Goal: Communication & Community: Answer question/provide support

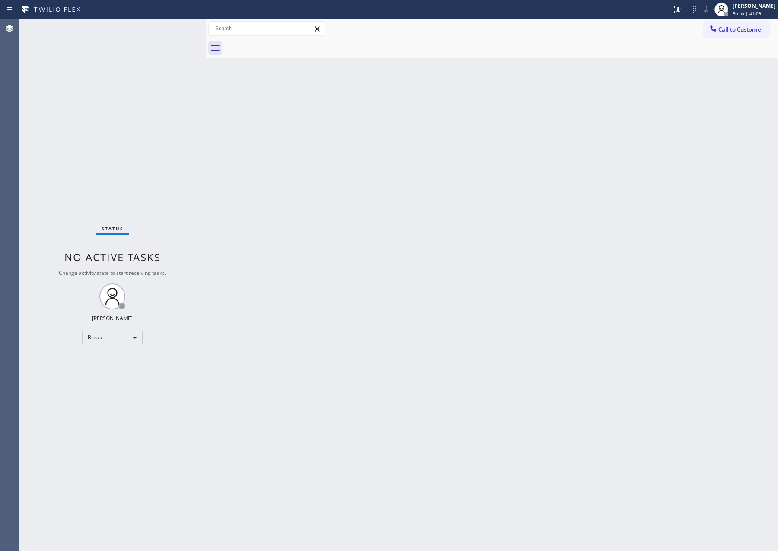
click at [588, 340] on div "Back to Dashboard Change Sender ID Customers Technicians Select a contact Outbo…" at bounding box center [492, 285] width 572 height 532
drag, startPoint x: 312, startPoint y: 192, endPoint x: 324, endPoint y: 200, distance: 14.0
click at [312, 192] on div "Back to Dashboard Change Sender ID Customers Technicians Select a contact Outbo…" at bounding box center [492, 285] width 572 height 532
click at [595, 274] on div "Back to Dashboard Change Sender ID Customers Technicians Select a contact Outbo…" at bounding box center [492, 285] width 572 height 532
click at [635, 302] on div "Back to Dashboard Change Sender ID Customers Technicians Select a contact Outbo…" at bounding box center [492, 285] width 572 height 532
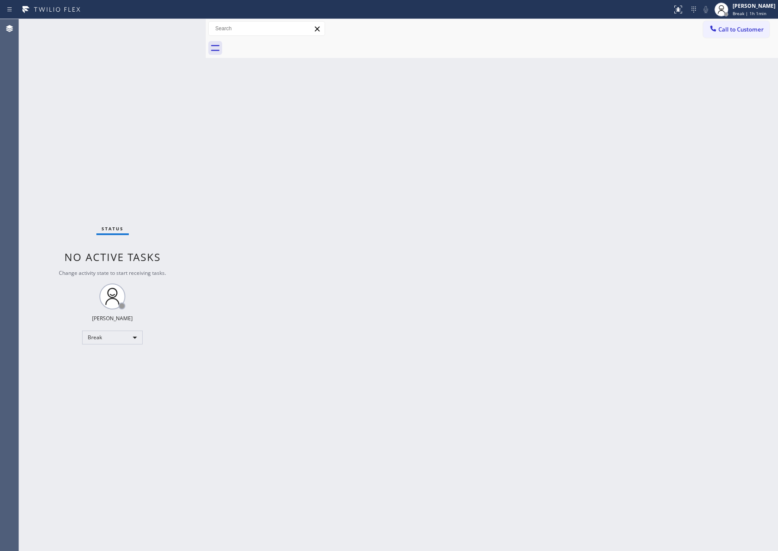
drag, startPoint x: 512, startPoint y: 286, endPoint x: 515, endPoint y: 291, distance: 5.6
click at [512, 286] on div "Back to Dashboard Change Sender ID Customers Technicians Select a contact Outbo…" at bounding box center [492, 285] width 572 height 532
drag, startPoint x: 127, startPoint y: 326, endPoint x: 127, endPoint y: 332, distance: 6.5
click at [127, 326] on div "Status No active tasks Change activity state to start receiving tasks. Eva Mahi…" at bounding box center [112, 285] width 187 height 532
click at [131, 333] on div "Break" at bounding box center [112, 338] width 60 height 14
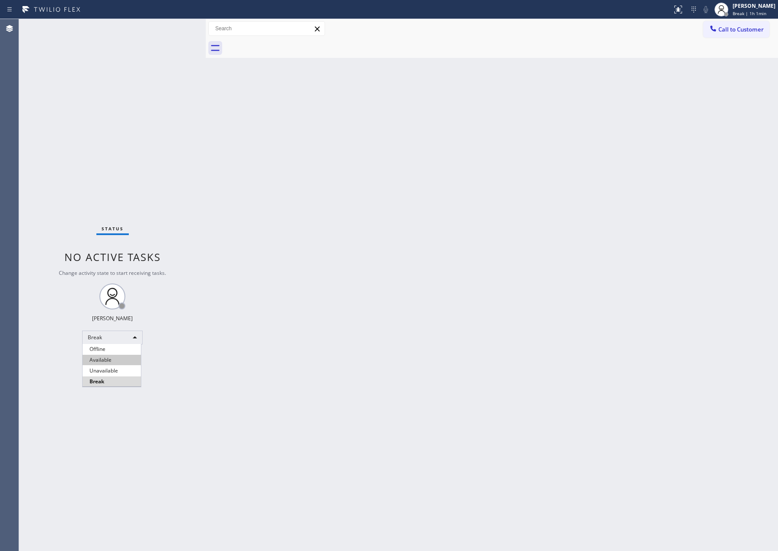
click at [113, 361] on li "Available" at bounding box center [112, 360] width 58 height 10
drag, startPoint x: 393, startPoint y: 284, endPoint x: 581, endPoint y: 336, distance: 194.4
click at [406, 293] on div "Back to Dashboard Change Sender ID Customers Technicians Select a contact Outbo…" at bounding box center [492, 285] width 572 height 532
click at [336, 89] on div "Back to Dashboard Change Sender ID Customers Technicians Select a contact Outbo…" at bounding box center [492, 285] width 572 height 532
click at [463, 406] on div "Back to Dashboard Change Sender ID Customers Technicians Select a contact Outbo…" at bounding box center [492, 285] width 572 height 532
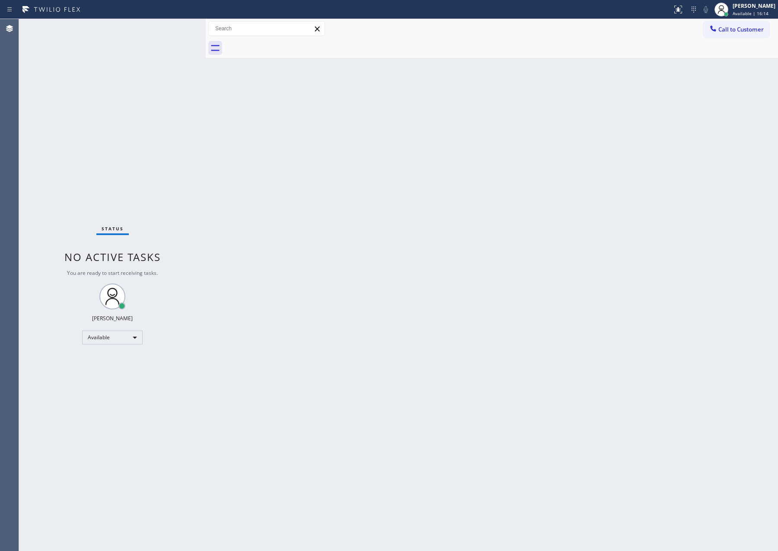
click at [397, 247] on div "Back to Dashboard Change Sender ID Customers Technicians Select a contact Outbo…" at bounding box center [492, 285] width 572 height 532
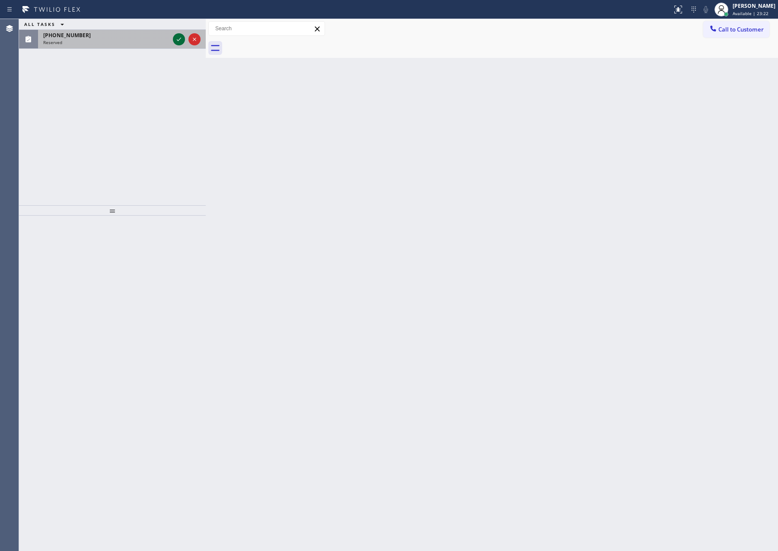
click at [177, 35] on icon at bounding box center [179, 39] width 10 height 10
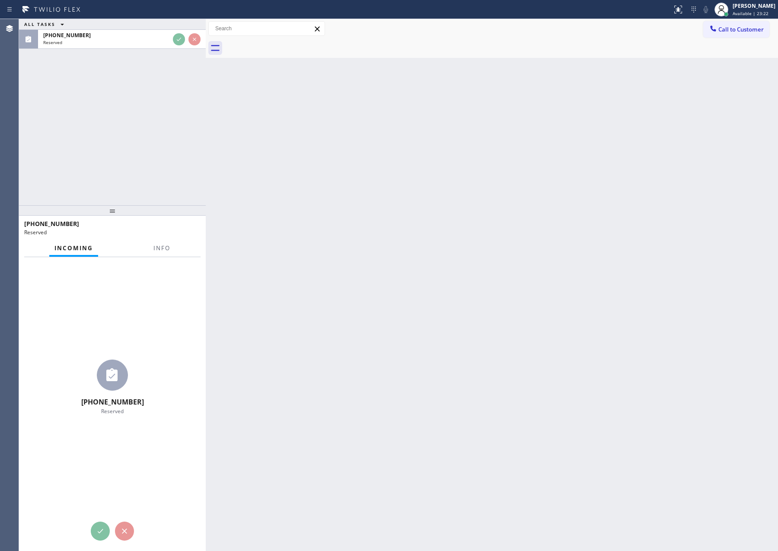
click at [173, 107] on div "ALL TASKS ALL TASKS ACTIVE TASKS TASKS IN WRAP UP (408) 482-8333 Reserved" at bounding box center [112, 112] width 187 height 186
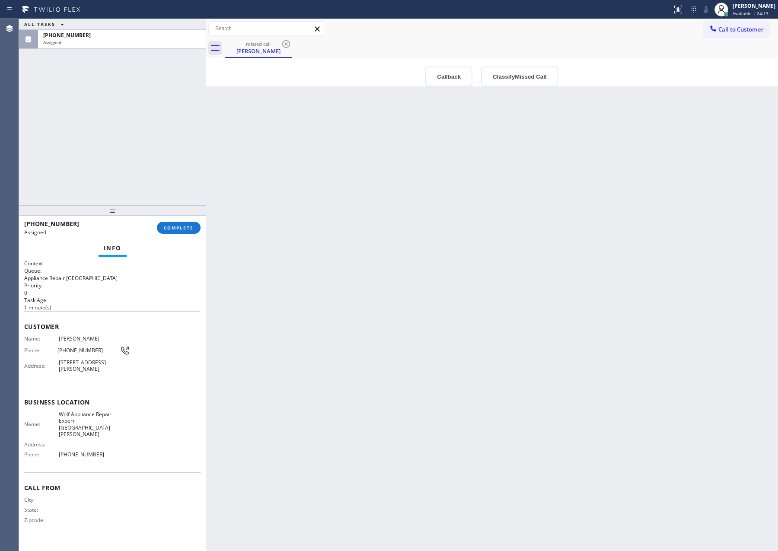
click at [555, 314] on div "Back to Dashboard Change Sender ID Customers Technicians Select a contact Outbo…" at bounding box center [492, 285] width 572 height 532
click at [339, 352] on div "Back to Dashboard Change Sender ID Customers Technicians Select a contact Outbo…" at bounding box center [492, 285] width 572 height 532
click at [515, 84] on button "Classify Missed Call" at bounding box center [519, 77] width 77 height 20
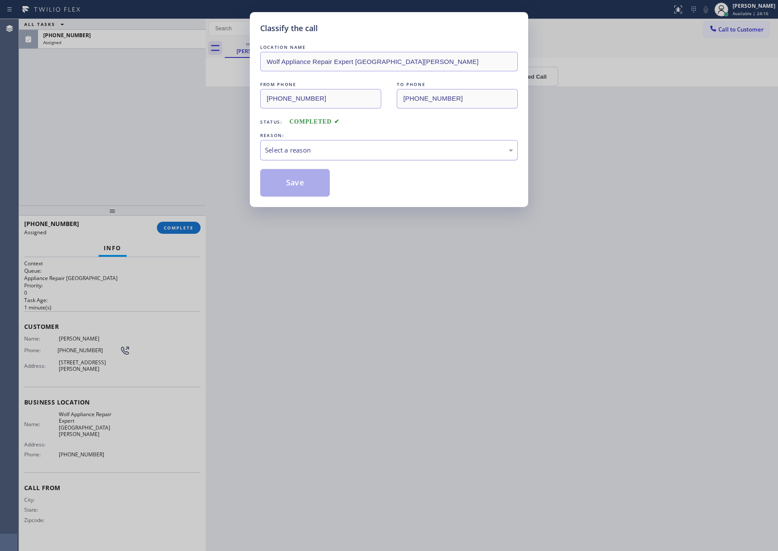
click at [285, 149] on div "Select a reason" at bounding box center [389, 150] width 248 height 10
click at [292, 183] on button "Save" at bounding box center [295, 183] width 70 height 28
click at [292, 182] on button "Save" at bounding box center [295, 183] width 70 height 28
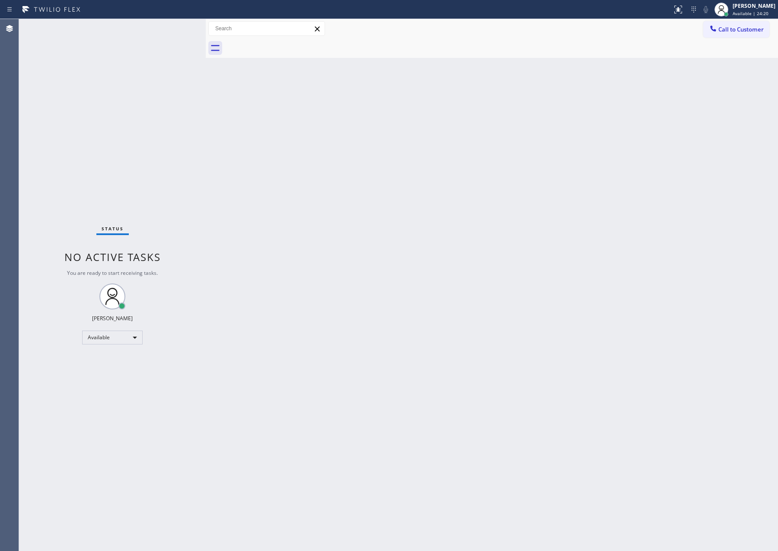
click at [350, 171] on div "Back to Dashboard Change Sender ID Customers Technicians Select a contact Outbo…" at bounding box center [492, 285] width 572 height 532
click at [140, 184] on div "Status No active tasks You are ready to start receiving tasks. Eva Mahinay Avai…" at bounding box center [112, 285] width 187 height 532
click at [467, 364] on div "Back to Dashboard Change Sender ID Customers Technicians Select a contact Outbo…" at bounding box center [492, 285] width 572 height 532
drag, startPoint x: 261, startPoint y: 205, endPoint x: 296, endPoint y: 213, distance: 35.8
click at [296, 213] on div "Back to Dashboard Change Sender ID Customers Technicians Select a contact Outbo…" at bounding box center [492, 285] width 572 height 532
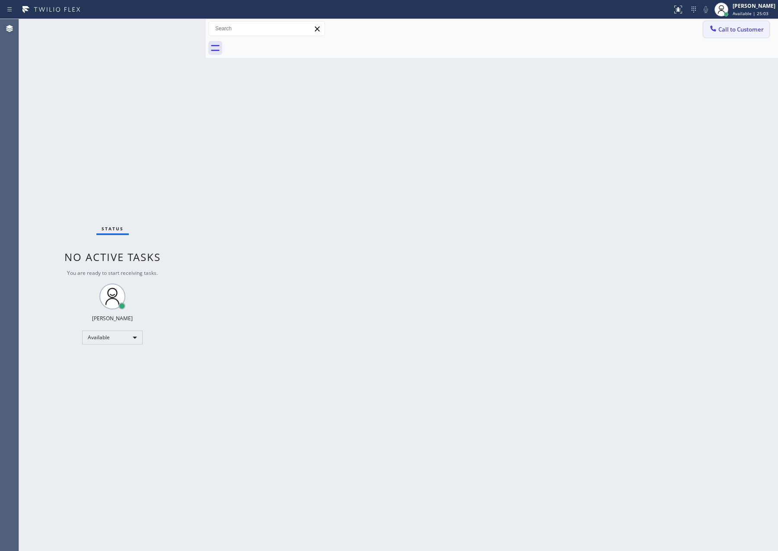
click at [754, 29] on span "Call to Customer" at bounding box center [740, 29] width 45 height 8
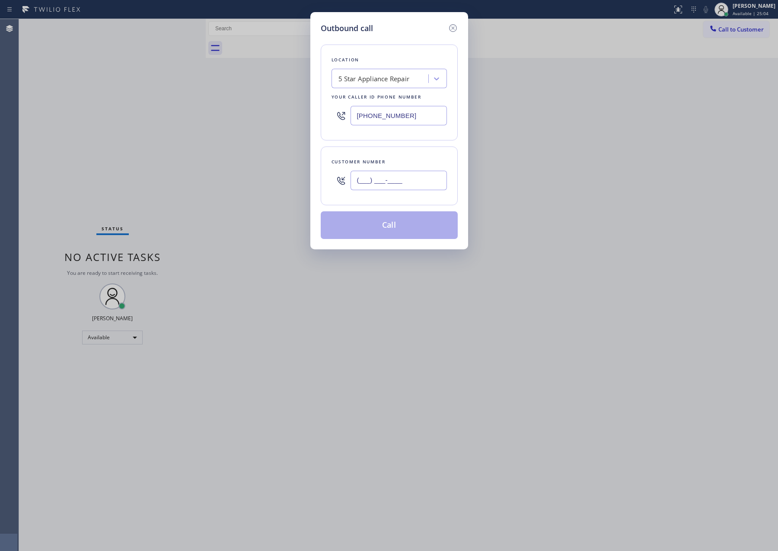
click at [420, 180] on input "(___) ___-____" at bounding box center [398, 180] width 96 height 19
paste input "425) 753-4356"
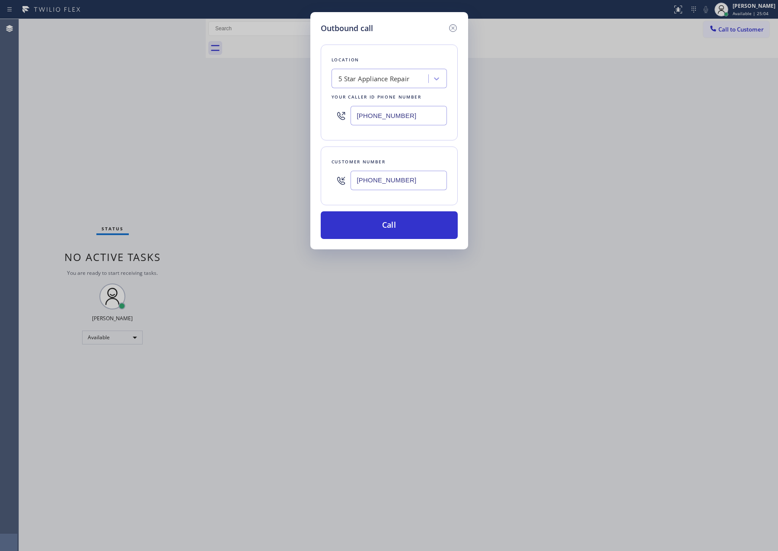
type input "(425) 753-4356"
click at [393, 83] on div "5 Star Appliance Repair" at bounding box center [373, 79] width 71 height 10
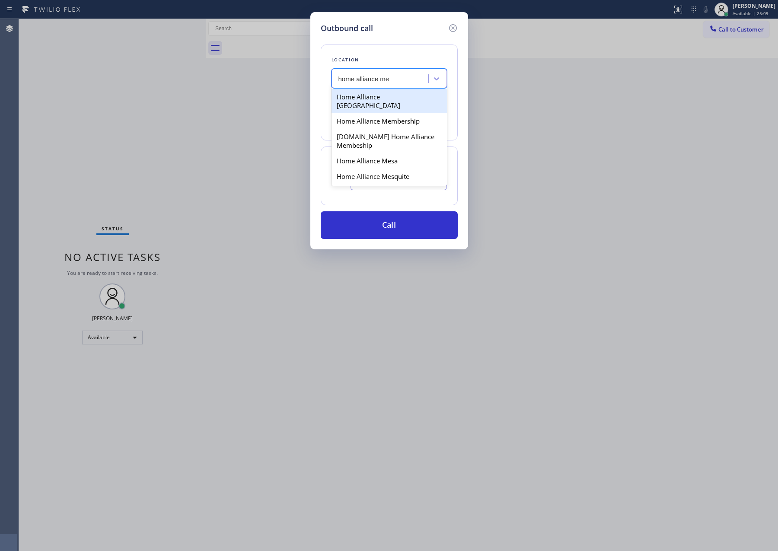
type input "home alliance mem"
click at [405, 100] on div "Home Alliance Membership" at bounding box center [388, 97] width 115 height 16
type input "[PHONE_NUMBER]"
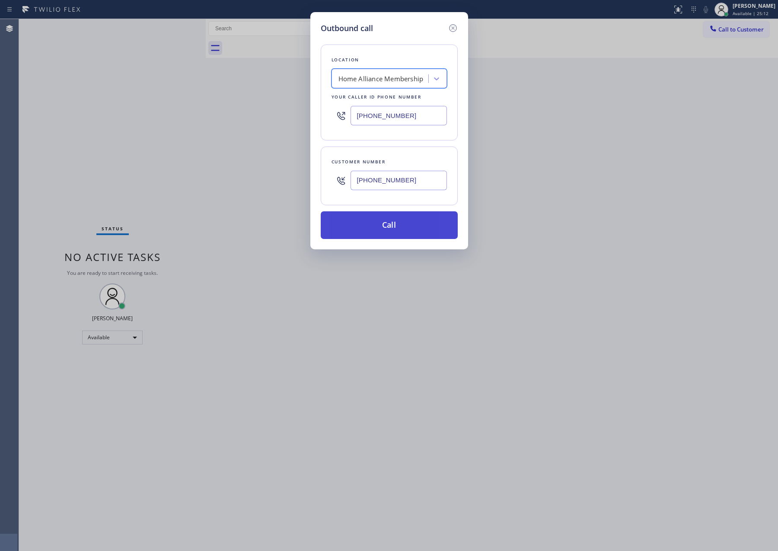
click at [396, 224] on button "Call" at bounding box center [389, 225] width 137 height 28
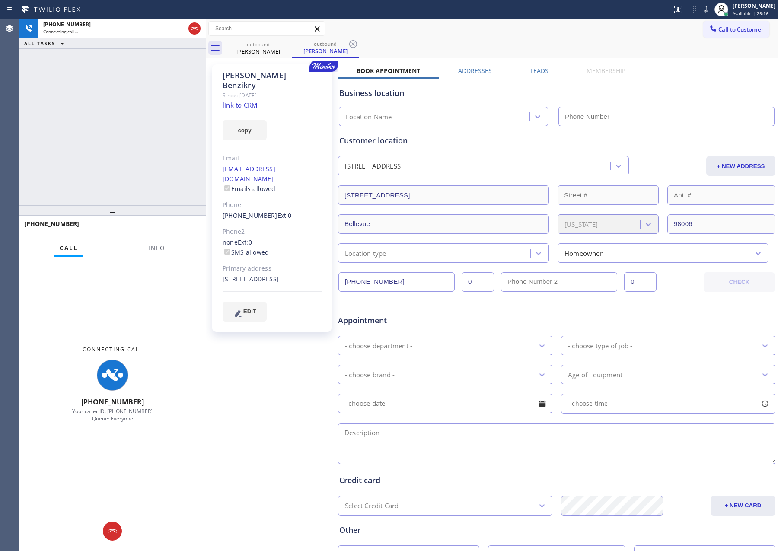
type input "[PHONE_NUMBER]"
drag, startPoint x: 118, startPoint y: 126, endPoint x: 124, endPoint y: 124, distance: 5.5
click at [121, 123] on div "+14257534356 Connecting call… ALL TASKS ALL TASKS ACTIVE TASKS TASKS IN WRAP UP" at bounding box center [112, 112] width 187 height 186
click at [138, 134] on div "+14257534356 Connecting call… ALL TASKS ALL TASKS ACTIVE TASKS TASKS IN WRAP UP" at bounding box center [112, 112] width 187 height 186
click at [97, 146] on div "+14257534356 Connecting call… ALL TASKS ALL TASKS ACTIVE TASKS TASKS IN WRAP UP…" at bounding box center [112, 112] width 187 height 186
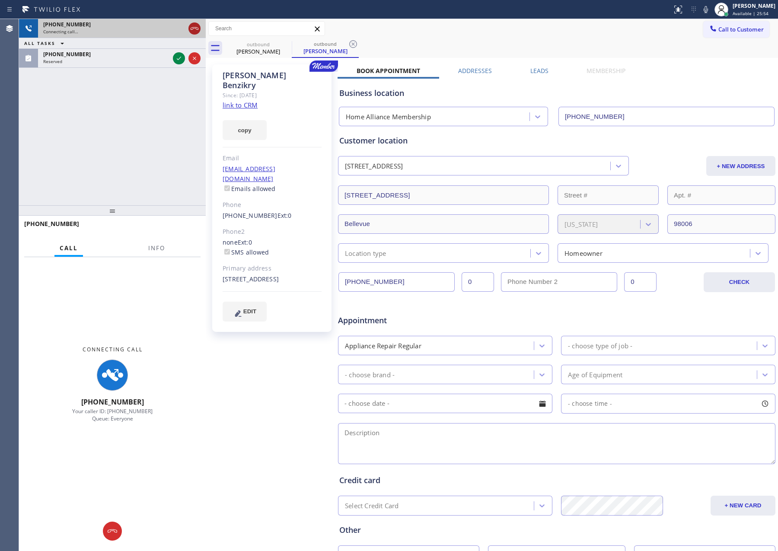
click at [197, 33] on icon at bounding box center [194, 28] width 10 height 10
click at [174, 108] on div "+14257534356 Connecting call… ALL TASKS ALL TASKS ACTIVE TASKS TASKS IN WRAP UP…" at bounding box center [112, 112] width 187 height 186
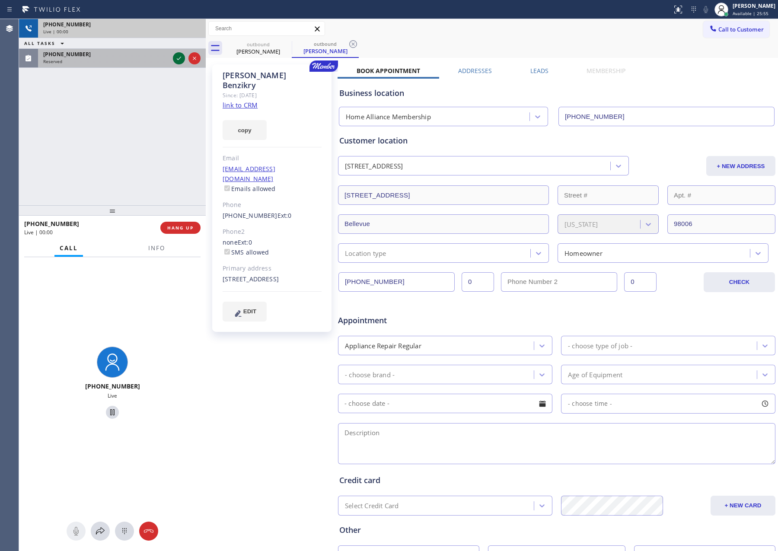
click at [182, 58] on icon at bounding box center [179, 58] width 10 height 10
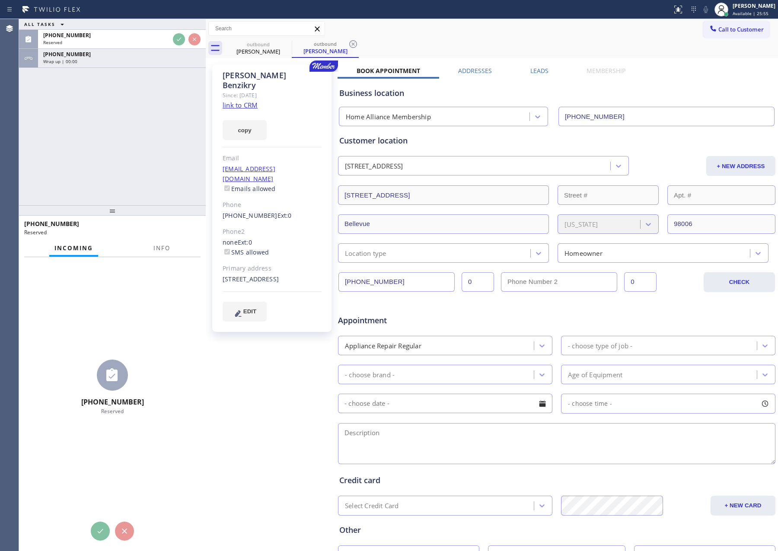
click at [170, 105] on div "ALL TASKS ALL TASKS ACTIVE TASKS TASKS IN WRAP UP (757) 719-7727 Reserved +1425…" at bounding box center [112, 112] width 187 height 186
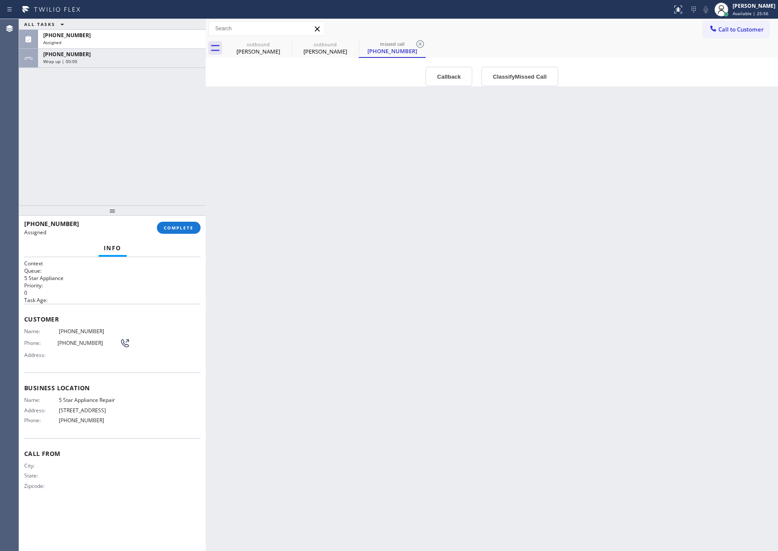
click at [179, 116] on div "ALL TASKS ALL TASKS ACTIVE TASKS TASKS IN WRAP UP (757) 719-7727 Assigned +1425…" at bounding box center [112, 112] width 187 height 186
click at [179, 117] on div "ALL TASKS ALL TASKS ACTIVE TASKS TASKS IN WRAP UP (757) 719-7727 Assigned +1425…" at bounding box center [112, 112] width 187 height 186
drag, startPoint x: 428, startPoint y: 223, endPoint x: 329, endPoint y: 272, distance: 109.9
click at [428, 235] on div "Back to Dashboard Change Sender ID Customers Technicians Select a contact Outbo…" at bounding box center [492, 285] width 572 height 532
click at [161, 184] on div "ALL TASKS ALL TASKS ACTIVE TASKS TASKS IN WRAP UP (757) 719-7727 Assigned +1425…" at bounding box center [112, 112] width 187 height 186
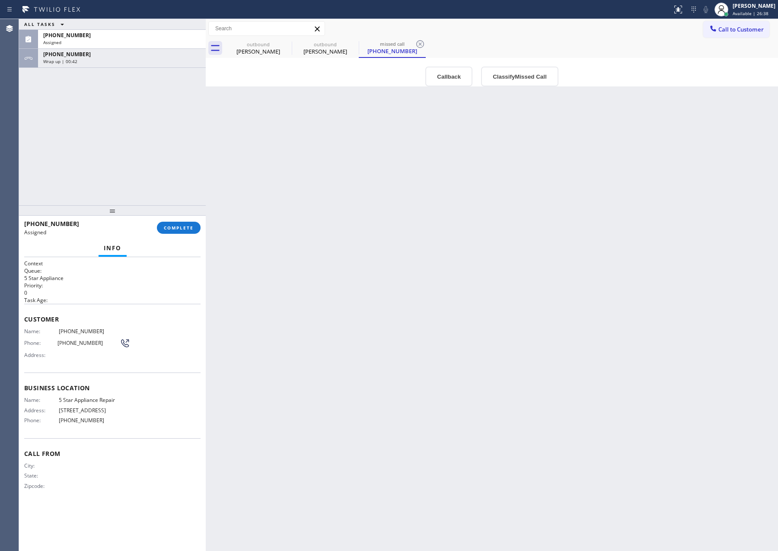
click at [381, 264] on div "Back to Dashboard Change Sender ID Customers Technicians Select a contact Outbo…" at bounding box center [492, 285] width 572 height 532
click at [404, 278] on div "Back to Dashboard Change Sender ID Customers Technicians Select a contact Outbo…" at bounding box center [492, 285] width 572 height 532
drag, startPoint x: 108, startPoint y: 156, endPoint x: 133, endPoint y: 215, distance: 64.7
click at [110, 159] on div "ALL TASKS ALL TASKS ACTIVE TASKS TASKS IN WRAP UP (757) 719-7727 Assigned +1425…" at bounding box center [112, 112] width 187 height 186
click at [135, 54] on div "+14257534356" at bounding box center [121, 54] width 157 height 7
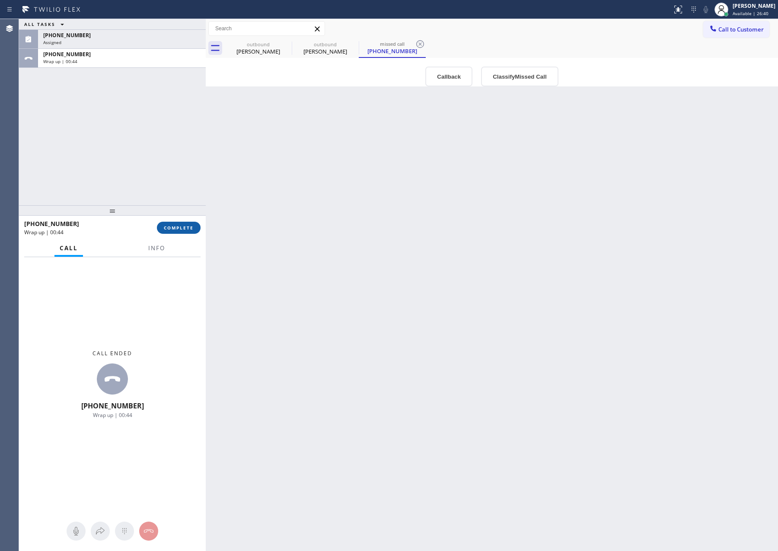
click at [179, 222] on button "COMPLETE" at bounding box center [179, 228] width 44 height 12
click at [161, 108] on div "ALL TASKS ALL TASKS ACTIVE TASKS TASKS IN WRAP UP (757) 719-7727 Assigned +1425…" at bounding box center [112, 112] width 187 height 186
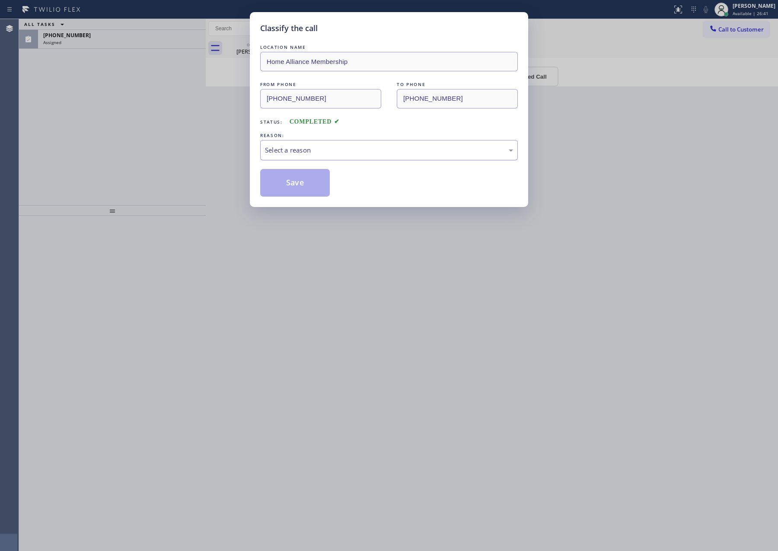
click at [326, 152] on div "Select a reason" at bounding box center [389, 150] width 248 height 10
click at [293, 187] on button "Save" at bounding box center [295, 183] width 70 height 28
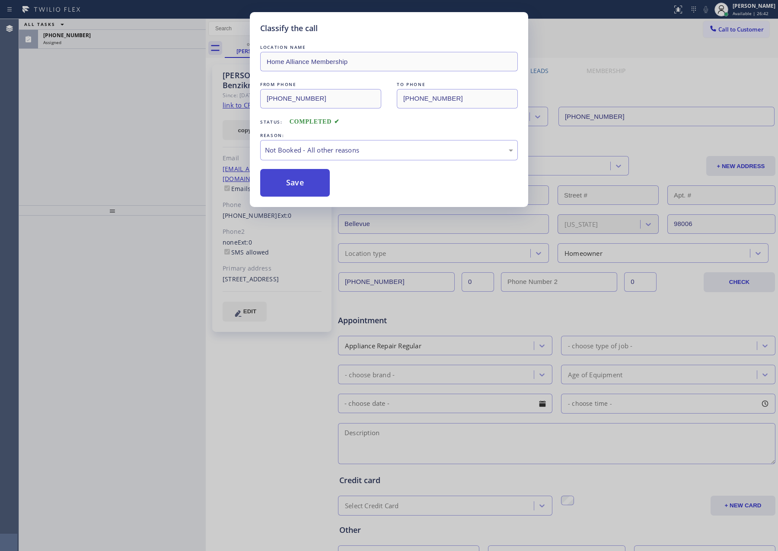
click at [293, 187] on button "Save" at bounding box center [295, 183] width 70 height 28
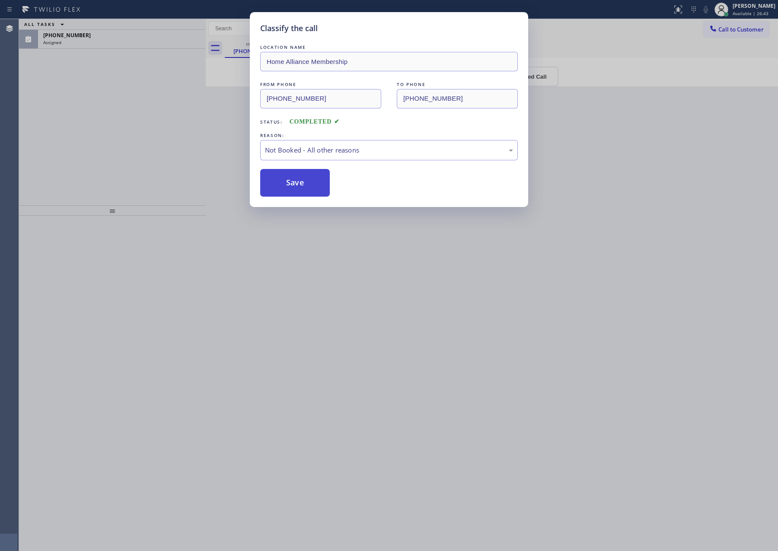
click at [293, 187] on button "Save" at bounding box center [295, 183] width 70 height 28
click at [44, 118] on div "Classify the call LOCATION NAME Home Alliance Membership FROM PHONE (855) 946-3…" at bounding box center [389, 275] width 778 height 551
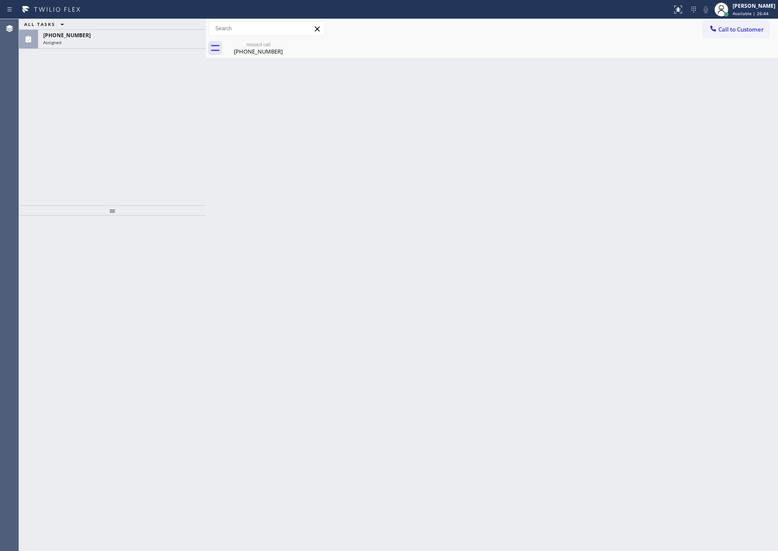
drag, startPoint x: 76, startPoint y: 138, endPoint x: 298, endPoint y: 48, distance: 240.0
click at [76, 139] on div "ALL TASKS ALL TASKS ACTIVE TASKS TASKS IN WRAP UP (757) 719-7727 Assigned" at bounding box center [112, 112] width 187 height 186
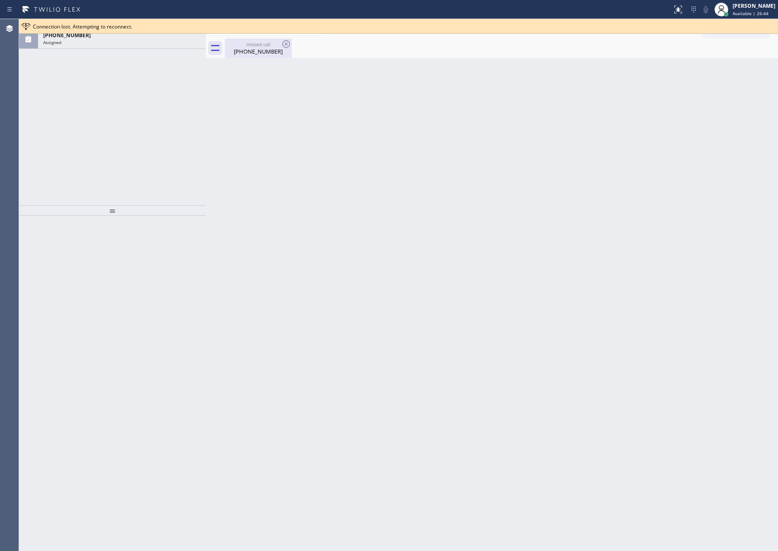
click at [262, 53] on div "(757) 719-7727" at bounding box center [258, 52] width 65 height 8
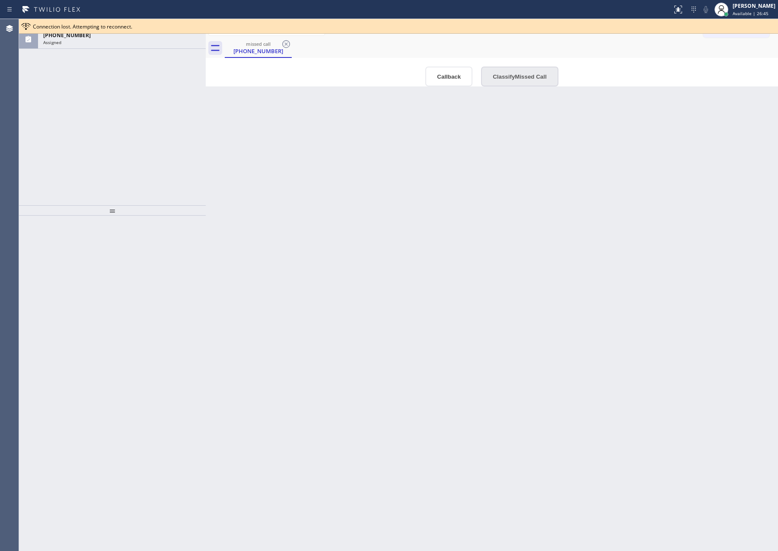
click at [518, 73] on button "Classify Missed Call" at bounding box center [519, 77] width 77 height 20
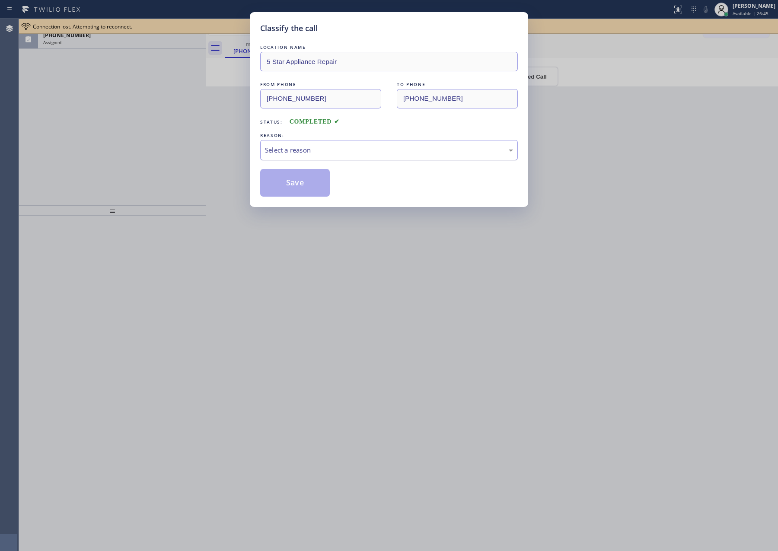
click at [337, 156] on div "Select a reason" at bounding box center [389, 150] width 258 height 20
click at [274, 183] on button "Save" at bounding box center [295, 183] width 70 height 28
click at [130, 137] on div "Classify the call LOCATION NAME 5 Star Appliance Repair FROM PHONE (757) 719-77…" at bounding box center [389, 275] width 778 height 551
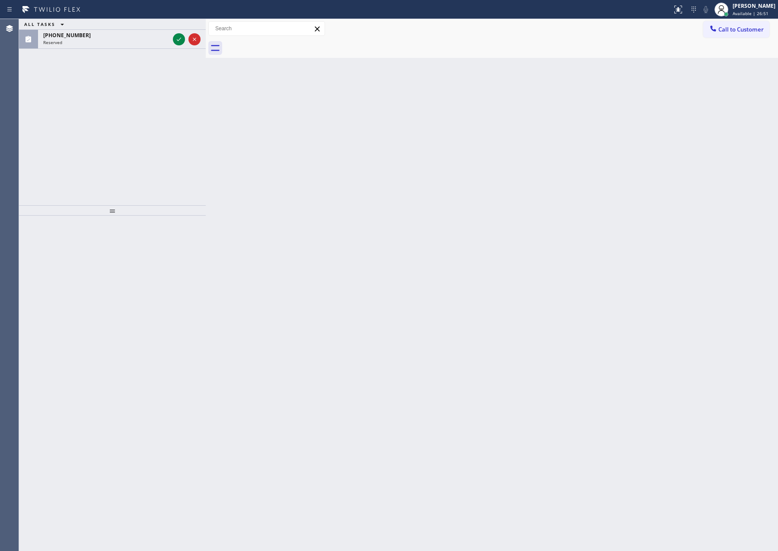
click at [364, 203] on div "Back to Dashboard Change Sender ID Customers Technicians Select a contact Outbo…" at bounding box center [492, 285] width 572 height 532
drag, startPoint x: 178, startPoint y: 35, endPoint x: 184, endPoint y: 97, distance: 62.2
click at [181, 41] on icon at bounding box center [179, 39] width 10 height 10
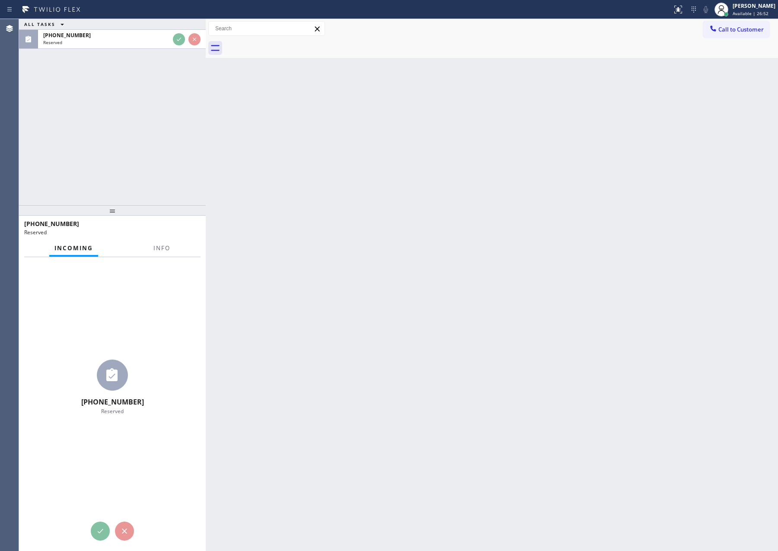
click at [184, 109] on div "ALL TASKS ALL TASKS ACTIVE TASKS TASKS IN WRAP UP (646) 645-8460 Reserved" at bounding box center [112, 112] width 187 height 186
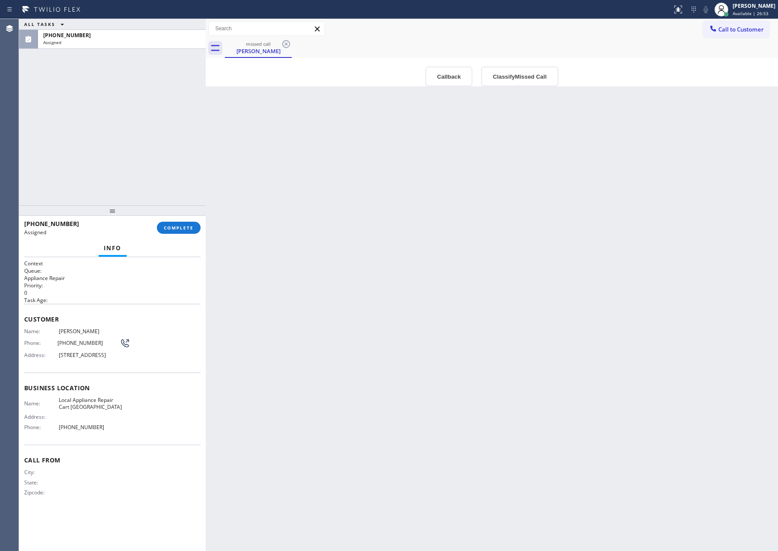
drag, startPoint x: 404, startPoint y: 161, endPoint x: 448, endPoint y: 95, distance: 78.6
click at [414, 158] on div "Back to Dashboard Change Sender ID Customers Technicians Select a contact Outbo…" at bounding box center [492, 285] width 572 height 532
click at [444, 78] on button "Callback" at bounding box center [448, 77] width 47 height 20
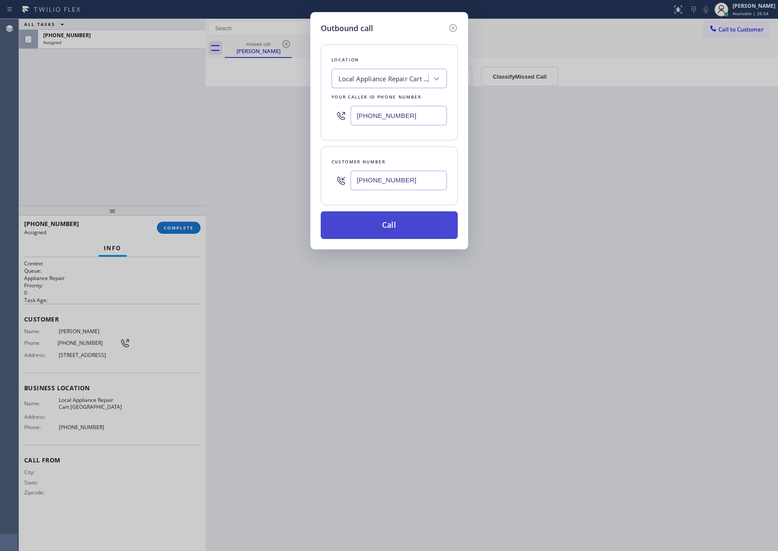
click at [420, 219] on button "Call" at bounding box center [389, 225] width 137 height 28
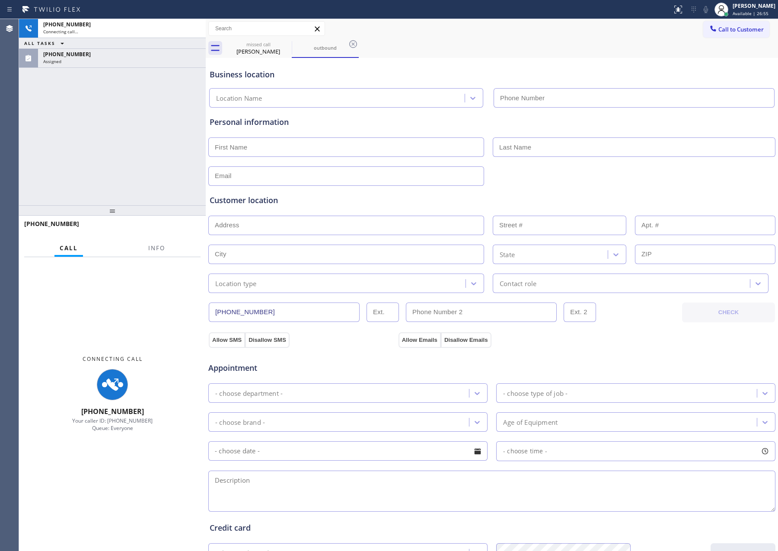
type input "(646) 679-5825"
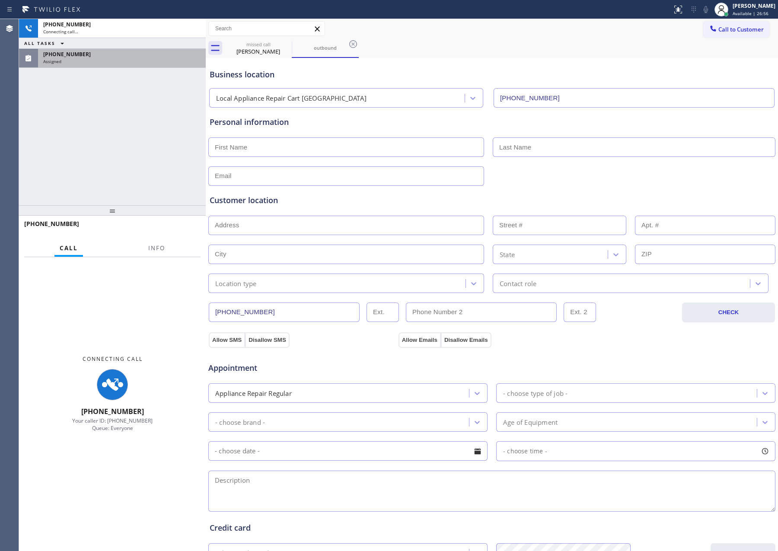
click at [133, 127] on div "+16466458460 Connecting call… ALL TASKS ALL TASKS ACTIVE TASKS TASKS IN WRAP UP…" at bounding box center [112, 112] width 187 height 186
click at [130, 59] on div "Assigned" at bounding box center [121, 61] width 157 height 6
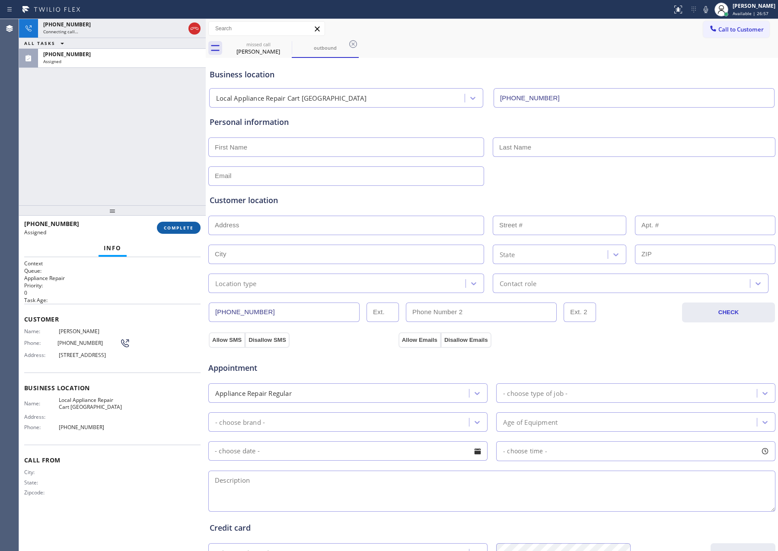
click at [181, 227] on span "COMPLETE" at bounding box center [179, 228] width 30 height 6
click at [156, 156] on div "+16466458460 Connecting call… ALL TASKS ALL TASKS ACTIVE TASKS TASKS IN WRAP UP…" at bounding box center [112, 112] width 187 height 186
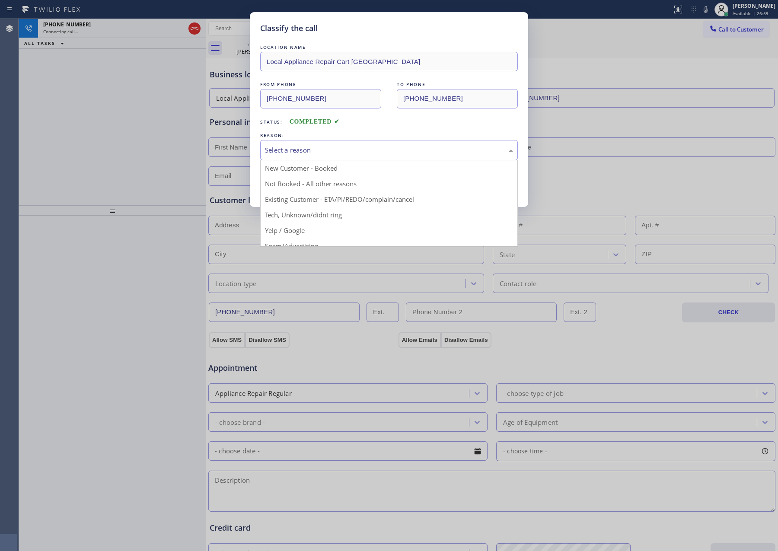
drag, startPoint x: 372, startPoint y: 144, endPoint x: 294, endPoint y: 178, distance: 84.8
click at [369, 147] on div "Select a reason" at bounding box center [389, 150] width 258 height 20
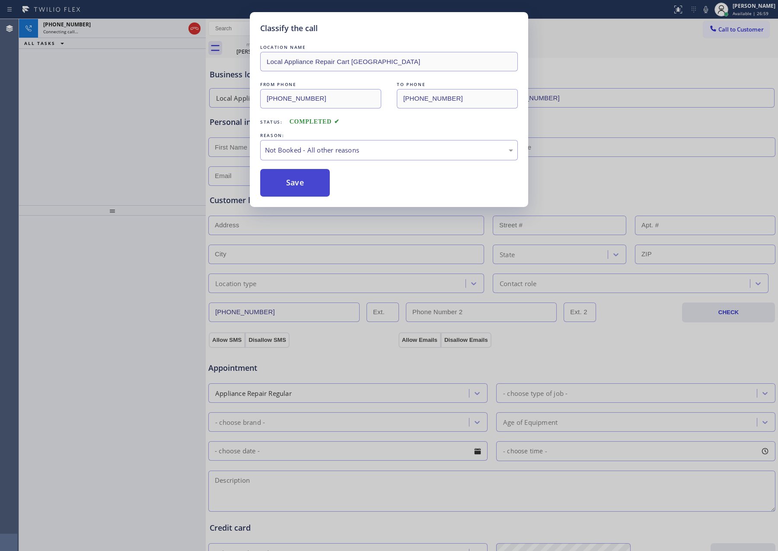
click at [294, 179] on button "Save" at bounding box center [295, 183] width 70 height 28
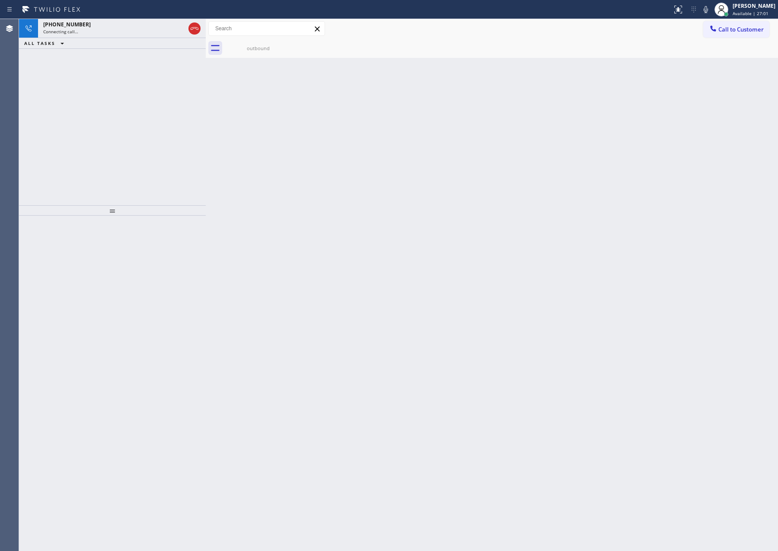
click at [161, 155] on div "+16466458460 Connecting call… ALL TASKS ALL TASKS ACTIVE TASKS TASKS IN WRAP UP" at bounding box center [112, 112] width 187 height 186
drag, startPoint x: 194, startPoint y: 152, endPoint x: 92, endPoint y: 8, distance: 176.5
click at [193, 152] on div "+16466458460 Live | 00:00 ALL TASKS ALL TASKS ACTIVE TASKS TASKS IN WRAP UP" at bounding box center [112, 112] width 187 height 186
click at [93, 26] on div "+16466458460" at bounding box center [106, 24] width 126 height 7
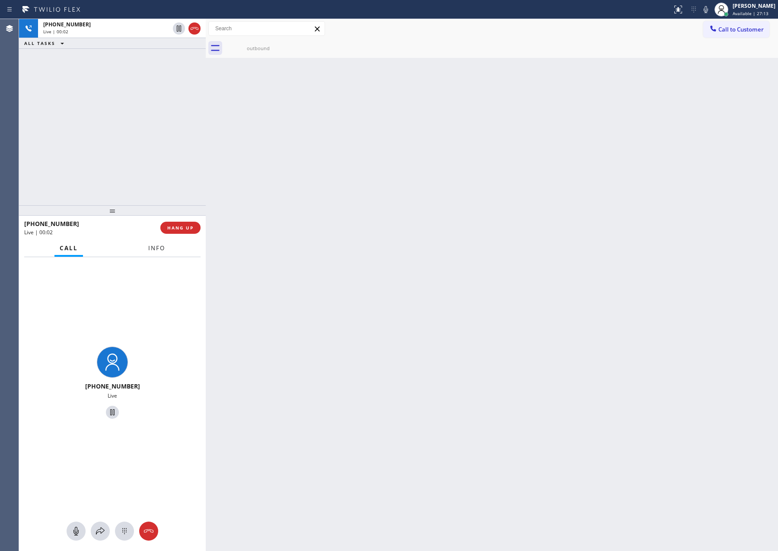
click at [149, 247] on span "Info" at bounding box center [156, 248] width 17 height 8
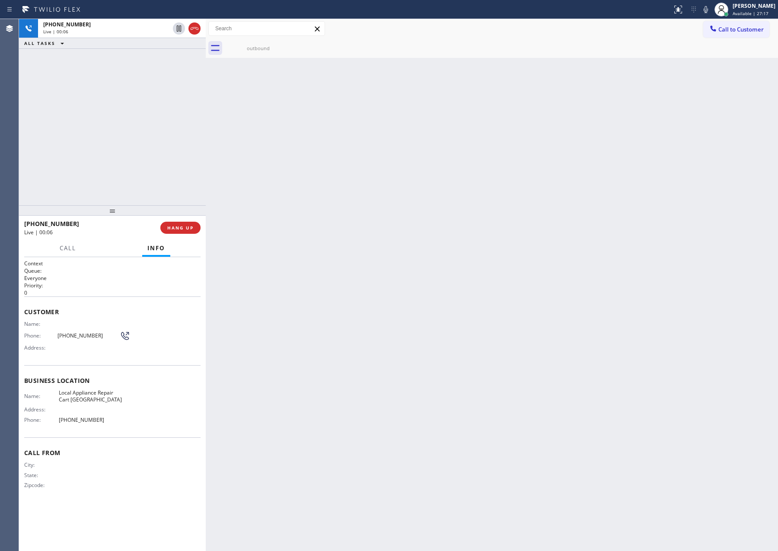
click at [143, 181] on div "+16466458460 Live | 00:06 ALL TASKS ALL TASKS ACTIVE TASKS TASKS IN WRAP UP" at bounding box center [112, 112] width 187 height 186
drag, startPoint x: 55, startPoint y: 334, endPoint x: 101, endPoint y: 341, distance: 46.7
click at [101, 341] on div "Name: Phone: (646) 645-8460 Address:" at bounding box center [77, 338] width 106 height 34
copy div "(646) 645-8460"
drag, startPoint x: 130, startPoint y: 128, endPoint x: 143, endPoint y: 334, distance: 206.5
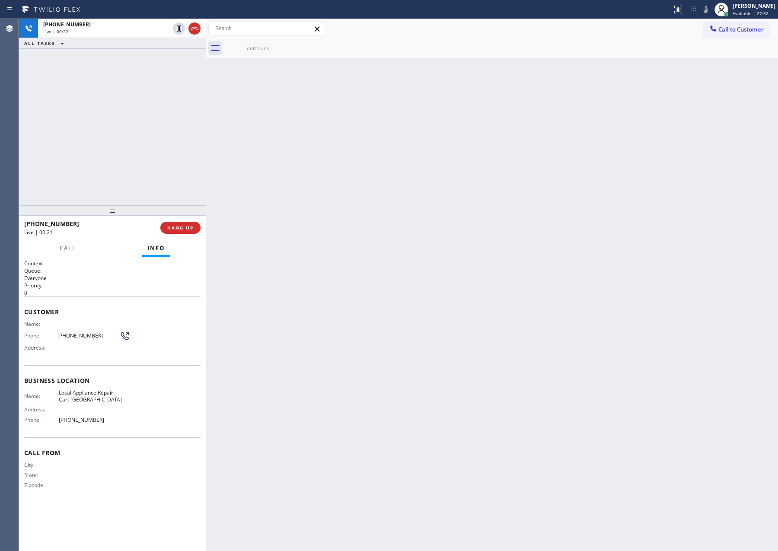
click at [143, 220] on div "+16466458460 Live | 00:22 ALL TASKS ALL TASKS ACTIVE TASKS TASKS IN WRAP UP +16…" at bounding box center [112, 285] width 187 height 532
click at [188, 225] on span "HANG UP" at bounding box center [180, 228] width 26 height 6
drag, startPoint x: 158, startPoint y: 156, endPoint x: 162, endPoint y: 199, distance: 43.0
click at [158, 155] on div "+16466458460 Live | 00:22 ALL TASKS ALL TASKS ACTIVE TASKS TASKS IN WRAP UP" at bounding box center [112, 112] width 187 height 186
click at [179, 225] on span "COMPLETE" at bounding box center [179, 228] width 30 height 6
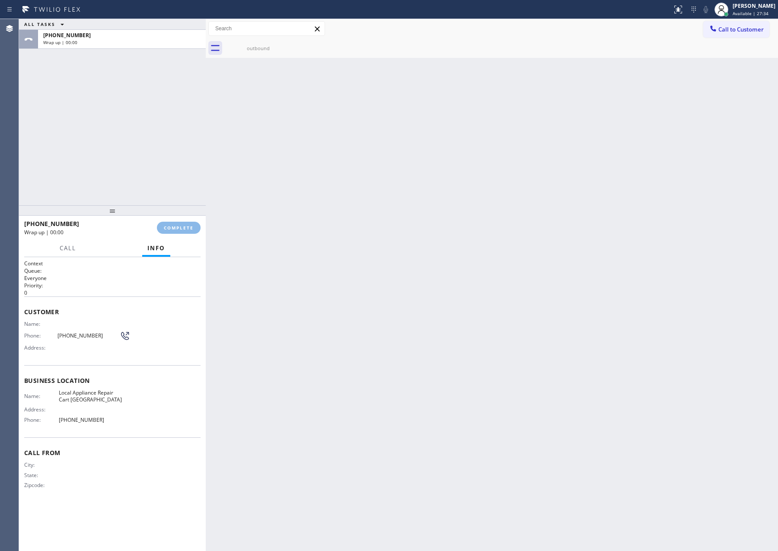
click at [159, 93] on div "ALL TASKS ALL TASKS ACTIVE TASKS TASKS IN WRAP UP +16466458460 Wrap up | 00:00" at bounding box center [112, 112] width 187 height 186
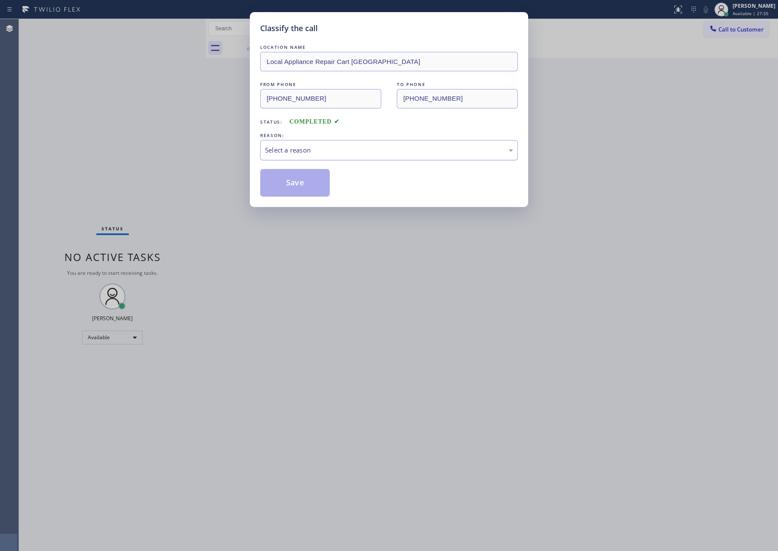
click at [343, 148] on div "Select a reason" at bounding box center [389, 150] width 248 height 10
click at [305, 191] on button "Save" at bounding box center [295, 183] width 70 height 28
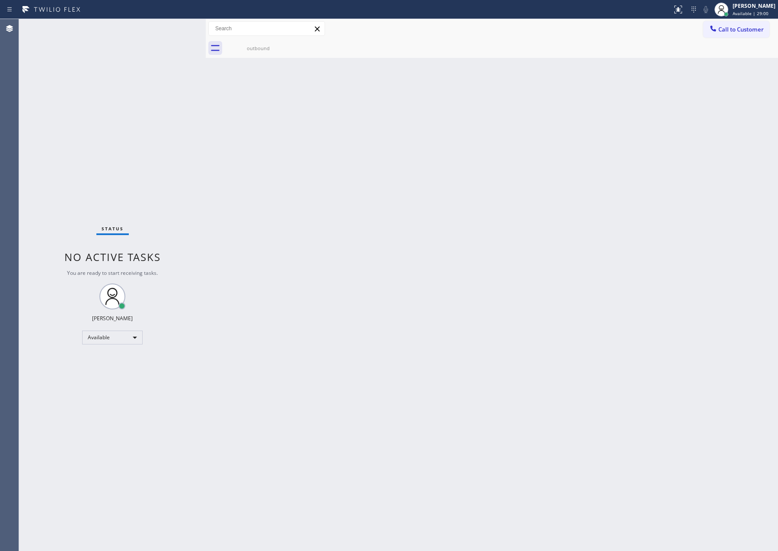
click at [155, 179] on div "Status No active tasks You are ready to start receiving tasks. Eva Mahinay Avai…" at bounding box center [112, 285] width 187 height 532
drag, startPoint x: 407, startPoint y: 474, endPoint x: 493, endPoint y: 423, distance: 100.0
click at [416, 469] on div "Back to Dashboard Change Sender ID Customers Technicians Select a contact Outbo…" at bounding box center [492, 285] width 572 height 532
drag, startPoint x: 315, startPoint y: 228, endPoint x: 504, endPoint y: 165, distance: 199.5
click at [328, 226] on div "Back to Dashboard Change Sender ID Customers Technicians Select a contact Outbo…" at bounding box center [492, 285] width 572 height 532
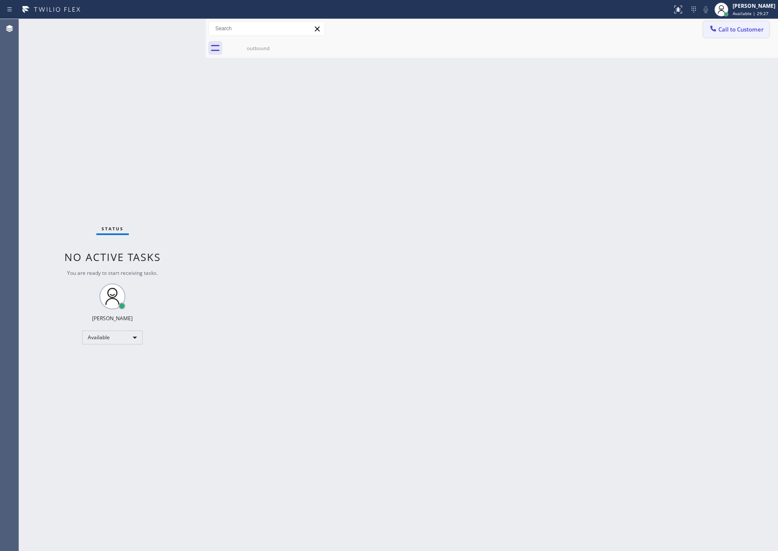
click at [726, 25] on span "Call to Customer" at bounding box center [740, 29] width 45 height 8
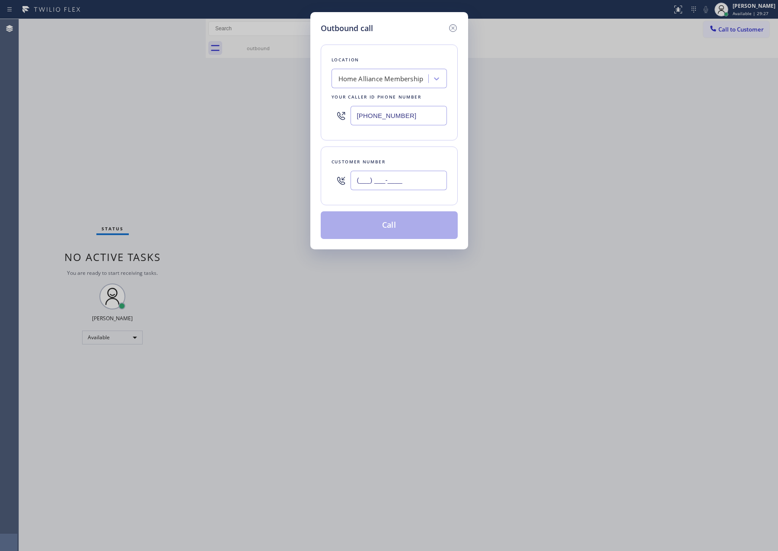
click at [407, 186] on input "(___) ___-____" at bounding box center [398, 180] width 96 height 19
paste input "480) 694-8422"
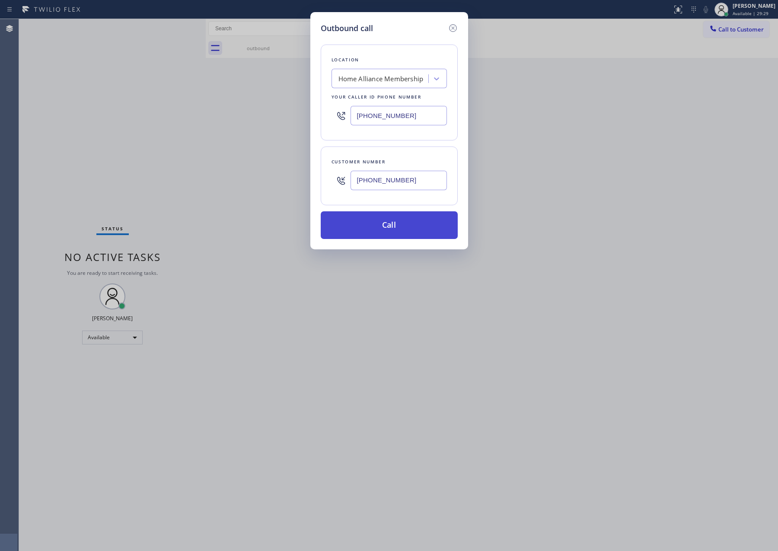
type input "(480) 694-8422"
click at [419, 232] on button "Call" at bounding box center [389, 225] width 137 height 28
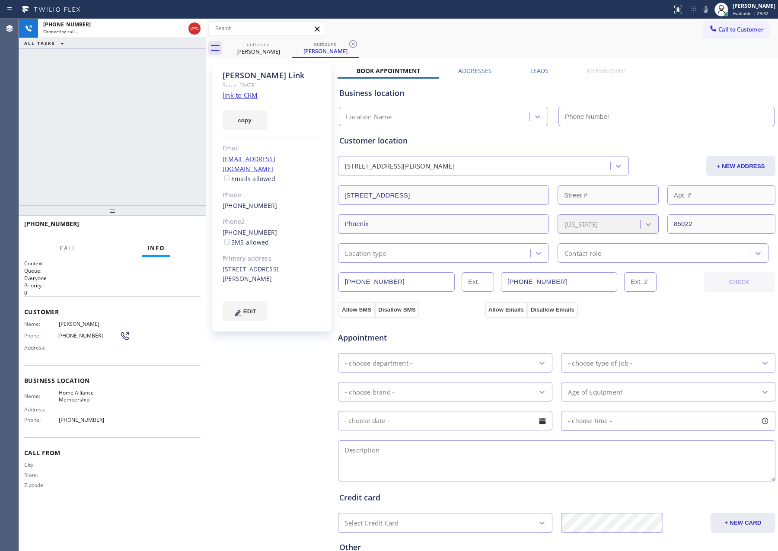
click at [79, 118] on div "+14806948422 Connecting call… ALL TASKS ALL TASKS ACTIVE TASKS TASKS IN WRAP UP" at bounding box center [112, 112] width 187 height 186
click at [192, 29] on icon at bounding box center [194, 28] width 10 height 10
click at [130, 138] on div "+14806948422 Connecting call… ALL TASKS ALL TASKS ACTIVE TASKS TASKS IN WRAP UP" at bounding box center [112, 112] width 187 height 186
type input "[PHONE_NUMBER]"
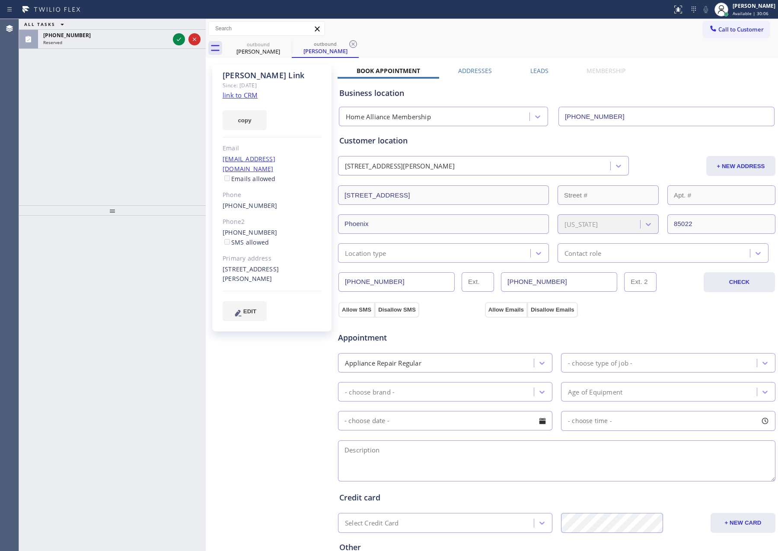
click at [142, 187] on div "ALL TASKS ALL TASKS ACTIVE TASKS TASKS IN WRAP UP (617) 513-9052 Reserved" at bounding box center [112, 112] width 187 height 186
click at [248, 93] on link "link to CRM" at bounding box center [240, 95] width 35 height 9
drag, startPoint x: 124, startPoint y: 139, endPoint x: 496, endPoint y: 2, distance: 396.4
click at [170, 141] on div "ALL TASKS ALL TASKS ACTIVE TASKS TASKS IN WRAP UP (617) 513-9052 Reserved" at bounding box center [112, 112] width 187 height 186
click at [166, 159] on div "ALL TASKS ALL TASKS ACTIVE TASKS TASKS IN WRAP UP (617) 513-9052 Reserved" at bounding box center [112, 112] width 187 height 186
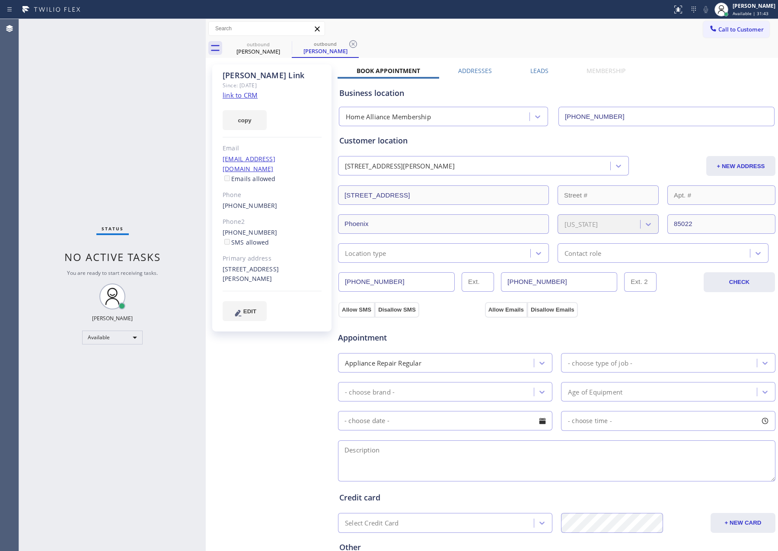
drag, startPoint x: 531, startPoint y: 29, endPoint x: 521, endPoint y: 34, distance: 10.6
click at [528, 30] on div "Call to Customer Outbound call Location Home Alliance Membership Your caller id…" at bounding box center [492, 28] width 572 height 15
drag, startPoint x: 137, startPoint y: 113, endPoint x: 197, endPoint y: 209, distance: 113.8
click at [145, 137] on div "Status No active tasks You are ready to start receiving tasks. Eva Mahinay Avai…" at bounding box center [112, 285] width 187 height 532
click at [252, 48] on div "Mary Link" at bounding box center [258, 52] width 65 height 8
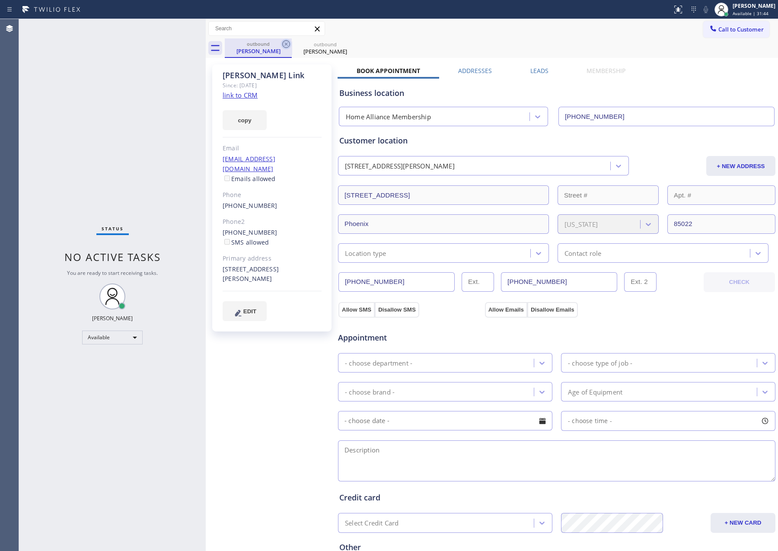
click at [289, 45] on icon at bounding box center [286, 44] width 10 height 10
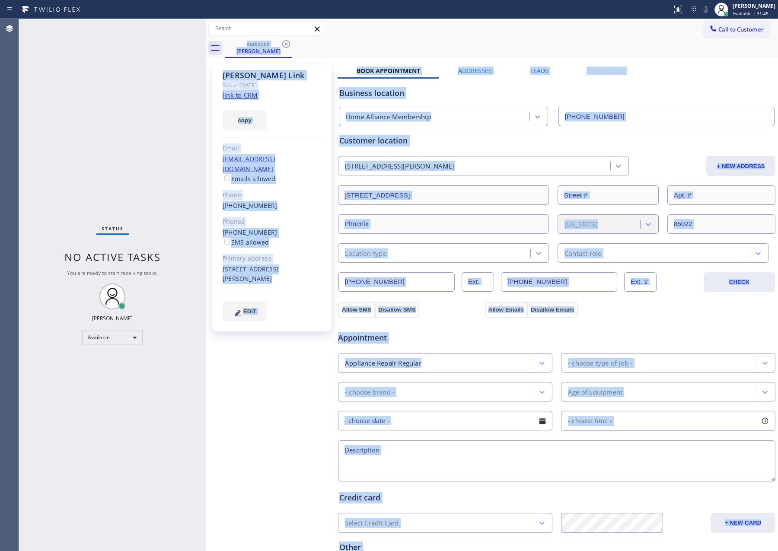
click at [289, 45] on div "outbound Mary Link" at bounding box center [501, 47] width 553 height 19
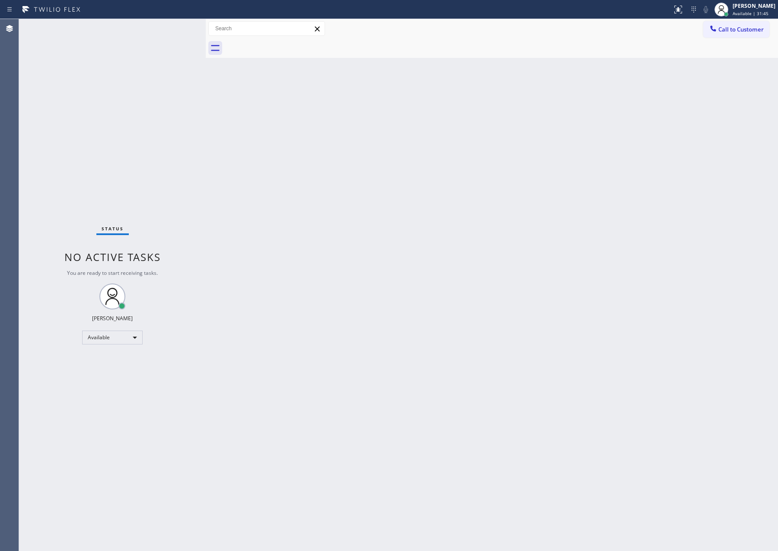
drag, startPoint x: 289, startPoint y: 45, endPoint x: 717, endPoint y: 496, distance: 621.9
click at [290, 45] on div at bounding box center [501, 47] width 553 height 19
click at [734, 21] on button "Call to Customer" at bounding box center [736, 29] width 66 height 16
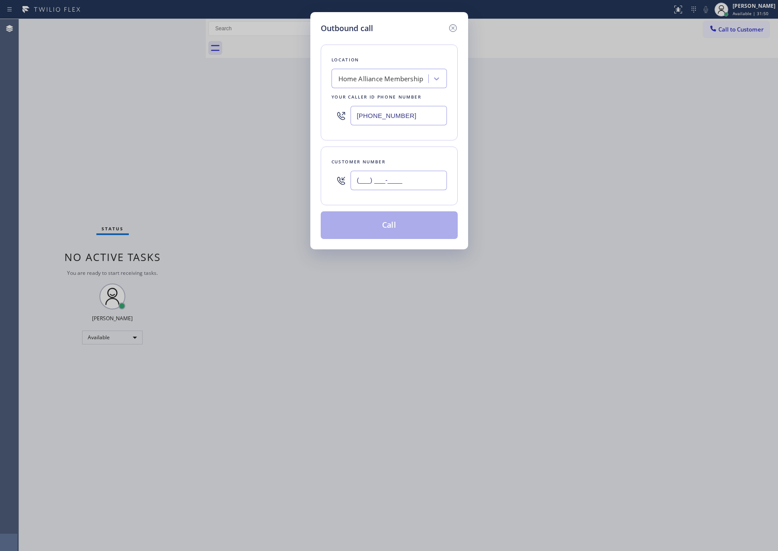
click at [379, 186] on input "(___) ___-____" at bounding box center [398, 180] width 96 height 19
paste input "480) 330-5012"
type input "(480) 330-5012"
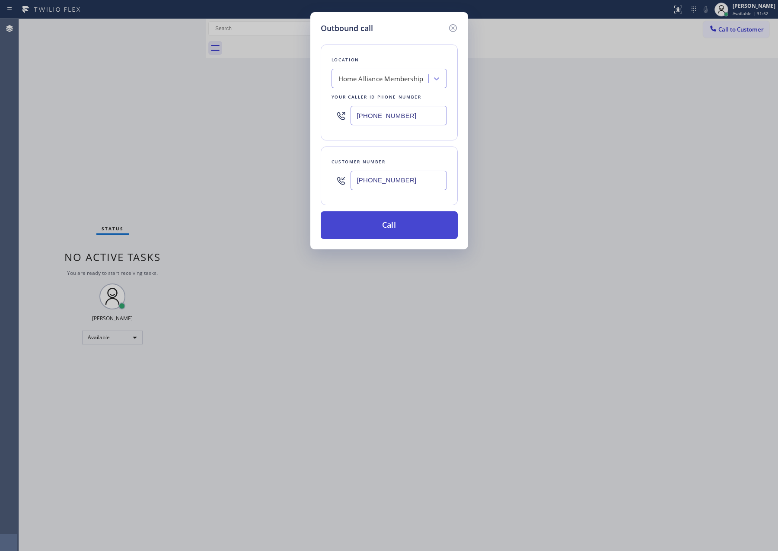
click at [400, 223] on button "Call" at bounding box center [389, 225] width 137 height 28
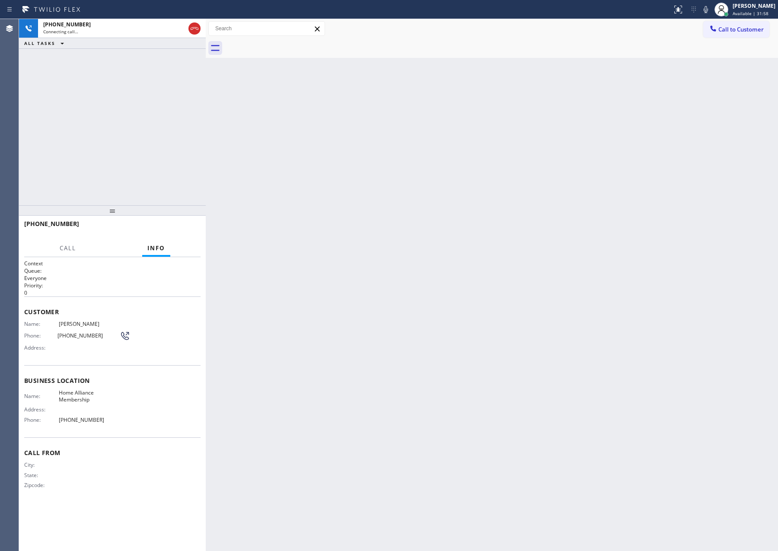
drag, startPoint x: 179, startPoint y: 109, endPoint x: 164, endPoint y: 114, distance: 16.4
click at [179, 110] on div "+14803305012 Connecting call… ALL TASKS ALL TASKS ACTIVE TASKS TASKS IN WRAP UP" at bounding box center [112, 112] width 187 height 186
click at [130, 148] on div "+14803305012 Live | 00:02 ALL TASKS ALL TASKS ACTIVE TASKS TASKS IN WRAP UP" at bounding box center [112, 112] width 187 height 186
drag, startPoint x: 367, startPoint y: 237, endPoint x: 353, endPoint y: 254, distance: 22.4
click at [369, 239] on div "Back to Dashboard Change Sender ID Customers Technicians Select a contact Outbo…" at bounding box center [492, 285] width 572 height 532
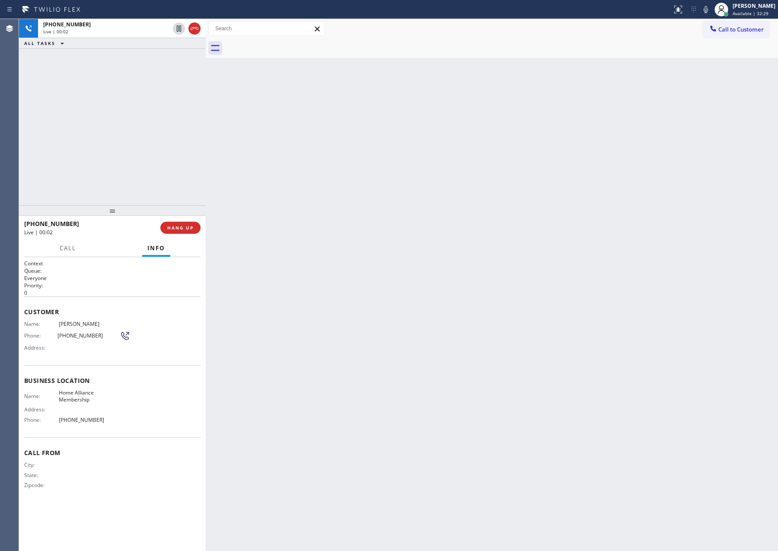
drag, startPoint x: 353, startPoint y: 254, endPoint x: 192, endPoint y: 172, distance: 180.5
click at [335, 252] on div "Back to Dashboard Change Sender ID Customers Technicians Select a contact Outbo…" at bounding box center [492, 285] width 572 height 532
click at [155, 131] on div "+14803305012 Live | 00:02 ALL TASKS ALL TASKS ACTIVE TASKS TASKS IN WRAP UP" at bounding box center [112, 112] width 187 height 186
click at [155, 133] on div "+14803305012 Live | 00:02 ALL TASKS ALL TASKS ACTIVE TASKS TASKS IN WRAP UP" at bounding box center [112, 112] width 187 height 186
click at [157, 134] on div "+14803305012 Live | 00:03 ALL TASKS ALL TASKS ACTIVE TASKS TASKS IN WRAP UP" at bounding box center [112, 112] width 187 height 186
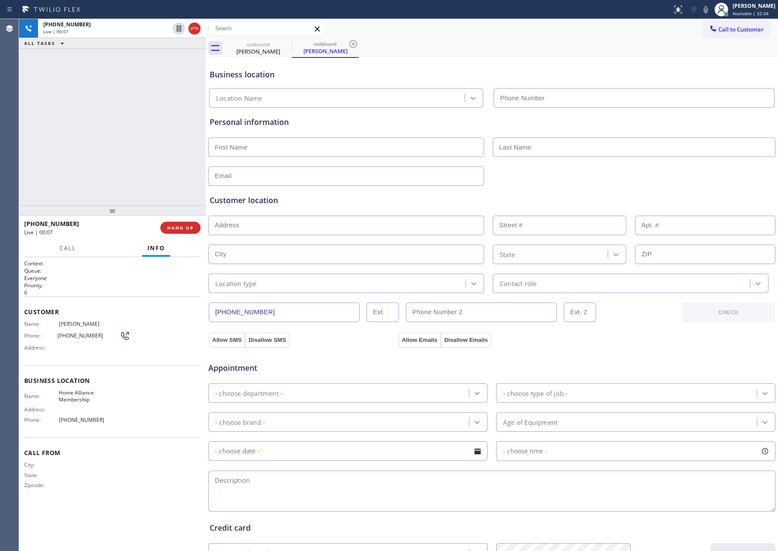
type input "[PHONE_NUMBER]"
click at [184, 228] on span "HANG UP" at bounding box center [180, 228] width 26 height 6
click at [155, 101] on div "+14803305012 Live | 00:10 ALL TASKS ALL TASKS ACTIVE TASKS TASKS IN WRAP UP" at bounding box center [112, 112] width 187 height 186
click at [156, 101] on div "ALL TASKS ALL TASKS ACTIVE TASKS TASKS IN WRAP UP +14803305012 Wrap up | 00:00" at bounding box center [112, 112] width 187 height 186
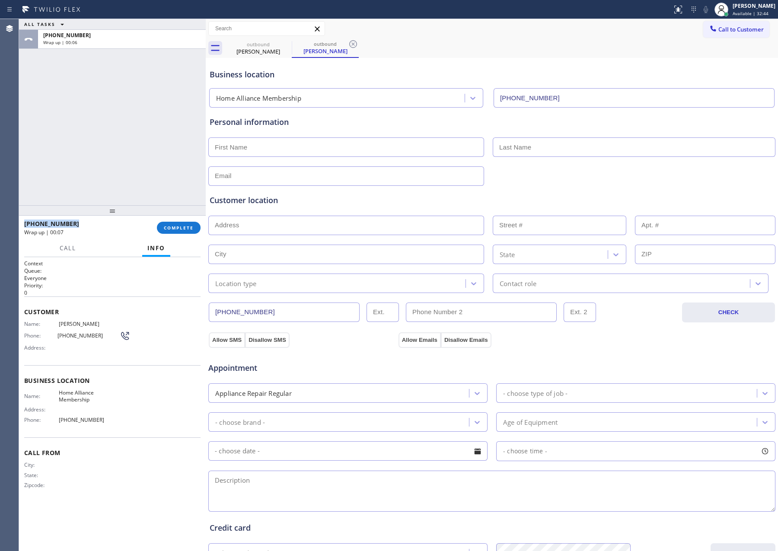
drag, startPoint x: 414, startPoint y: 48, endPoint x: 490, endPoint y: 4, distance: 88.5
click at [422, 44] on div "outbound Usaju Lugogo outbound Usaju Lugogo" at bounding box center [501, 47] width 553 height 19
click at [338, 175] on input "text" at bounding box center [346, 175] width 276 height 19
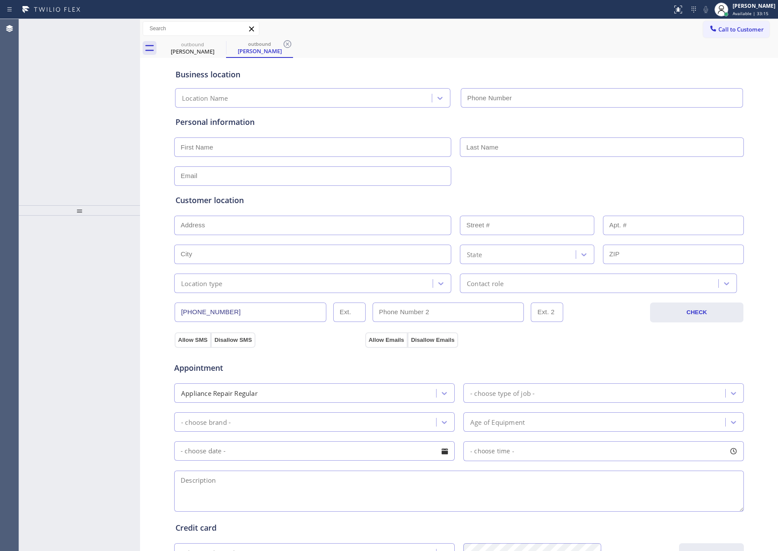
type input "[PHONE_NUMBER]"
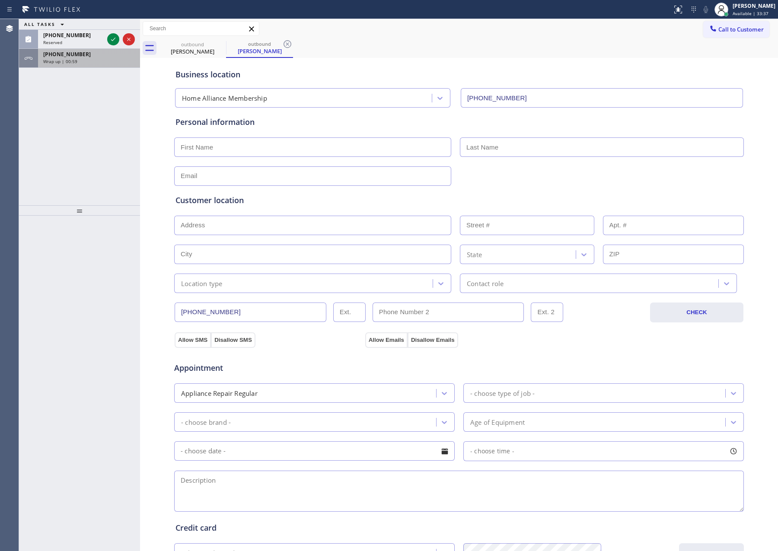
click at [78, 56] on span "[PHONE_NUMBER]" at bounding box center [67, 54] width 48 height 7
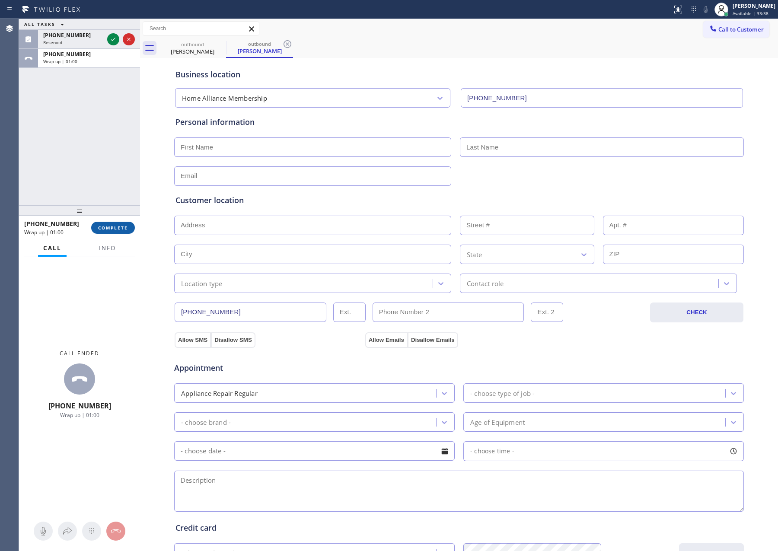
click at [108, 226] on span "COMPLETE" at bounding box center [113, 228] width 30 height 6
click at [90, 140] on div "ALL TASKS ALL TASKS ACTIVE TASKS TASKS IN WRAP UP (973) 219-5925 Reserved +1480…" at bounding box center [79, 112] width 121 height 186
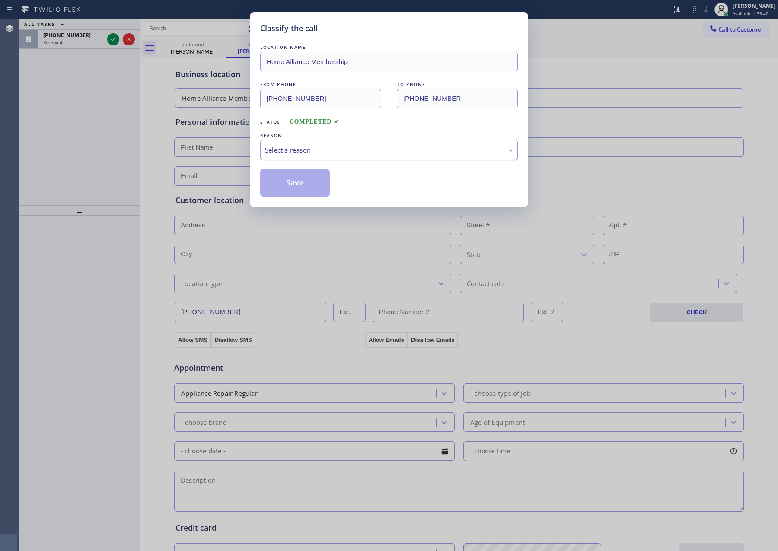
click at [353, 150] on div "Select a reason" at bounding box center [389, 150] width 248 height 10
click at [290, 177] on button "Save" at bounding box center [295, 183] width 70 height 28
click at [290, 178] on button "Save" at bounding box center [295, 183] width 70 height 28
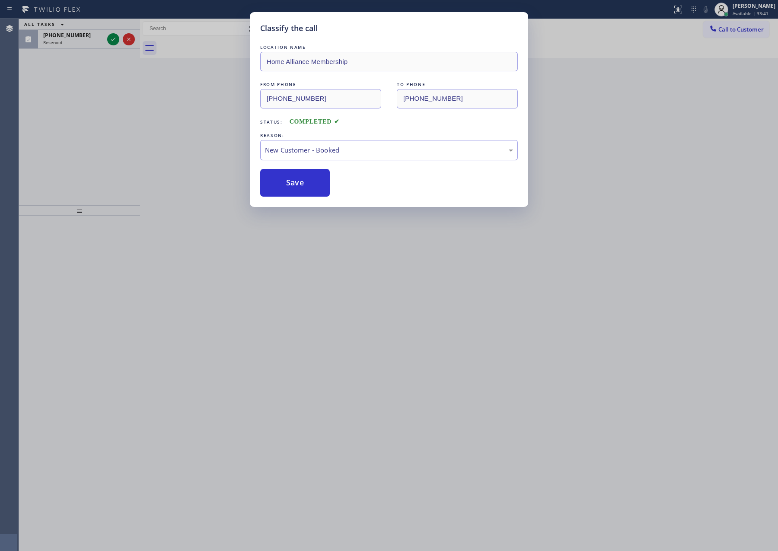
click at [130, 135] on div "Classify the call LOCATION NAME Home Alliance Membership FROM PHONE (855) 946-3…" at bounding box center [389, 275] width 778 height 551
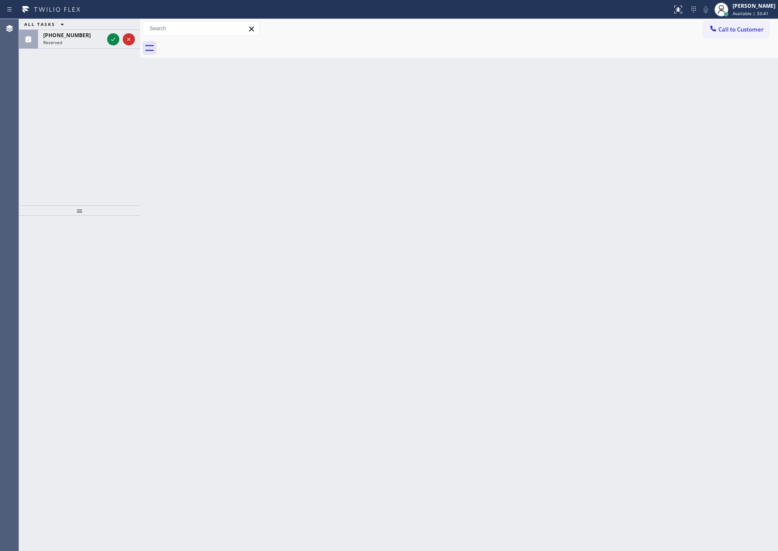
click at [129, 135] on div "Classify the call LOCATION NAME Home Alliance Membership FROM PHONE (855) 946-3…" at bounding box center [398, 285] width 759 height 532
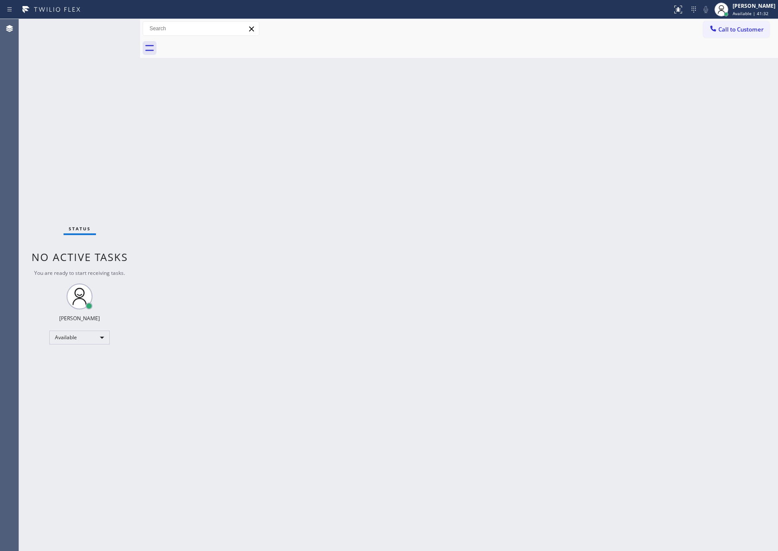
click at [251, 267] on div "Back to Dashboard Change Sender ID Customers Technicians Select a contact Outbo…" at bounding box center [459, 285] width 638 height 532
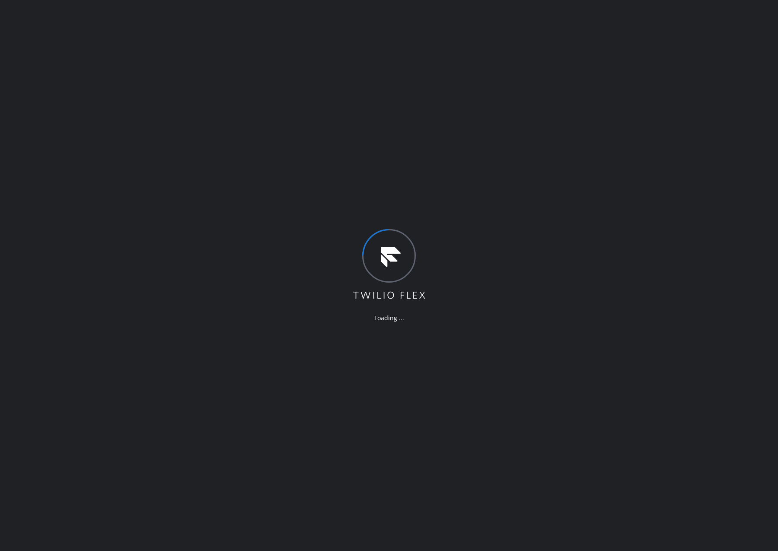
click at [586, 173] on div "Loading ..." at bounding box center [389, 275] width 778 height 551
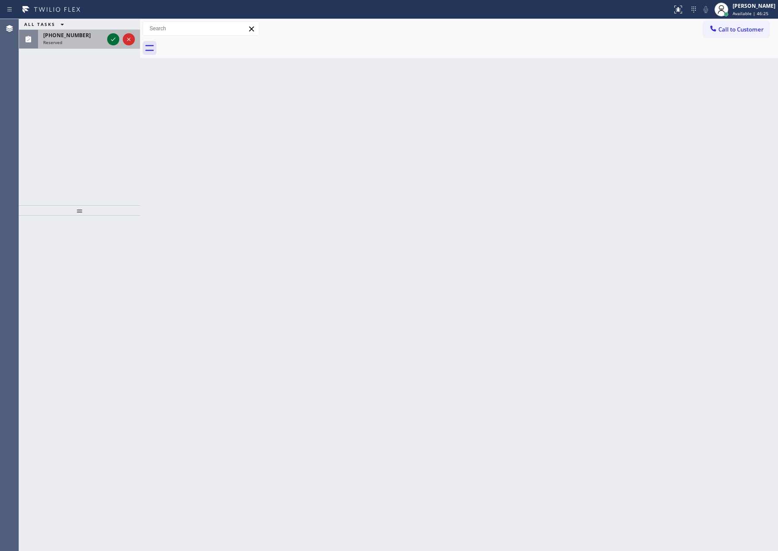
click at [115, 36] on icon at bounding box center [113, 39] width 10 height 10
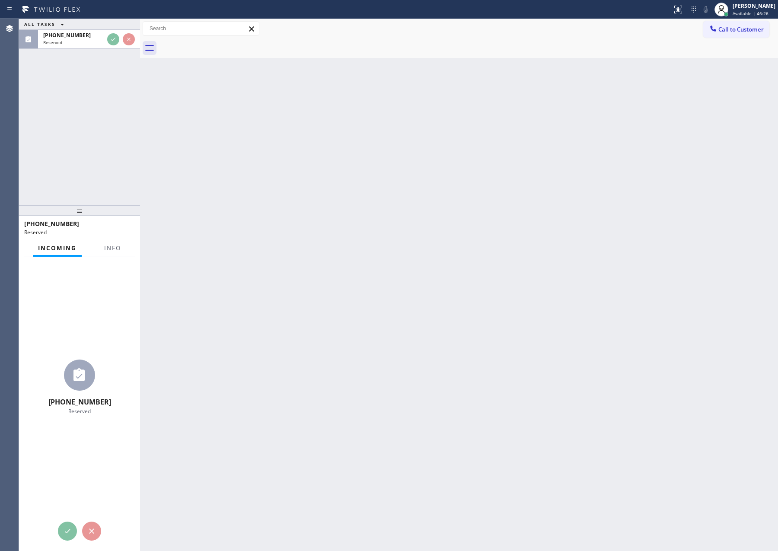
click at [73, 96] on div "ALL TASKS ALL TASKS ACTIVE TASKS TASKS IN WRAP UP [PHONE_NUMBER] Reserved" at bounding box center [79, 112] width 121 height 186
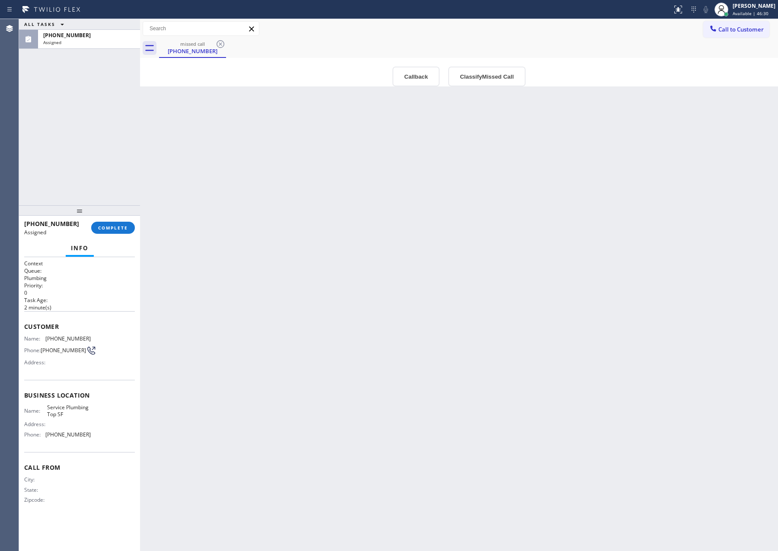
click at [312, 283] on div "Back to Dashboard Change Sender ID Customers Technicians Select a contact Outbo…" at bounding box center [459, 285] width 638 height 532
click at [413, 79] on button "Callback" at bounding box center [415, 77] width 47 height 20
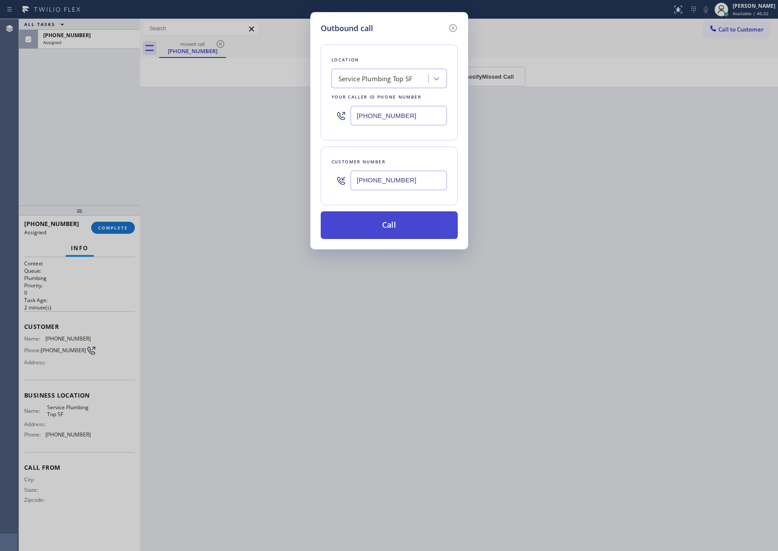
click at [391, 225] on button "Call" at bounding box center [389, 225] width 137 height 28
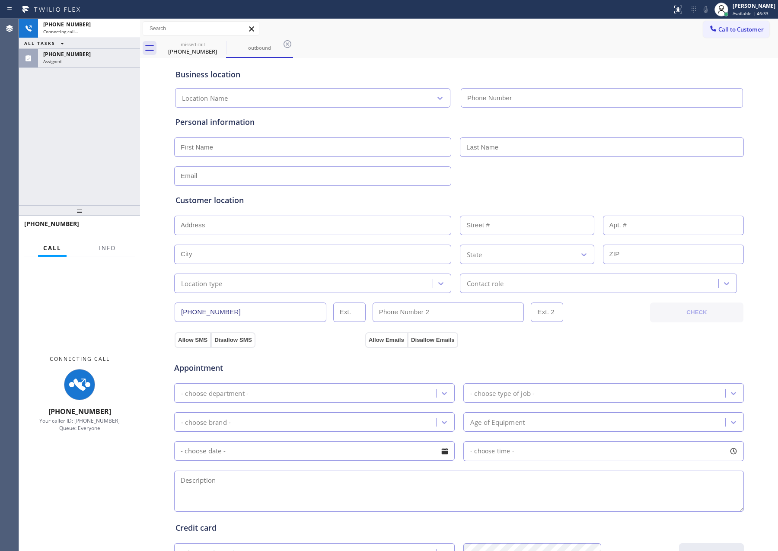
type input "[PHONE_NUMBER]"
click at [547, 39] on div "missed call [PHONE_NUMBER] outbound" at bounding box center [468, 47] width 619 height 19
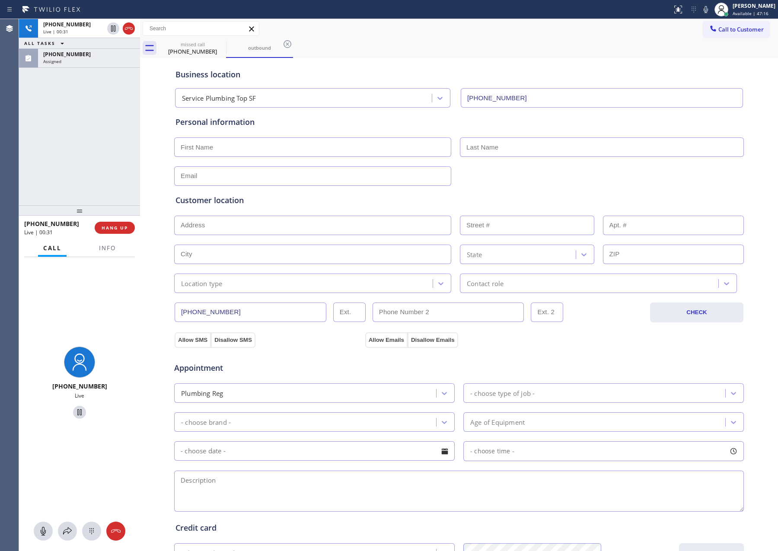
drag, startPoint x: 75, startPoint y: 149, endPoint x: 94, endPoint y: 166, distance: 25.1
click at [86, 159] on div "[PHONE_NUMBER] Live | 00:31 ALL TASKS ALL TASKS ACTIVE TASKS TASKS IN WRAP UP […" at bounding box center [79, 112] width 121 height 186
drag, startPoint x: 87, startPoint y: 152, endPoint x: 117, endPoint y: 192, distance: 50.0
click at [113, 188] on div "[PHONE_NUMBER] Live | 00:32 ALL TASKS ALL TASKS ACTIVE TASKS TASKS IN WRAP UP […" at bounding box center [79, 112] width 121 height 186
click at [80, 119] on div "[PHONE_NUMBER] Live | 00:33 ALL TASKS ALL TASKS ACTIVE TASKS TASKS IN WRAP UP […" at bounding box center [79, 112] width 121 height 186
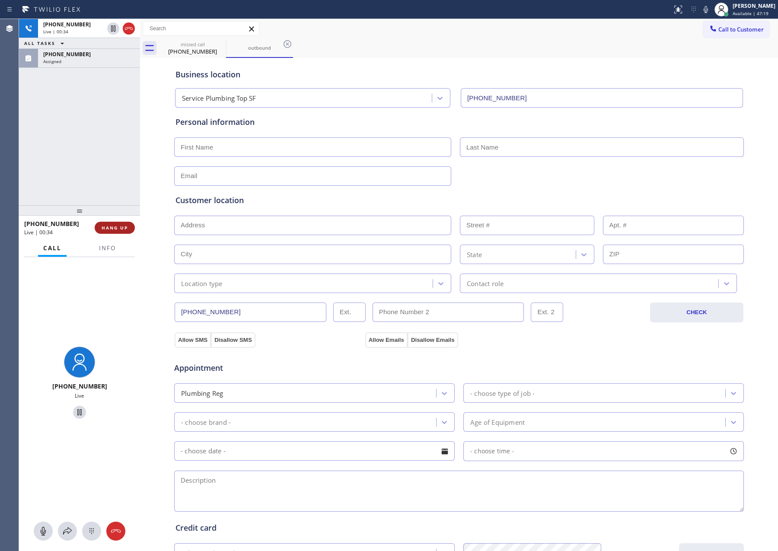
click at [113, 229] on span "HANG UP" at bounding box center [115, 228] width 26 height 6
drag, startPoint x: 103, startPoint y: 112, endPoint x: 119, endPoint y: 211, distance: 100.7
click at [105, 152] on div "[PHONE_NUMBER] Live | 00:35 ALL TASKS ALL TASKS ACTIVE TASKS TASKS IN WRAP UP […" at bounding box center [79, 112] width 121 height 186
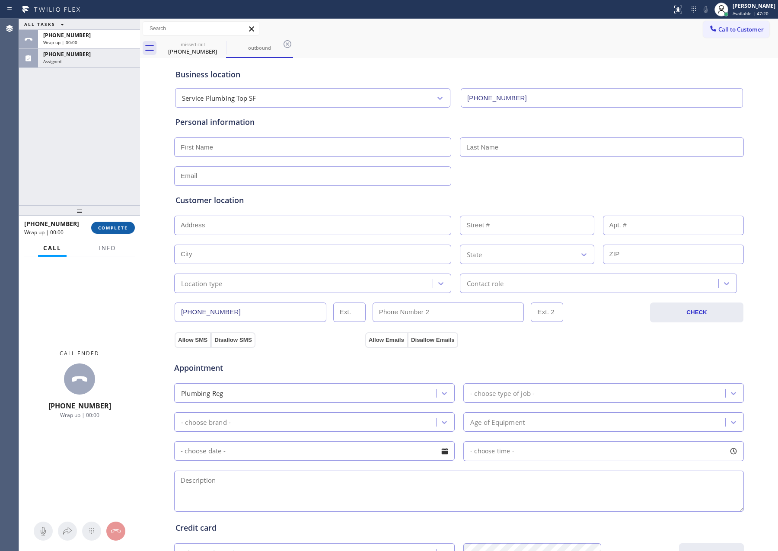
click at [126, 229] on span "COMPLETE" at bounding box center [113, 228] width 30 height 6
click at [104, 108] on div "ALL TASKS ALL TASKS ACTIVE TASKS TASKS IN WRAP UP [PHONE_NUMBER] Wrap up | 00:[…" at bounding box center [79, 112] width 121 height 186
click at [102, 111] on div "ALL TASKS ALL TASKS ACTIVE TASKS TASKS IN WRAP UP [PHONE_NUMBER] Wrap up | 00:[…" at bounding box center [79, 112] width 121 height 186
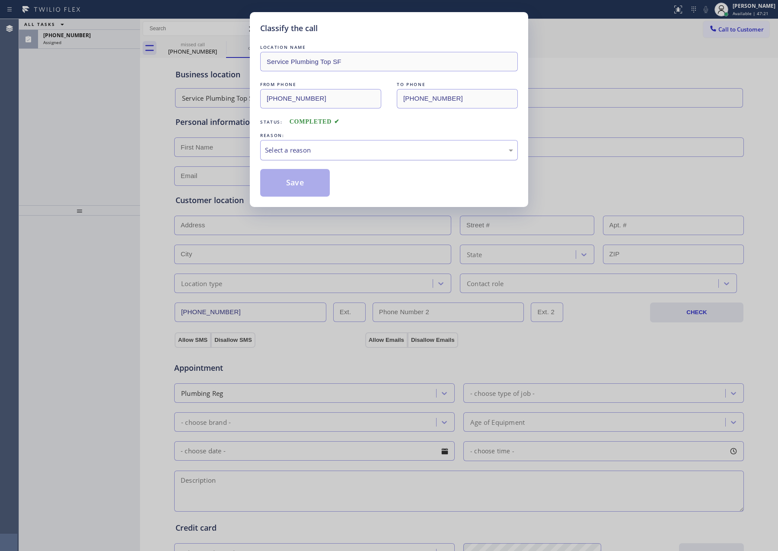
click at [311, 156] on div "Select a reason" at bounding box center [389, 150] width 258 height 20
click at [305, 190] on button "Save" at bounding box center [295, 183] width 70 height 28
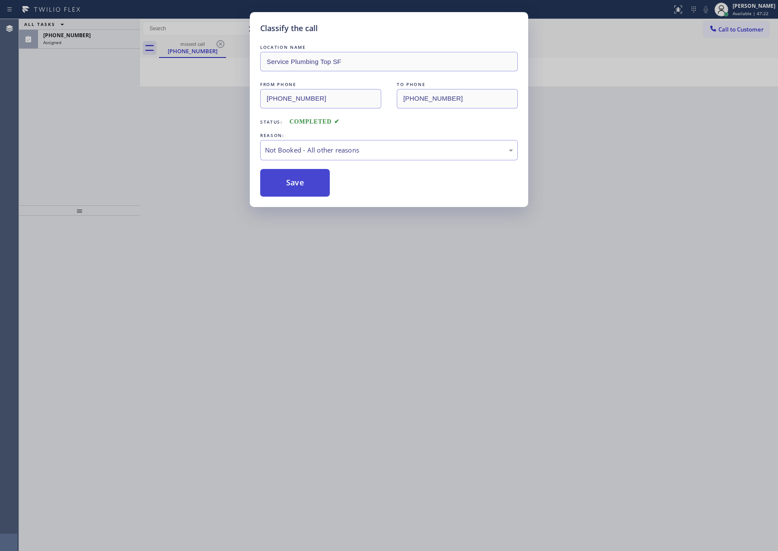
click at [309, 188] on button "Save" at bounding box center [295, 183] width 70 height 28
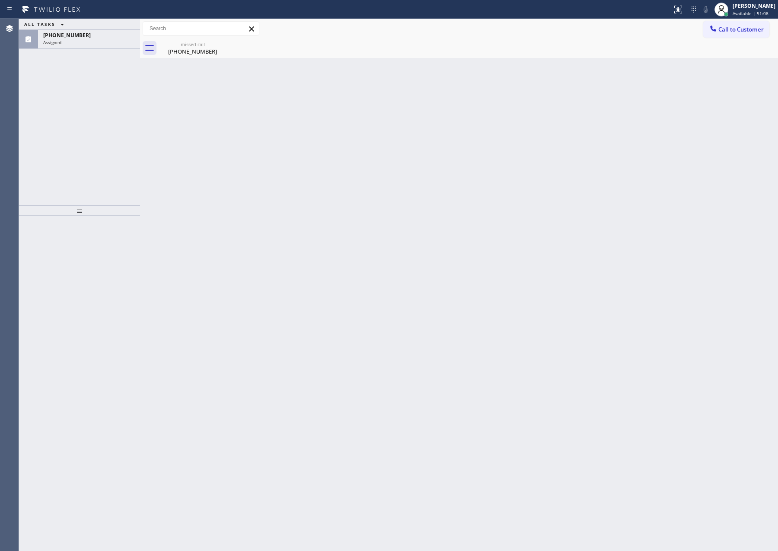
drag, startPoint x: 207, startPoint y: 186, endPoint x: 302, endPoint y: 191, distance: 95.6
click at [221, 188] on div "Back to Dashboard Change Sender ID Customers Technicians Select a contact Outbo…" at bounding box center [459, 285] width 638 height 532
click at [714, 35] on button "Call to Customer" at bounding box center [736, 29] width 66 height 16
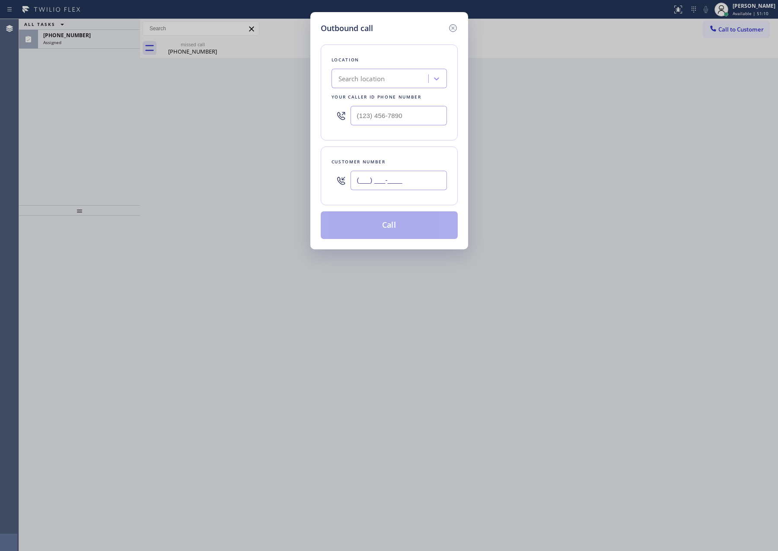
click at [396, 190] on input "(___) ___-____" at bounding box center [398, 180] width 96 height 19
paste input "773) 639-7081"
type input "[PHONE_NUMBER]"
click at [402, 74] on div "Search location" at bounding box center [381, 78] width 94 height 15
type input "home alliance mem"
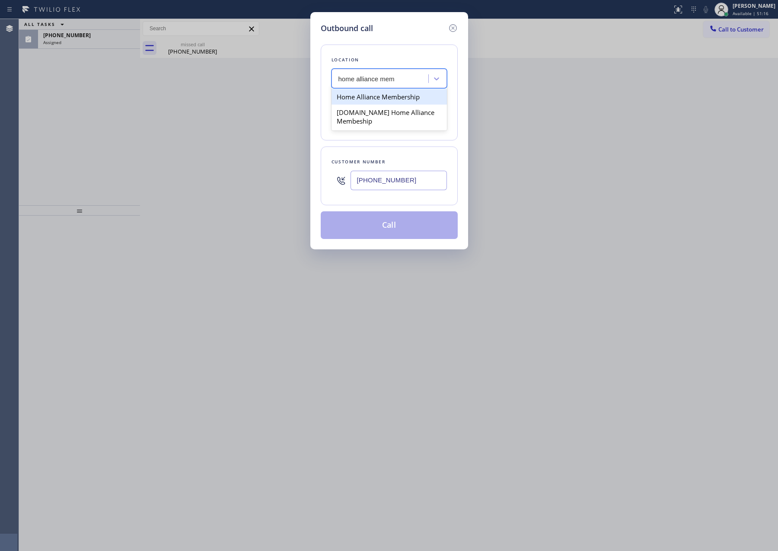
click at [394, 102] on div "Home Alliance Membership" at bounding box center [388, 97] width 115 height 16
type input "[PHONE_NUMBER]"
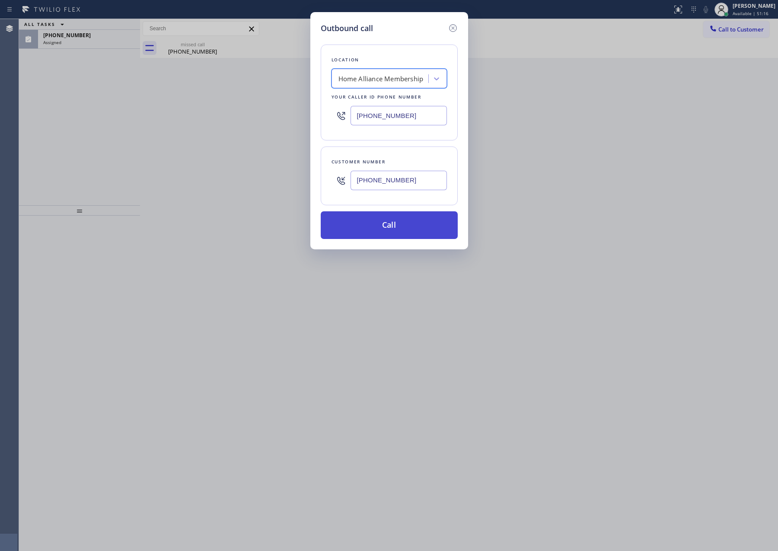
click at [393, 232] on button "Call" at bounding box center [389, 225] width 137 height 28
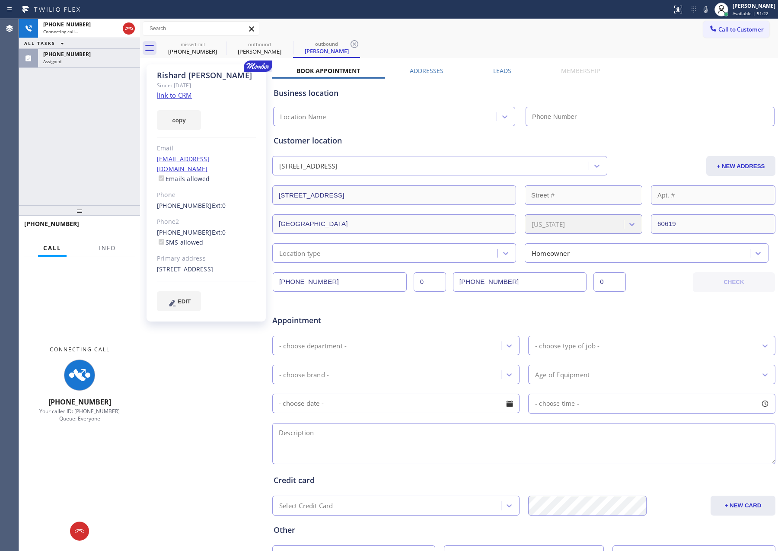
type input "[PHONE_NUMBER]"
click at [80, 136] on div "[PHONE_NUMBER] Connecting call… ALL TASKS ALL TASKS ACTIVE TASKS TASKS IN WRAP …" at bounding box center [79, 112] width 121 height 186
click at [92, 61] on div "Assigned" at bounding box center [89, 61] width 92 height 6
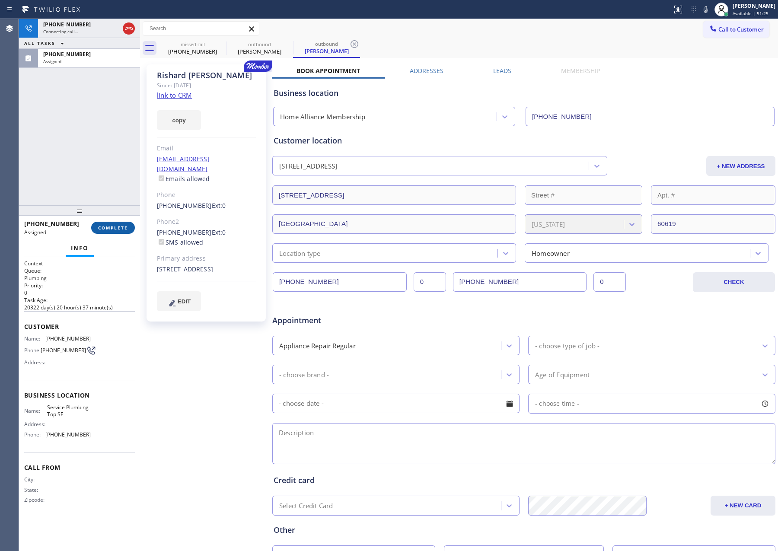
click at [118, 227] on span "COMPLETE" at bounding box center [113, 228] width 30 height 6
click at [97, 128] on div "[PHONE_NUMBER] Connecting call… ALL TASKS ALL TASKS ACTIVE TASKS TASKS IN WRAP …" at bounding box center [79, 112] width 121 height 186
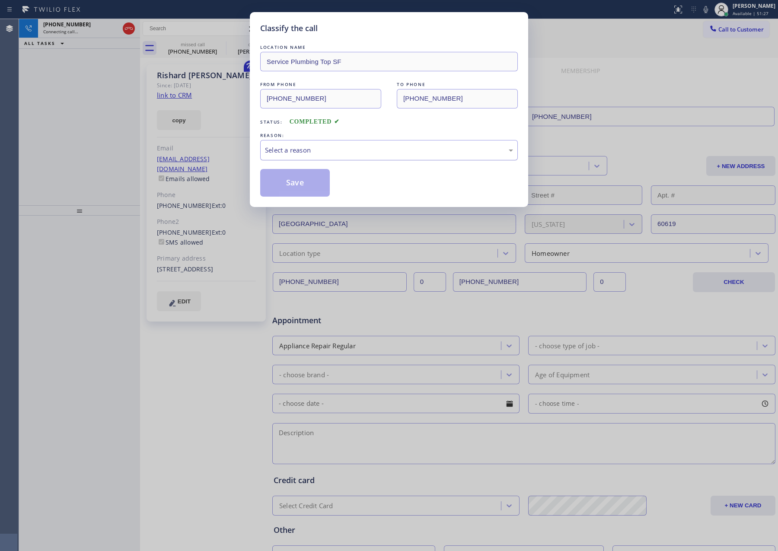
click at [318, 154] on div "Select a reason" at bounding box center [389, 150] width 248 height 10
click at [302, 185] on button "Save" at bounding box center [295, 183] width 70 height 28
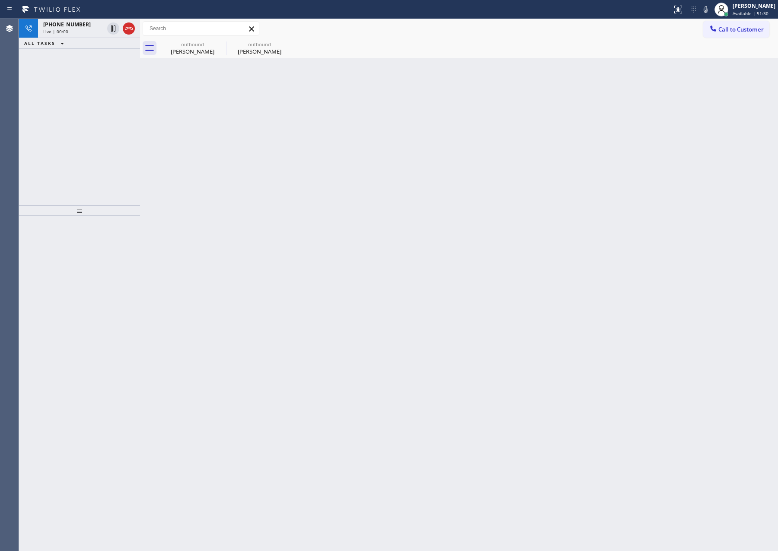
click at [127, 153] on div "[PHONE_NUMBER] Live | 00:00 ALL TASKS ALL TASKS ACTIVE TASKS TASKS IN WRAP UP" at bounding box center [79, 112] width 121 height 186
click at [70, 24] on span "[PHONE_NUMBER]" at bounding box center [67, 24] width 48 height 7
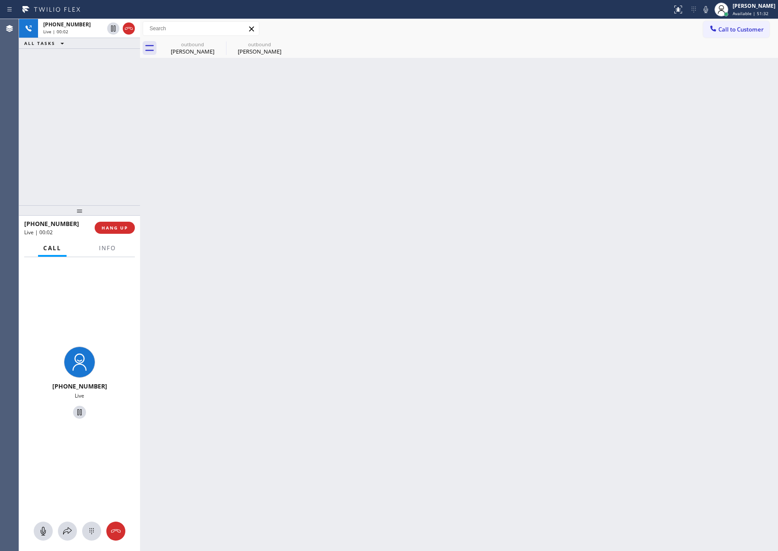
click at [93, 120] on div "[PHONE_NUMBER] Live | 00:02 ALL TASKS ALL TASKS ACTIVE TASKS TASKS IN WRAP UP" at bounding box center [79, 112] width 121 height 186
click at [191, 49] on div "[PERSON_NAME]" at bounding box center [192, 52] width 65 height 8
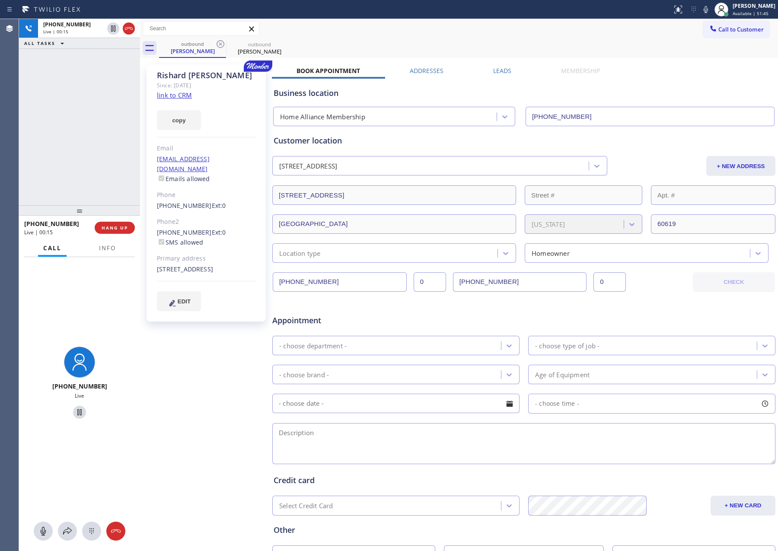
click at [189, 97] on link "link to CRM" at bounding box center [174, 95] width 35 height 9
drag, startPoint x: 68, startPoint y: 160, endPoint x: 78, endPoint y: 218, distance: 59.2
click at [67, 179] on div "[PHONE_NUMBER] Live | 02:56 ALL TASKS ALL TASKS ACTIVE TASKS TASKS IN WRAP UP" at bounding box center [79, 112] width 121 height 186
click at [116, 229] on span "HANG UP" at bounding box center [115, 228] width 26 height 6
click at [102, 158] on div "[PHONE_NUMBER] Live | 02:57 ALL TASKS ALL TASKS ACTIVE TASKS TASKS IN WRAP UP" at bounding box center [79, 112] width 121 height 186
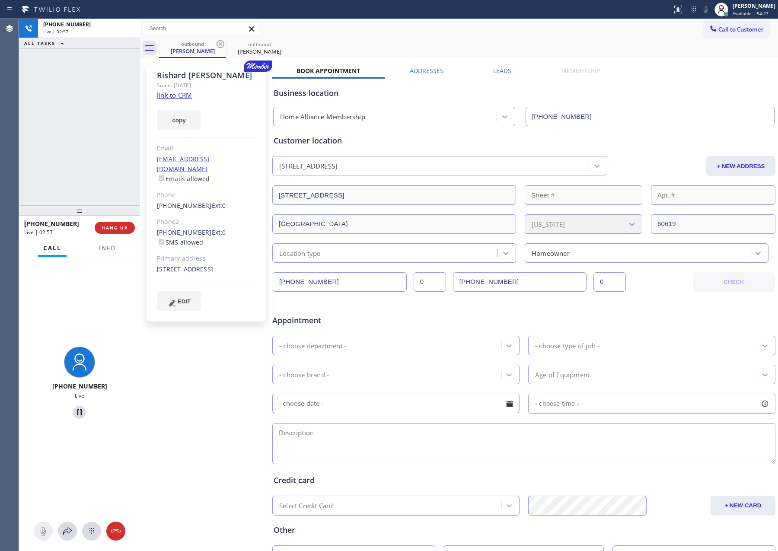
click at [102, 158] on div "[PHONE_NUMBER] Live | 02:57 ALL TASKS ALL TASKS ACTIVE TASKS TASKS IN WRAP UP" at bounding box center [79, 112] width 121 height 186
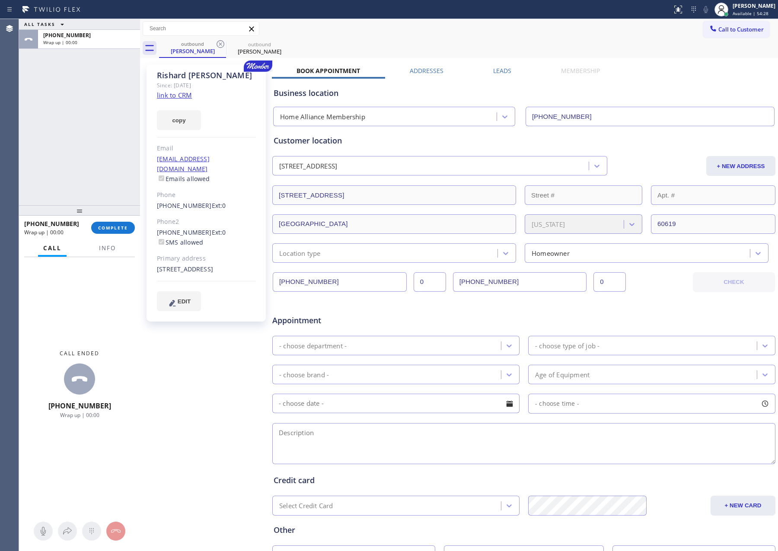
drag, startPoint x: 102, startPoint y: 158, endPoint x: 109, endPoint y: 174, distance: 17.3
click at [102, 158] on div "ALL TASKS ALL TASKS ACTIVE TASKS TASKS IN WRAP UP [PHONE_NUMBER] Wrap up | 00:00" at bounding box center [79, 112] width 121 height 186
drag, startPoint x: 116, startPoint y: 220, endPoint x: 117, endPoint y: 226, distance: 5.3
click at [117, 224] on div "[PHONE_NUMBER] Wrap up | 00:00 COMPLETE" at bounding box center [79, 227] width 111 height 22
click at [117, 226] on span "COMPLETE" at bounding box center [113, 228] width 30 height 6
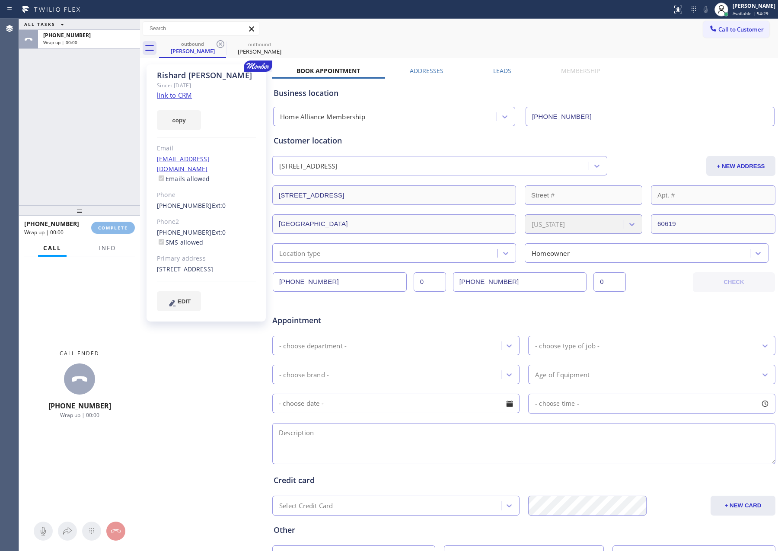
click at [117, 117] on div "ALL TASKS ALL TASKS ACTIVE TASKS TASKS IN WRAP UP [PHONE_NUMBER] Wrap up | 00:00" at bounding box center [79, 112] width 121 height 186
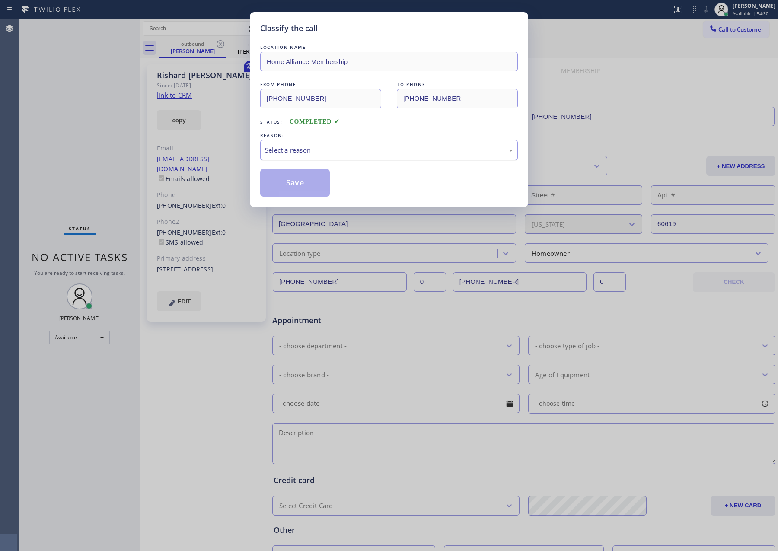
click at [296, 152] on div "Select a reason" at bounding box center [389, 150] width 248 height 10
click at [283, 187] on button "Save" at bounding box center [295, 183] width 70 height 28
drag, startPoint x: 283, startPoint y: 187, endPoint x: 439, endPoint y: 108, distance: 174.9
click at [297, 187] on button "Save" at bounding box center [295, 183] width 70 height 28
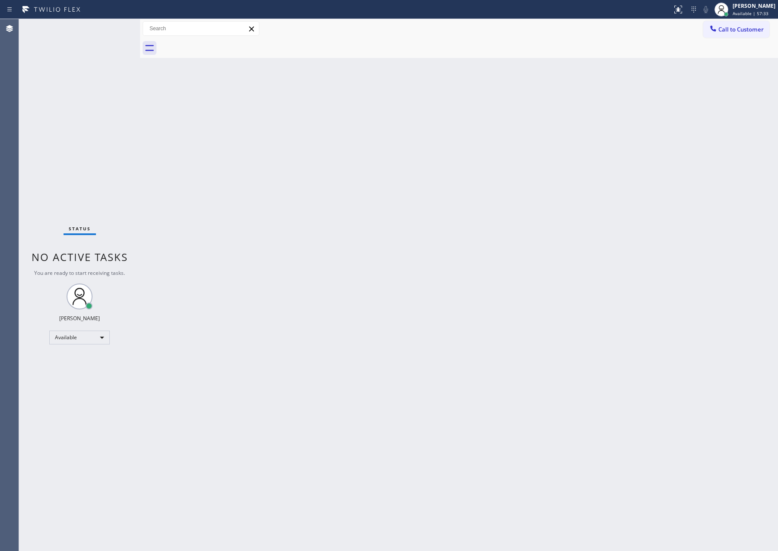
click at [389, 341] on div "Back to Dashboard Change Sender ID Customers Technicians Select a contact Outbo…" at bounding box center [459, 285] width 638 height 532
click at [531, 211] on div "Back to Dashboard Change Sender ID Customers Technicians Select a contact Outbo…" at bounding box center [459, 285] width 638 height 532
click at [536, 193] on div "Back to Dashboard Change Sender ID Customers Technicians Select a contact Outbo…" at bounding box center [459, 285] width 638 height 532
click at [371, 166] on div "Back to Dashboard Change Sender ID Customers Technicians Select a contact Outbo…" at bounding box center [459, 285] width 638 height 532
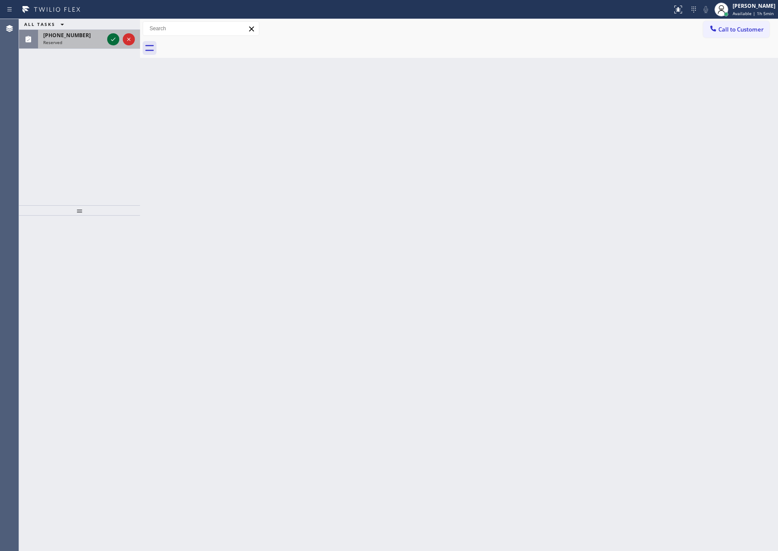
click at [116, 41] on icon at bounding box center [113, 39] width 10 height 10
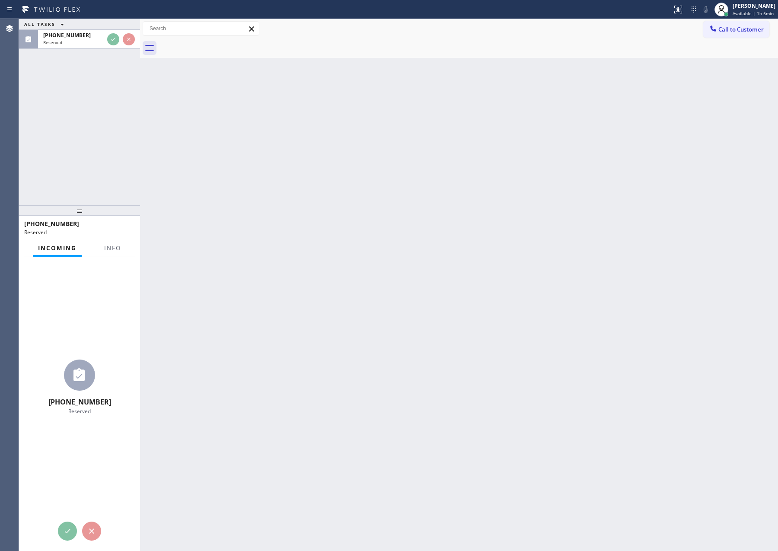
click at [105, 134] on div "ALL TASKS ALL TASKS ACTIVE TASKS TASKS IN WRAP UP [PHONE_NUMBER] Reserved" at bounding box center [79, 112] width 121 height 186
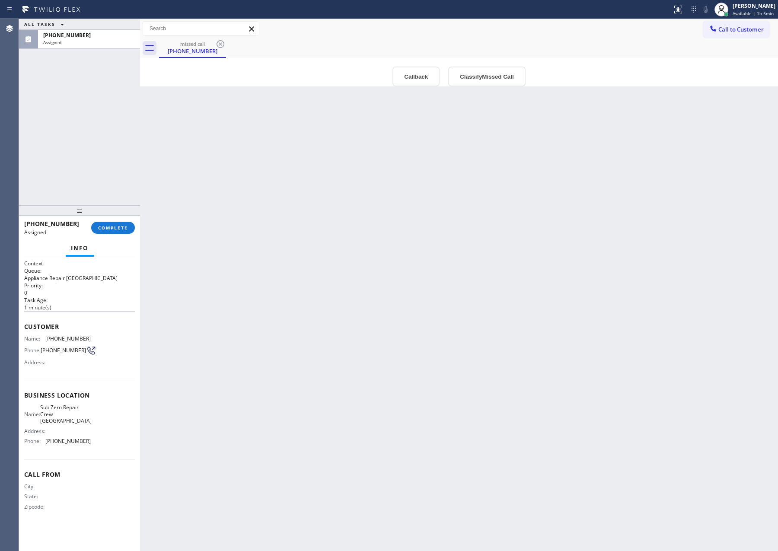
drag, startPoint x: 86, startPoint y: 148, endPoint x: 502, endPoint y: 93, distance: 419.6
click at [146, 152] on div "ALL TASKS ALL TASKS ACTIVE TASKS TASKS IN WRAP UP [PHONE_NUMBER] Assigned [PHON…" at bounding box center [398, 285] width 759 height 532
type input "[PHONE_NUMBER]"
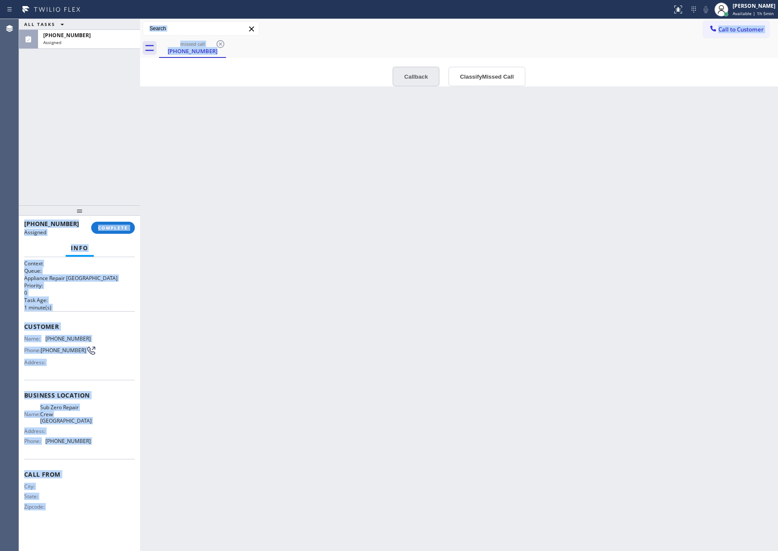
click at [434, 78] on button "Callback" at bounding box center [415, 77] width 47 height 20
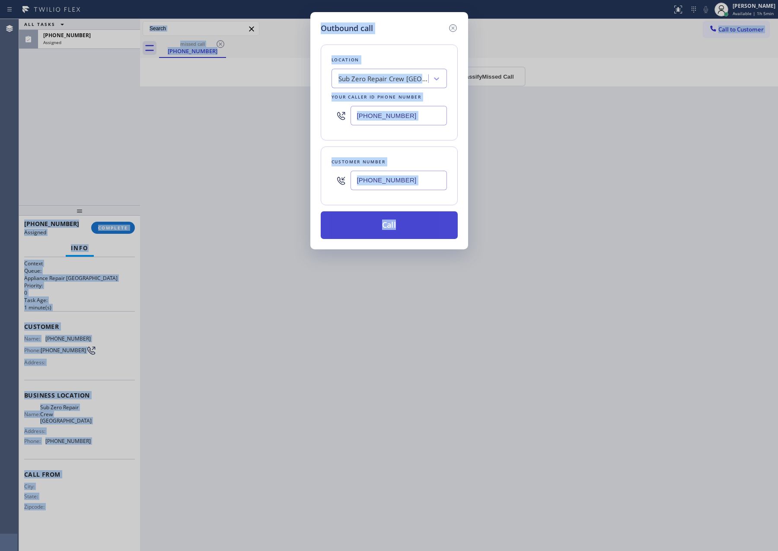
click at [387, 227] on button "Call" at bounding box center [389, 225] width 137 height 28
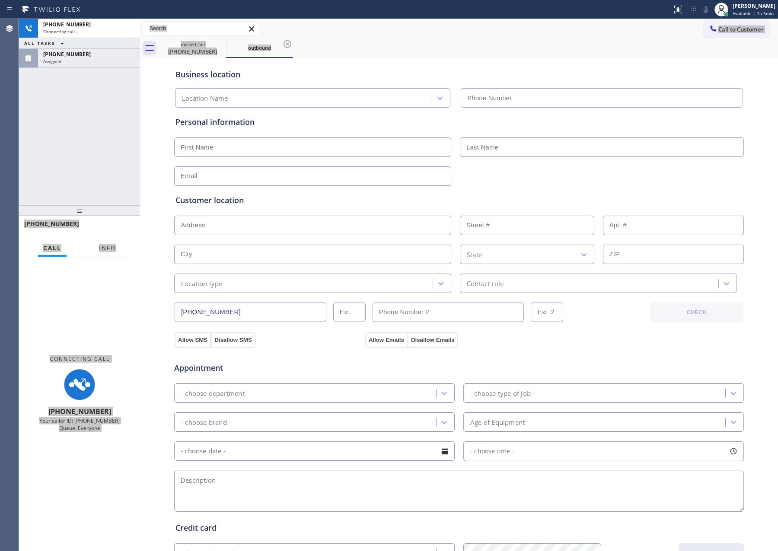
type input "[PHONE_NUMBER]"
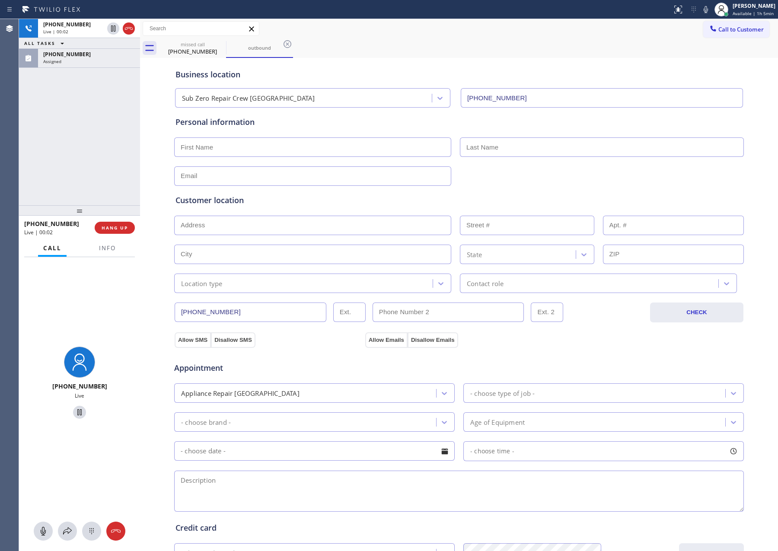
click at [75, 150] on div "[PHONE_NUMBER] Live | 00:02 ALL TASKS ALL TASKS ACTIVE TASKS TASKS IN WRAP UP […" at bounding box center [79, 112] width 121 height 186
click at [111, 232] on button "HANG UP" at bounding box center [115, 228] width 40 height 12
drag, startPoint x: 111, startPoint y: 103, endPoint x: 112, endPoint y: 135, distance: 32.0
click at [112, 128] on div "[PHONE_NUMBER] Live | 00:16 ALL TASKS ALL TASKS ACTIVE TASKS TASKS IN WRAP UP […" at bounding box center [79, 112] width 121 height 186
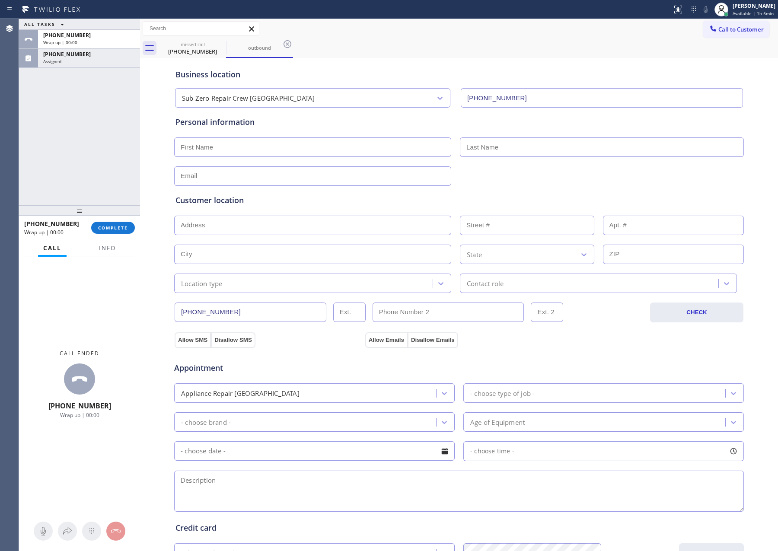
click at [117, 225] on span "COMPLETE" at bounding box center [113, 228] width 30 height 6
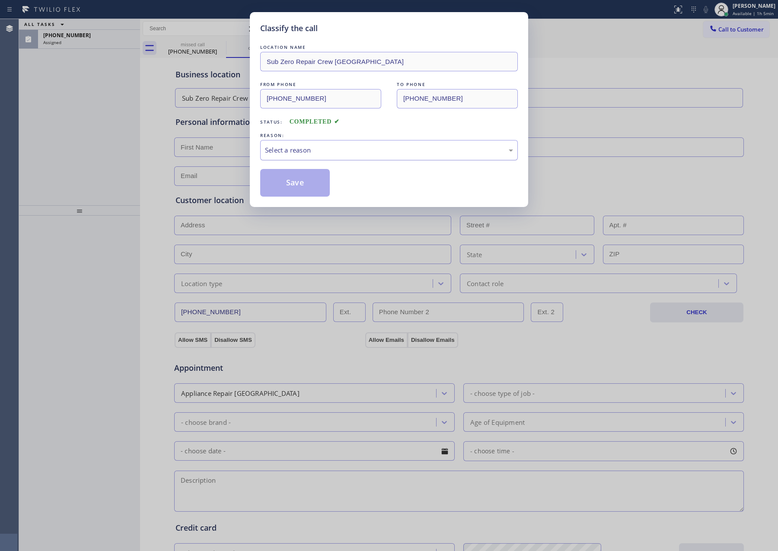
click at [315, 149] on div "Select a reason" at bounding box center [389, 150] width 248 height 10
click at [277, 179] on button "Save" at bounding box center [295, 183] width 70 height 28
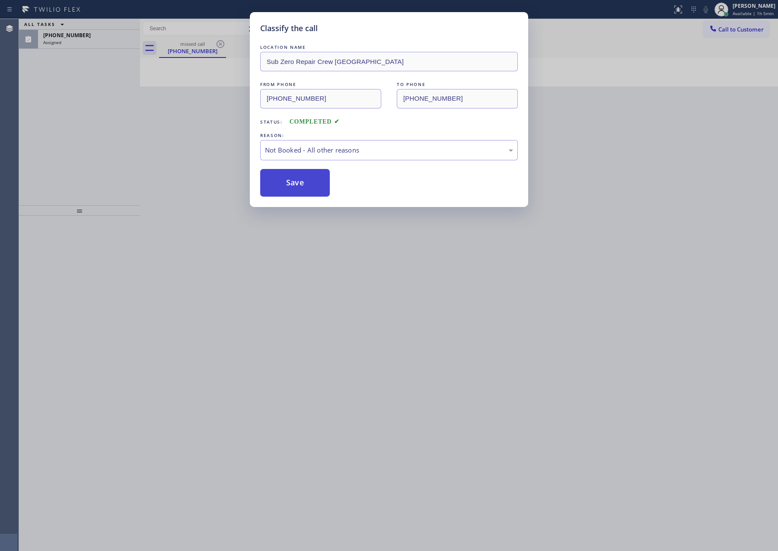
click at [277, 179] on button "Save" at bounding box center [295, 183] width 70 height 28
click at [88, 126] on div "Classify the call LOCATION NAME Sub Zero Repair Crew [GEOGRAPHIC_DATA] FROM PHO…" at bounding box center [389, 275] width 778 height 551
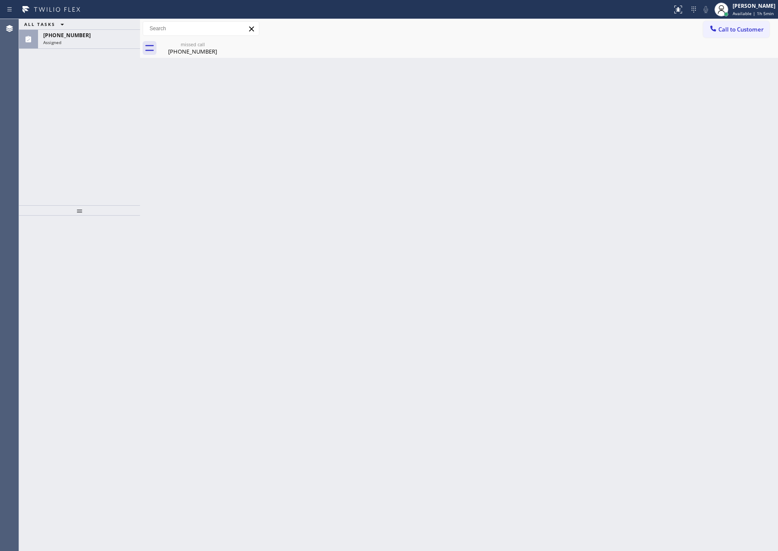
click at [258, 221] on div "Back to Dashboard Change Sender ID Customers Technicians Select a contact Outbo…" at bounding box center [459, 285] width 638 height 532
click at [251, 211] on div "Back to Dashboard Change Sender ID Customers Technicians Select a contact Outbo…" at bounding box center [459, 285] width 638 height 532
click at [186, 50] on div "[PHONE_NUMBER]" at bounding box center [192, 52] width 65 height 8
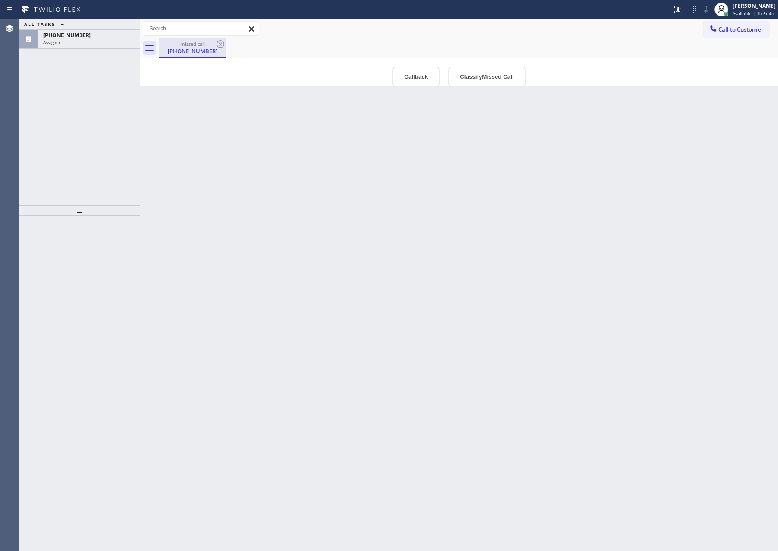
click at [226, 47] on div "missed call [PHONE_NUMBER]" at bounding box center [192, 47] width 67 height 19
click at [223, 44] on icon at bounding box center [220, 44] width 10 height 10
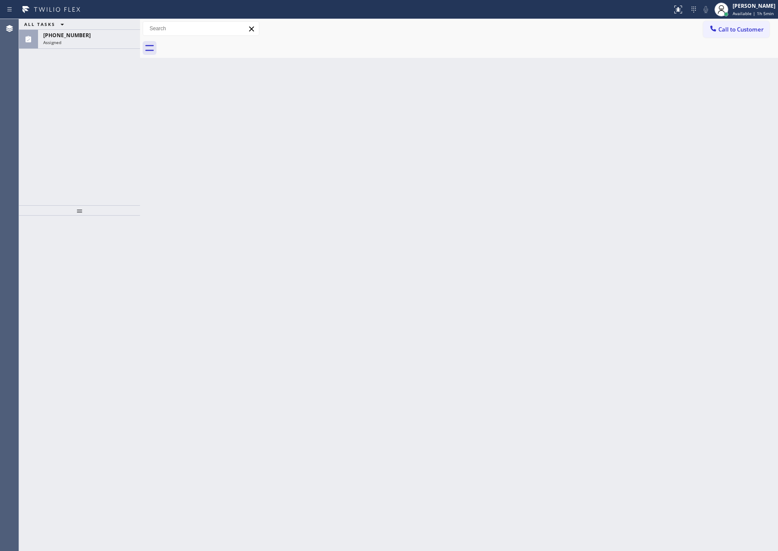
drag, startPoint x: 424, startPoint y: 296, endPoint x: 442, endPoint y: 283, distance: 22.1
click at [439, 289] on div "Back to Dashboard Change Sender ID Customers Technicians Select a contact Outbo…" at bounding box center [459, 285] width 638 height 532
drag, startPoint x: 686, startPoint y: 225, endPoint x: 625, endPoint y: 217, distance: 61.8
click at [686, 225] on div "Back to Dashboard Change Sender ID Customers Technicians Select a contact Outbo…" at bounding box center [459, 285] width 638 height 532
click at [601, 209] on div "Back to Dashboard Change Sender ID Customers Technicians Select a contact Outbo…" at bounding box center [459, 285] width 638 height 532
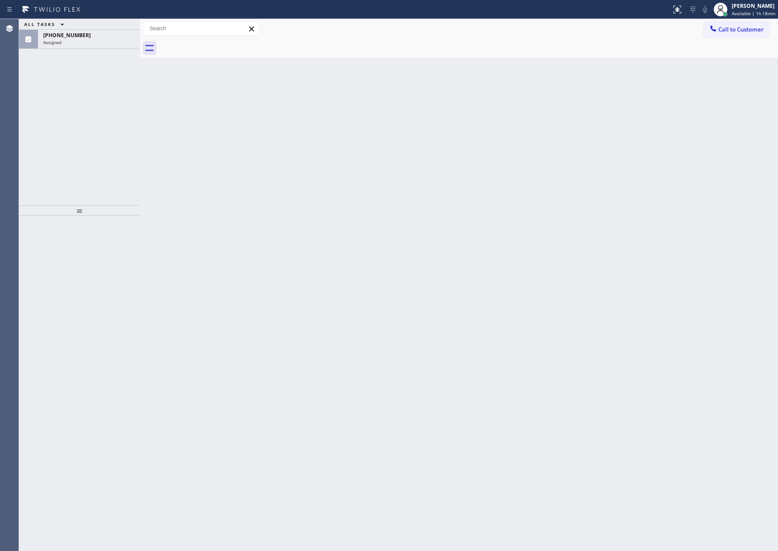
click at [550, 248] on div "Back to Dashboard Change Sender ID Customers Technicians Select a contact Outbo…" at bounding box center [459, 285] width 638 height 532
click at [102, 39] on div "Assigned" at bounding box center [89, 42] width 92 height 6
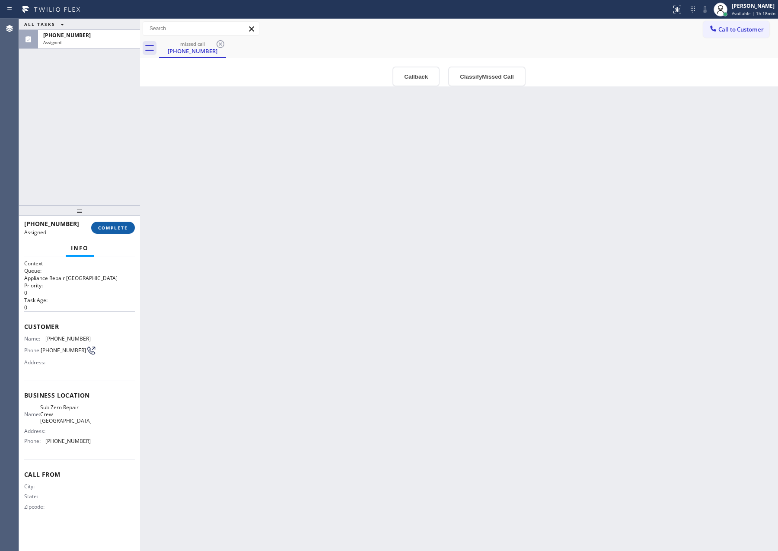
click at [103, 231] on button "COMPLETE" at bounding box center [113, 228] width 44 height 12
click at [78, 54] on div "ALL TASKS ALL TASKS ACTIVE TASKS TASKS IN WRAP UP [PHONE_NUMBER] Assigned" at bounding box center [79, 112] width 121 height 186
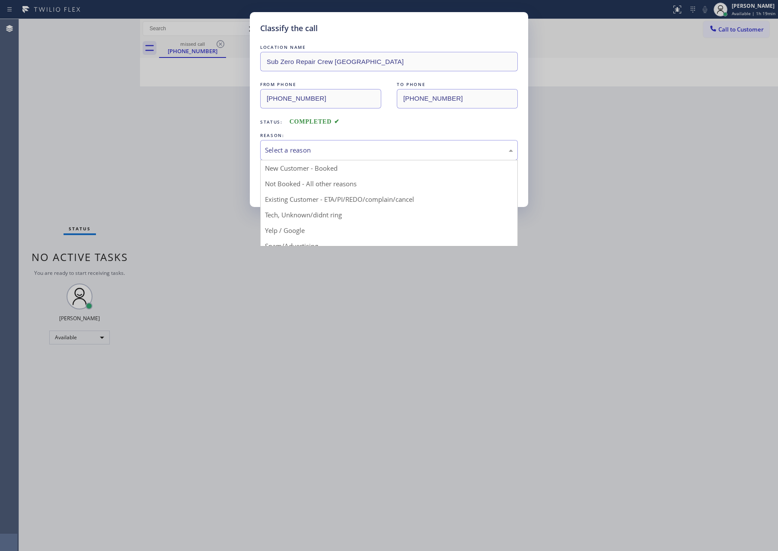
click at [310, 152] on div "Select a reason" at bounding box center [389, 150] width 248 height 10
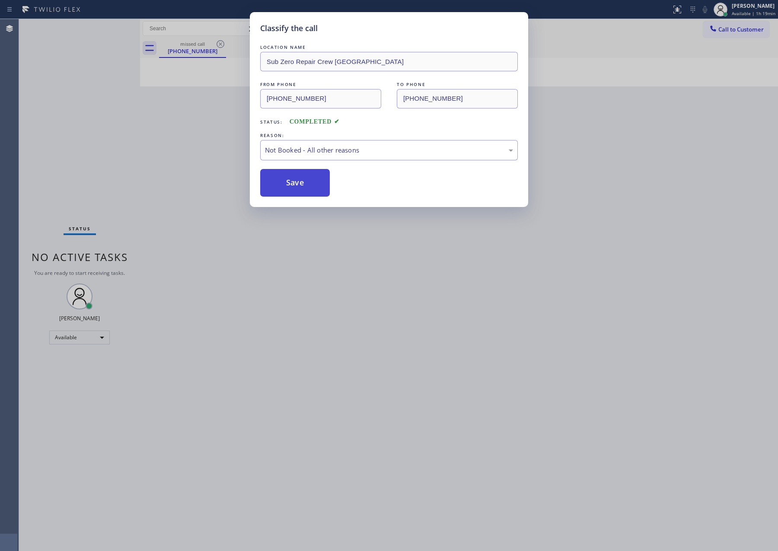
click at [313, 183] on button "Save" at bounding box center [295, 183] width 70 height 28
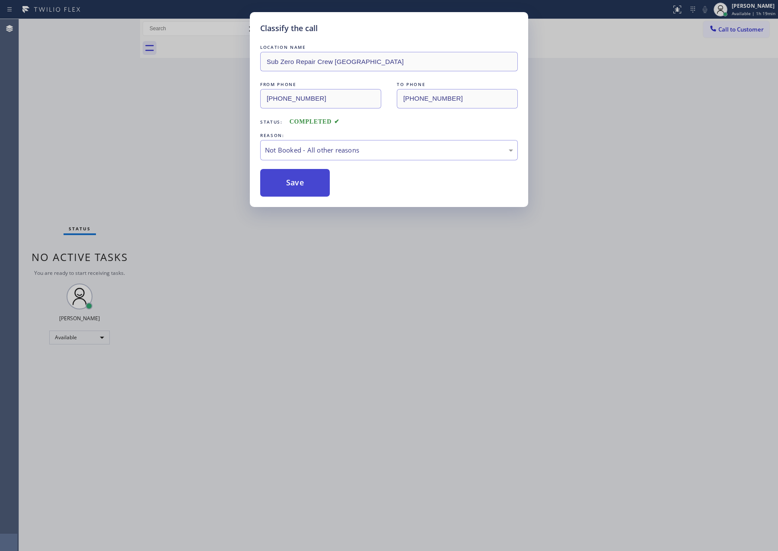
click at [313, 183] on button "Save" at bounding box center [295, 183] width 70 height 28
click at [148, 144] on div "Classify the call LOCATION NAME Sub Zero Repair Crew [GEOGRAPHIC_DATA] FROM PHO…" at bounding box center [389, 275] width 778 height 551
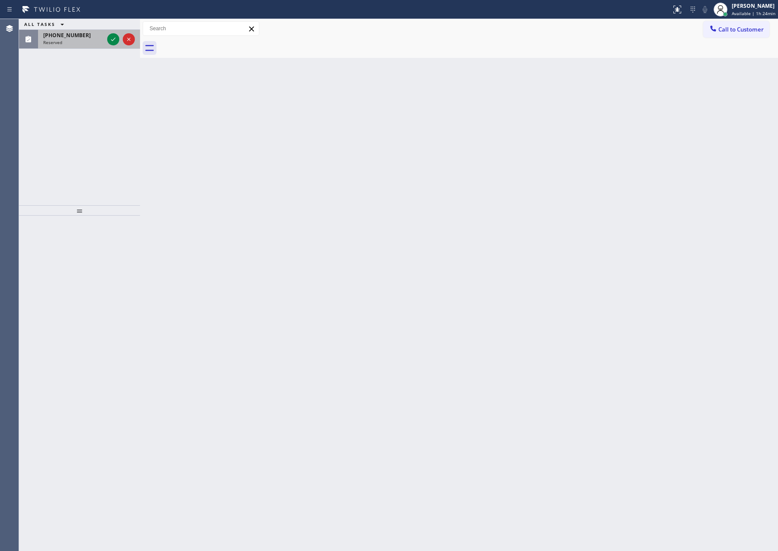
click at [109, 33] on div at bounding box center [120, 39] width 31 height 19
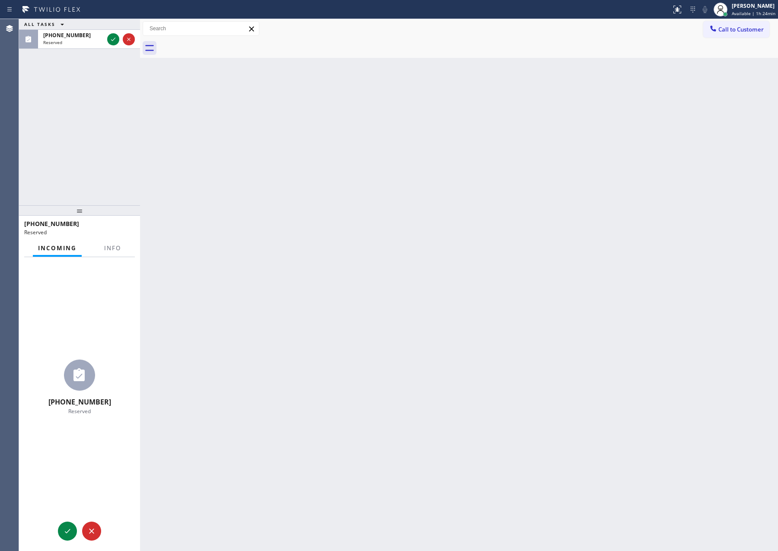
click at [121, 144] on div "ALL TASKS ALL TASKS ACTIVE TASKS TASKS IN WRAP UP [PHONE_NUMBER] Reserved" at bounding box center [79, 112] width 121 height 186
click at [111, 41] on icon at bounding box center [113, 39] width 10 height 10
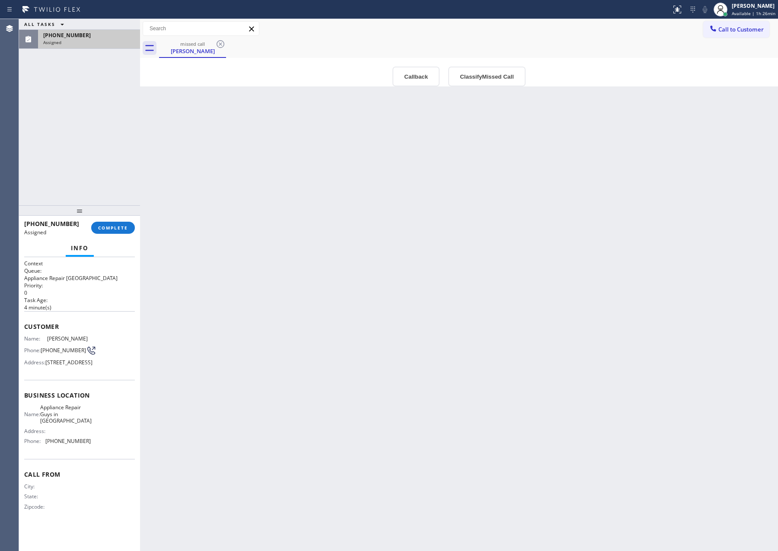
drag, startPoint x: 479, startPoint y: 227, endPoint x: 473, endPoint y: 196, distance: 31.2
click at [479, 226] on div "Back to Dashboard Change Sender ID Customers Technicians Select a contact Outbo…" at bounding box center [459, 285] width 638 height 532
click at [418, 80] on button "Callback" at bounding box center [415, 77] width 47 height 20
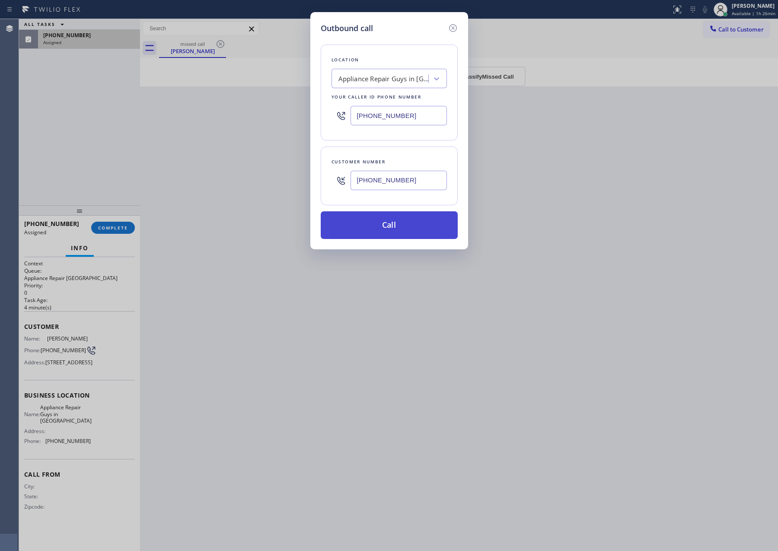
click at [400, 227] on button "Call" at bounding box center [389, 225] width 137 height 28
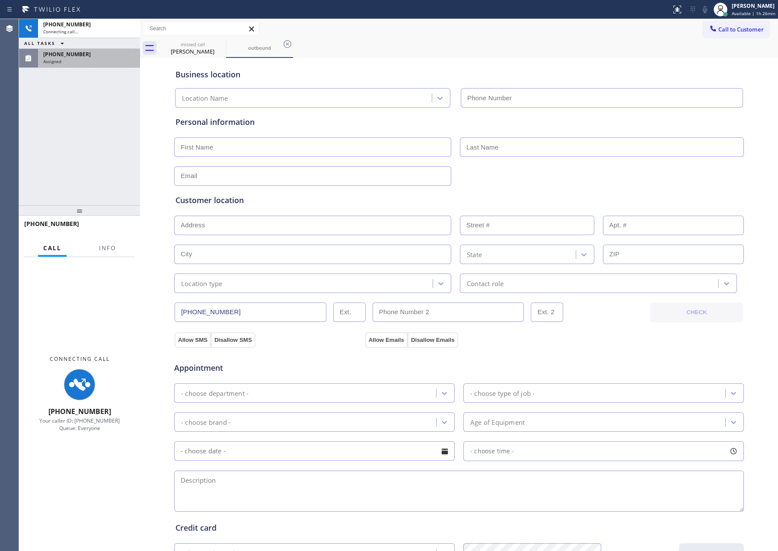
type input "[PHONE_NUMBER]"
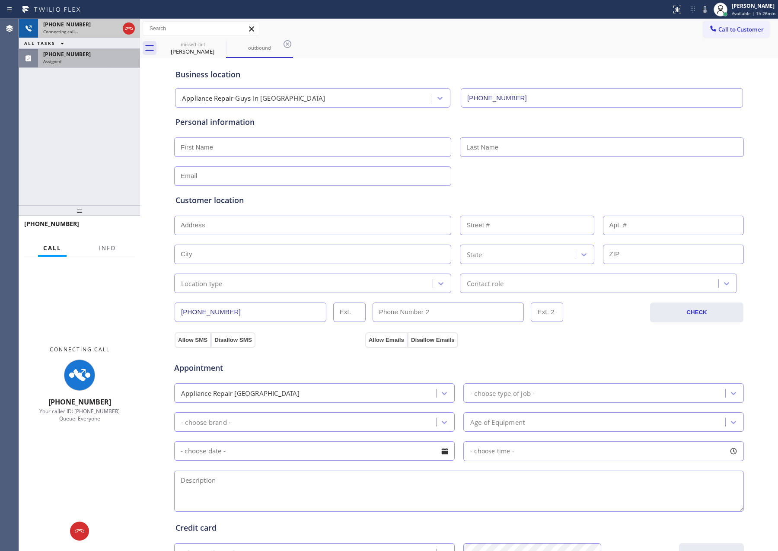
drag, startPoint x: 50, startPoint y: 126, endPoint x: 120, endPoint y: 32, distance: 117.0
click at [71, 99] on div "[PHONE_NUMBER] Connecting call… ALL TASKS ALL TASKS ACTIVE TASKS TASKS IN WRAP …" at bounding box center [79, 112] width 121 height 186
click at [126, 29] on icon at bounding box center [129, 28] width 10 height 10
click at [108, 155] on div "[PHONE_NUMBER] Connecting call… ALL TASKS ALL TASKS ACTIVE TASKS TASKS IN WRAP …" at bounding box center [79, 112] width 121 height 186
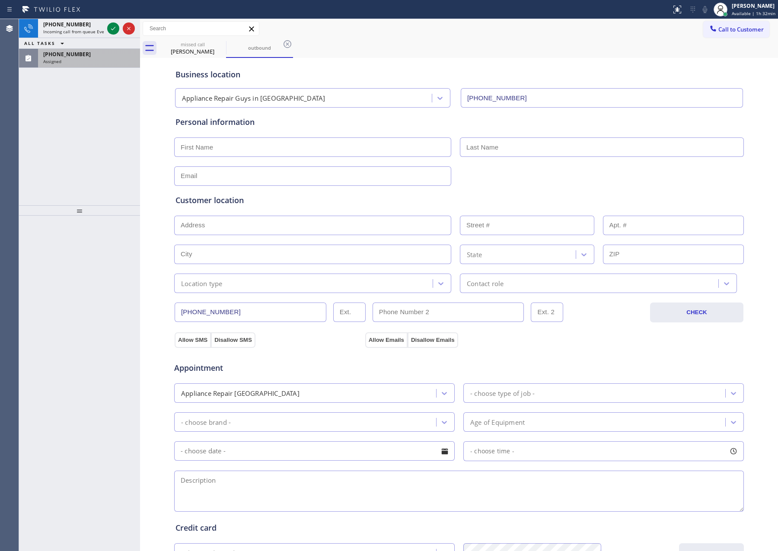
click at [99, 104] on div "[PHONE_NUMBER] Incoming call from queue Everybody ALL TASKS ALL TASKS ACTIVE TA…" at bounding box center [79, 112] width 121 height 186
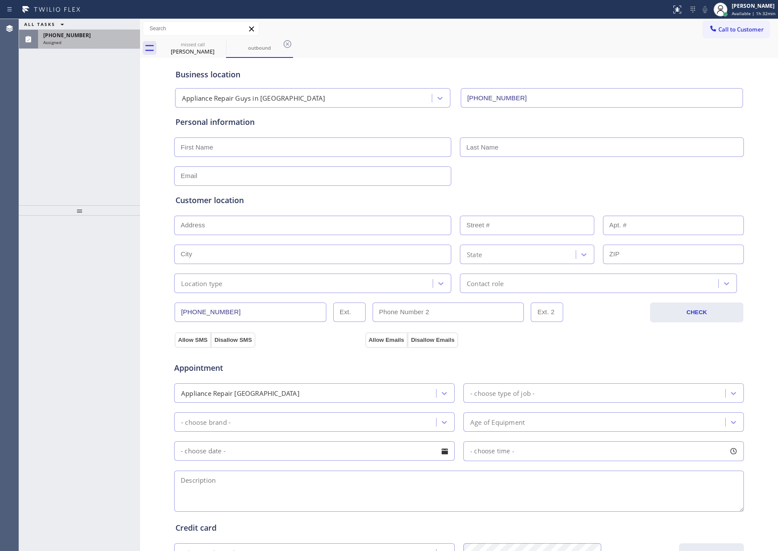
click at [106, 41] on div "Assigned" at bounding box center [89, 42] width 92 height 6
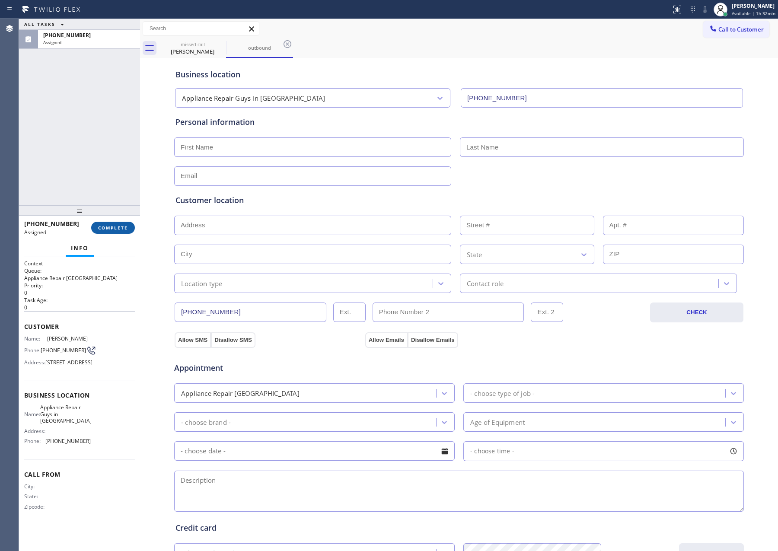
click at [121, 228] on span "COMPLETE" at bounding box center [113, 228] width 30 height 6
click at [104, 163] on div "ALL TASKS ALL TASKS ACTIVE TASKS TASKS IN WRAP UP [PHONE_NUMBER] Assigned" at bounding box center [79, 112] width 121 height 186
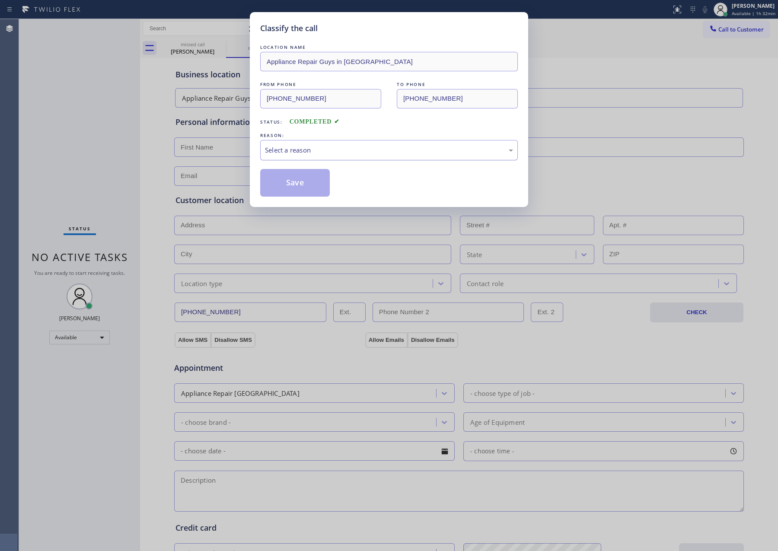
click at [294, 158] on div "Select a reason" at bounding box center [389, 150] width 258 height 20
click at [288, 187] on button "Save" at bounding box center [295, 183] width 70 height 28
click at [289, 186] on button "Save" at bounding box center [295, 183] width 70 height 28
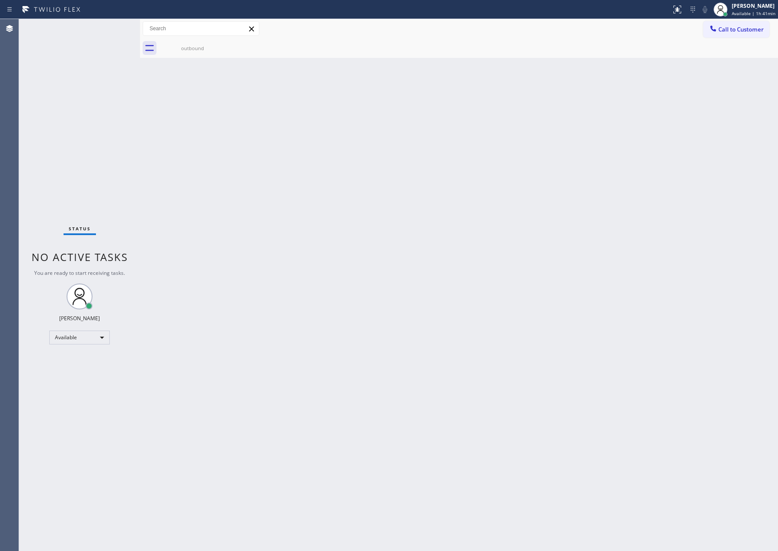
click at [475, 245] on div "Back to Dashboard Change Sender ID Customers Technicians Select a contact Outbo…" at bounding box center [459, 285] width 638 height 532
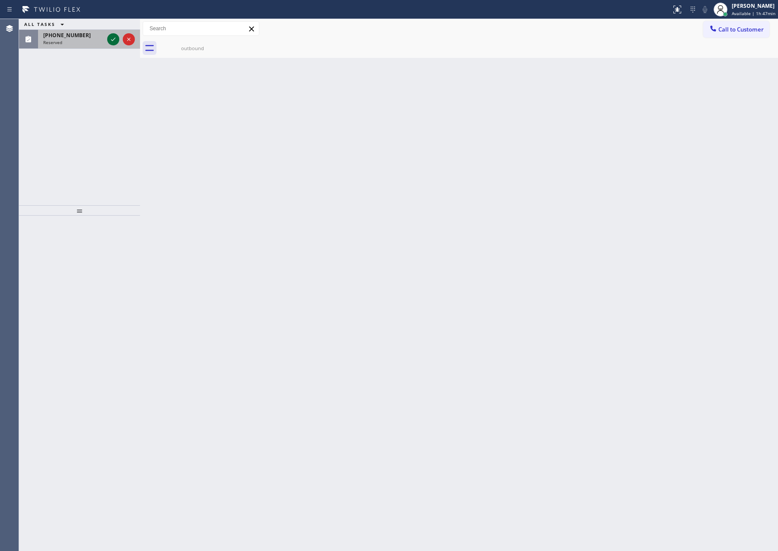
click at [113, 41] on icon at bounding box center [113, 39] width 10 height 10
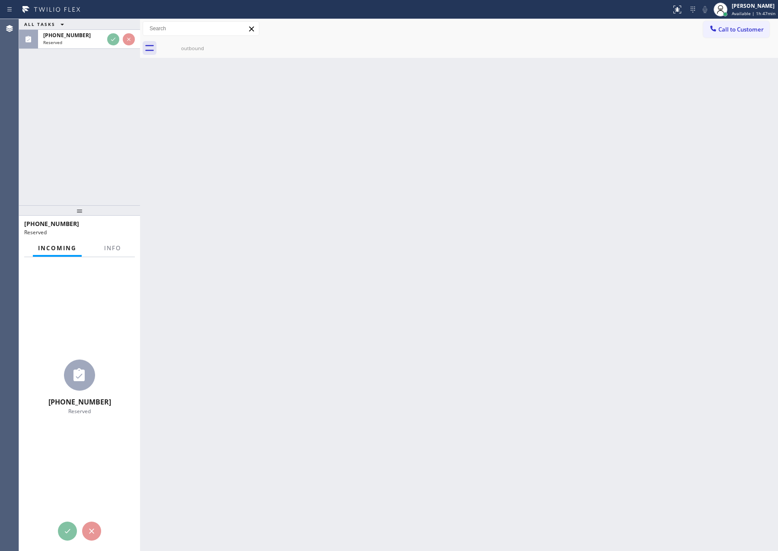
click at [143, 144] on div "Back to Dashboard Change Sender ID Customers Technicians Select a contact Outbo…" at bounding box center [459, 285] width 638 height 532
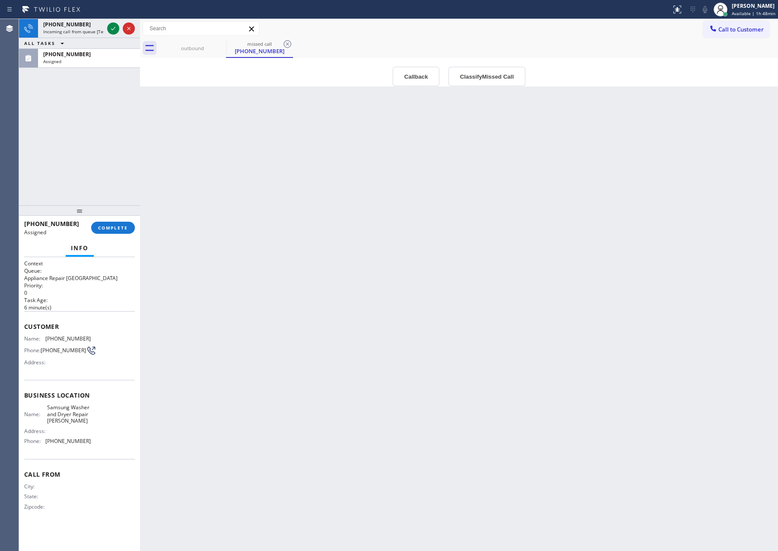
drag, startPoint x: 411, startPoint y: 296, endPoint x: 399, endPoint y: 280, distance: 19.7
click at [410, 293] on div "Back to Dashboard Change Sender ID Customers Technicians Select a contact Outbo…" at bounding box center [459, 285] width 638 height 532
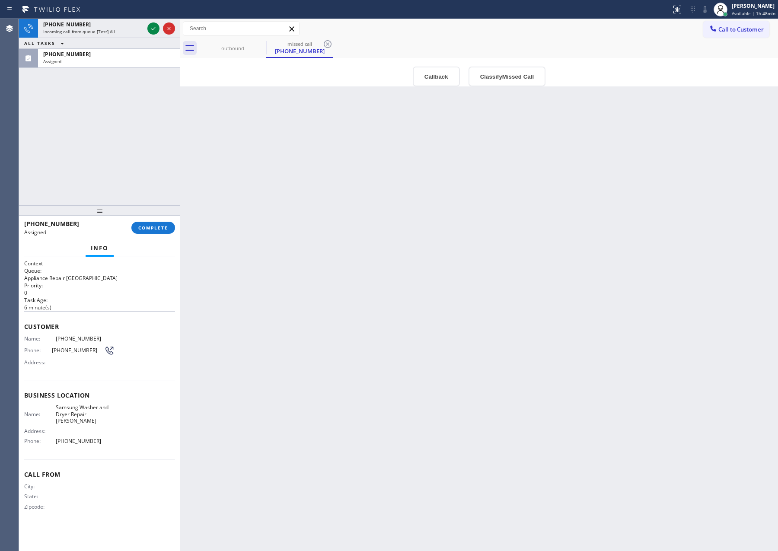
drag, startPoint x: 139, startPoint y: 117, endPoint x: 179, endPoint y: 117, distance: 40.2
click at [180, 117] on div at bounding box center [180, 285] width 0 height 532
click at [110, 133] on div "[PHONE_NUMBER] Incoming call from queue [Test] All ALL TASKS ALL TASKS ACTIVE T…" at bounding box center [99, 112] width 161 height 186
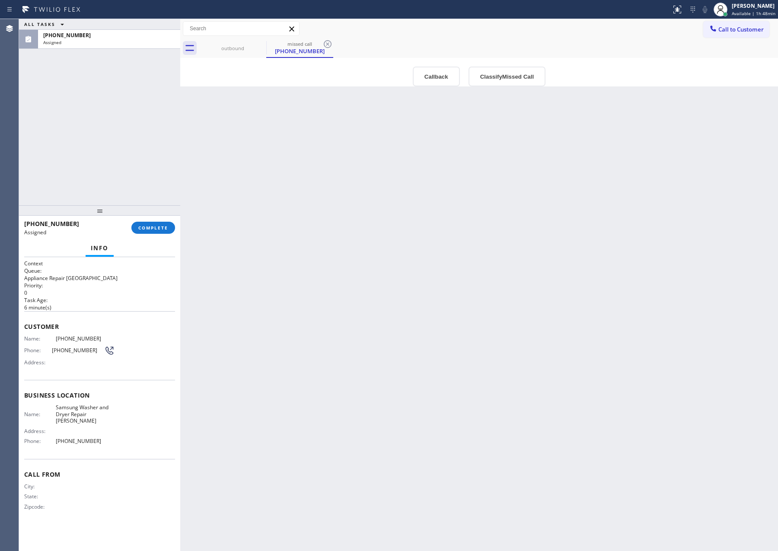
click at [164, 80] on div "ALL TASKS ALL TASKS ACTIVE TASKS TASKS IN WRAP UP [PHONE_NUMBER] Assigned" at bounding box center [99, 112] width 161 height 186
click at [240, 48] on div "outbound" at bounding box center [232, 48] width 65 height 6
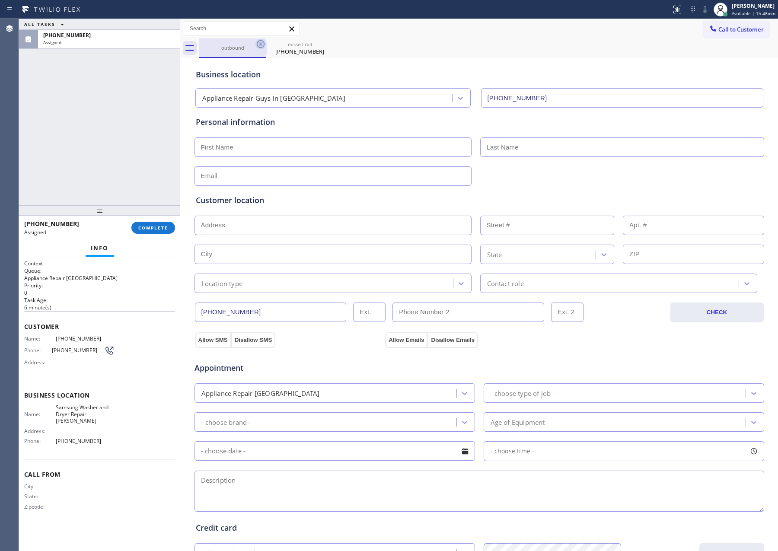
click at [259, 46] on icon at bounding box center [260, 44] width 10 height 10
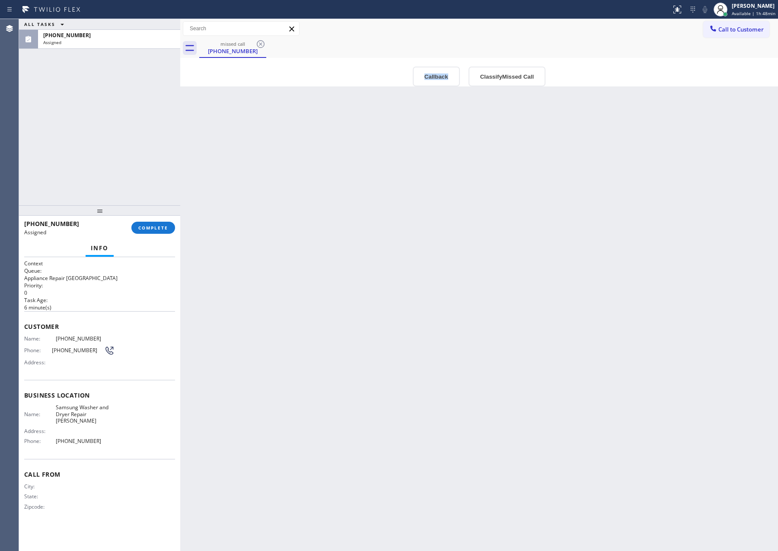
click at [259, 46] on icon at bounding box center [260, 44] width 10 height 10
click at [259, 46] on div "missed call [PHONE_NUMBER]" at bounding box center [488, 47] width 579 height 19
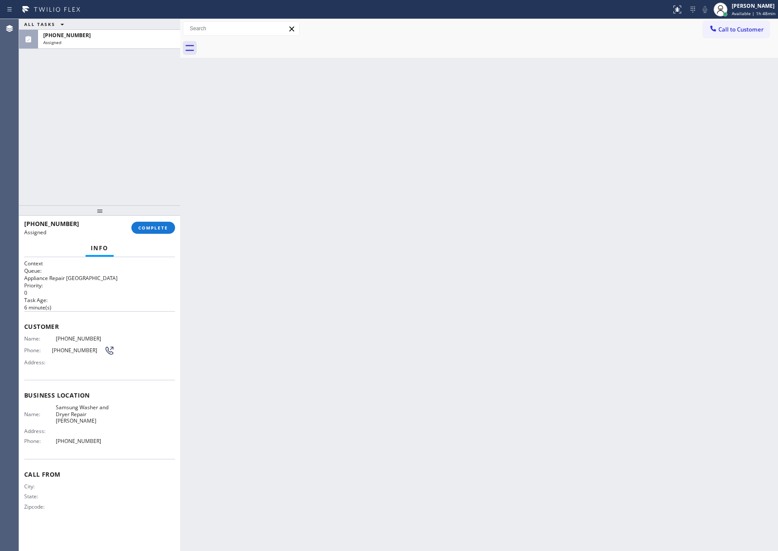
click at [164, 175] on div "ALL TASKS ALL TASKS ACTIVE TASKS TASKS IN WRAP UP [PHONE_NUMBER] Assigned" at bounding box center [99, 112] width 161 height 186
click at [160, 229] on span "COMPLETE" at bounding box center [153, 228] width 30 height 6
click at [146, 131] on div "ALL TASKS ALL TASKS ACTIVE TASKS TASKS IN WRAP UP [PHONE_NUMBER] Assigned" at bounding box center [99, 112] width 161 height 186
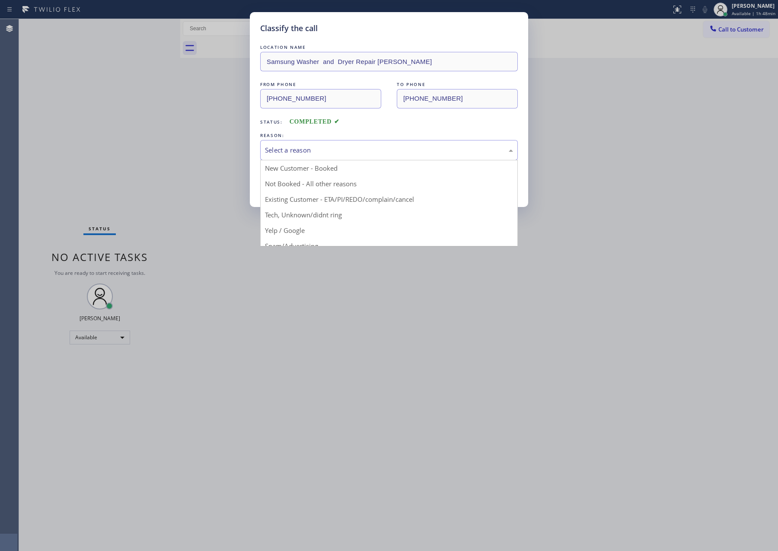
click at [283, 152] on div "Select a reason" at bounding box center [389, 150] width 248 height 10
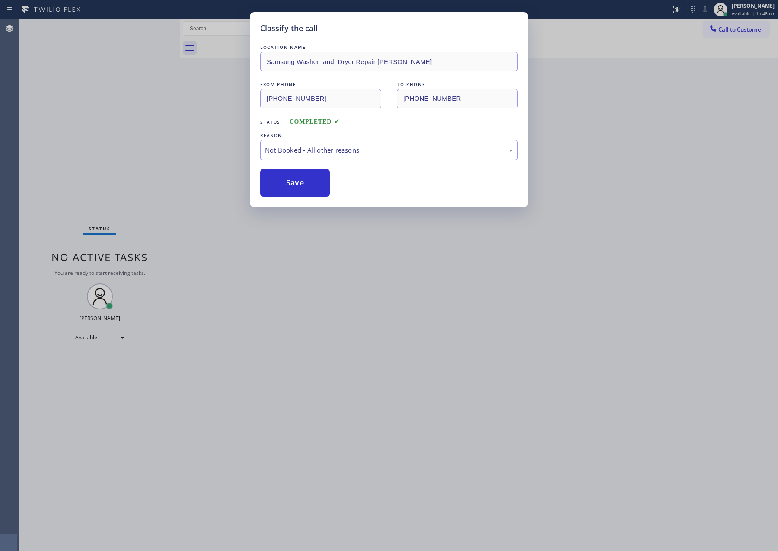
click at [285, 188] on button "Save" at bounding box center [295, 183] width 70 height 28
drag, startPoint x: 148, startPoint y: 196, endPoint x: 205, endPoint y: 281, distance: 102.8
click at [148, 201] on div "Classify the call LOCATION NAME Service Plumbing Top SF FROM PHONE [PHONE_NUMBE…" at bounding box center [398, 285] width 759 height 532
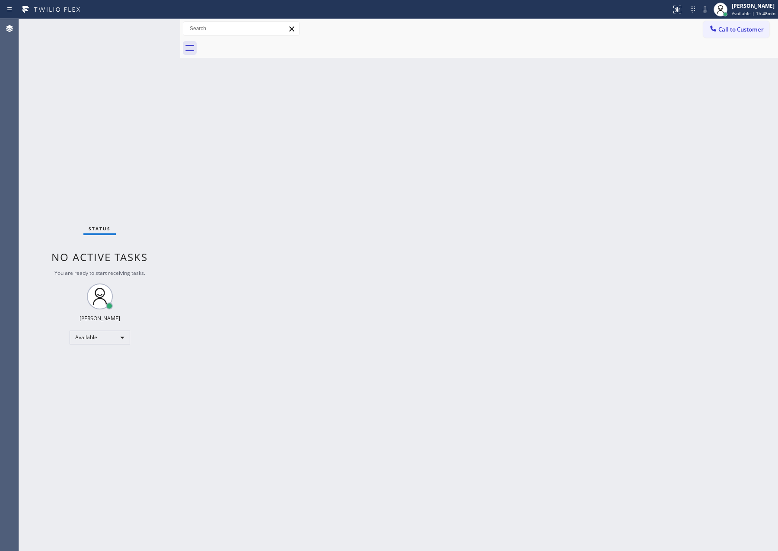
click at [568, 204] on div "Back to Dashboard Change Sender ID Customers Technicians Select a contact Outbo…" at bounding box center [479, 285] width 598 height 532
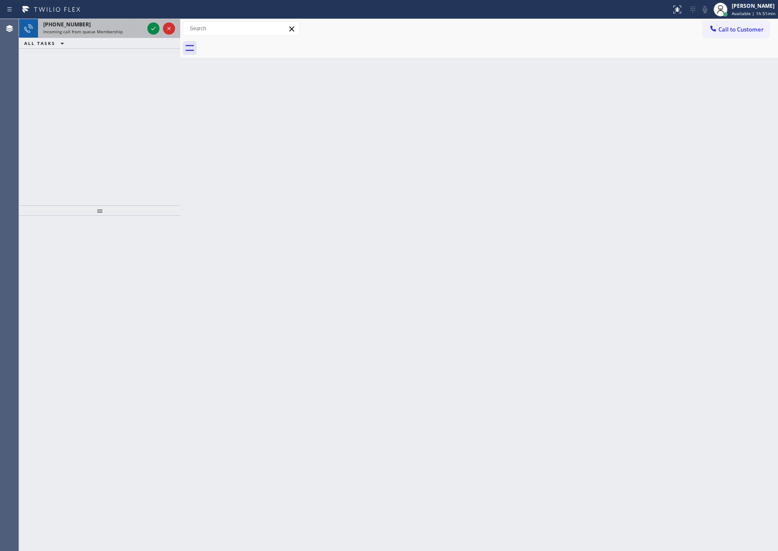
drag, startPoint x: 149, startPoint y: 173, endPoint x: 144, endPoint y: 30, distance: 142.7
click at [161, 141] on div "[PHONE_NUMBER] Incoming call from queue Membership ALL TASKS ALL TASKS ACTIVE T…" at bounding box center [99, 112] width 161 height 186
click at [154, 30] on icon at bounding box center [153, 28] width 10 height 10
click at [131, 122] on div "[PHONE_NUMBER] Incoming call from queue Membership ALL TASKS ALL TASKS ACTIVE T…" at bounding box center [99, 112] width 161 height 186
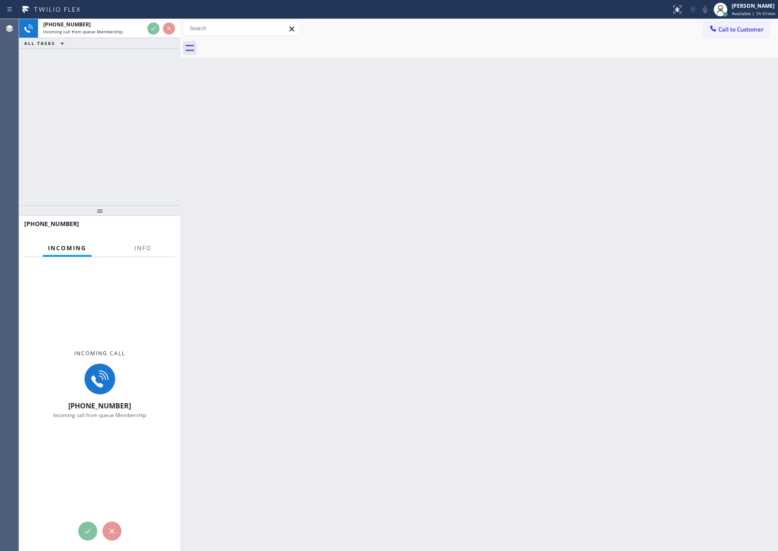
click at [139, 127] on div "[PHONE_NUMBER] Incoming call from queue Membership ALL TASKS ALL TASKS ACTIVE T…" at bounding box center [99, 112] width 161 height 186
click at [141, 129] on div "[PHONE_NUMBER] Incoming call from queue Membership ALL TASKS ALL TASKS ACTIVE T…" at bounding box center [99, 112] width 161 height 186
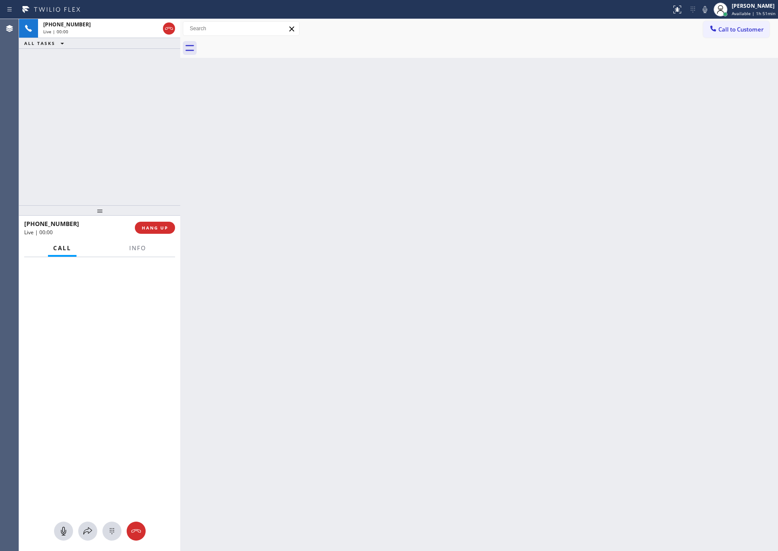
click at [142, 129] on div "[PHONE_NUMBER] Live | 00:00 ALL TASKS ALL TASKS ACTIVE TASKS TASKS IN WRAP UP" at bounding box center [99, 112] width 161 height 186
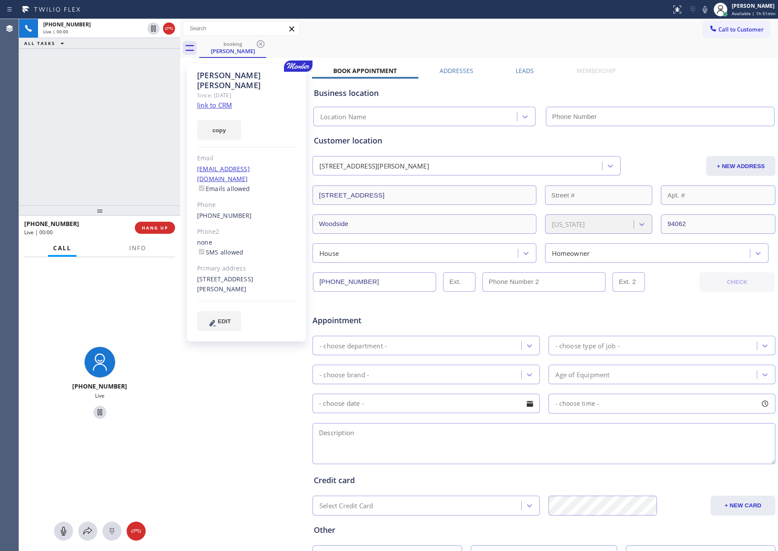
type input "[PHONE_NUMBER]"
click at [101, 187] on div "[PHONE_NUMBER] Live | 00:12 ALL TASKS ALL TASKS ACTIVE TASKS TASKS IN WRAP UP" at bounding box center [99, 112] width 161 height 186
click at [222, 101] on link "link to CRM" at bounding box center [214, 105] width 35 height 9
click at [114, 143] on div "[PHONE_NUMBER] Live | 00:37 ALL TASKS ALL TASKS ACTIVE TASKS TASKS IN WRAP UP" at bounding box center [99, 112] width 161 height 186
click at [65, 528] on icon at bounding box center [63, 531] width 10 height 10
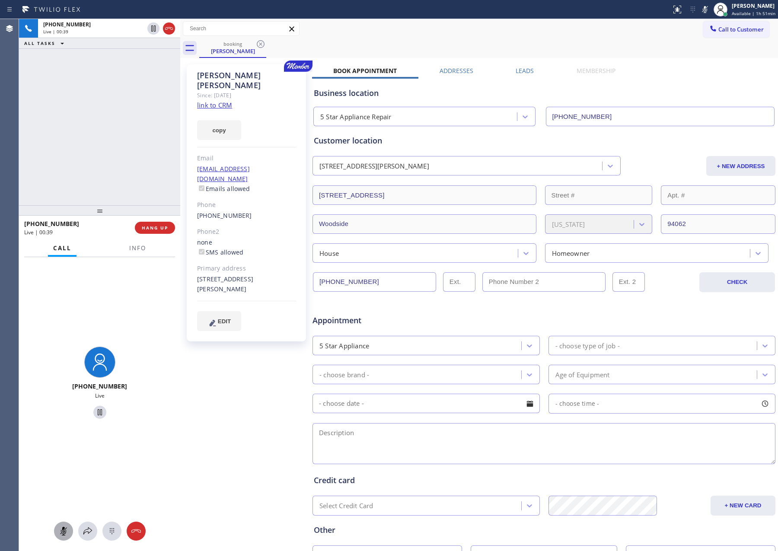
click at [87, 179] on div "[PHONE_NUMBER] Live | 00:39 ALL TASKS ALL TASKS ACTIVE TASKS TASKS IN WRAP UP" at bounding box center [99, 112] width 161 height 186
drag, startPoint x: 93, startPoint y: 122, endPoint x: 107, endPoint y: 169, distance: 48.1
click at [95, 127] on div "[PHONE_NUMBER] Live | 05:33 ALL TASKS ALL TASKS ACTIVE TASKS TASKS IN WRAP UP" at bounding box center [99, 112] width 161 height 186
drag, startPoint x: 67, startPoint y: 533, endPoint x: 106, endPoint y: 367, distance: 170.6
click at [67, 532] on icon at bounding box center [63, 531] width 10 height 10
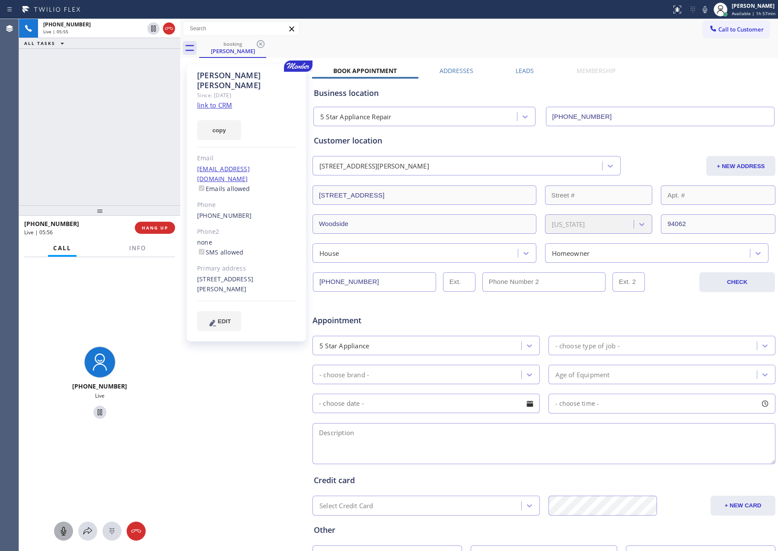
click at [57, 172] on div "[PHONE_NUMBER] Live | 05:55 ALL TASKS ALL TASKS ACTIVE TASKS TASKS IN WRAP UP" at bounding box center [99, 112] width 161 height 186
click at [57, 172] on div "[PHONE_NUMBER] Live | 05:56 ALL TASKS ALL TASKS ACTIVE TASKS TASKS IN WRAP UP" at bounding box center [99, 112] width 161 height 186
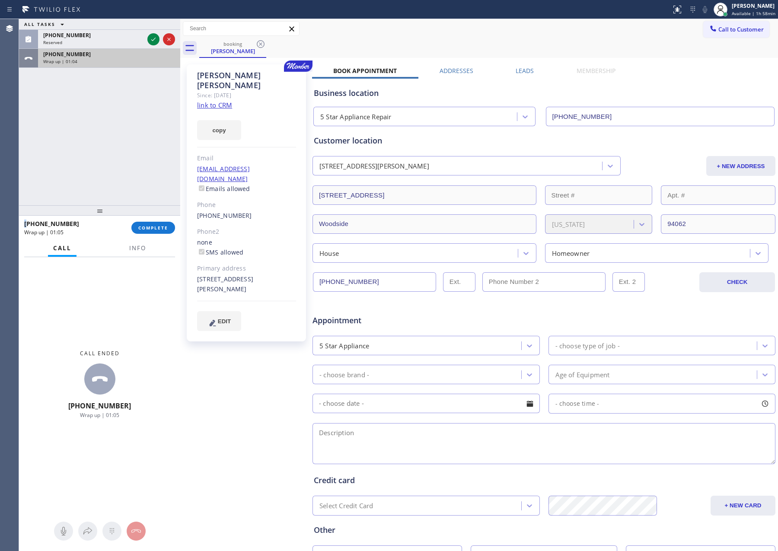
click at [151, 60] on div "Wrap up | 01:04" at bounding box center [109, 61] width 132 height 6
click at [70, 127] on div "ALL TASKS ALL TASKS ACTIVE TASKS TASKS IN WRAP UP [PHONE_NUMBER] Reserved [PHON…" at bounding box center [99, 112] width 161 height 186
click at [125, 61] on div "Wrap up | 01:06" at bounding box center [109, 61] width 132 height 6
click at [151, 229] on span "COMPLETE" at bounding box center [153, 228] width 30 height 6
click at [146, 123] on div "ALL TASKS ALL TASKS ACTIVE TASKS TASKS IN WRAP UP [PHONE_NUMBER] Reserved [PHON…" at bounding box center [99, 112] width 161 height 186
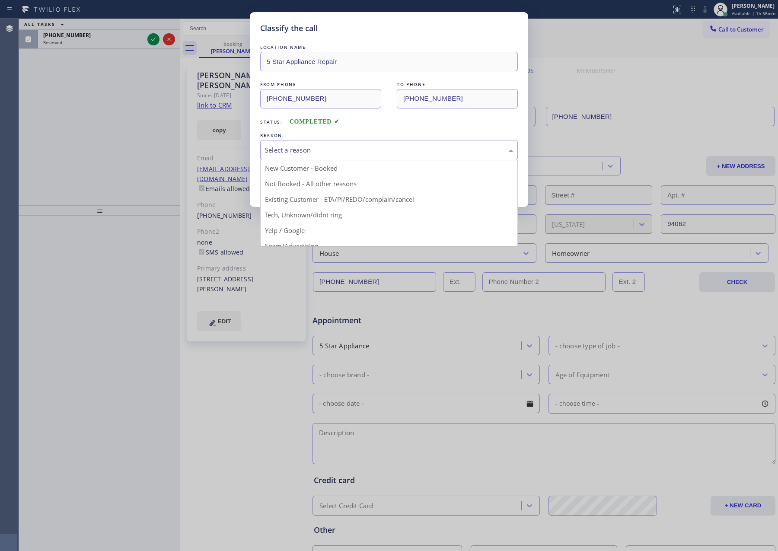
click at [299, 153] on div "Select a reason" at bounding box center [389, 150] width 248 height 10
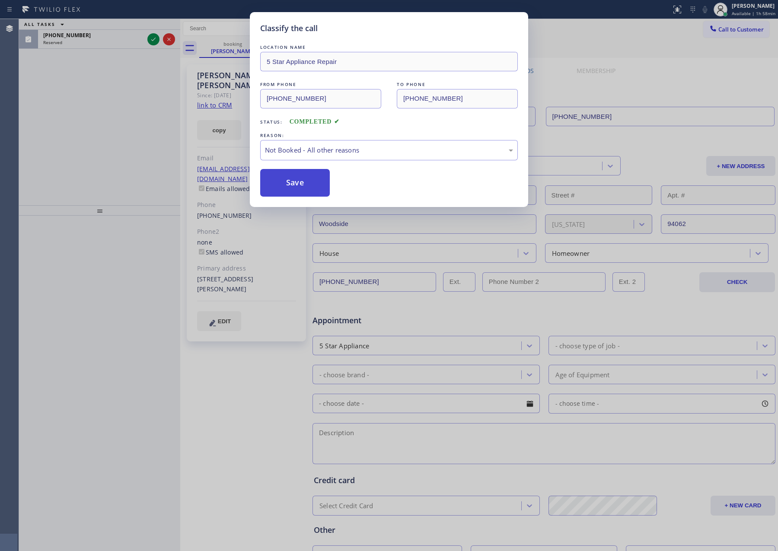
click at [305, 184] on button "Save" at bounding box center [295, 183] width 70 height 28
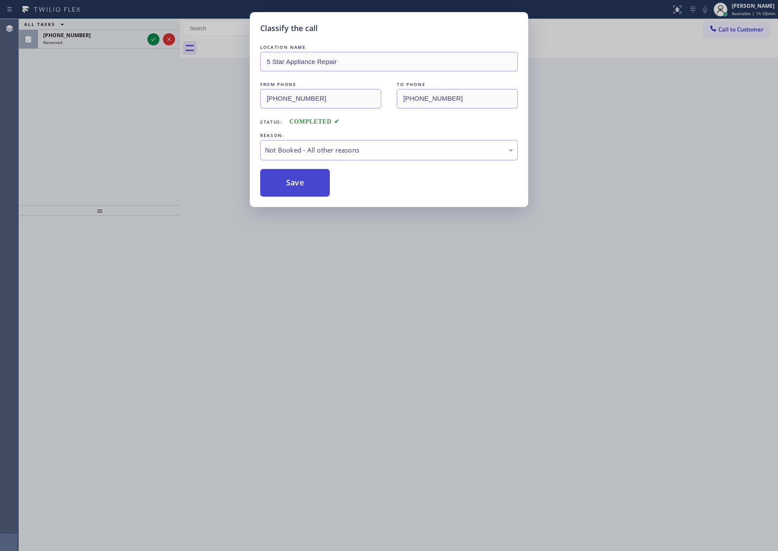
click at [305, 184] on button "Save" at bounding box center [295, 183] width 70 height 28
click at [114, 120] on div "Classify the call LOCATION NAME 5 Star Appliance Repair FROM PHONE [PHONE_NUMBE…" at bounding box center [389, 275] width 778 height 551
click at [307, 177] on button "Save" at bounding box center [295, 183] width 70 height 28
click at [89, 126] on div "Classify the call LOCATION NAME 5 Star Appliance Repair FROM PHONE [PHONE_NUMBE…" at bounding box center [389, 275] width 778 height 551
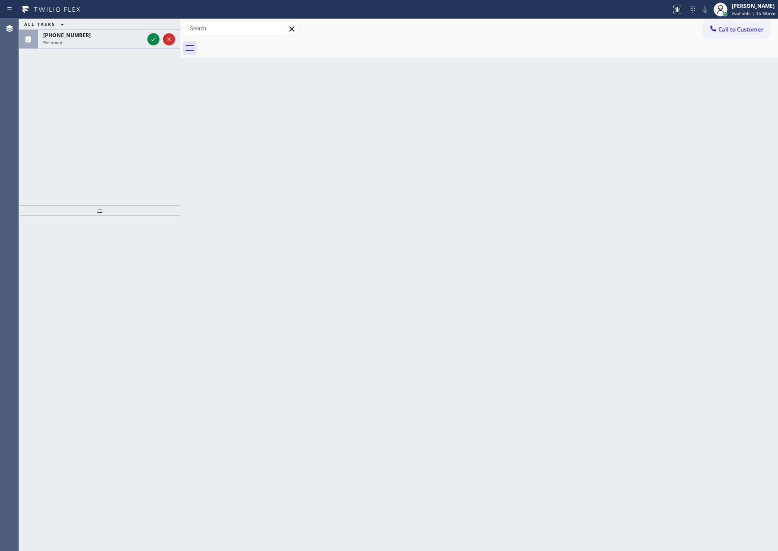
click at [120, 144] on div "ALL TASKS ALL TASKS ACTIVE TASKS TASKS IN WRAP UP [PHONE_NUMBER] Reserved" at bounding box center [99, 112] width 161 height 186
click at [151, 37] on icon at bounding box center [153, 39] width 10 height 10
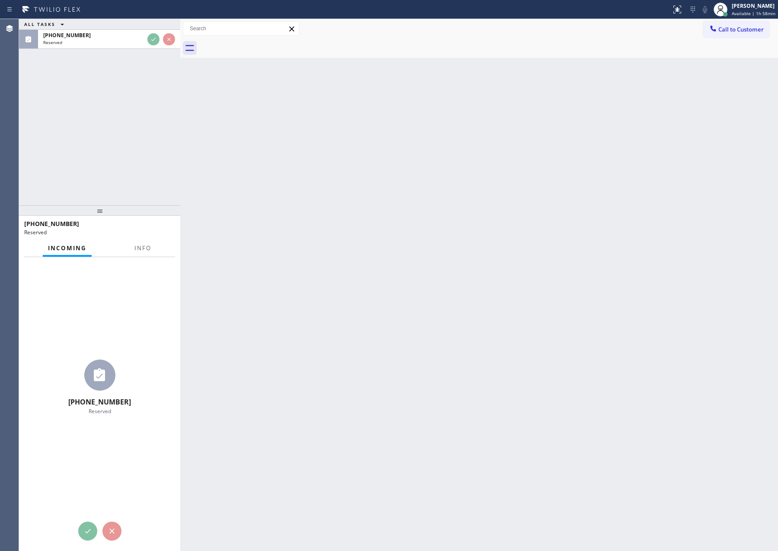
click at [153, 118] on div "ALL TASKS ALL TASKS ACTIVE TASKS TASKS IN WRAP UP [PHONE_NUMBER] Reserved" at bounding box center [99, 112] width 161 height 186
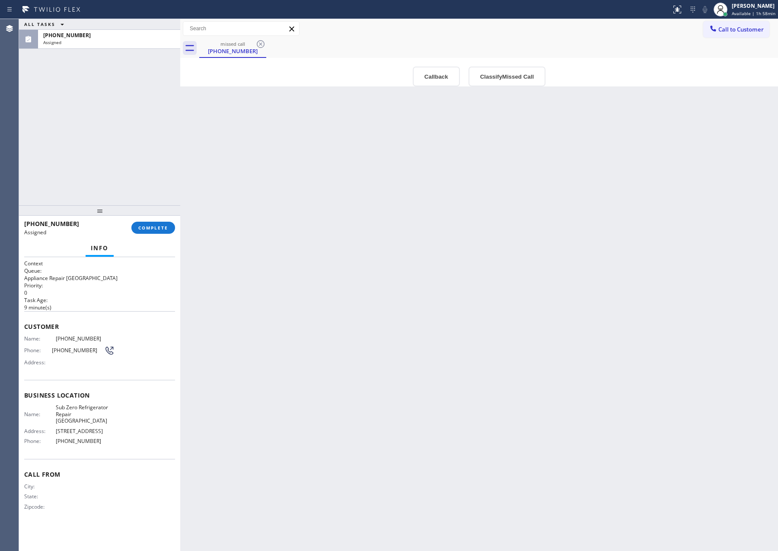
click at [153, 118] on div "ALL TASKS ALL TASKS ACTIVE TASKS TASKS IN WRAP UP [PHONE_NUMBER] Assigned" at bounding box center [99, 112] width 161 height 186
click at [447, 79] on button "Callback" at bounding box center [436, 77] width 47 height 20
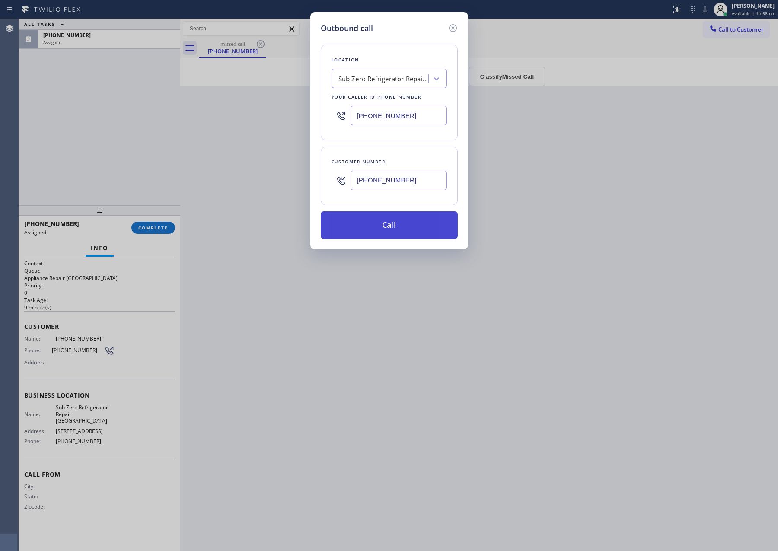
click at [420, 219] on button "Call" at bounding box center [389, 225] width 137 height 28
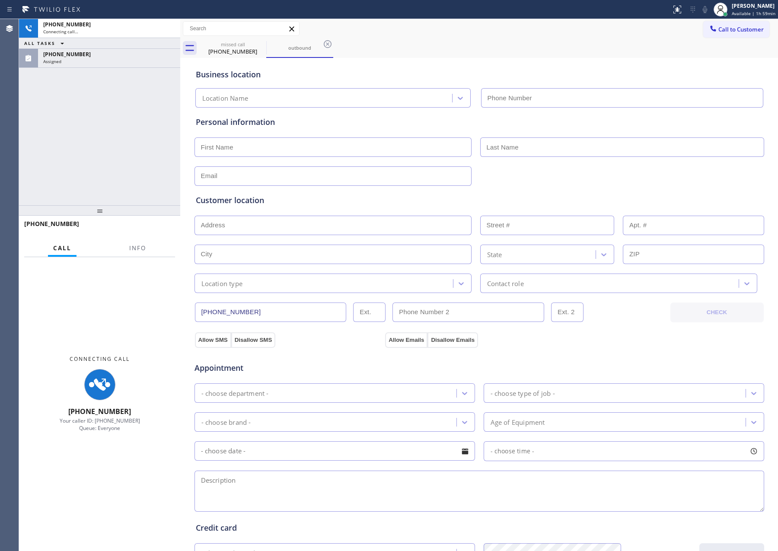
type input "[PHONE_NUMBER]"
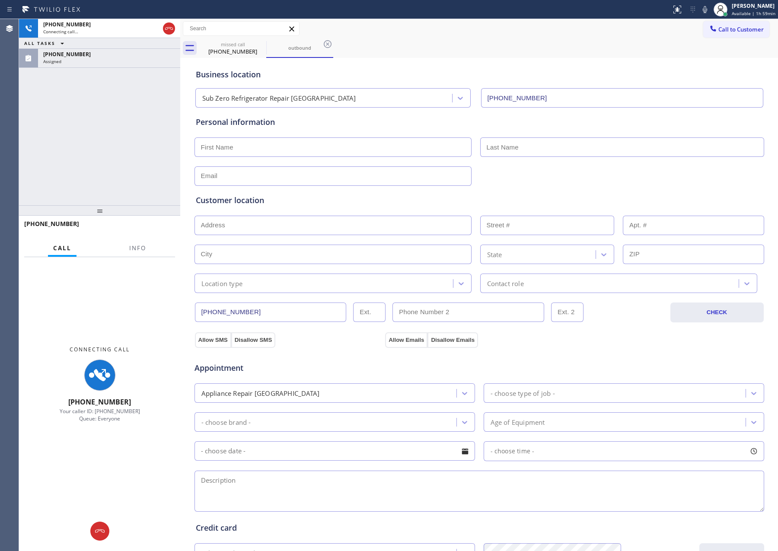
click at [61, 161] on div "[PHONE_NUMBER] Connecting call… ALL TASKS ALL TASKS ACTIVE TASKS TASKS IN WRAP …" at bounding box center [99, 112] width 161 height 186
click at [169, 28] on icon at bounding box center [169, 28] width 10 height 10
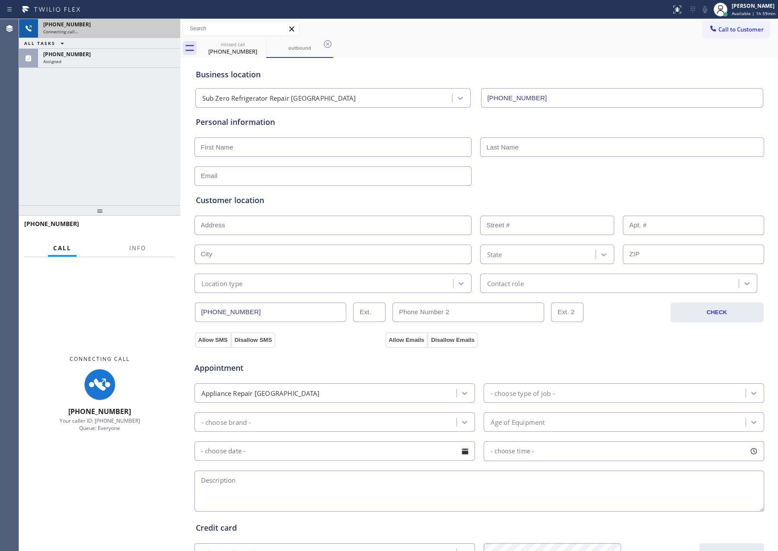
click at [148, 152] on div "[PHONE_NUMBER] Connecting call… ALL TASKS ALL TASKS ACTIVE TASKS TASKS IN WRAP …" at bounding box center [99, 112] width 161 height 186
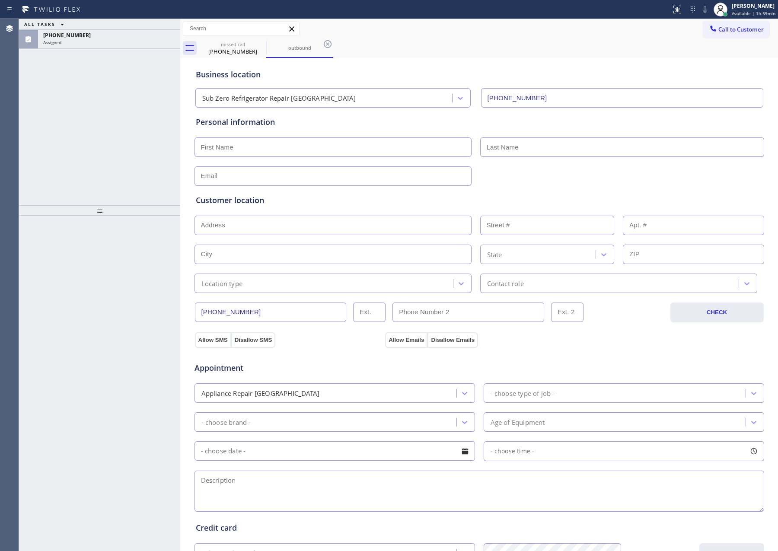
click at [146, 162] on div "ALL TASKS ALL TASKS ACTIVE TASKS TASKS IN WRAP UP [PHONE_NUMBER] Assigned" at bounding box center [99, 112] width 161 height 186
click at [113, 105] on div "ALL TASKS ALL TASKS ACTIVE TASKS TASKS IN WRAP UP [PHONE_NUMBER] Assigned" at bounding box center [99, 112] width 161 height 186
click at [131, 37] on div "[PHONE_NUMBER]" at bounding box center [109, 35] width 132 height 7
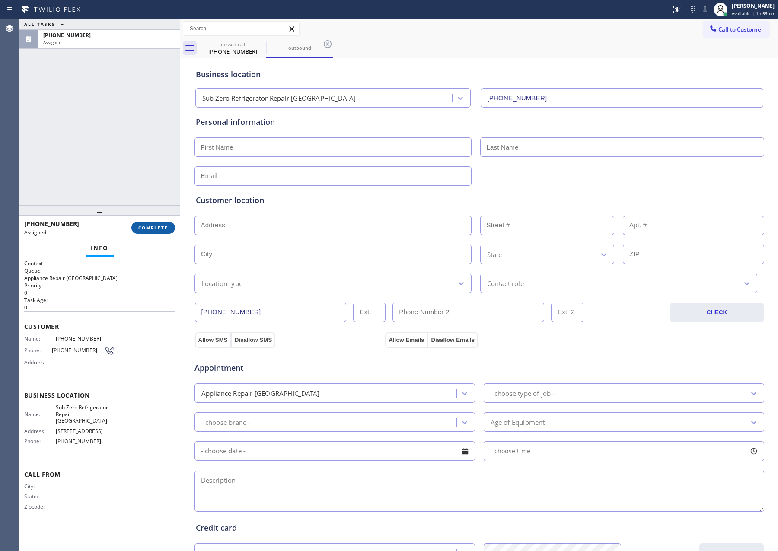
click at [162, 226] on span "COMPLETE" at bounding box center [153, 228] width 30 height 6
click at [144, 79] on div "ALL TASKS ALL TASKS ACTIVE TASKS TASKS IN WRAP UP [PHONE_NUMBER] Assigned" at bounding box center [99, 112] width 161 height 186
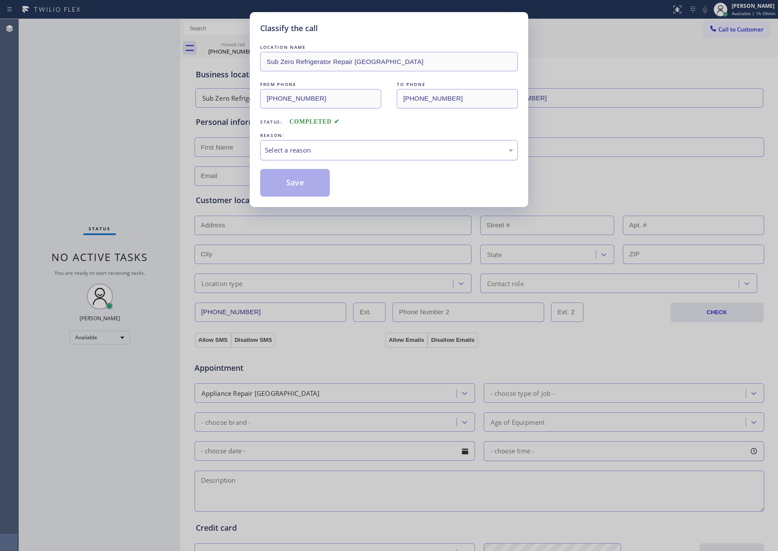
click at [283, 150] on div "Select a reason" at bounding box center [389, 150] width 248 height 10
click at [301, 181] on button "Save" at bounding box center [295, 183] width 70 height 28
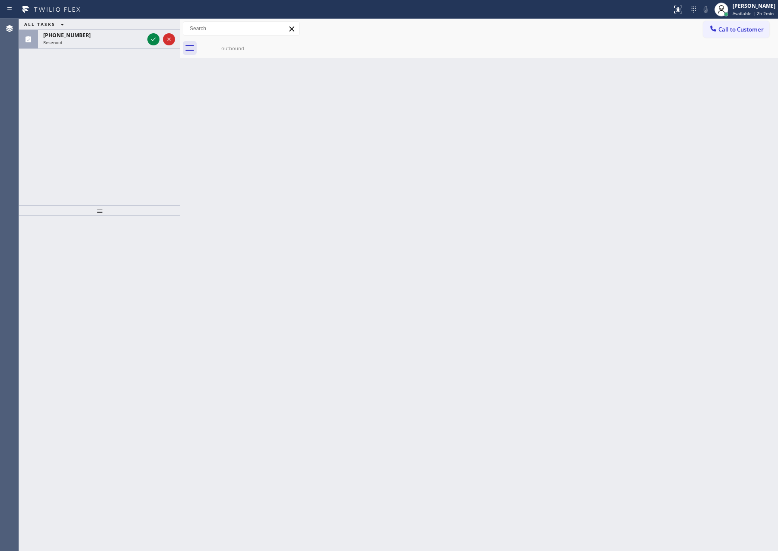
click at [127, 155] on div "ALL TASKS ALL TASKS ACTIVE TASKS TASKS IN WRAP UP [PHONE_NUMBER] Reserved" at bounding box center [99, 112] width 161 height 186
click at [152, 37] on icon at bounding box center [153, 39] width 10 height 10
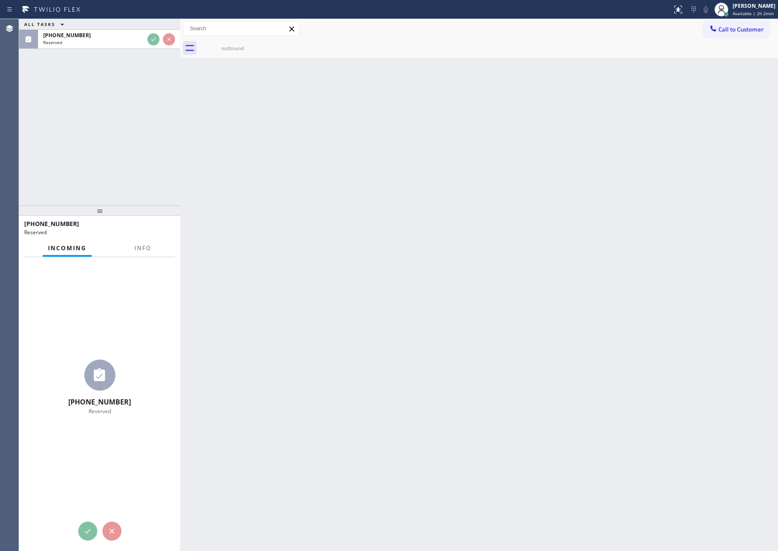
click at [141, 99] on div "ALL TASKS ALL TASKS ACTIVE TASKS TASKS IN WRAP UP [PHONE_NUMBER] Reserved" at bounding box center [99, 112] width 161 height 186
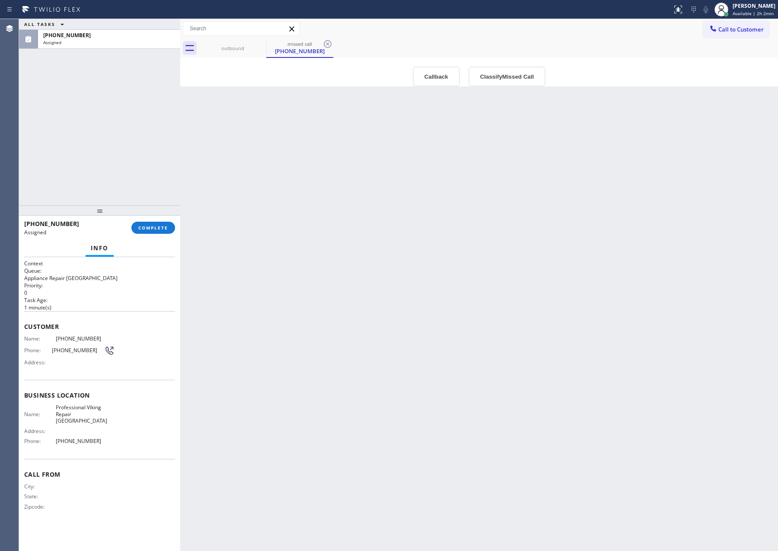
drag, startPoint x: 324, startPoint y: 298, endPoint x: 183, endPoint y: 5, distance: 325.2
click at [318, 271] on div "Back to Dashboard Change Sender ID Customers Technicians Select a contact Outbo…" at bounding box center [479, 285] width 598 height 532
click at [366, 325] on div "Back to Dashboard Change Sender ID Customers Technicians Select a contact Outbo…" at bounding box center [479, 285] width 598 height 532
click at [255, 270] on div "Back to Dashboard Change Sender ID Customers Technicians Select a contact Outbo…" at bounding box center [479, 285] width 598 height 532
click at [437, 85] on button "Callback" at bounding box center [436, 77] width 47 height 20
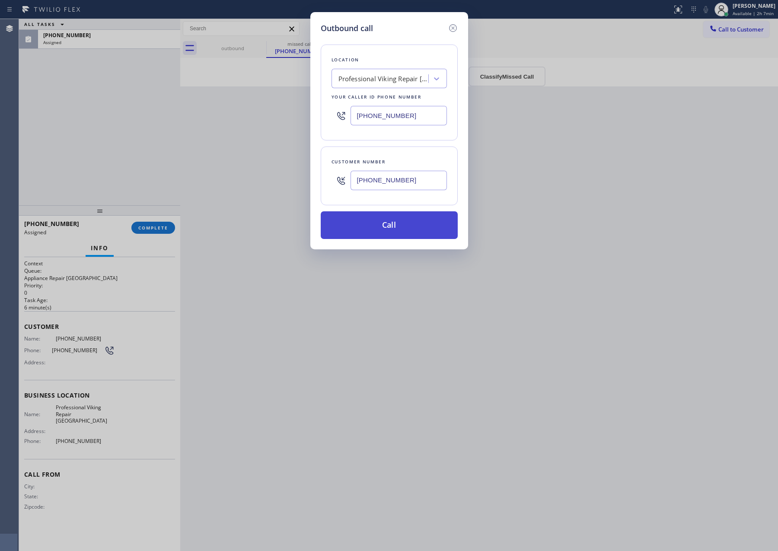
click at [387, 232] on button "Call" at bounding box center [389, 225] width 137 height 28
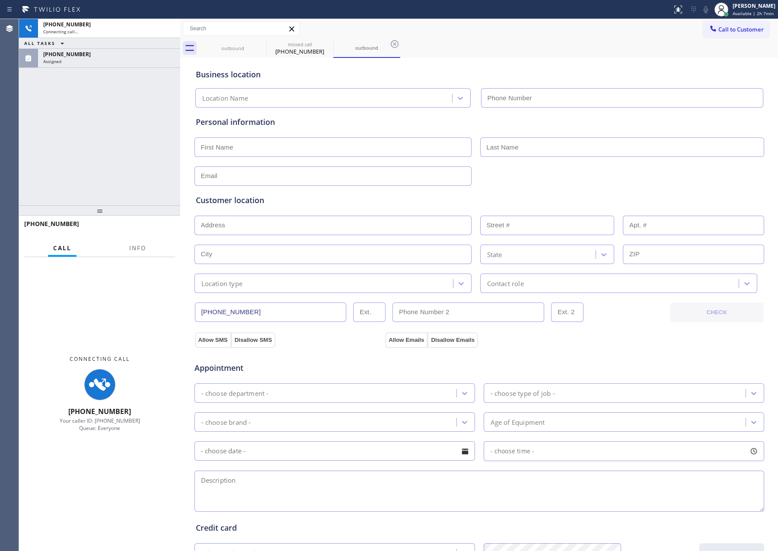
type input "[PHONE_NUMBER]"
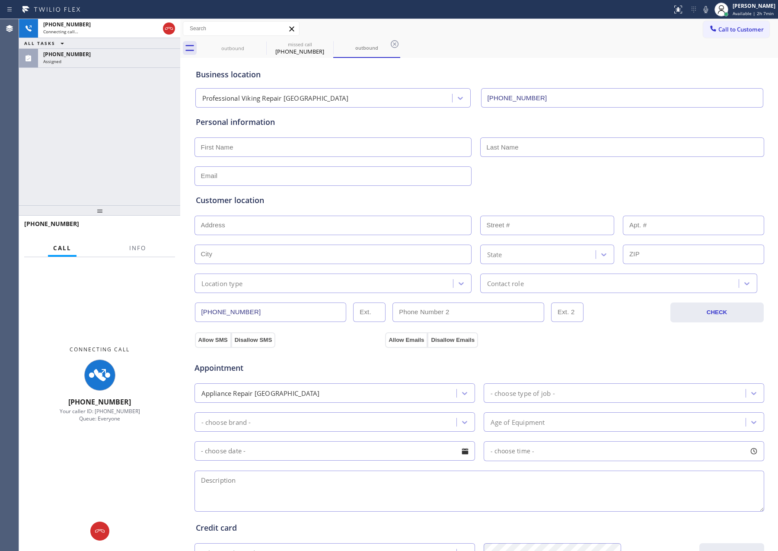
click at [93, 139] on div "[PHONE_NUMBER] Connecting call… ALL TASKS ALL TASKS ACTIVE TASKS TASKS IN WRAP …" at bounding box center [99, 112] width 161 height 186
click at [141, 54] on div "[PHONE_NUMBER]" at bounding box center [109, 54] width 132 height 7
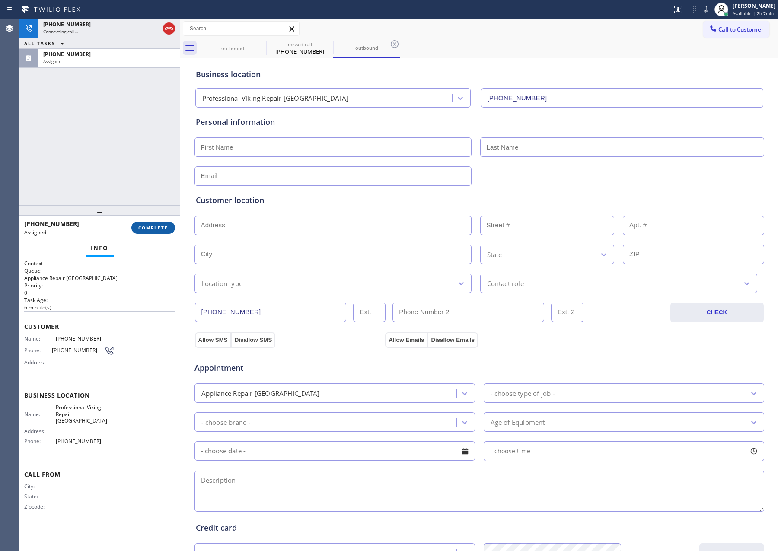
click at [155, 222] on button "COMPLETE" at bounding box center [153, 228] width 44 height 12
click at [144, 111] on div "[PHONE_NUMBER] Connecting call… ALL TASKS ALL TASKS ACTIVE TASKS TASKS IN WRAP …" at bounding box center [99, 112] width 161 height 186
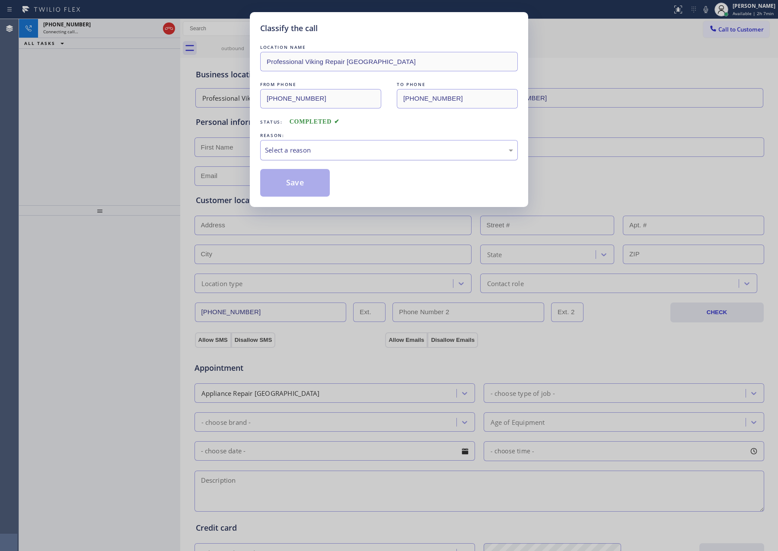
click at [305, 148] on div "Select a reason" at bounding box center [389, 150] width 248 height 10
click at [290, 187] on button "Save" at bounding box center [295, 183] width 70 height 28
click at [103, 140] on div "Classify the call LOCATION NAME Service Plumbing Top SF FROM PHONE [PHONE_NUMBE…" at bounding box center [398, 285] width 759 height 532
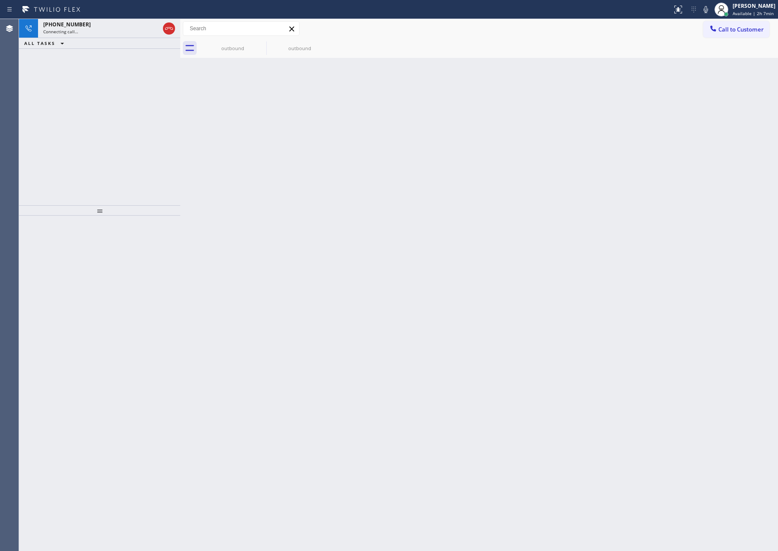
click at [91, 135] on div "[PHONE_NUMBER] Connecting call… ALL TASKS ALL TASKS ACTIVE TASKS TASKS IN WRAP …" at bounding box center [99, 112] width 161 height 186
click at [87, 25] on div "[PHONE_NUMBER]" at bounding box center [93, 24] width 101 height 7
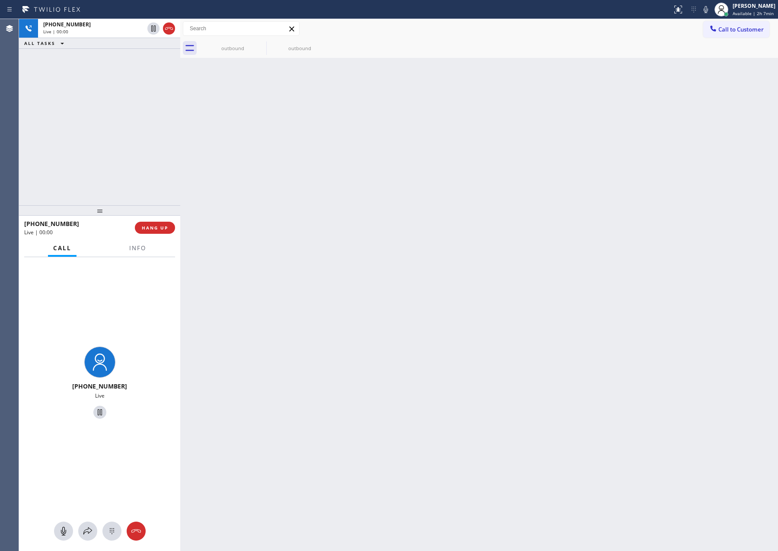
click at [113, 153] on div "[PHONE_NUMBER] Live | 00:00 ALL TASKS ALL TASKS ACTIVE TASKS TASKS IN WRAP UP" at bounding box center [99, 112] width 161 height 186
click at [135, 253] on button "Info" at bounding box center [137, 248] width 27 height 17
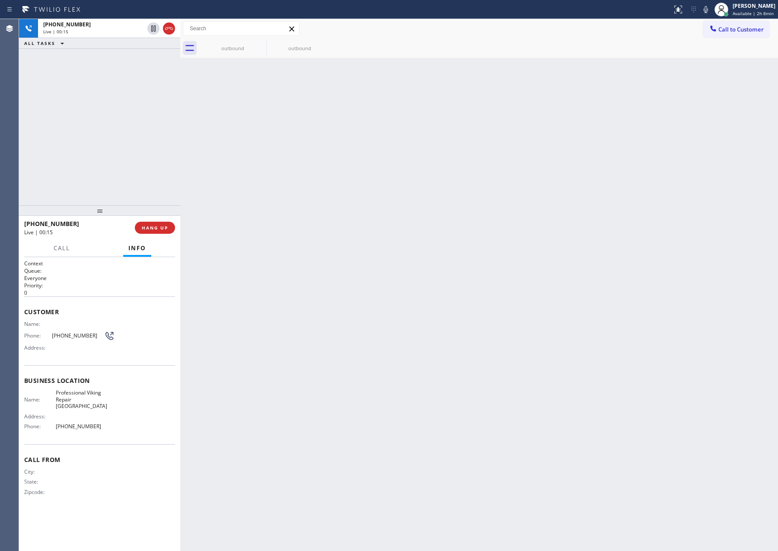
click at [157, 227] on span "HANG UP" at bounding box center [155, 228] width 26 height 6
click at [131, 156] on div "[PHONE_NUMBER] Live | 00:16 ALL TASKS ALL TASKS ACTIVE TASKS TASKS IN WRAP UP" at bounding box center [99, 112] width 161 height 186
drag, startPoint x: 155, startPoint y: 229, endPoint x: 133, endPoint y: 153, distance: 79.6
click at [155, 227] on span "COMPLETE" at bounding box center [153, 228] width 30 height 6
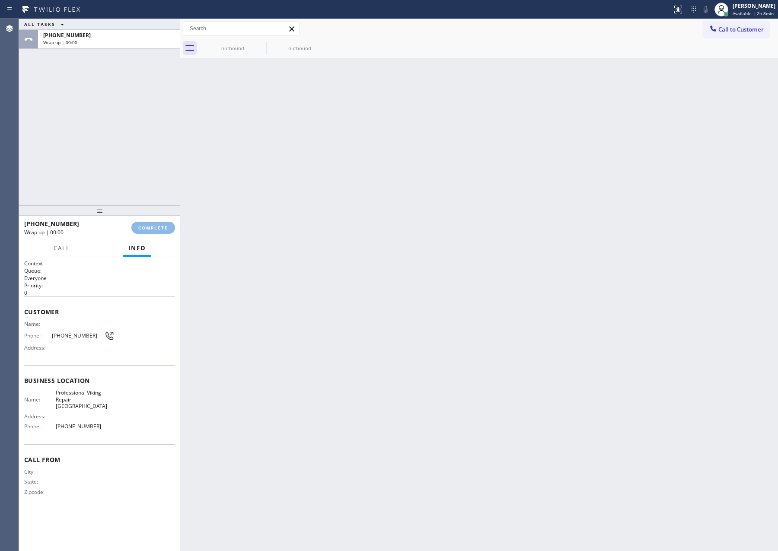
click at [133, 153] on div "ALL TASKS ALL TASKS ACTIVE TASKS TASKS IN WRAP UP [PHONE_NUMBER] Wrap up | 00:00" at bounding box center [99, 112] width 161 height 186
click at [135, 153] on div "ALL TASKS ALL TASKS ACTIVE TASKS TASKS IN WRAP UP [PHONE_NUMBER] Wrap up | 00:00" at bounding box center [99, 112] width 161 height 186
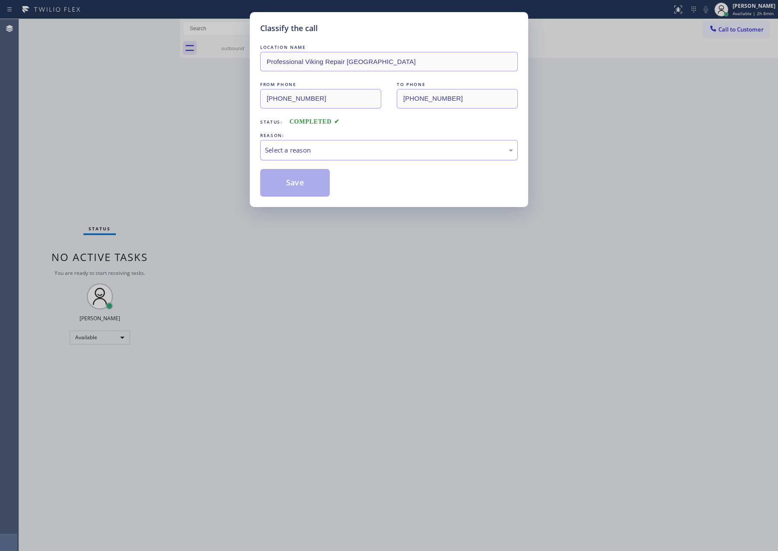
click at [290, 149] on div "Select a reason" at bounding box center [389, 150] width 248 height 10
click at [280, 184] on button "Save" at bounding box center [295, 183] width 70 height 28
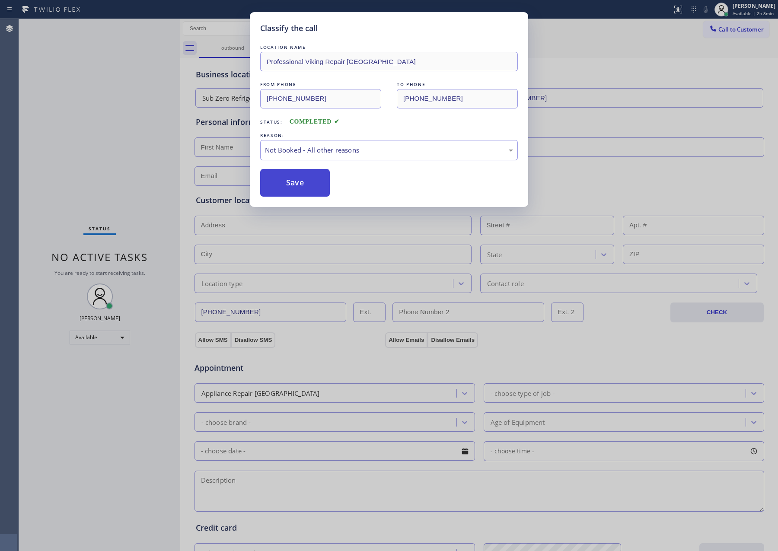
click at [280, 184] on button "Save" at bounding box center [295, 183] width 70 height 28
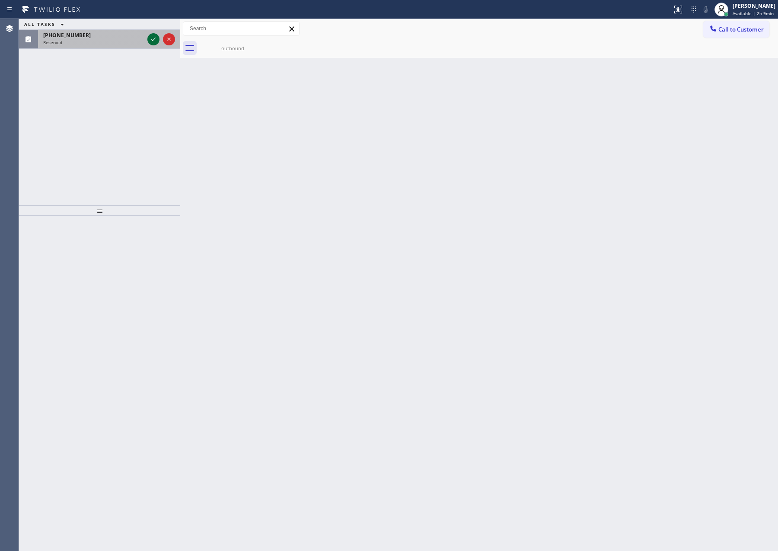
click at [152, 40] on icon at bounding box center [153, 39] width 10 height 10
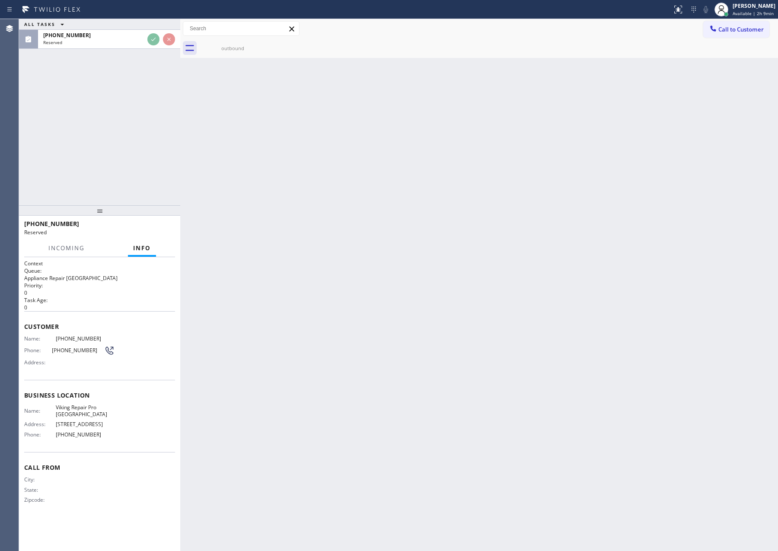
click at [152, 129] on div "ALL TASKS ALL TASKS ACTIVE TASKS TASKS IN WRAP UP [PHONE_NUMBER] Reserved" at bounding box center [99, 112] width 161 height 186
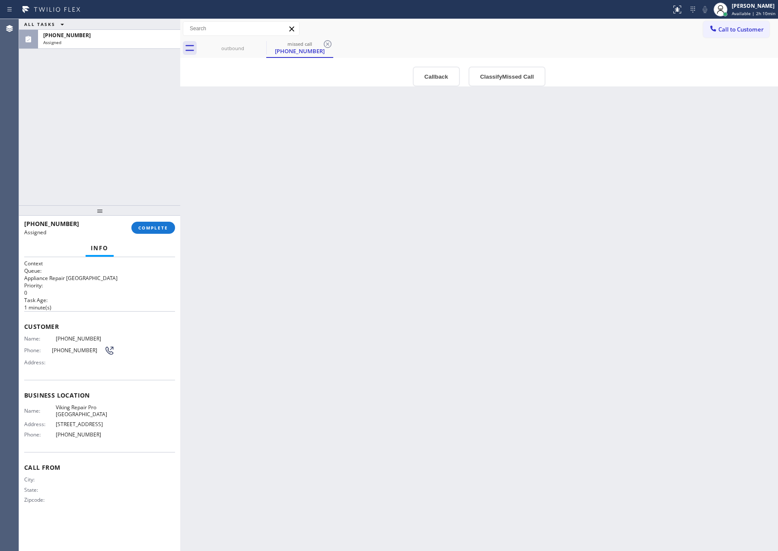
click at [331, 179] on div "Back to Dashboard Change Sender ID Customers Technicians Select a contact Outbo…" at bounding box center [479, 285] width 598 height 532
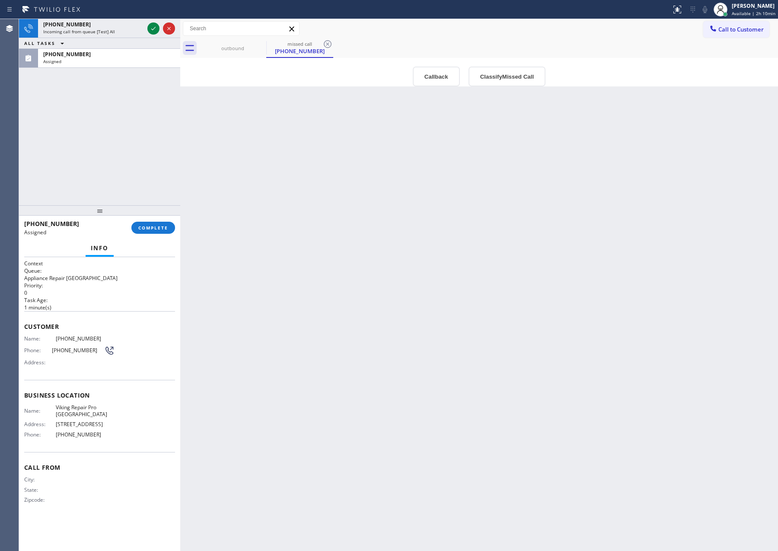
click at [161, 155] on div "[PHONE_NUMBER] Incoming call from queue [Test] All ALL TASKS ALL TASKS ACTIVE T…" at bounding box center [99, 112] width 161 height 186
click at [153, 30] on icon at bounding box center [153, 28] width 10 height 10
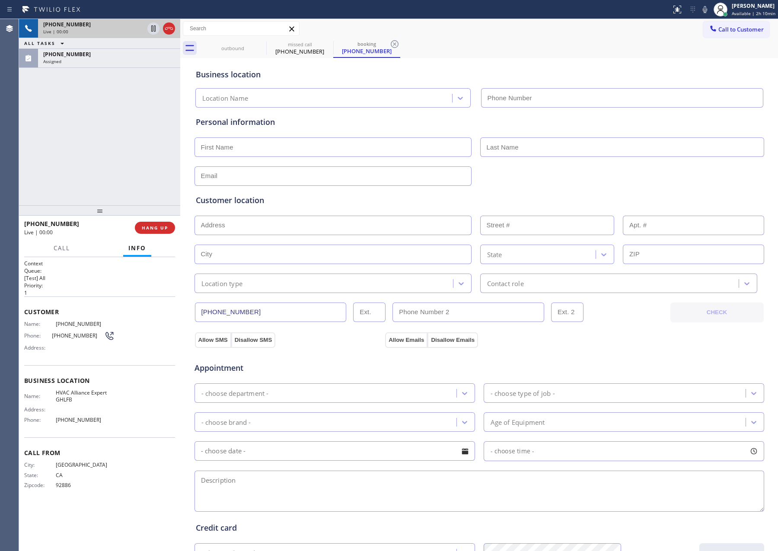
type input "[PHONE_NUMBER]"
click at [96, 145] on div "[PHONE_NUMBER] Live | 00:07 ALL TASKS ALL TASKS ACTIVE TASKS TASKS IN WRAP UP […" at bounding box center [99, 112] width 161 height 186
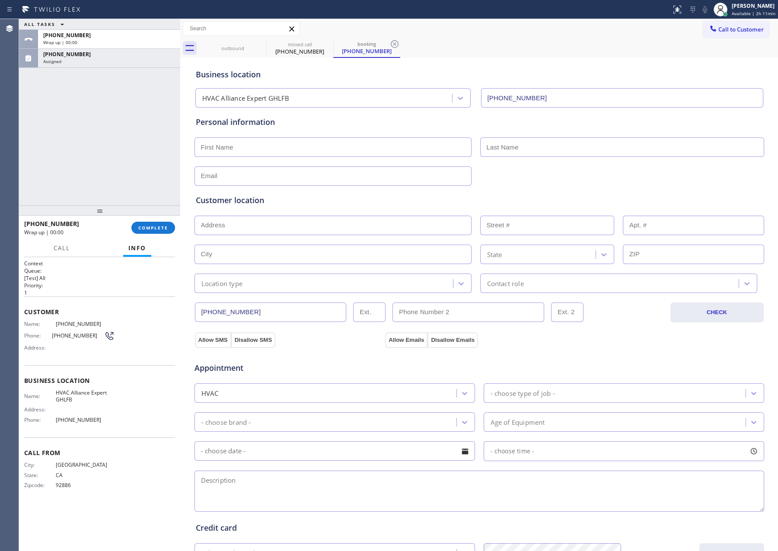
drag, startPoint x: 91, startPoint y: 140, endPoint x: 114, endPoint y: 148, distance: 24.6
click at [110, 145] on div "ALL TASKS ALL TASKS ACTIVE TASKS TASKS IN WRAP UP [PHONE_NUMBER] Wrap up | 00:[…" at bounding box center [99, 112] width 161 height 186
click at [573, 197] on div "Customer location" at bounding box center [479, 200] width 567 height 12
drag, startPoint x: 55, startPoint y: 139, endPoint x: 143, endPoint y: 272, distance: 159.6
click at [70, 179] on div "ALL TASKS ALL TASKS ACTIVE TASKS TASKS IN WRAP UP [PHONE_NUMBER] Wrap up | 00:[…" at bounding box center [99, 112] width 161 height 186
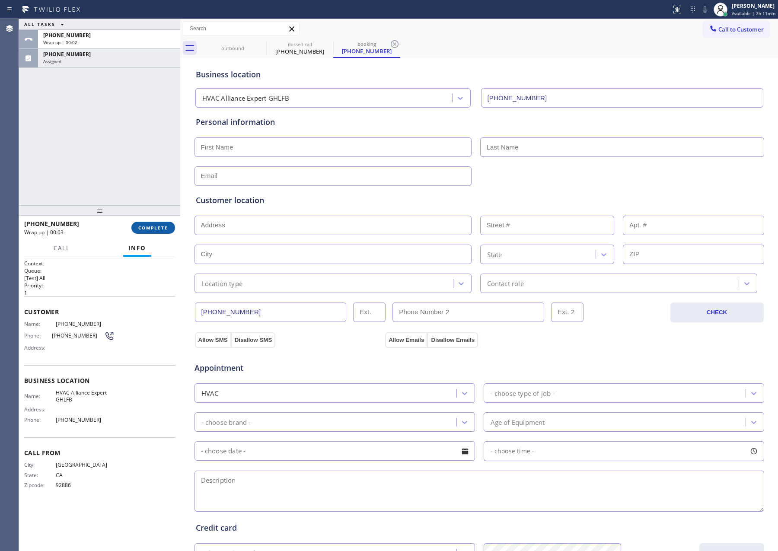
click at [168, 231] on button "COMPLETE" at bounding box center [153, 228] width 44 height 12
click at [138, 144] on div "ALL TASKS ALL TASKS ACTIVE TASKS TASKS IN WRAP UP [PHONE_NUMBER] Wrap up | 00:[…" at bounding box center [99, 112] width 161 height 186
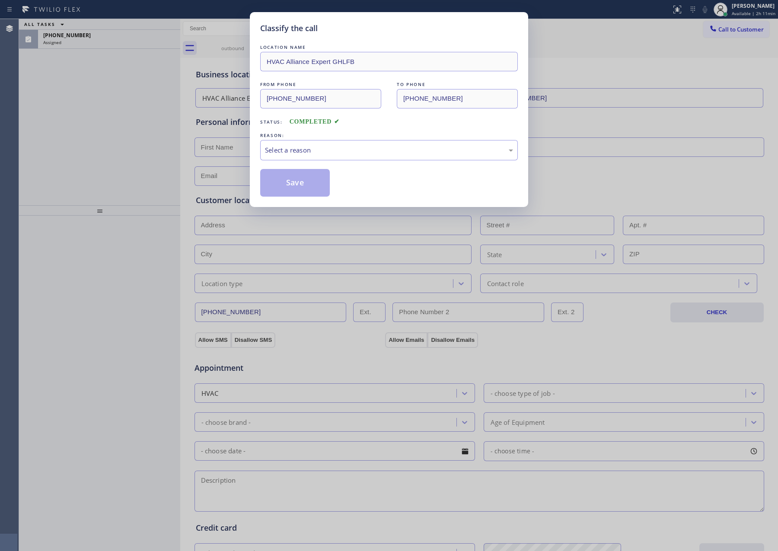
click at [286, 139] on div "REASON:" at bounding box center [389, 135] width 258 height 9
click at [283, 155] on div "Select a reason" at bounding box center [389, 150] width 248 height 10
click at [284, 182] on button "Save" at bounding box center [295, 183] width 70 height 28
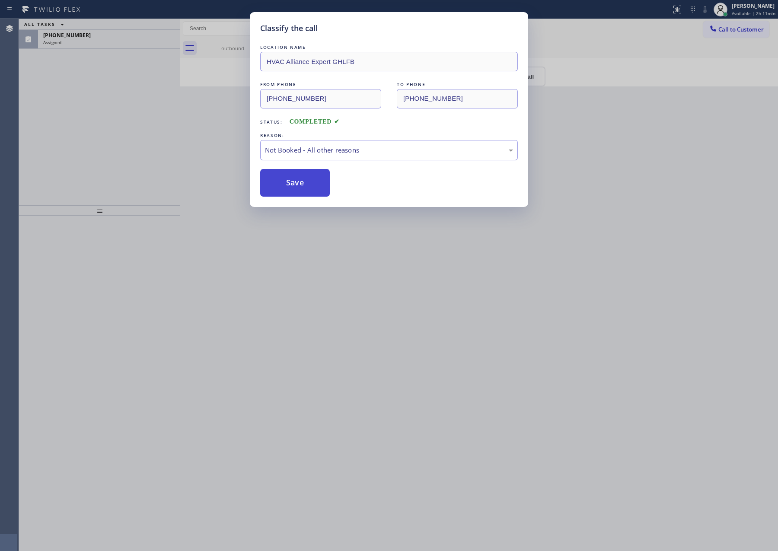
click at [284, 182] on button "Save" at bounding box center [295, 183] width 70 height 28
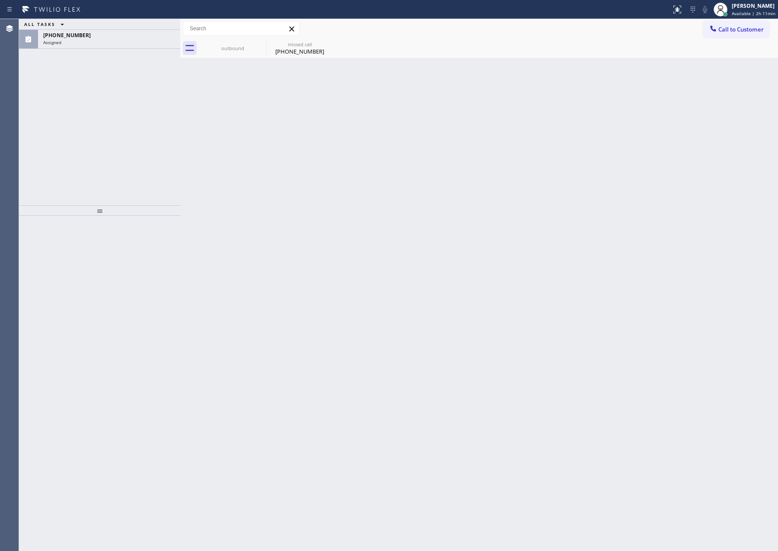
click at [282, 162] on div "Back to Dashboard Change Sender ID Customers Technicians Select a contact Outbo…" at bounding box center [479, 285] width 598 height 532
click at [236, 46] on div "outbound" at bounding box center [232, 48] width 65 height 6
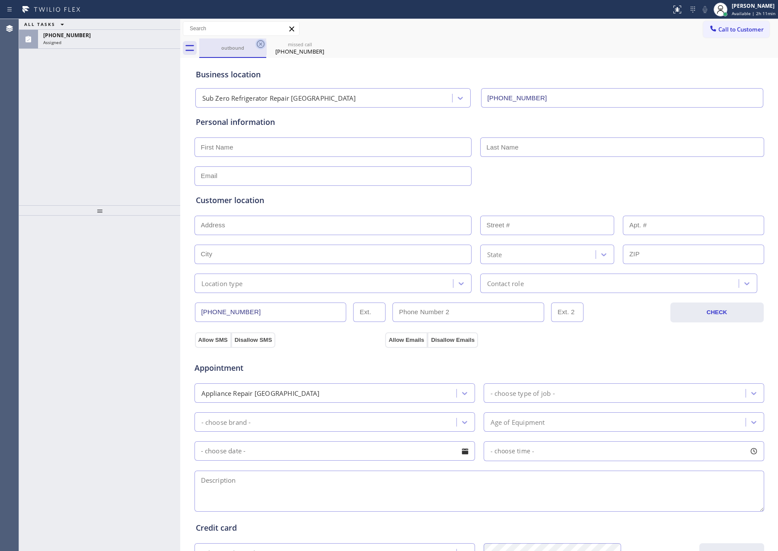
click at [258, 44] on icon at bounding box center [260, 44] width 10 height 10
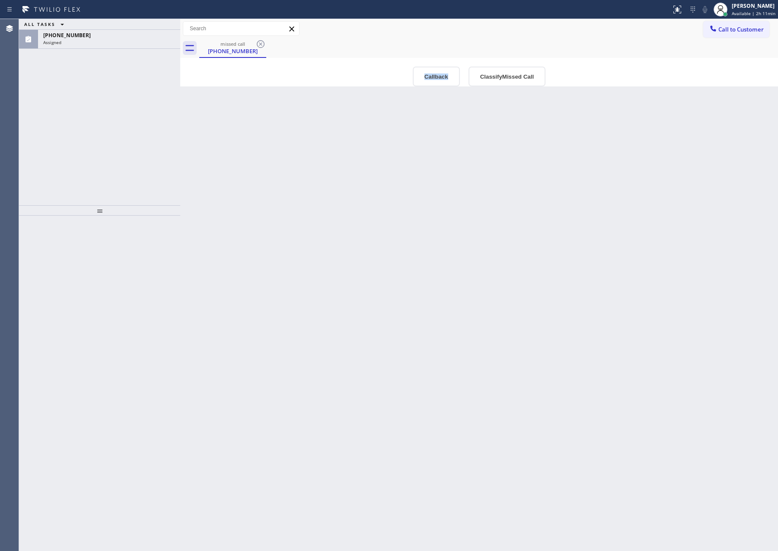
click at [258, 44] on icon at bounding box center [260, 44] width 10 height 10
click at [258, 44] on div "missed call [PHONE_NUMBER]" at bounding box center [488, 47] width 579 height 19
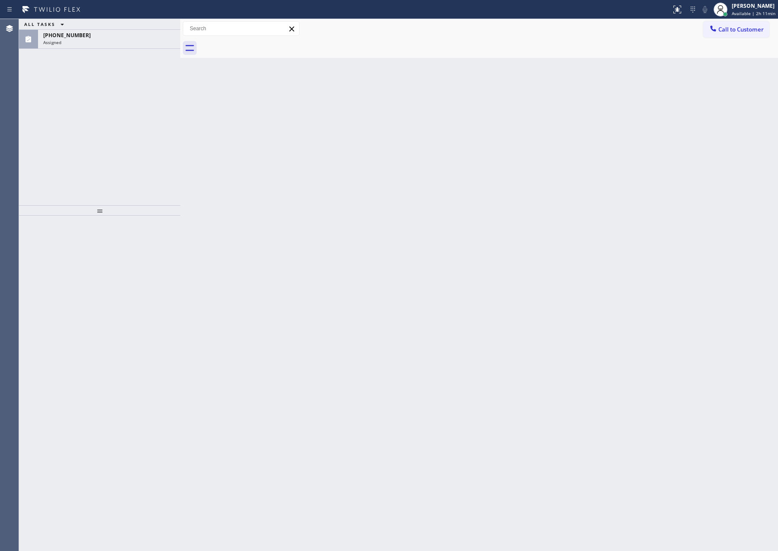
click at [258, 44] on div at bounding box center [488, 47] width 579 height 19
click at [108, 46] on div "[PHONE_NUMBER] Assigned" at bounding box center [107, 39] width 139 height 19
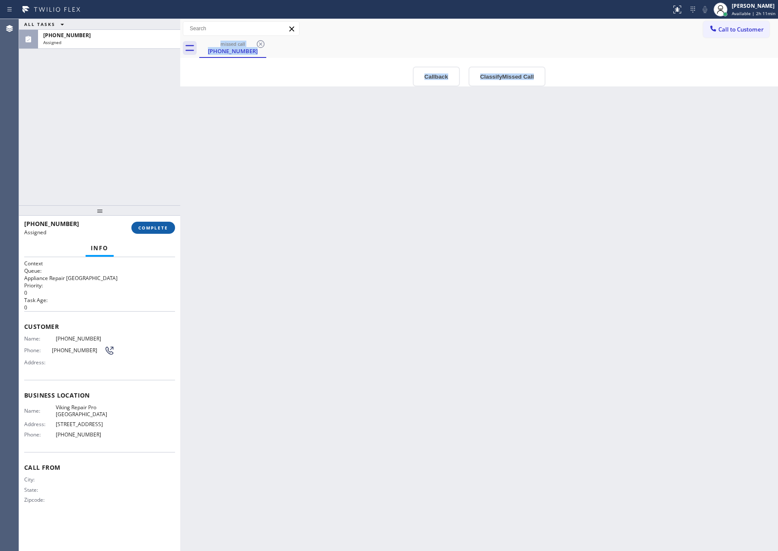
click at [153, 229] on span "COMPLETE" at bounding box center [153, 228] width 30 height 6
click at [96, 112] on div "ALL TASKS ALL TASKS ACTIVE TASKS TASKS IN WRAP UP [PHONE_NUMBER] Assigned" at bounding box center [99, 112] width 161 height 186
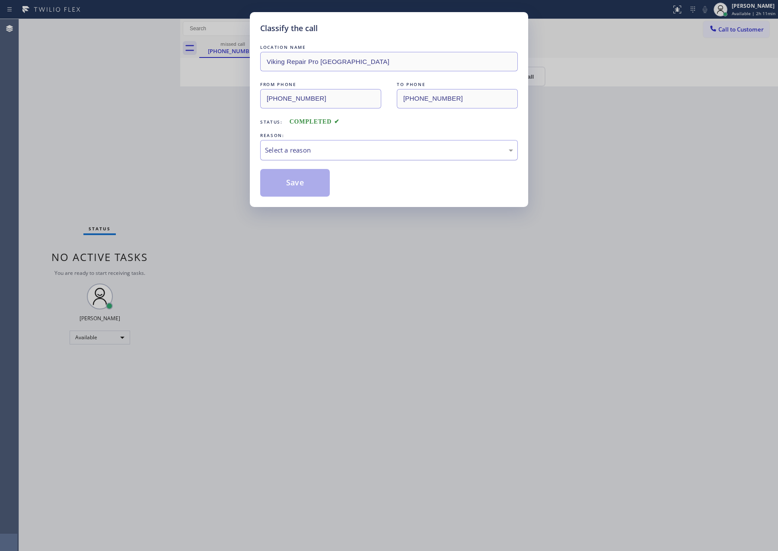
click at [308, 147] on div "Select a reason" at bounding box center [389, 150] width 248 height 10
click at [292, 184] on button "Save" at bounding box center [295, 183] width 70 height 28
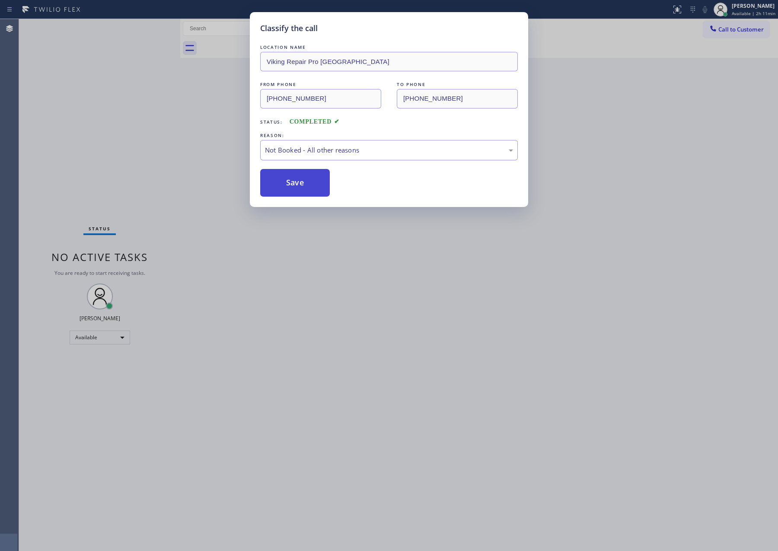
click at [292, 184] on button "Save" at bounding box center [295, 183] width 70 height 28
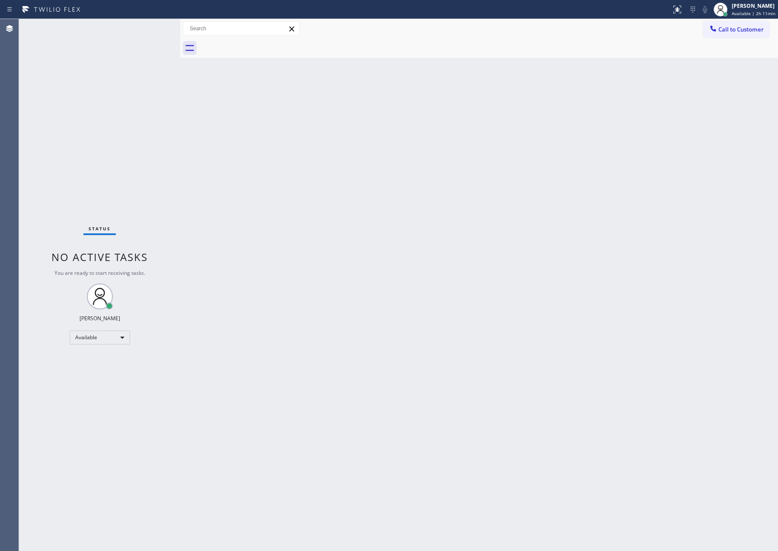
click at [328, 280] on div "Back to Dashboard Change Sender ID Customers Technicians Select a contact Outbo…" at bounding box center [479, 285] width 598 height 532
click at [486, 262] on div "Back to Dashboard Change Sender ID Customers Technicians Select a contact Outbo…" at bounding box center [479, 285] width 598 height 532
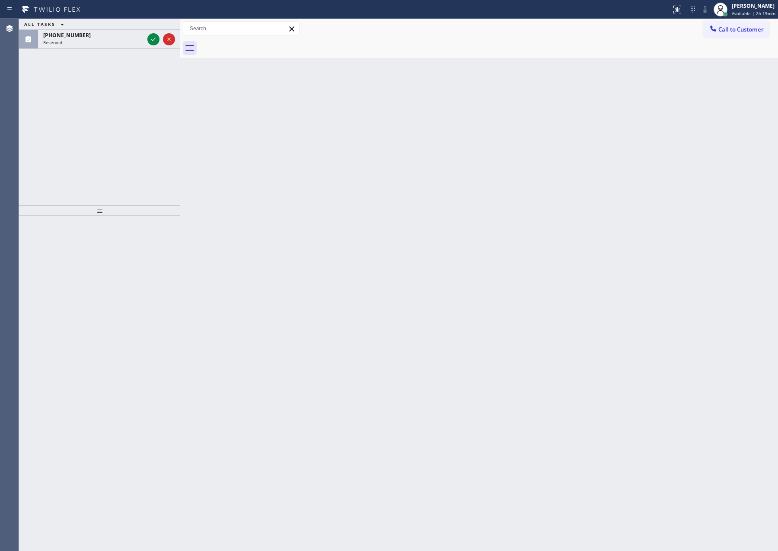
click at [505, 288] on div "Back to Dashboard Change Sender ID Customers Technicians Select a contact Outbo…" at bounding box center [479, 285] width 598 height 532
click at [152, 40] on icon at bounding box center [153, 39] width 10 height 10
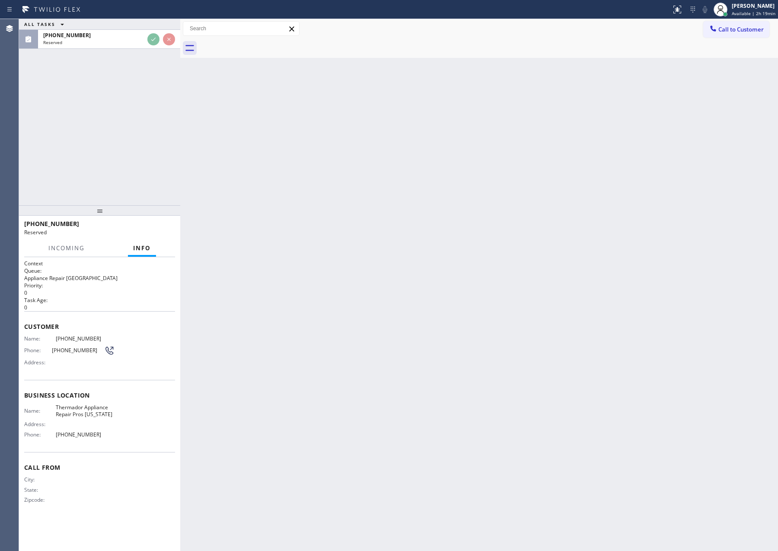
click at [150, 117] on div "ALL TASKS ALL TASKS ACTIVE TASKS TASKS IN WRAP UP [PHONE_NUMBER] Reserved" at bounding box center [99, 112] width 161 height 186
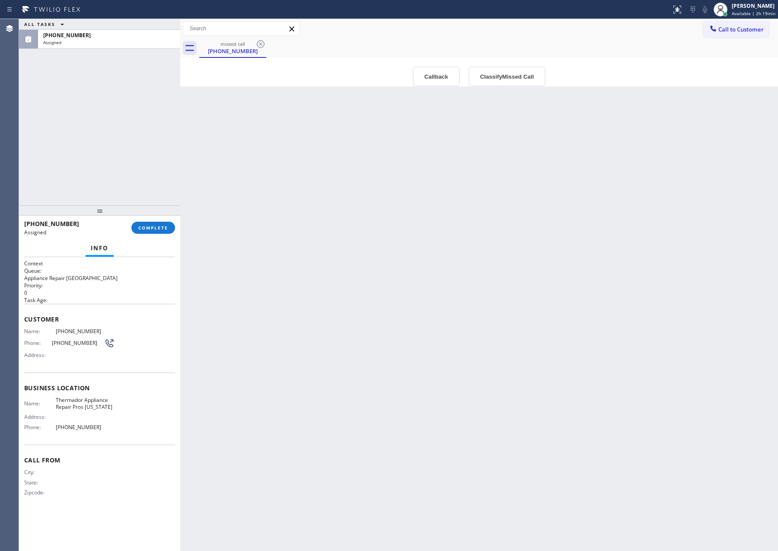
click at [401, 180] on div "Back to Dashboard Change Sender ID Customers Technicians Select a contact Outbo…" at bounding box center [479, 285] width 598 height 532
click at [443, 74] on button "Callback" at bounding box center [436, 77] width 47 height 20
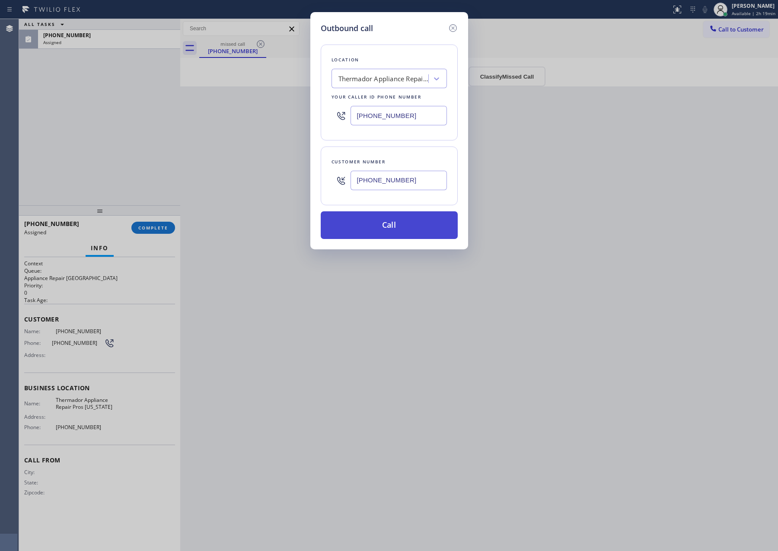
click at [428, 222] on button "Call" at bounding box center [389, 225] width 137 height 28
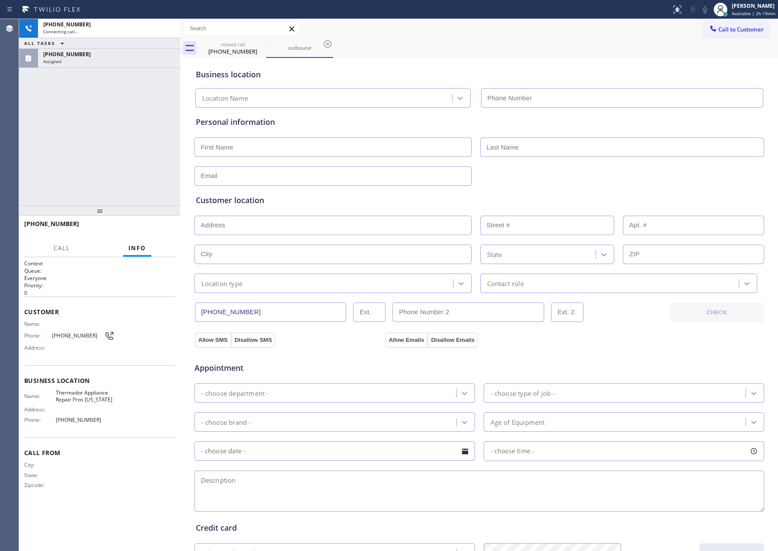
type input "[PHONE_NUMBER]"
drag, startPoint x: 143, startPoint y: 194, endPoint x: 160, endPoint y: 229, distance: 39.6
click at [144, 197] on div "[PHONE_NUMBER] Live | 00:07 ALL TASKS ALL TASKS ACTIVE TASKS TASKS IN WRAP UP […" at bounding box center [99, 112] width 161 height 186
click at [160, 231] on button "HANG UP" at bounding box center [155, 228] width 40 height 12
click at [124, 147] on div "[PHONE_NUMBER] Live | 00:08 ALL TASKS ALL TASKS ACTIVE TASKS TASKS IN WRAP UP […" at bounding box center [99, 112] width 161 height 186
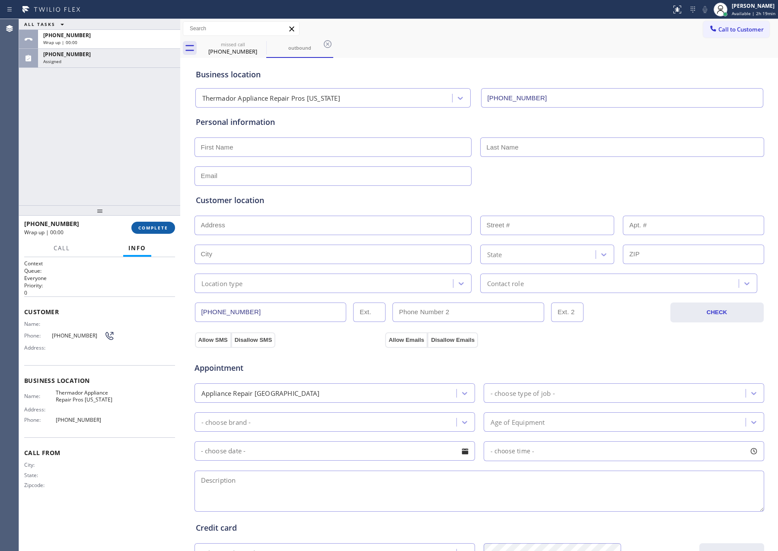
click at [145, 222] on button "COMPLETE" at bounding box center [153, 228] width 44 height 12
drag, startPoint x: 131, startPoint y: 122, endPoint x: 139, endPoint y: 130, distance: 11.3
click at [131, 123] on div "ALL TASKS ALL TASKS ACTIVE TASKS TASKS IN WRAP UP [PHONE_NUMBER] Wrap up | 00:[…" at bounding box center [99, 112] width 161 height 186
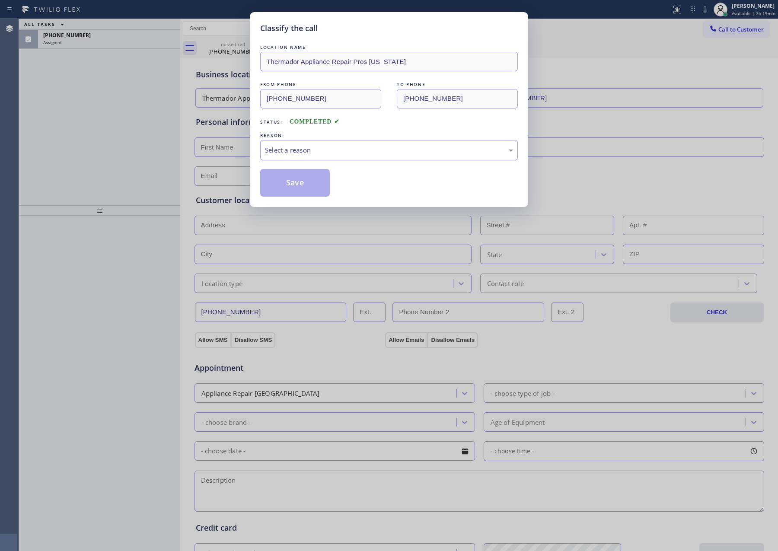
click at [305, 149] on div "Select a reason" at bounding box center [389, 150] width 248 height 10
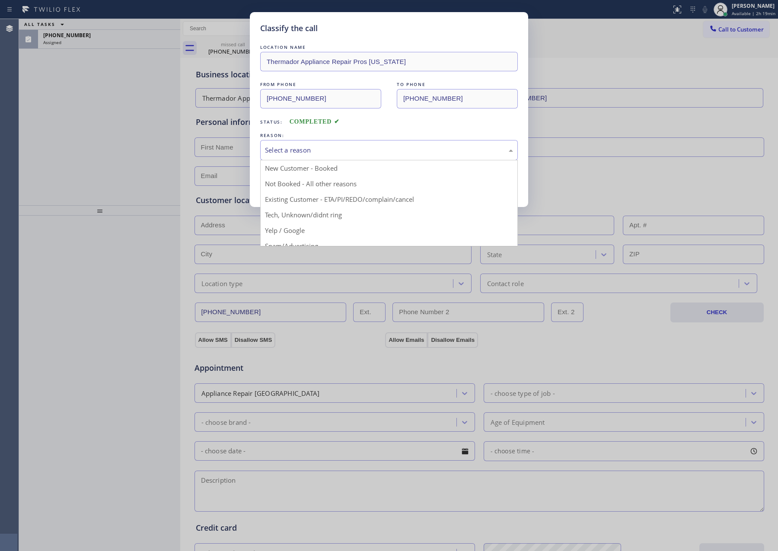
drag, startPoint x: 301, startPoint y: 154, endPoint x: 277, endPoint y: 185, distance: 39.1
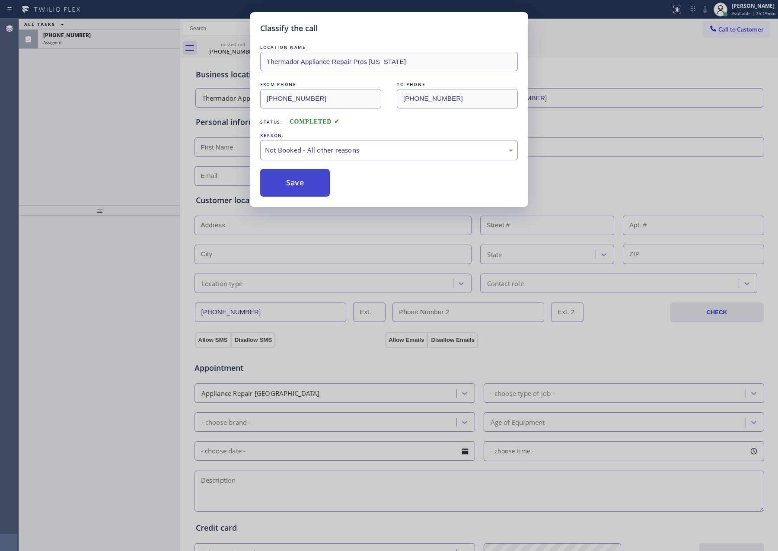
click at [278, 185] on button "Save" at bounding box center [295, 183] width 70 height 28
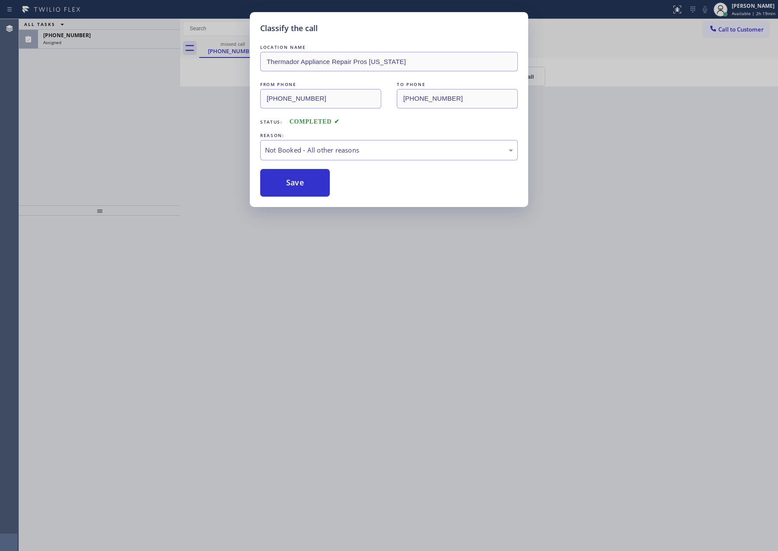
click at [277, 184] on button "Save" at bounding box center [295, 183] width 70 height 28
click at [124, 140] on div "Classify the call LOCATION NAME Thermador Appliance Repair Pros [US_STATE] FROM…" at bounding box center [389, 275] width 778 height 551
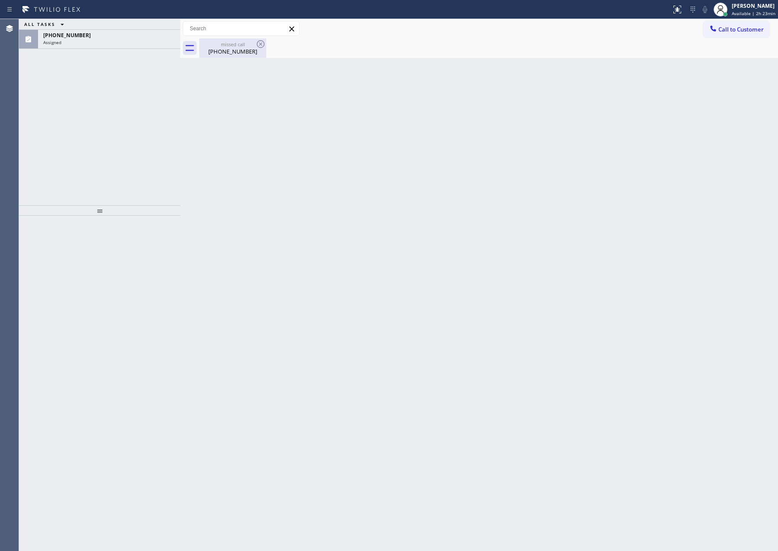
click at [243, 49] on div "[PHONE_NUMBER]" at bounding box center [232, 52] width 65 height 8
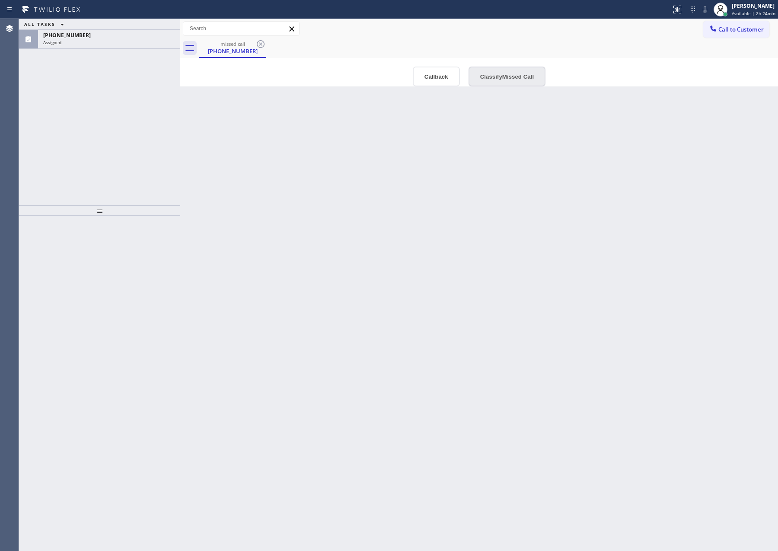
click at [514, 71] on button "Classify Missed Call" at bounding box center [506, 77] width 77 height 20
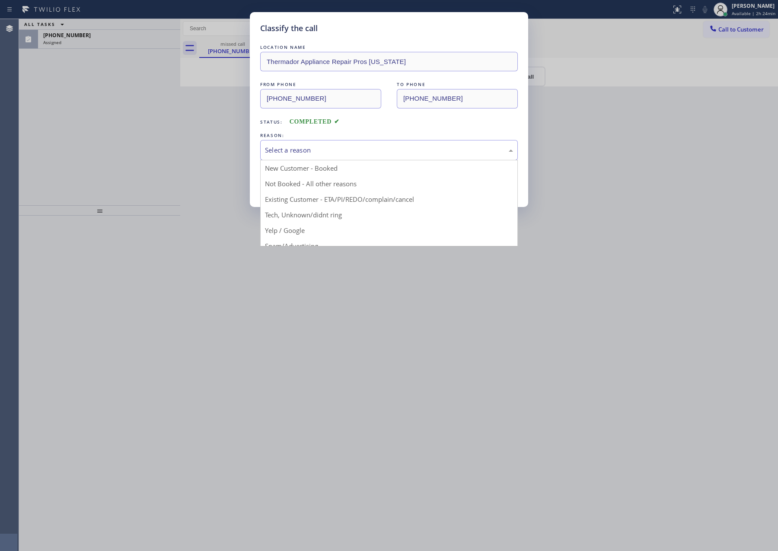
click at [454, 156] on div "Select a reason" at bounding box center [389, 150] width 258 height 20
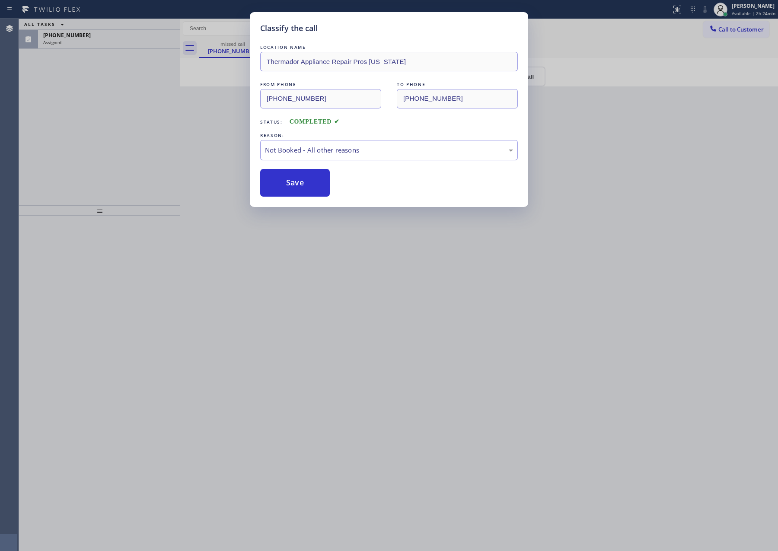
click at [306, 184] on button "Save" at bounding box center [295, 183] width 70 height 28
click at [104, 108] on div "Classify the call LOCATION NAME Thermador Appliance Repair Pros [US_STATE] FROM…" at bounding box center [389, 275] width 778 height 551
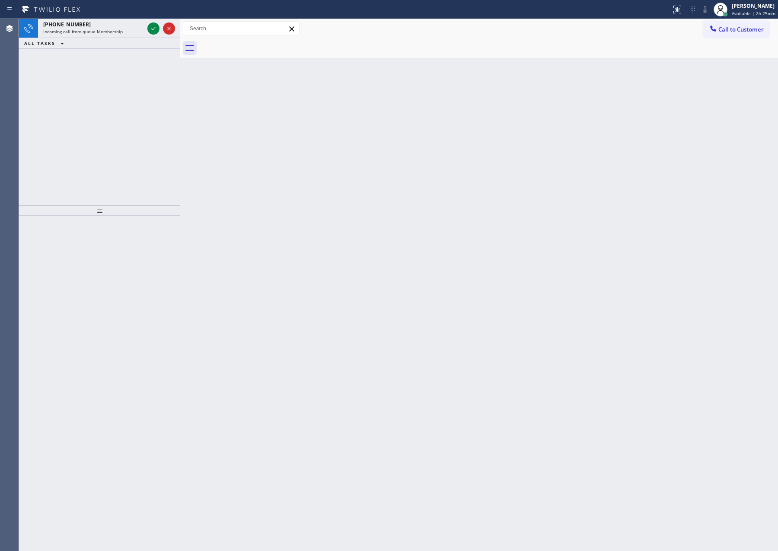
click at [135, 76] on div "[PHONE_NUMBER] Incoming call from queue Membership ALL TASKS ALL TASKS ACTIVE T…" at bounding box center [99, 112] width 161 height 186
drag, startPoint x: 155, startPoint y: 26, endPoint x: 150, endPoint y: 67, distance: 40.8
click at [153, 30] on icon at bounding box center [153, 28] width 10 height 10
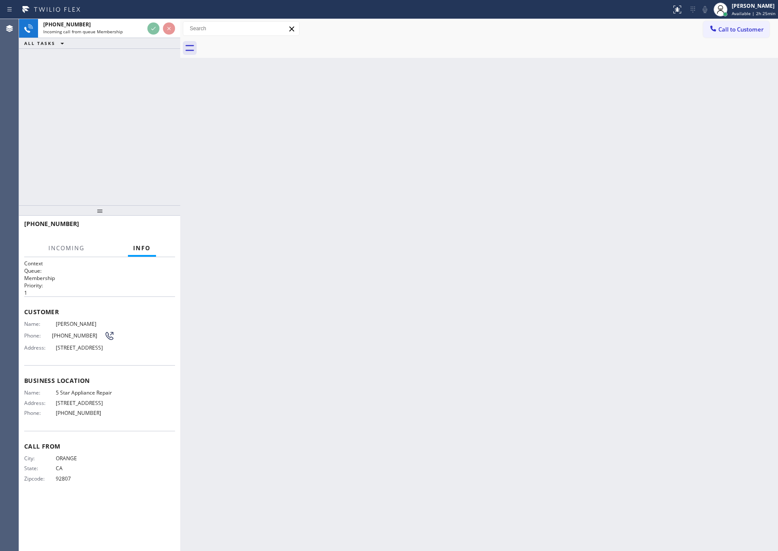
click at [154, 151] on div "[PHONE_NUMBER] Incoming call from queue Membership ALL TASKS ALL TASKS ACTIVE T…" at bounding box center [99, 112] width 161 height 186
click at [152, 169] on div "[PHONE_NUMBER] Incoming call from queue Membership ALL TASKS ALL TASKS ACTIVE T…" at bounding box center [99, 112] width 161 height 186
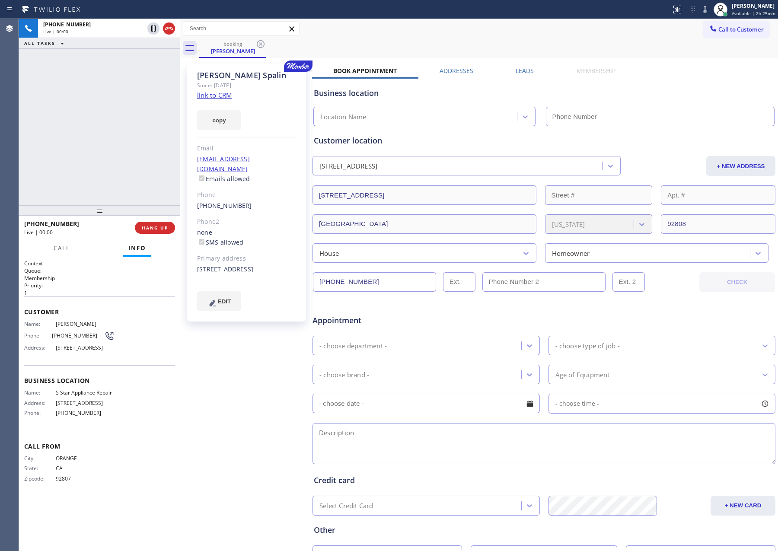
type input "[PHONE_NUMBER]"
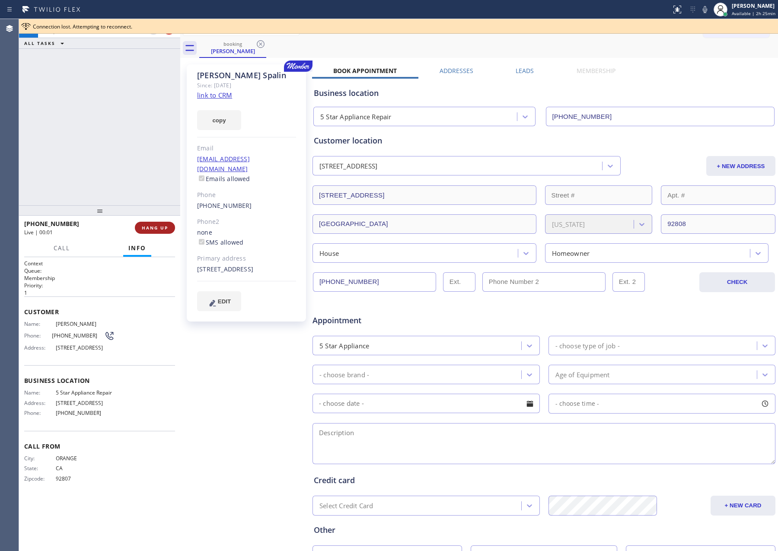
click at [159, 228] on span "HANG UP" at bounding box center [155, 228] width 26 height 6
click at [105, 126] on div "[PHONE_NUMBER] Live | 00:02 ALL TASKS ALL TASKS ACTIVE TASKS TASKS IN WRAP UP" at bounding box center [99, 112] width 161 height 186
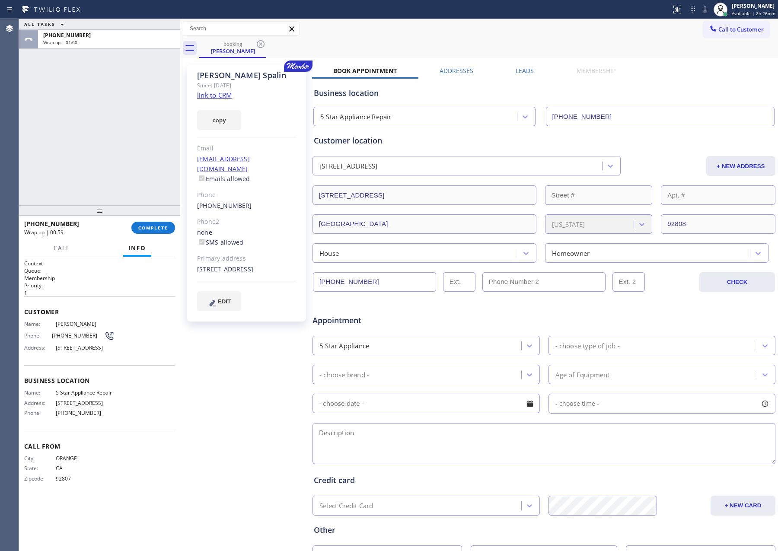
drag, startPoint x: 148, startPoint y: 149, endPoint x: 144, endPoint y: 263, distance: 113.7
click at [145, 165] on div "ALL TASKS ALL TASKS ACTIVE TASKS TASKS IN WRAP UP [PHONE_NUMBER] Wrap up | 01:00" at bounding box center [99, 112] width 161 height 186
click at [150, 223] on button "COMPLETE" at bounding box center [153, 228] width 44 height 12
click at [117, 98] on div "ALL TASKS ALL TASKS ACTIVE TASKS TASKS IN WRAP UP [PHONE_NUMBER] Wrap up | 01:01" at bounding box center [99, 112] width 161 height 186
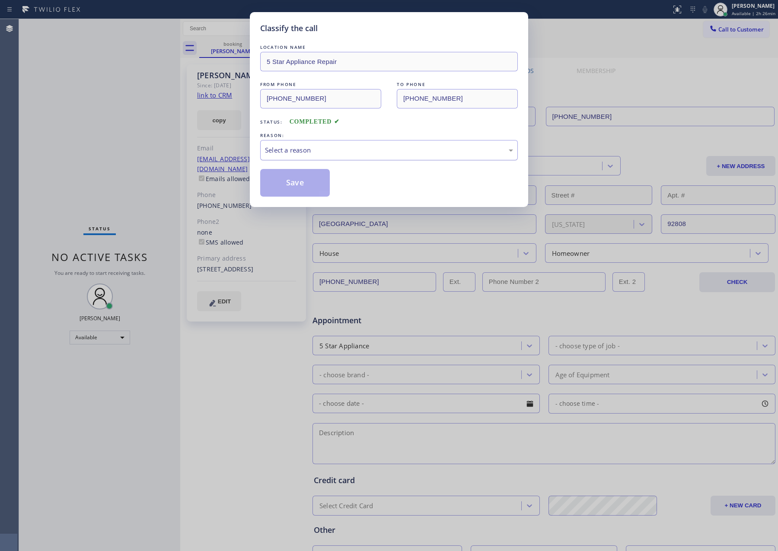
click at [289, 154] on div "Select a reason" at bounding box center [389, 150] width 248 height 10
click at [301, 184] on button "Save" at bounding box center [295, 183] width 70 height 28
click at [302, 184] on button "Save" at bounding box center [295, 183] width 70 height 28
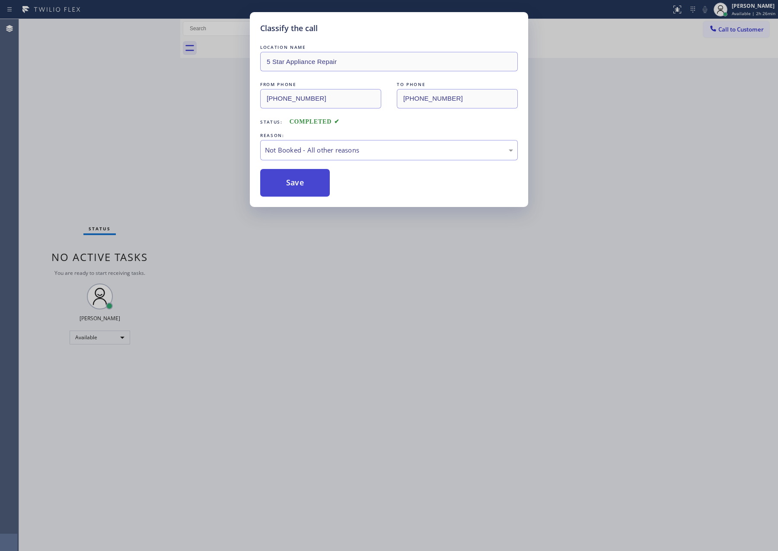
click at [302, 184] on button "Save" at bounding box center [295, 183] width 70 height 28
click at [100, 130] on div "Classify the call LOCATION NAME 5 Star Appliance Repair FROM PHONE [PHONE_NUMBE…" at bounding box center [389, 275] width 778 height 551
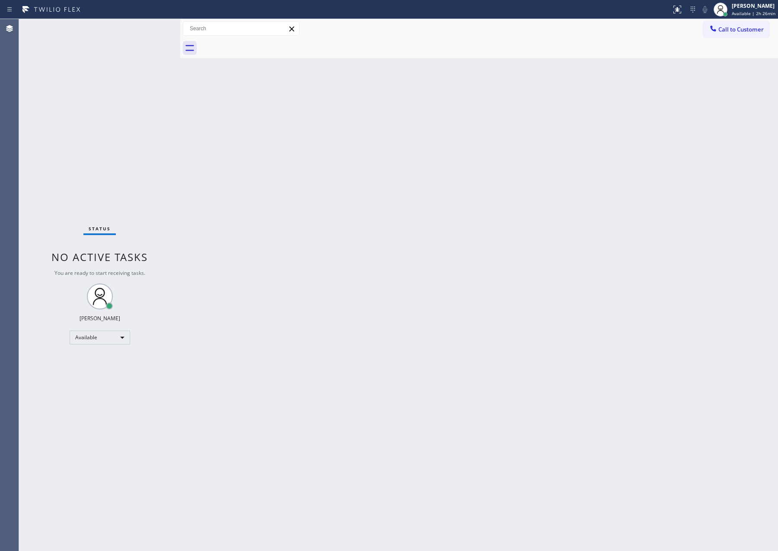
drag, startPoint x: 630, startPoint y: 350, endPoint x: 765, endPoint y: 458, distance: 172.8
click at [651, 358] on div "Back to Dashboard Change Sender ID Customers Technicians Select a contact Outbo…" at bounding box center [479, 285] width 598 height 532
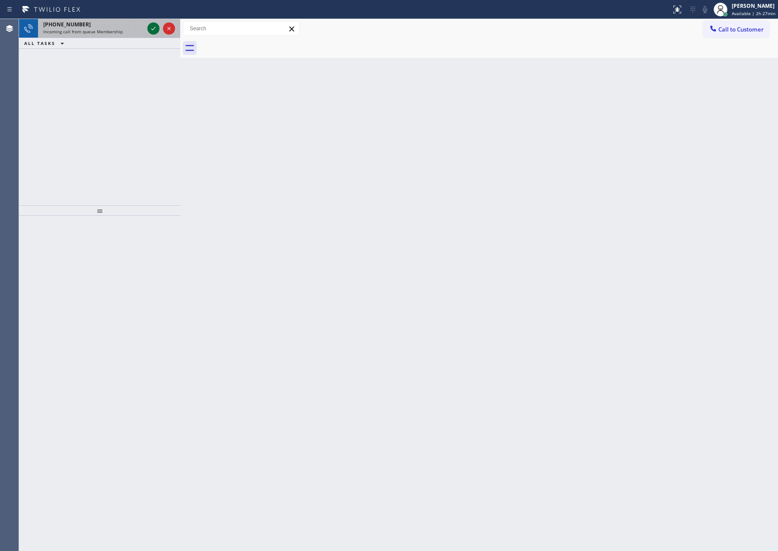
click at [150, 30] on icon at bounding box center [153, 28] width 10 height 10
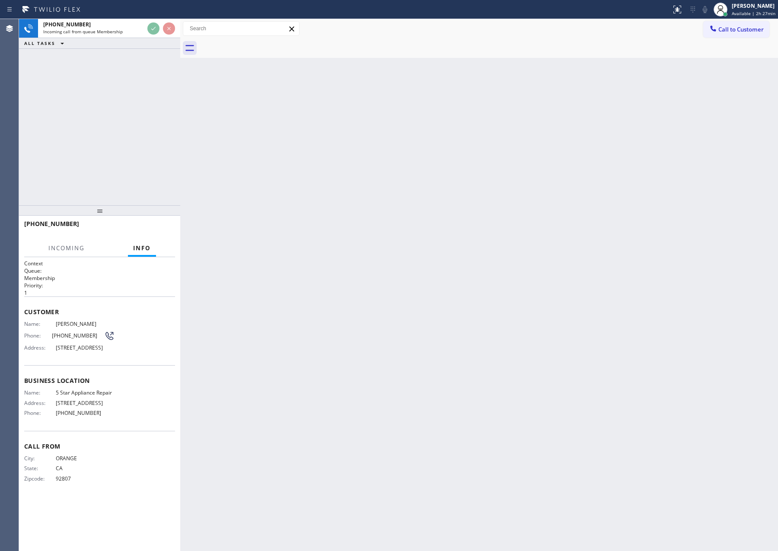
click at [170, 89] on div "[PHONE_NUMBER] Incoming call from queue Membership ALL TASKS ALL TASKS ACTIVE T…" at bounding box center [99, 112] width 161 height 186
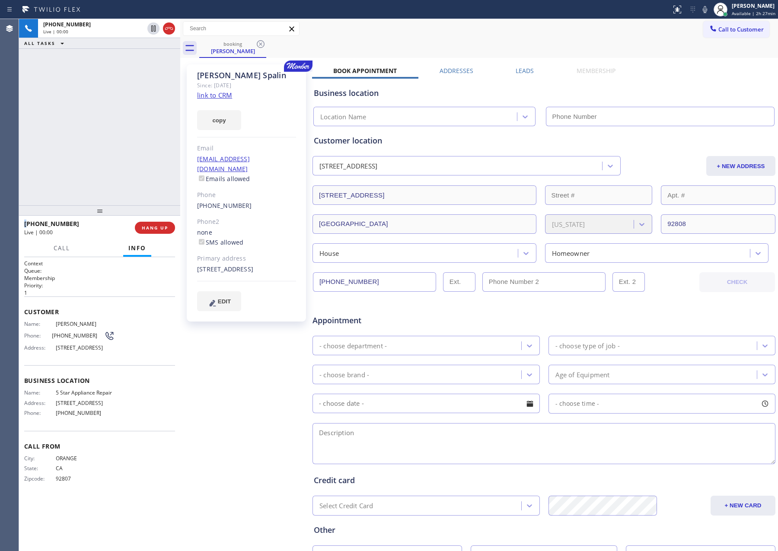
type input "[PHONE_NUMBER]"
click at [114, 153] on div "[PHONE_NUMBER] Live | 00:08 ALL TASKS ALL TASKS ACTIVE TASKS TASKS IN WRAP UP" at bounding box center [99, 112] width 161 height 186
click at [220, 95] on link "link to CRM" at bounding box center [214, 95] width 35 height 9
click at [59, 245] on span "Call" at bounding box center [62, 248] width 16 height 8
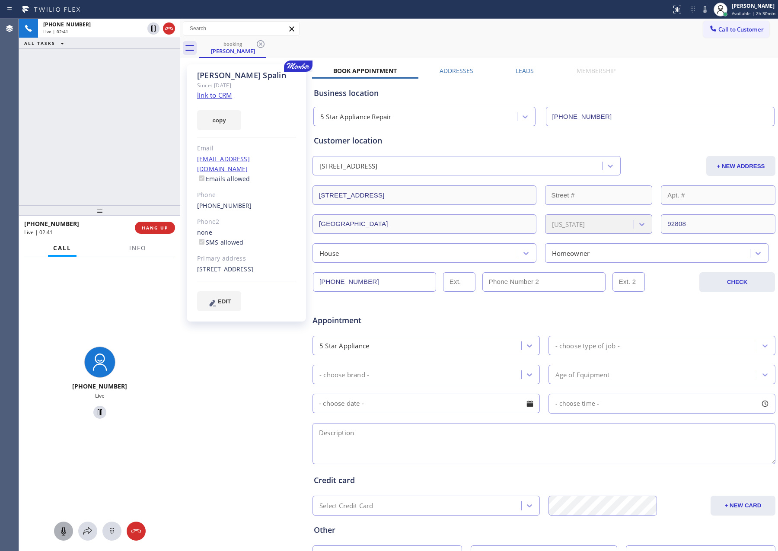
drag, startPoint x: 56, startPoint y: 523, endPoint x: 61, endPoint y: 533, distance: 11.4
click at [57, 524] on div at bounding box center [99, 531] width 161 height 19
click at [61, 533] on icon at bounding box center [63, 531] width 10 height 10
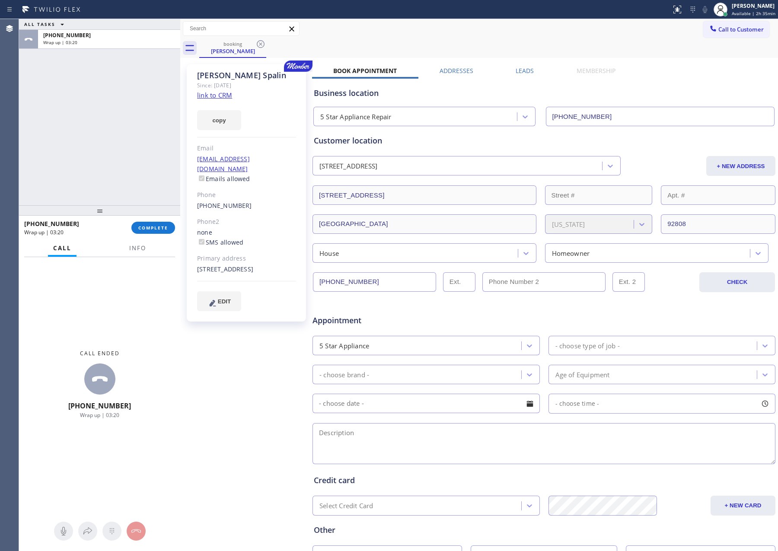
drag, startPoint x: 143, startPoint y: 227, endPoint x: 148, endPoint y: 206, distance: 21.9
click at [143, 227] on span "COMPLETE" at bounding box center [153, 228] width 30 height 6
click at [151, 157] on div "ALL TASKS ALL TASKS ACTIVE TASKS TASKS IN WRAP UP [PHONE_NUMBER] Wrap up | 03:20" at bounding box center [99, 112] width 161 height 186
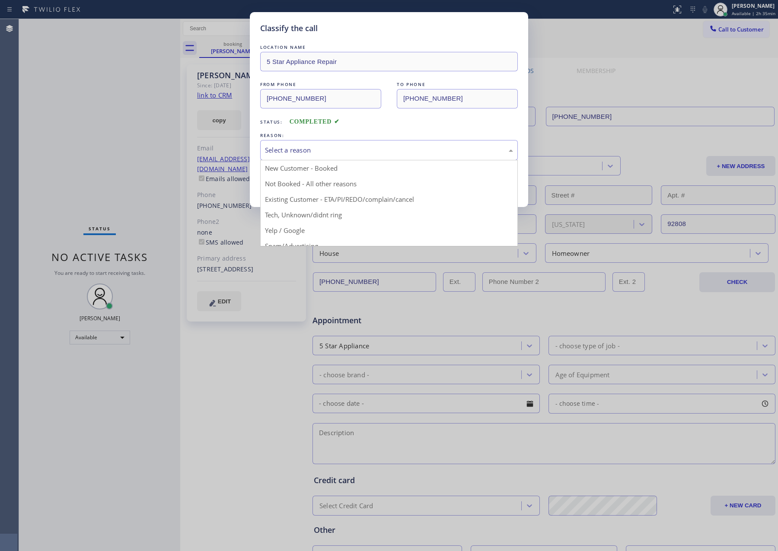
click at [305, 152] on div "Select a reason" at bounding box center [389, 150] width 248 height 10
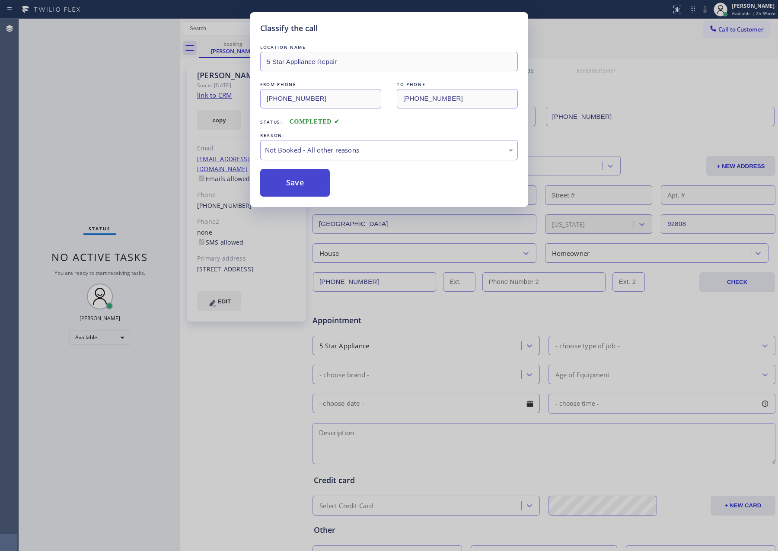
click at [293, 182] on button "Save" at bounding box center [295, 183] width 70 height 28
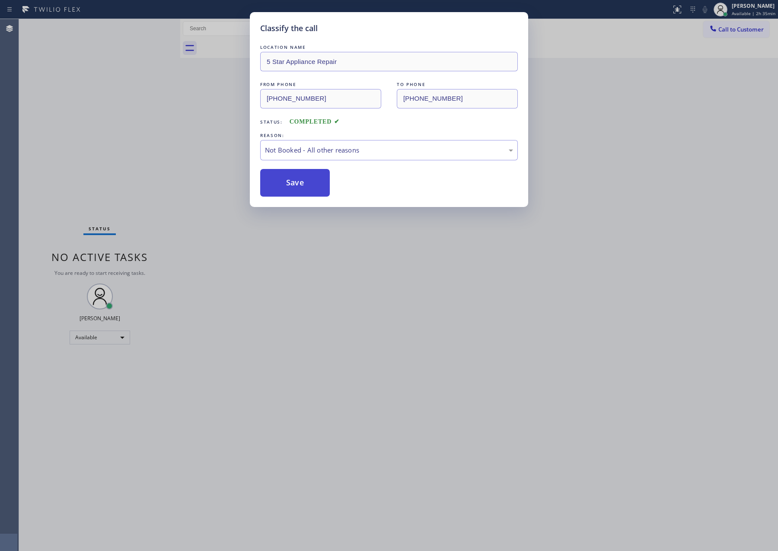
click at [293, 182] on button "Save" at bounding box center [295, 183] width 70 height 28
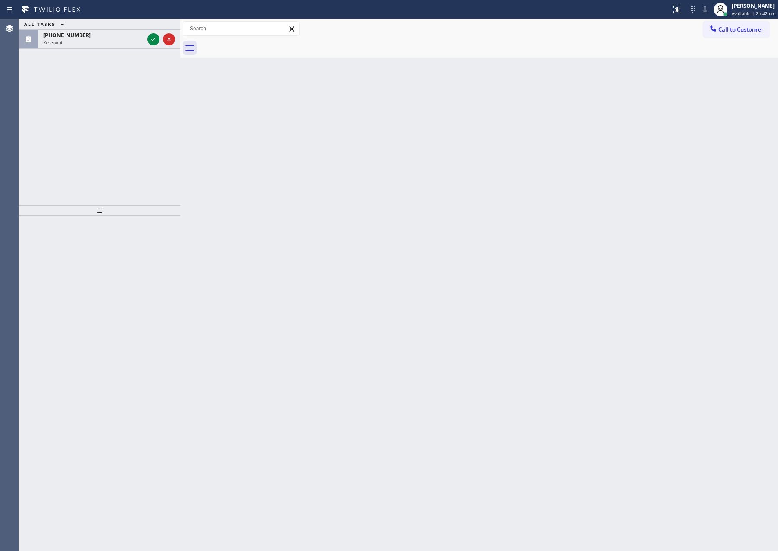
drag, startPoint x: 82, startPoint y: 130, endPoint x: 105, endPoint y: 114, distance: 28.3
click at [105, 114] on div "ALL TASKS ALL TASKS ACTIVE TASKS TASKS IN WRAP UP [PHONE_NUMBER] Reserved" at bounding box center [99, 112] width 161 height 186
click at [152, 40] on icon at bounding box center [153, 39] width 10 height 10
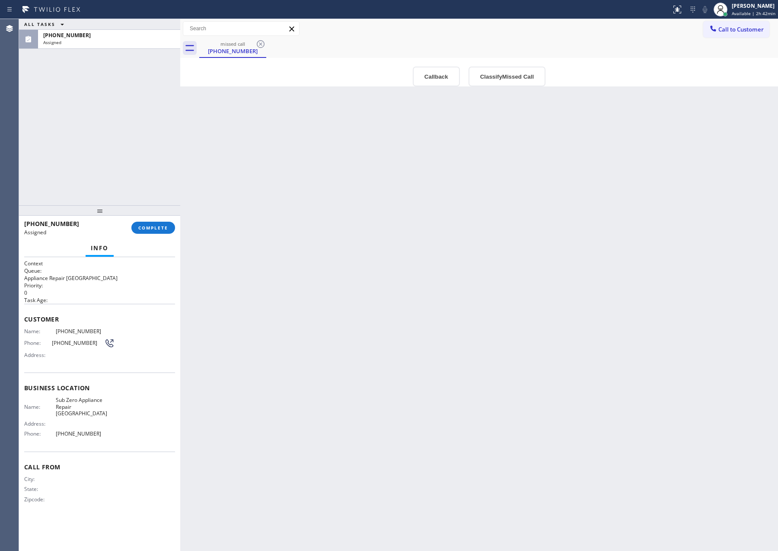
click at [313, 217] on div "Back to Dashboard Change Sender ID Customers Technicians Select a contact Outbo…" at bounding box center [479, 285] width 598 height 532
click at [145, 227] on span "COMPLETE" at bounding box center [153, 228] width 30 height 6
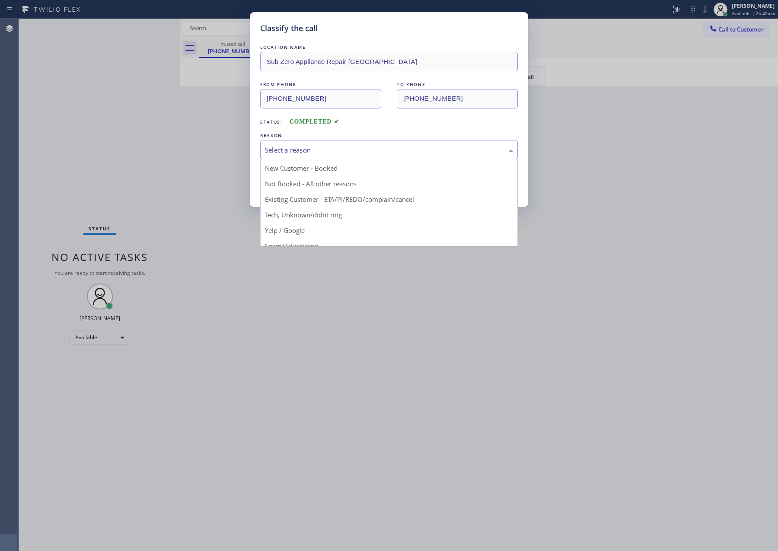
click at [307, 144] on div "Select a reason" at bounding box center [389, 150] width 258 height 20
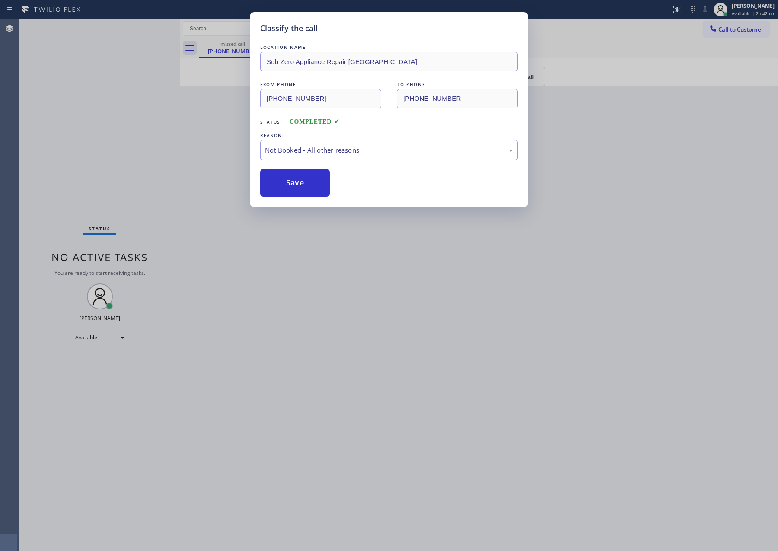
click at [297, 187] on button "Save" at bounding box center [295, 183] width 70 height 28
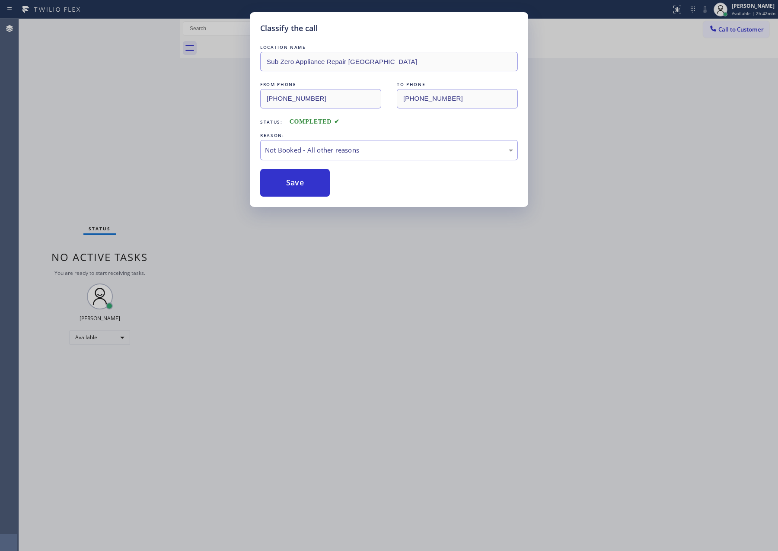
click at [319, 197] on button "Save" at bounding box center [295, 183] width 70 height 28
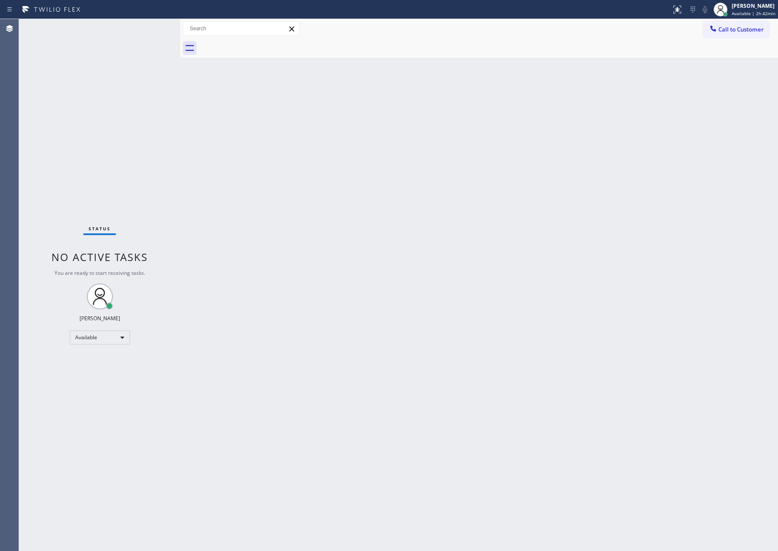
click at [319, 290] on div "Back to Dashboard Change Sender ID Customers Technicians Select a contact Outbo…" at bounding box center [479, 285] width 598 height 532
click at [340, 235] on div "Back to Dashboard Change Sender ID Customers Technicians Select a contact Outbo…" at bounding box center [479, 285] width 598 height 532
click at [219, 363] on div "Back to Dashboard Change Sender ID Customers Technicians Select a contact Outbo…" at bounding box center [479, 285] width 598 height 532
click at [102, 337] on div "Available" at bounding box center [100, 338] width 60 height 14
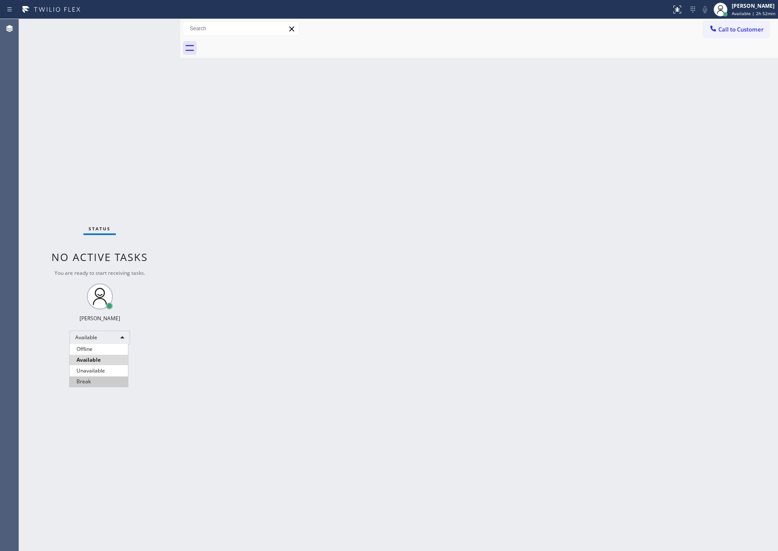
click at [89, 384] on li "Break" at bounding box center [99, 381] width 58 height 10
click at [572, 332] on div "Back to Dashboard Change Sender ID Customers Technicians Select a contact Outbo…" at bounding box center [479, 285] width 598 height 532
click at [565, 282] on div "Back to Dashboard Change Sender ID Customers Technicians Select a contact Outbo…" at bounding box center [479, 285] width 598 height 532
click at [86, 336] on div "Break" at bounding box center [100, 338] width 60 height 14
click at [98, 360] on li "Available" at bounding box center [99, 360] width 58 height 10
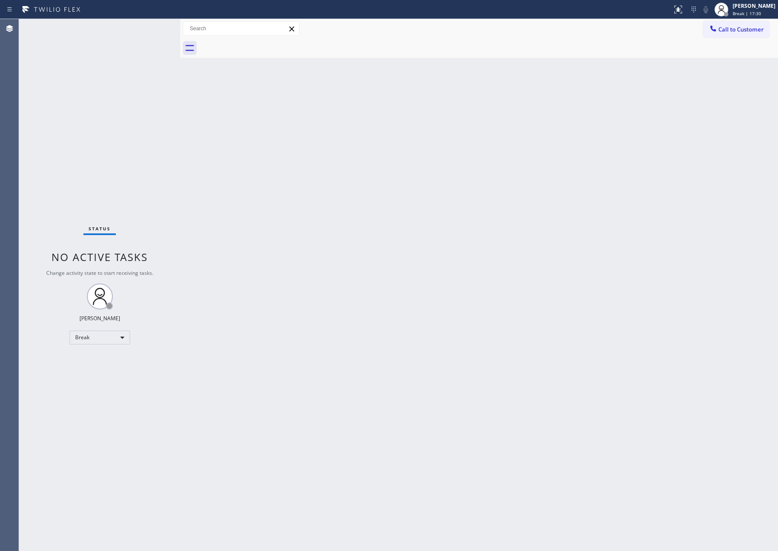
click at [664, 410] on div "Back to Dashboard Change Sender ID Customers Technicians Select a contact Outbo…" at bounding box center [479, 285] width 598 height 532
click at [436, 349] on div "Back to Dashboard Change Sender ID Customers Technicians Select a contact Outbo…" at bounding box center [479, 285] width 598 height 532
drag, startPoint x: 340, startPoint y: 240, endPoint x: 345, endPoint y: 239, distance: 5.8
click at [343, 239] on div "Back to Dashboard Change Sender ID Customers Technicians Select a contact Outbo…" at bounding box center [479, 285] width 598 height 532
click at [296, 192] on div "Back to Dashboard Change Sender ID Customers Technicians Select a contact Outbo…" at bounding box center [479, 285] width 598 height 532
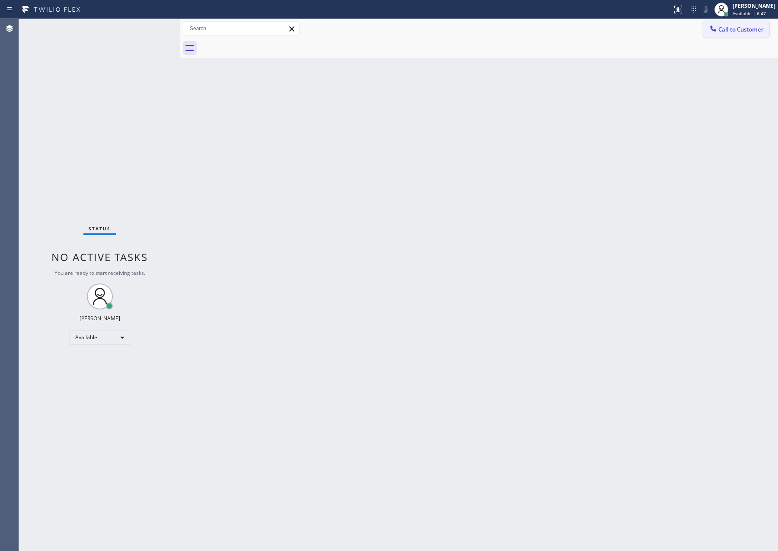
click at [739, 30] on span "Call to Customer" at bounding box center [740, 29] width 45 height 8
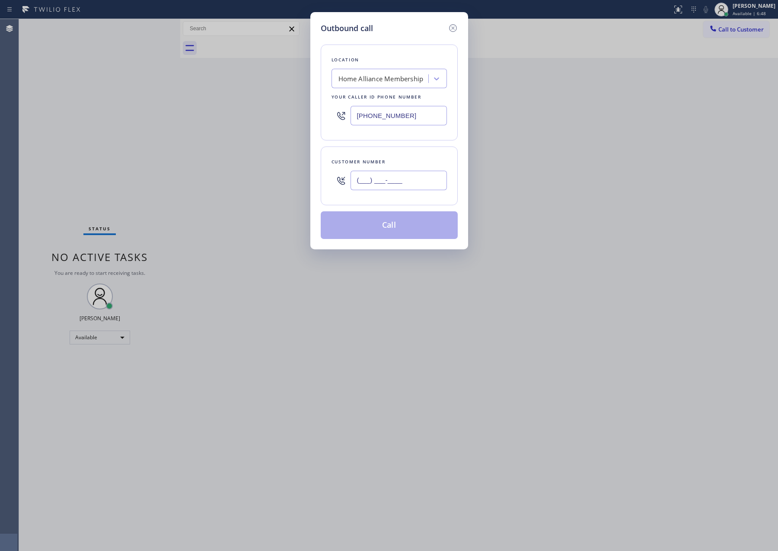
click at [396, 180] on input "(___) ___-____" at bounding box center [398, 180] width 96 height 19
paste input "908) 514-2209"
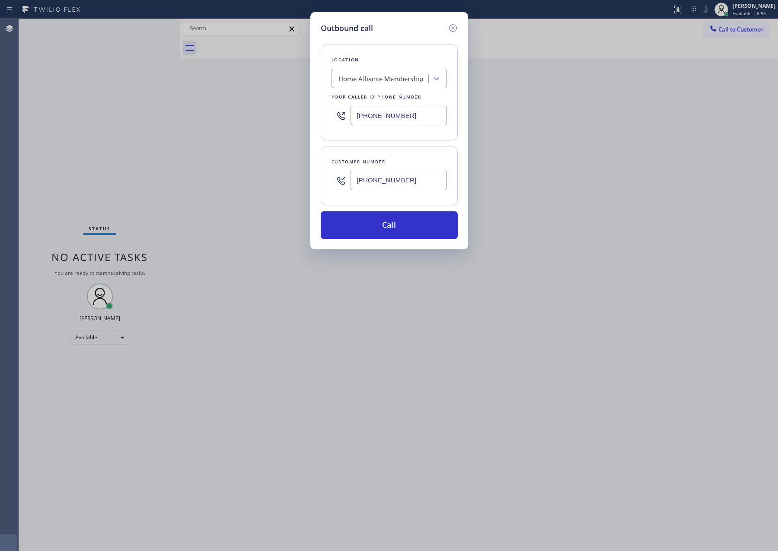
type input "[PHONE_NUMBER]"
click at [423, 139] on div "Location Home Alliance Membership Your caller id phone number [PHONE_NUMBER]" at bounding box center [389, 93] width 137 height 96
drag, startPoint x: 585, startPoint y: 338, endPoint x: 767, endPoint y: 417, distance: 198.7
click at [595, 344] on div "Outbound call Location Home Alliance Membership Your caller id phone number [PH…" at bounding box center [389, 275] width 778 height 551
click at [449, 29] on icon at bounding box center [452, 28] width 8 height 8
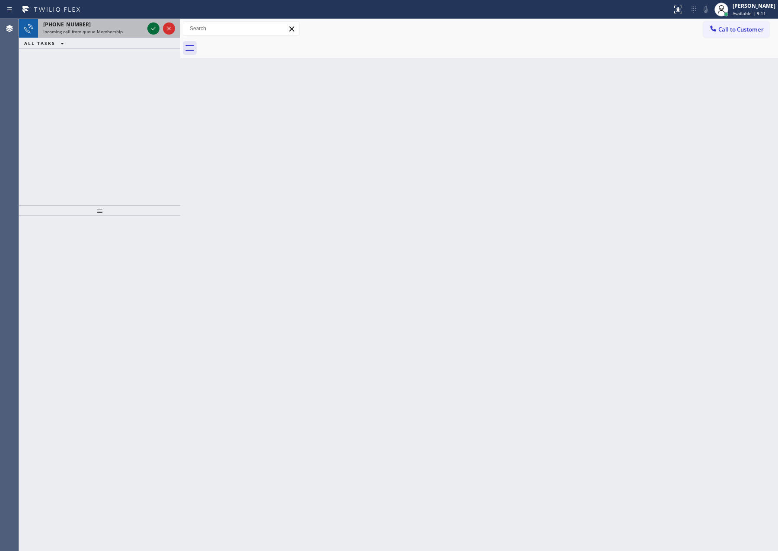
click at [153, 31] on icon at bounding box center [153, 28] width 10 height 10
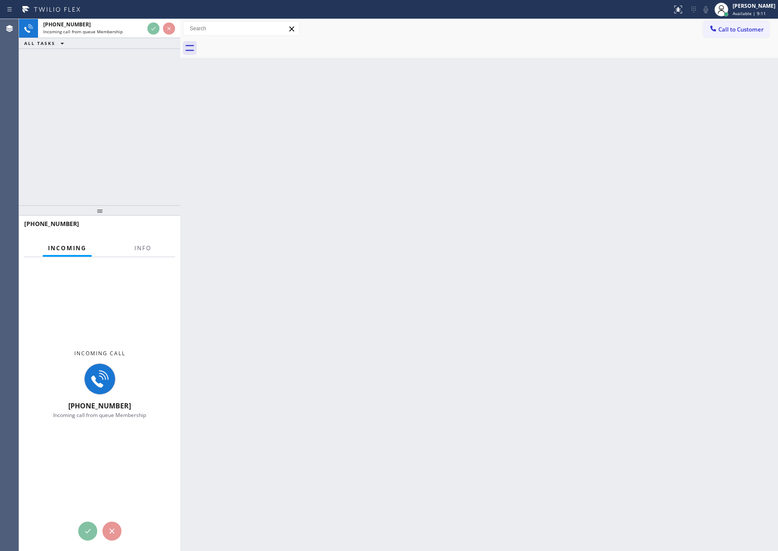
click at [151, 105] on div "[PHONE_NUMBER] Incoming call from queue Membership ALL TASKS ALL TASKS ACTIVE T…" at bounding box center [99, 112] width 161 height 186
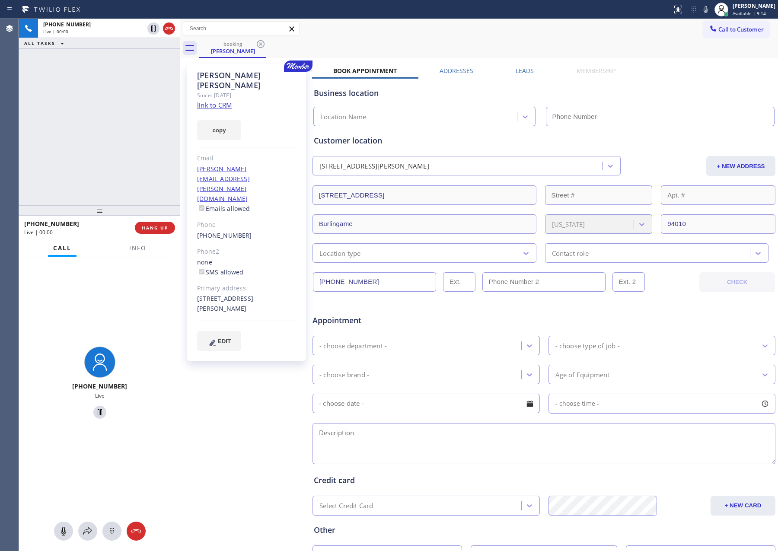
type input "[PHONE_NUMBER]"
click at [222, 101] on link "link to CRM" at bounding box center [214, 105] width 35 height 9
click at [111, 139] on div "[PHONE_NUMBER] Live | 00:04 ALL TASKS ALL TASKS ACTIVE TASKS TASKS IN WRAP UP" at bounding box center [99, 112] width 161 height 186
click at [57, 126] on div "[PHONE_NUMBER] Live | 00:15 ALL TASKS ALL TASKS ACTIVE TASKS TASKS IN WRAP UP" at bounding box center [99, 112] width 161 height 186
click at [74, 119] on div "[PHONE_NUMBER] Live | 01:18 ALL TASKS ALL TASKS ACTIVE TASKS TASKS IN WRAP UP" at bounding box center [99, 112] width 161 height 186
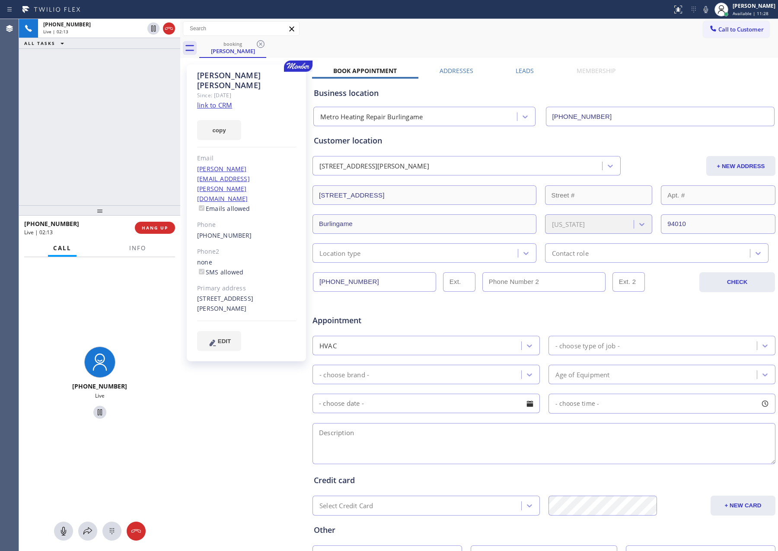
drag, startPoint x: 125, startPoint y: 125, endPoint x: 122, endPoint y: 128, distance: 4.6
click at [124, 125] on div "[PHONE_NUMBER] Live | 02:13 ALL TASKS ALL TASKS ACTIVE TASKS TASKS IN WRAP UP" at bounding box center [99, 112] width 161 height 186
click at [102, 176] on div "[PHONE_NUMBER] Live | 02:58 ALL TASKS ALL TASKS ACTIVE TASKS TASKS IN WRAP UP" at bounding box center [99, 112] width 161 height 186
drag, startPoint x: 62, startPoint y: 531, endPoint x: 76, endPoint y: 184, distance: 346.8
click at [65, 522] on button at bounding box center [63, 531] width 19 height 19
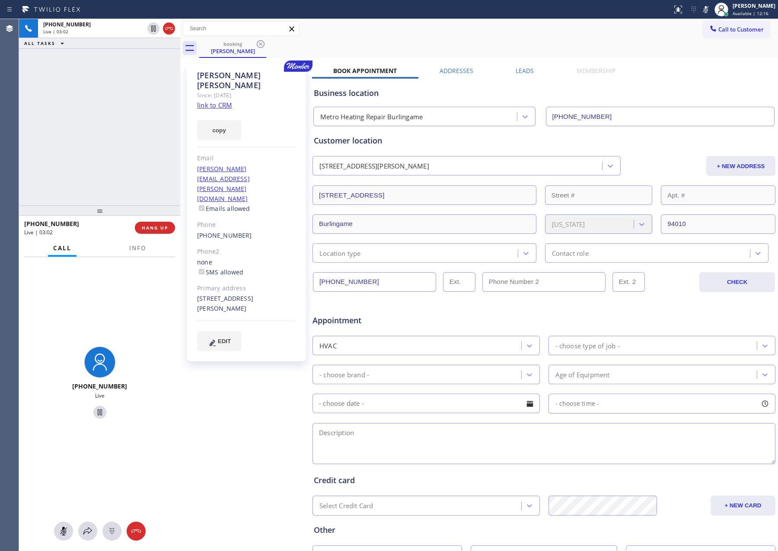
click at [87, 149] on div "[PHONE_NUMBER] Live | 03:02 ALL TASKS ALL TASKS ACTIVE TASKS TASKS IN WRAP UP" at bounding box center [99, 112] width 161 height 186
click at [62, 536] on icon at bounding box center [63, 531] width 10 height 10
drag, startPoint x: 113, startPoint y: 146, endPoint x: 199, endPoint y: 263, distance: 144.7
click at [130, 182] on div "[PHONE_NUMBER] Live | 07:20 ALL TASKS ALL TASKS ACTIVE TASKS TASKS IN WRAP UP" at bounding box center [99, 112] width 161 height 186
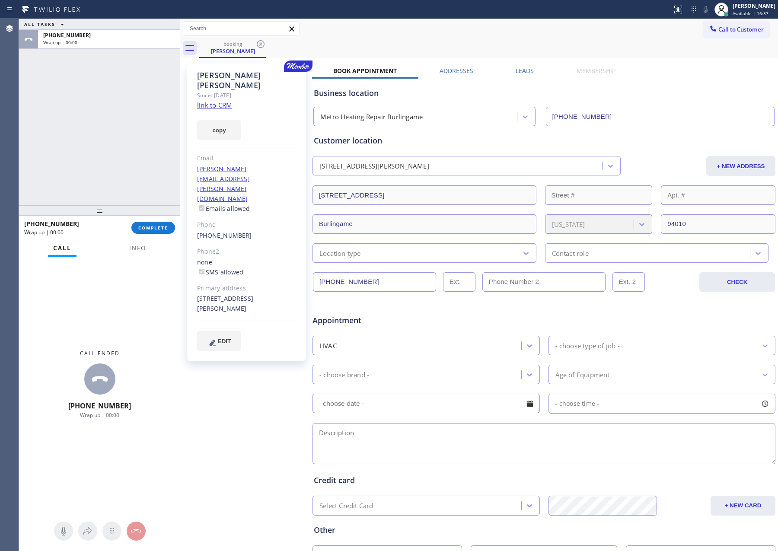
drag, startPoint x: 127, startPoint y: 134, endPoint x: 135, endPoint y: 153, distance: 20.5
click at [132, 144] on div "ALL TASKS ALL TASKS ACTIVE TASKS TASKS IN WRAP UP [PHONE_NUMBER] Wrap up | 00:00" at bounding box center [99, 112] width 161 height 186
drag, startPoint x: 163, startPoint y: 228, endPoint x: 165, endPoint y: 171, distance: 57.1
click at [163, 227] on span "COMPLETE" at bounding box center [153, 228] width 30 height 6
click at [166, 134] on div "ALL TASKS ALL TASKS ACTIVE TASKS TASKS IN WRAP UP [PHONE_NUMBER] Wrap up | 00:00" at bounding box center [99, 112] width 161 height 186
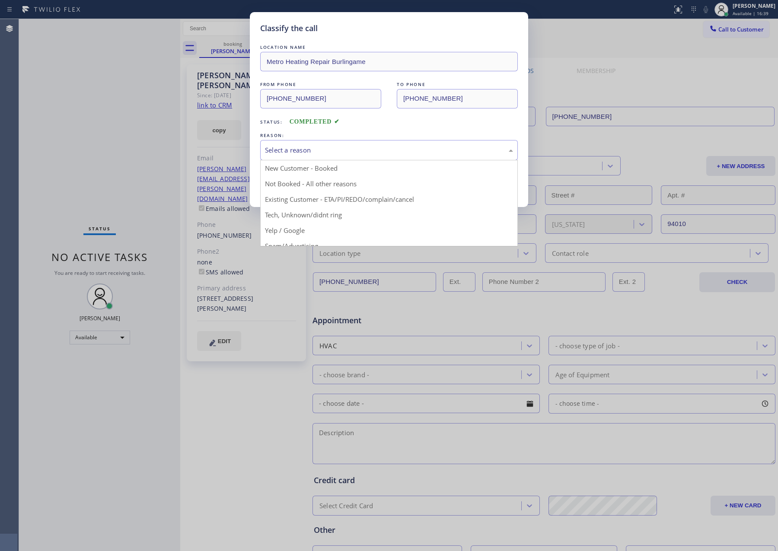
click at [306, 149] on div "Select a reason" at bounding box center [389, 150] width 248 height 10
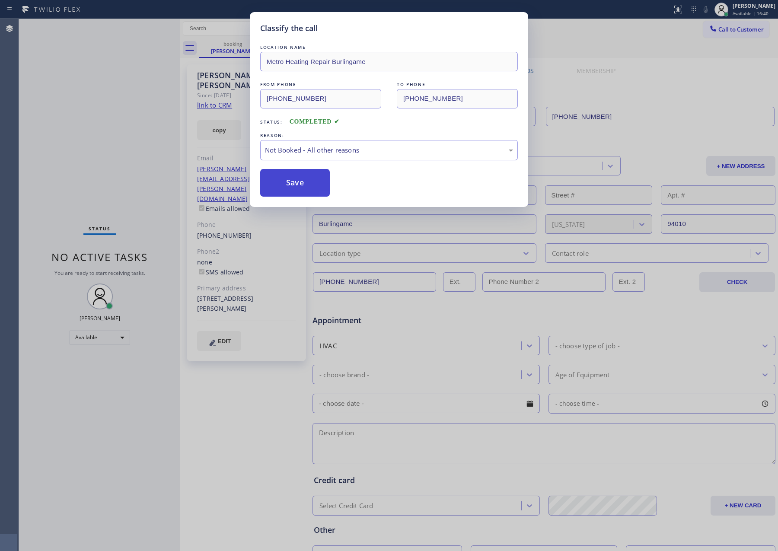
click at [298, 187] on button "Save" at bounding box center [295, 183] width 70 height 28
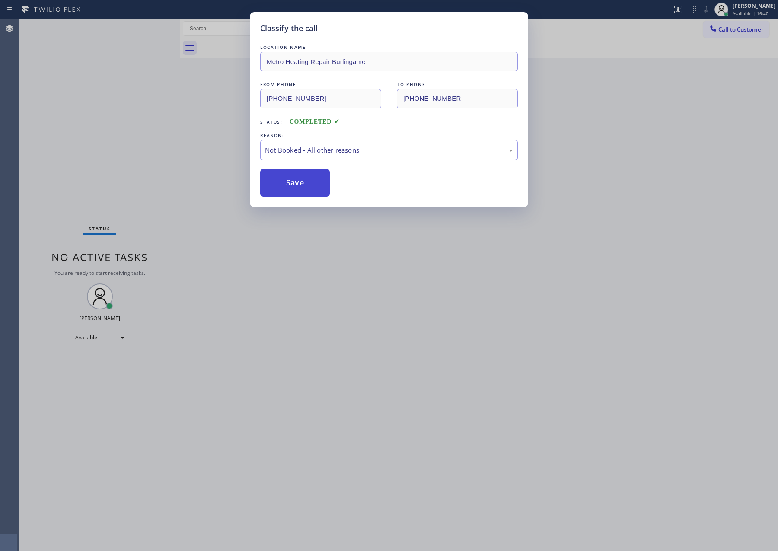
click at [298, 187] on button "Save" at bounding box center [295, 183] width 70 height 28
drag, startPoint x: 197, startPoint y: 162, endPoint x: 576, endPoint y: 345, distance: 420.1
click at [281, 207] on div "Classify the call LOCATION NAME Metro Heating Repair Burlingame FROM PHONE [PHO…" at bounding box center [389, 275] width 778 height 551
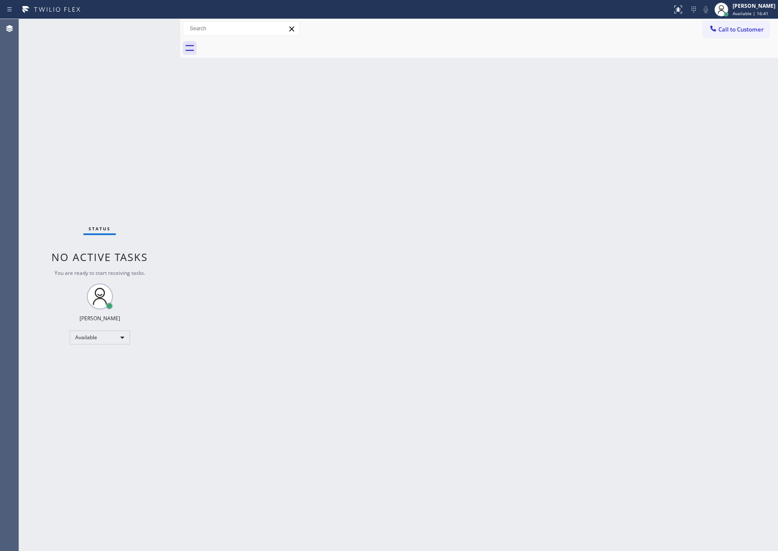
drag, startPoint x: 656, startPoint y: 134, endPoint x: 620, endPoint y: 13, distance: 125.9
click at [655, 112] on div "Back to Dashboard Change Sender ID Customers Technicians Select a contact Outbo…" at bounding box center [479, 285] width 598 height 532
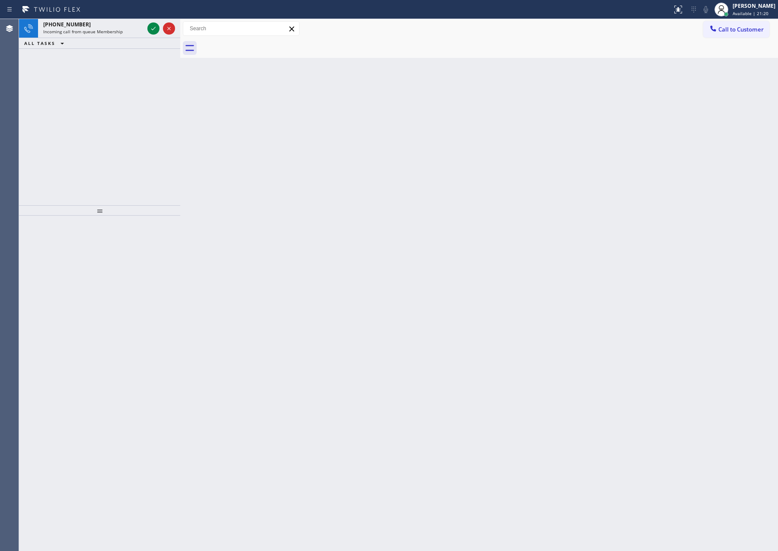
click at [243, 127] on div "Back to Dashboard Change Sender ID Customers Technicians Select a contact Outbo…" at bounding box center [479, 285] width 598 height 532
drag, startPoint x: 128, startPoint y: 133, endPoint x: 162, endPoint y: 102, distance: 45.9
click at [134, 134] on div "[PHONE_NUMBER] Incoming call from queue Membership ALL TASKS ALL TASKS ACTIVE T…" at bounding box center [99, 112] width 161 height 186
click at [171, 29] on icon at bounding box center [169, 28] width 10 height 10
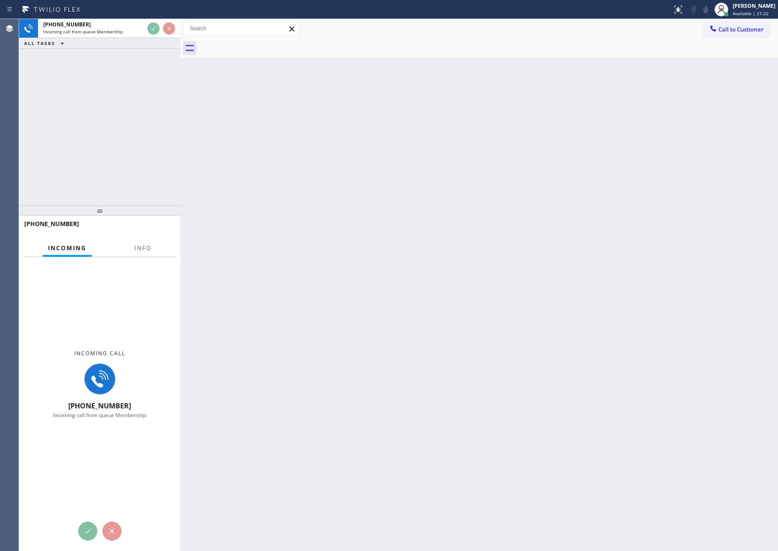
drag, startPoint x: 473, startPoint y: 213, endPoint x: 701, endPoint y: 120, distance: 246.3
click at [483, 213] on div "Back to Dashboard Change Sender ID Customers Technicians Select a contact Outbo…" at bounding box center [479, 285] width 598 height 532
click at [757, 11] on span "Available | 21:23" at bounding box center [750, 13] width 36 height 6
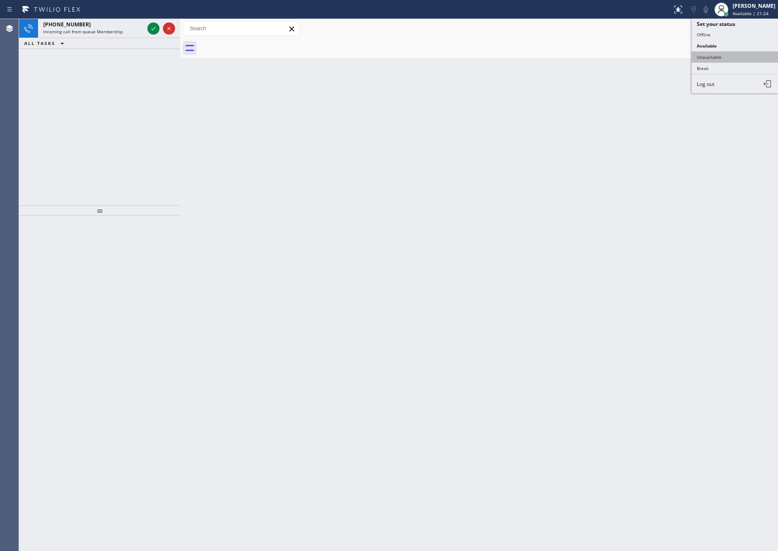
click at [725, 54] on button "Unavailable" at bounding box center [734, 56] width 86 height 11
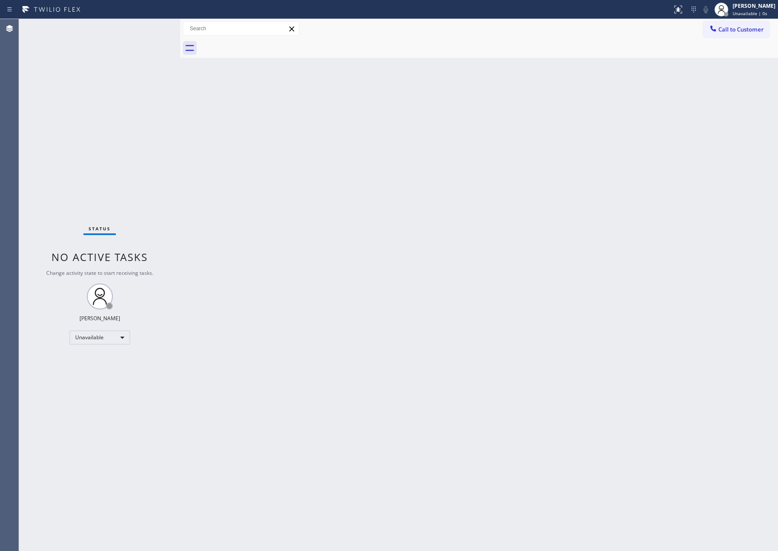
click at [441, 258] on div "Back to Dashboard Change Sender ID Customers Technicians Select a contact Outbo…" at bounding box center [479, 285] width 598 height 532
click at [109, 331] on div "Unavailable" at bounding box center [100, 338] width 60 height 14
click at [98, 360] on li "Available" at bounding box center [99, 360] width 58 height 10
click at [455, 326] on div "Back to Dashboard Change Sender ID Customers Technicians Select a contact Outbo…" at bounding box center [479, 285] width 598 height 532
click at [448, 236] on div "Back to Dashboard Change Sender ID Customers Technicians Select a contact Outbo…" at bounding box center [479, 285] width 598 height 532
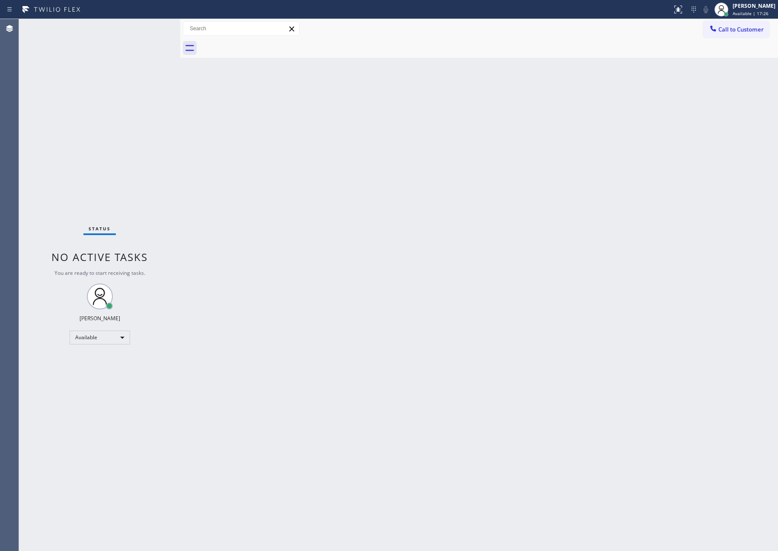
drag, startPoint x: 750, startPoint y: 37, endPoint x: 749, endPoint y: 32, distance: 4.3
click at [749, 32] on button "Call to Customer" at bounding box center [736, 29] width 66 height 16
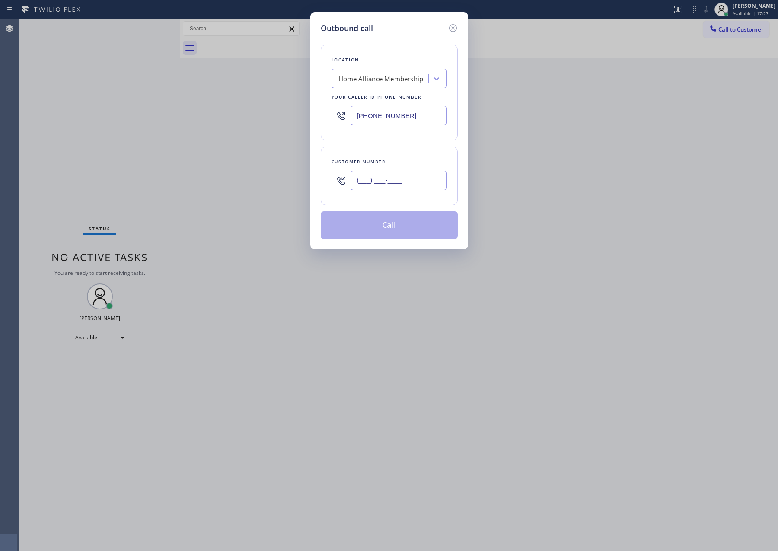
click at [402, 184] on input "(___) ___-____" at bounding box center [398, 180] width 96 height 19
paste input "908) 514-2209"
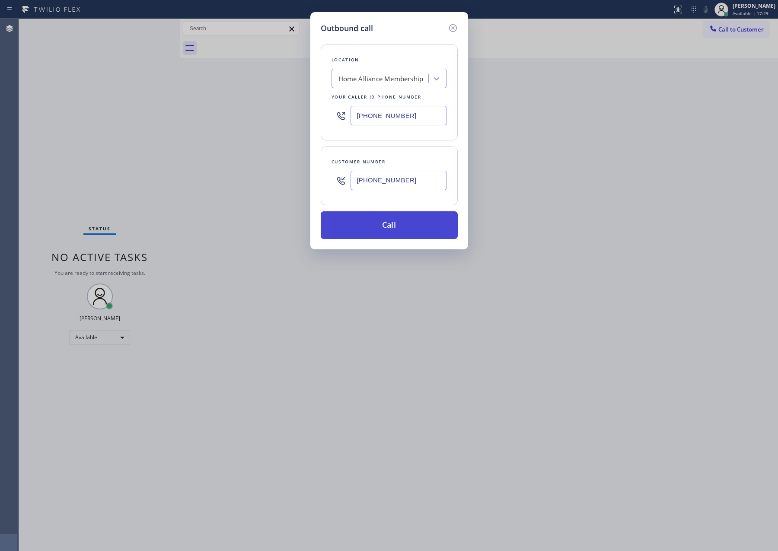
type input "[PHONE_NUMBER]"
click at [394, 229] on button "Call" at bounding box center [389, 225] width 137 height 28
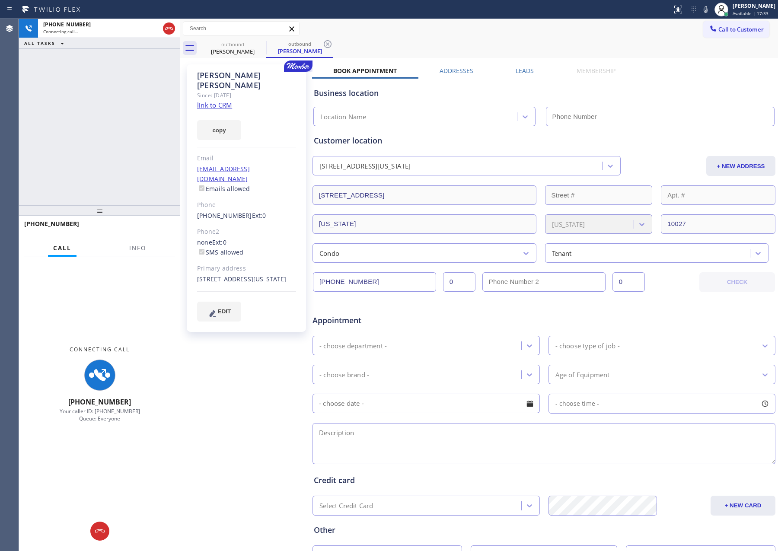
type input "[PHONE_NUMBER]"
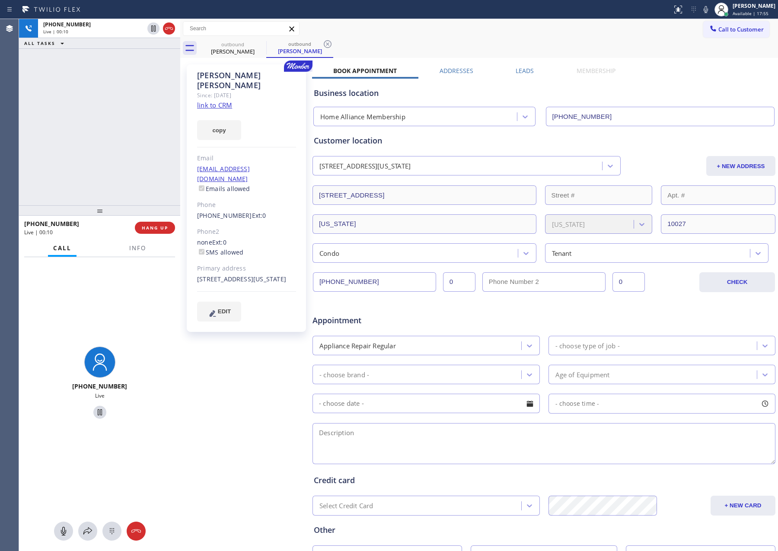
drag, startPoint x: 122, startPoint y: 171, endPoint x: 151, endPoint y: 174, distance: 28.6
click at [124, 171] on div "[PHONE_NUMBER] Live | 00:10 ALL TASKS ALL TASKS ACTIVE TASKS TASKS IN WRAP UP" at bounding box center [99, 112] width 161 height 186
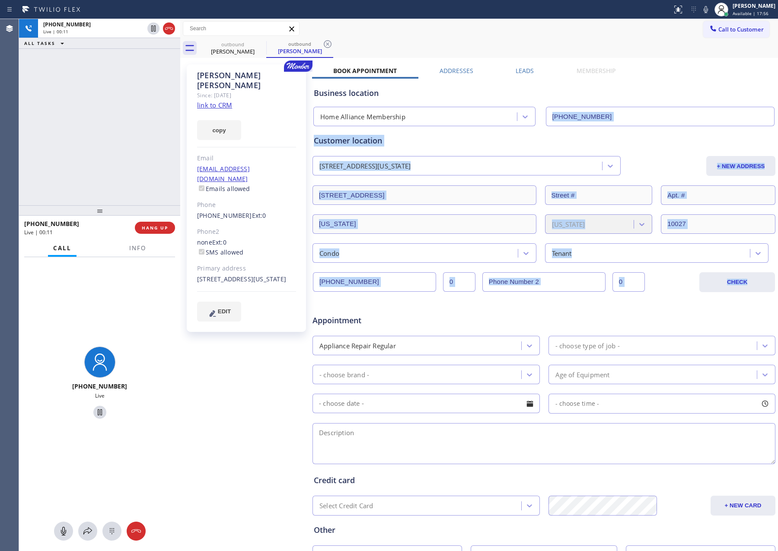
drag, startPoint x: 529, startPoint y: 104, endPoint x: 781, endPoint y: 299, distance: 318.7
click at [777, 299] on html "Status report No issues detected If you experience an issue, please download th…" at bounding box center [389, 275] width 778 height 551
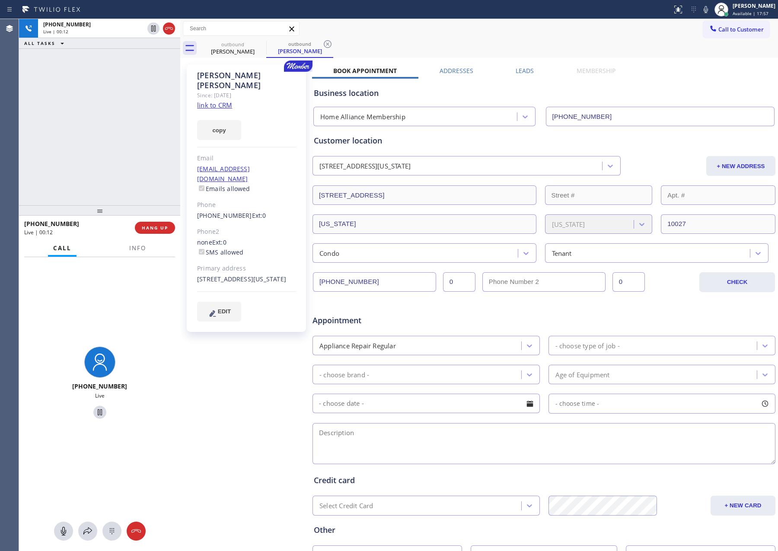
click at [659, 41] on div "outbound [PERSON_NAME] outbound [PERSON_NAME]" at bounding box center [488, 47] width 579 height 19
drag, startPoint x: 118, startPoint y: 143, endPoint x: 115, endPoint y: 148, distance: 6.0
click at [118, 143] on div "[PHONE_NUMBER] Live | 00:24 ALL TASKS ALL TASKS ACTIVE TASKS TASKS IN WRAP UP" at bounding box center [99, 112] width 161 height 186
click at [385, 30] on div "Call to Customer Outbound call Location Home Alliance Membership Your caller id…" at bounding box center [479, 28] width 598 height 15
click at [33, 149] on div "[PHONE_NUMBER] Live | 00:28 ALL TASKS ALL TASKS ACTIVE TASKS TASKS IN WRAP UP" at bounding box center [99, 112] width 161 height 186
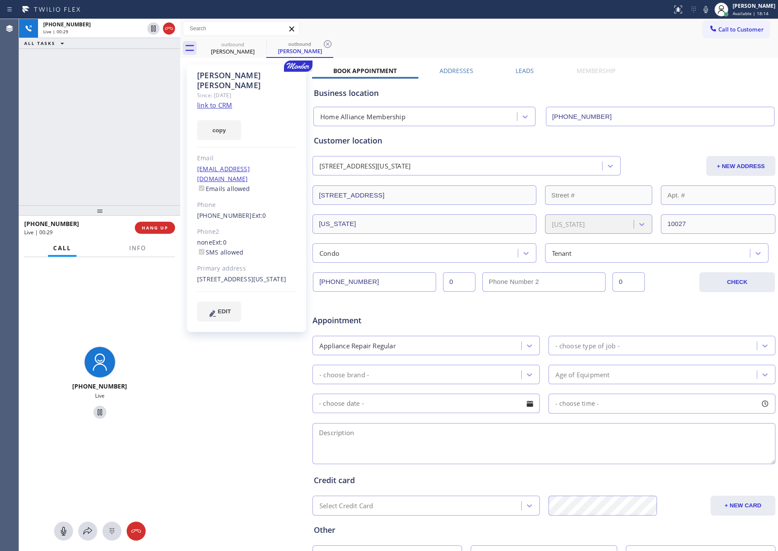
click at [214, 101] on link "link to CRM" at bounding box center [214, 105] width 35 height 9
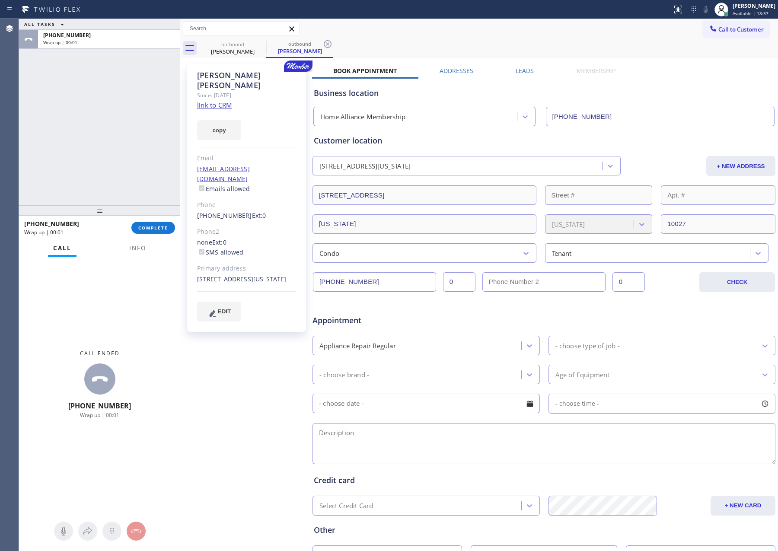
drag, startPoint x: 680, startPoint y: 64, endPoint x: 721, endPoint y: 38, distance: 49.1
click at [695, 57] on div "outbound [PERSON_NAME] outbound [PERSON_NAME] Call to Customer Outbound call Lo…" at bounding box center [479, 320] width 598 height 603
click at [728, 30] on span "Call to Customer" at bounding box center [740, 29] width 45 height 8
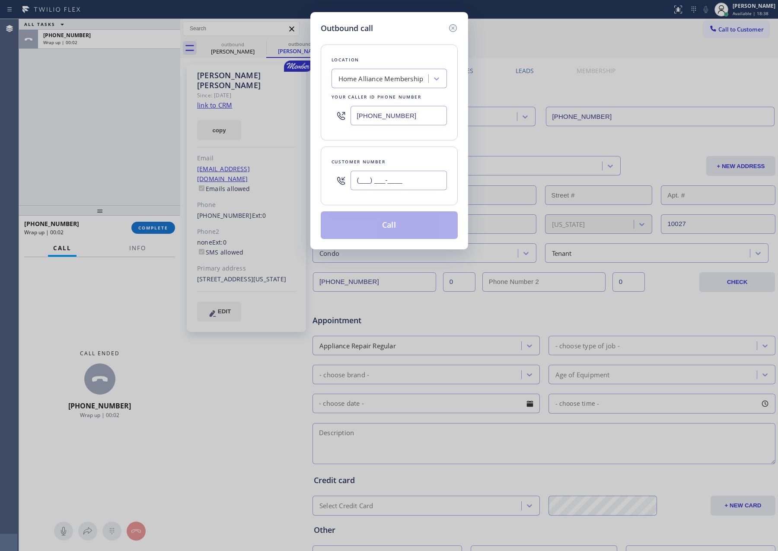
click at [417, 181] on input "(___) ___-____" at bounding box center [398, 180] width 96 height 19
paste input "310) 738-4111"
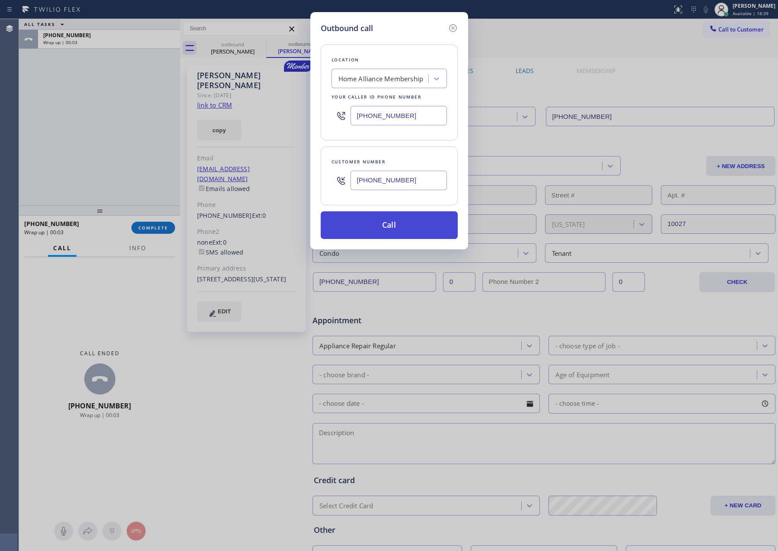
type input "[PHONE_NUMBER]"
click at [434, 235] on button "Call" at bounding box center [389, 225] width 137 height 28
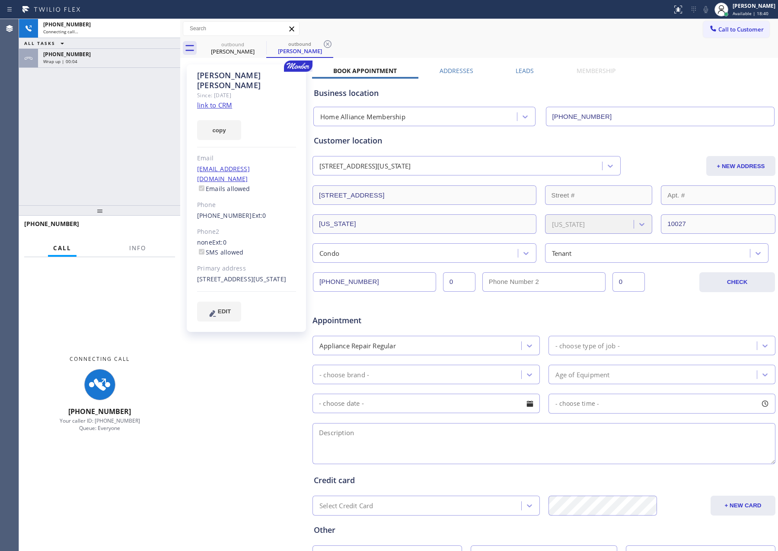
click at [101, 131] on div "[PHONE_NUMBER] Connecting call… ALL TASKS ALL TASKS ACTIVE TASKS TASKS IN WRAP …" at bounding box center [99, 112] width 161 height 186
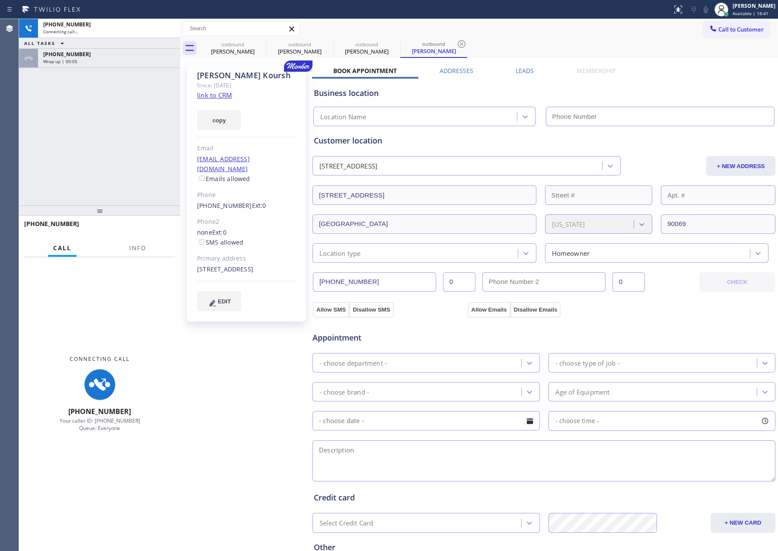
click at [118, 62] on div "Wrap up | 00:05" at bounding box center [109, 61] width 132 height 6
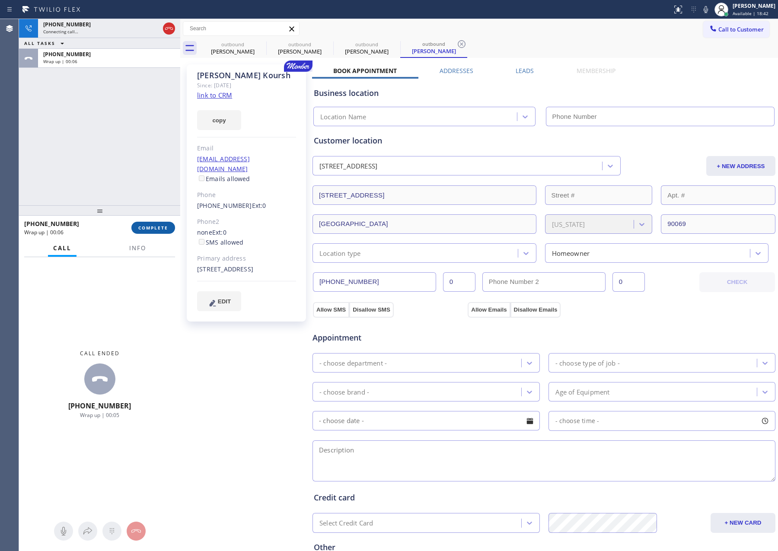
click at [159, 225] on span "COMPLETE" at bounding box center [153, 228] width 30 height 6
click at [136, 110] on div "[PHONE_NUMBER] Connecting call… ALL TASKS ALL TASKS ACTIVE TASKS TASKS IN WRAP …" at bounding box center [99, 112] width 161 height 186
type input "[PHONE_NUMBER]"
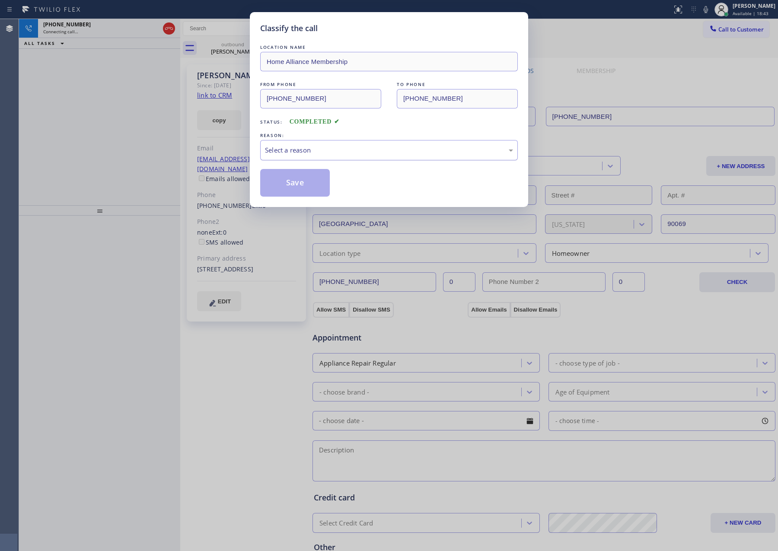
click at [291, 156] on div "Select a reason" at bounding box center [389, 150] width 258 height 20
click at [298, 183] on button "Save" at bounding box center [295, 183] width 70 height 28
click at [96, 129] on div "Classify the call LOCATION NAME Home Alliance Membership FROM PHONE [PHONE_NUMB…" at bounding box center [389, 275] width 778 height 551
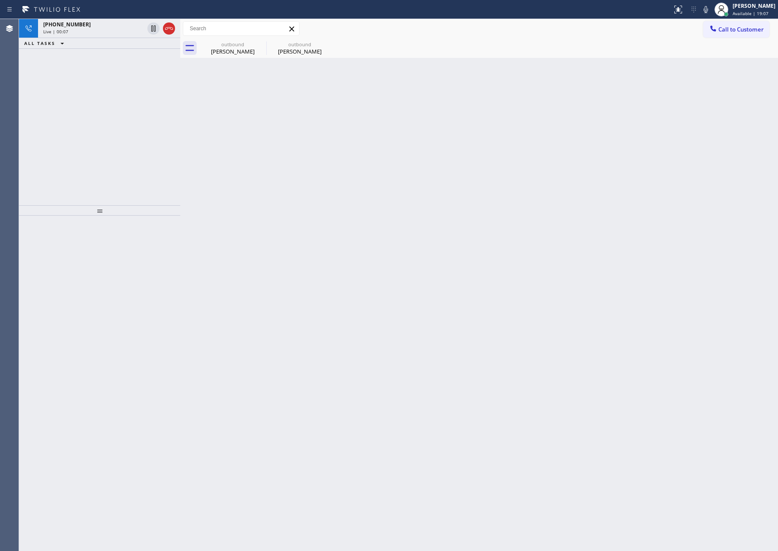
click at [111, 132] on div "[PHONE_NUMBER] Live | 00:07 ALL TASKS ALL TASKS ACTIVE TASKS TASKS IN WRAP UP" at bounding box center [99, 112] width 161 height 186
click at [121, 137] on div "[PHONE_NUMBER] Live | 00:10 ALL TASKS ALL TASKS ACTIVE TASKS TASKS IN WRAP UP" at bounding box center [99, 112] width 161 height 186
click at [121, 137] on div "[PHONE_NUMBER] Live | 00:11 ALL TASKS ALL TASKS ACTIVE TASKS TASKS IN WRAP UP" at bounding box center [99, 112] width 161 height 186
click at [109, 36] on div "[PHONE_NUMBER] Live | 00:11" at bounding box center [92, 28] width 108 height 19
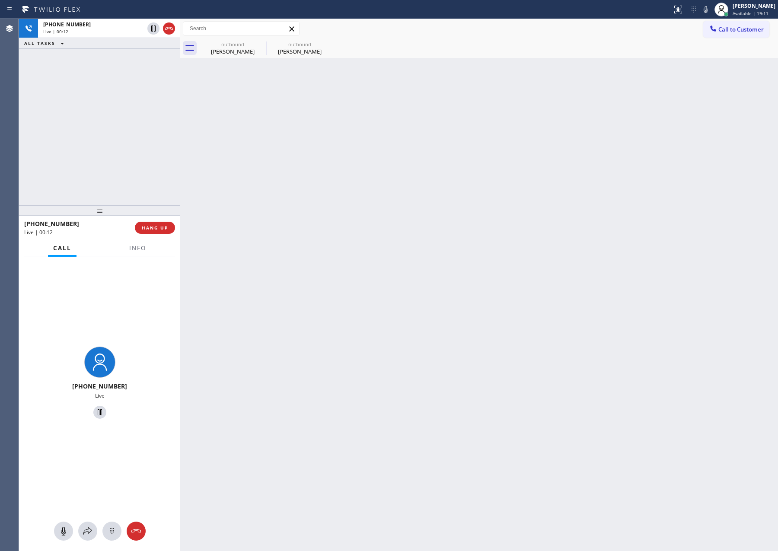
click at [122, 129] on div "[PHONE_NUMBER] Live | 00:12 ALL TASKS ALL TASKS ACTIVE TASKS TASKS IN WRAP UP" at bounding box center [99, 112] width 161 height 186
click at [229, 48] on div "[PERSON_NAME]" at bounding box center [232, 52] width 65 height 8
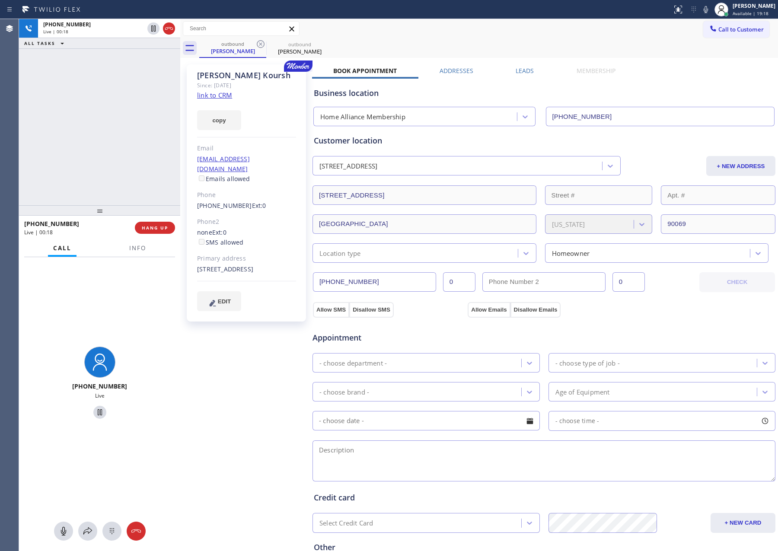
click at [210, 93] on link "link to CRM" at bounding box center [214, 95] width 35 height 9
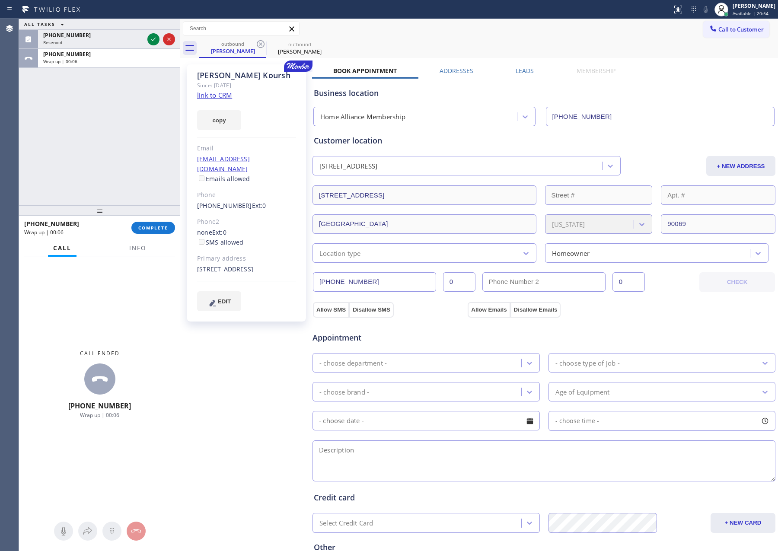
drag, startPoint x: 167, startPoint y: 227, endPoint x: 136, endPoint y: 134, distance: 98.4
click at [167, 225] on span "COMPLETE" at bounding box center [153, 228] width 30 height 6
click at [136, 133] on div "ALL TASKS ALL TASKS ACTIVE TASKS TASKS IN WRAP UP [PHONE_NUMBER] Reserved [PHON…" at bounding box center [99, 112] width 161 height 186
click at [136, 130] on div "ALL TASKS ALL TASKS ACTIVE TASKS TASKS IN WRAP UP [PHONE_NUMBER] Reserved [PHON…" at bounding box center [99, 112] width 161 height 186
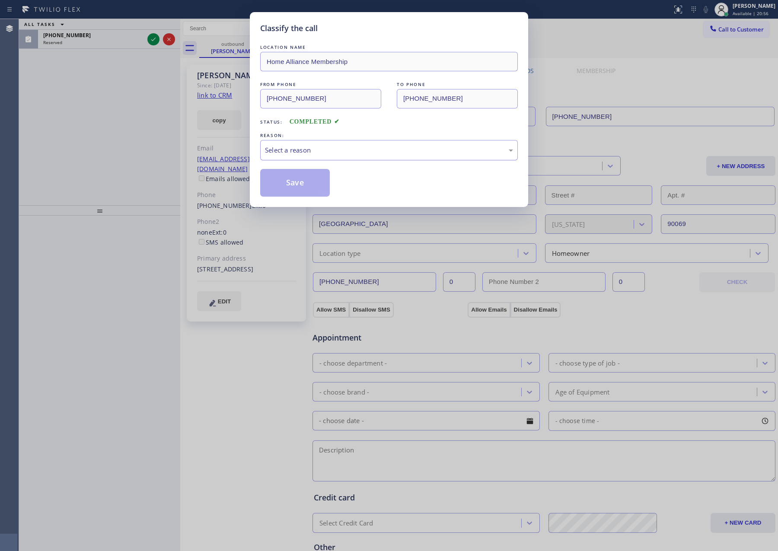
click at [319, 152] on div "Select a reason" at bounding box center [389, 150] width 248 height 10
click at [291, 181] on button "Save" at bounding box center [295, 183] width 70 height 28
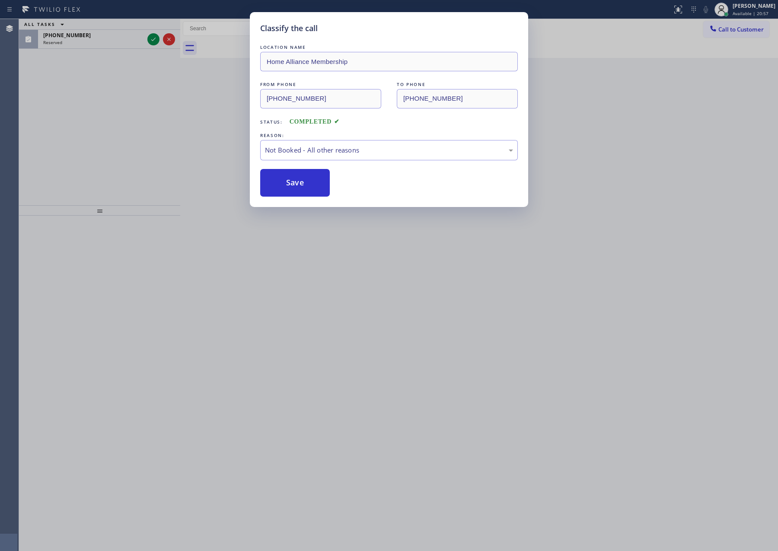
click at [291, 181] on button "Save" at bounding box center [295, 183] width 70 height 28
click at [108, 138] on div "Classify the call LOCATION NAME Home Alliance Membership FROM PHONE [PHONE_NUMB…" at bounding box center [389, 275] width 778 height 551
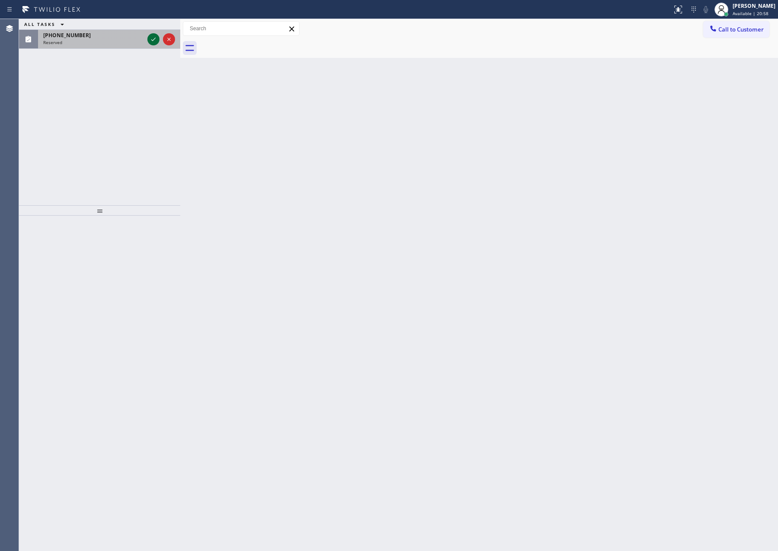
click at [146, 38] on div at bounding box center [161, 39] width 31 height 19
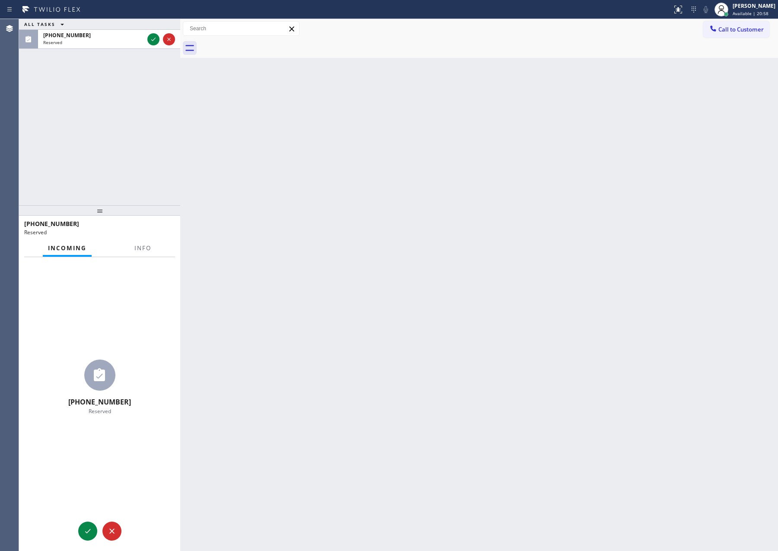
click at [138, 120] on div "ALL TASKS ALL TASKS ACTIVE TASKS TASKS IN WRAP UP [PHONE_NUMBER] Reserved" at bounding box center [99, 112] width 161 height 186
click at [149, 39] on icon at bounding box center [153, 39] width 10 height 10
click at [135, 122] on div "ALL TASKS ALL TASKS ACTIVE TASKS TASKS IN WRAP UP [PHONE_NUMBER] Reserved" at bounding box center [99, 112] width 161 height 186
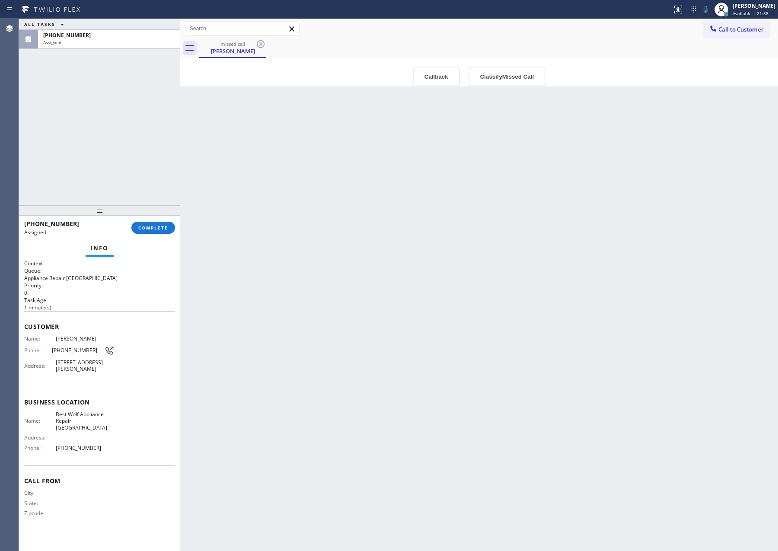
drag, startPoint x: 139, startPoint y: 152, endPoint x: 139, endPoint y: 191, distance: 39.3
click at [139, 170] on div "ALL TASKS ALL TASKS ACTIVE TASKS TASKS IN WRAP UP [PHONE_NUMBER] Assigned" at bounding box center [99, 112] width 161 height 186
click at [149, 226] on span "COMPLETE" at bounding box center [153, 228] width 30 height 6
click at [124, 159] on div "ALL TASKS ALL TASKS ACTIVE TASKS TASKS IN WRAP UP [PHONE_NUMBER] Assigned" at bounding box center [99, 112] width 161 height 186
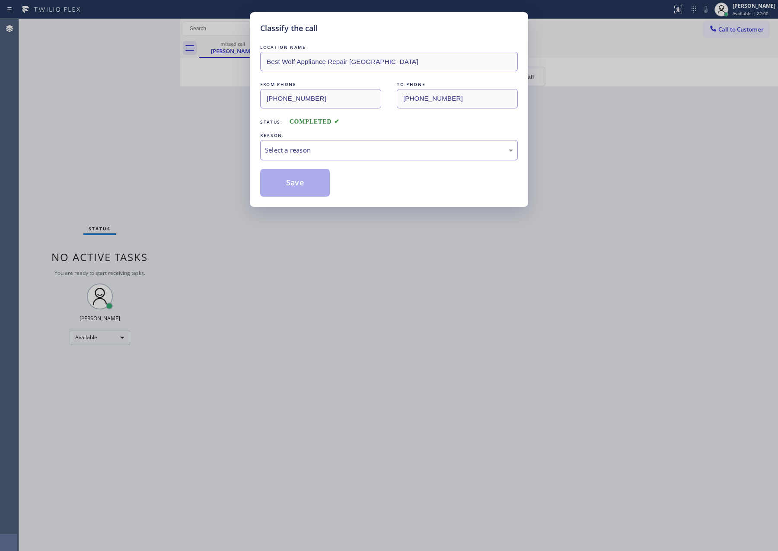
drag, startPoint x: 303, startPoint y: 162, endPoint x: 310, endPoint y: 146, distance: 16.9
click at [309, 153] on div "LOCATION NAME Best Wolf Appliance Repair [GEOGRAPHIC_DATA] FROM PHONE [PHONE_NU…" at bounding box center [389, 120] width 258 height 154
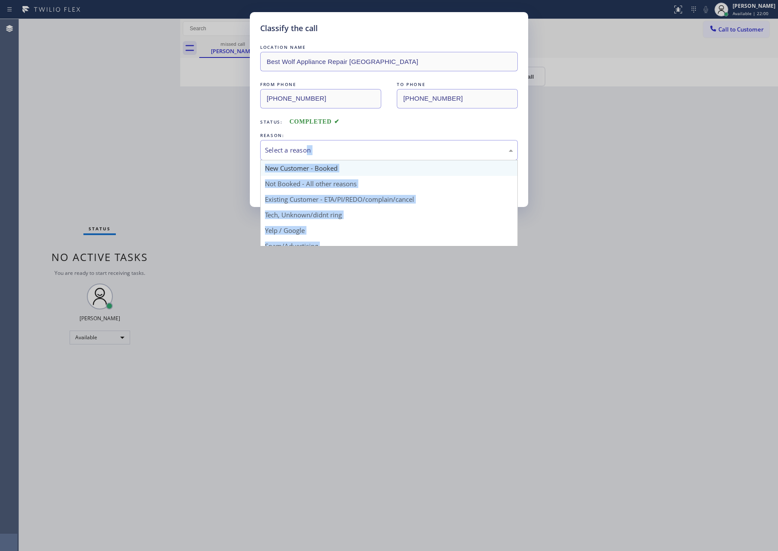
drag, startPoint x: 306, startPoint y: 144, endPoint x: 289, endPoint y: 163, distance: 25.7
click at [305, 146] on div "Select a reason" at bounding box center [389, 150] width 258 height 20
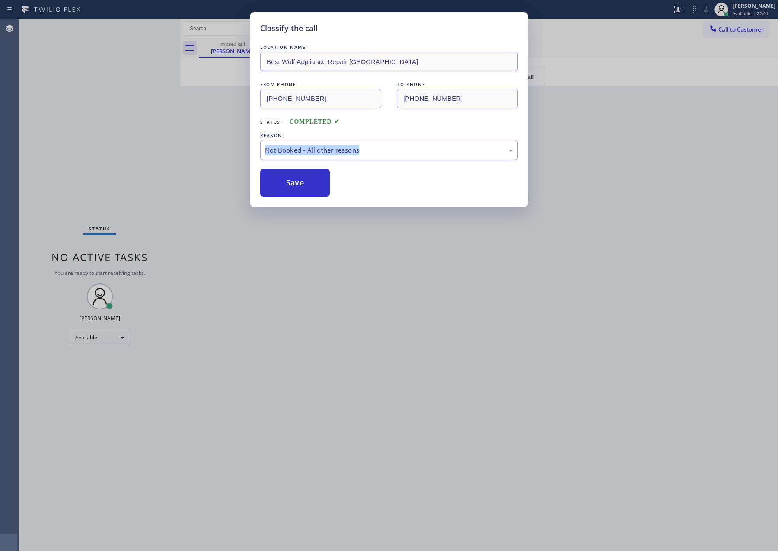
click at [285, 185] on button "Save" at bounding box center [295, 183] width 70 height 28
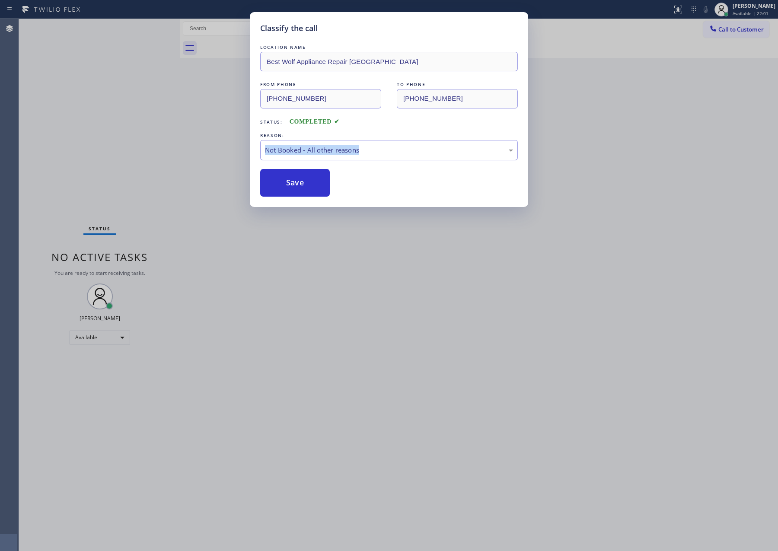
click at [285, 185] on button "Save" at bounding box center [295, 183] width 70 height 28
click at [172, 155] on div "Classify the call LOCATION NAME Best Wolf Appliance Repair [GEOGRAPHIC_DATA] FR…" at bounding box center [389, 275] width 778 height 551
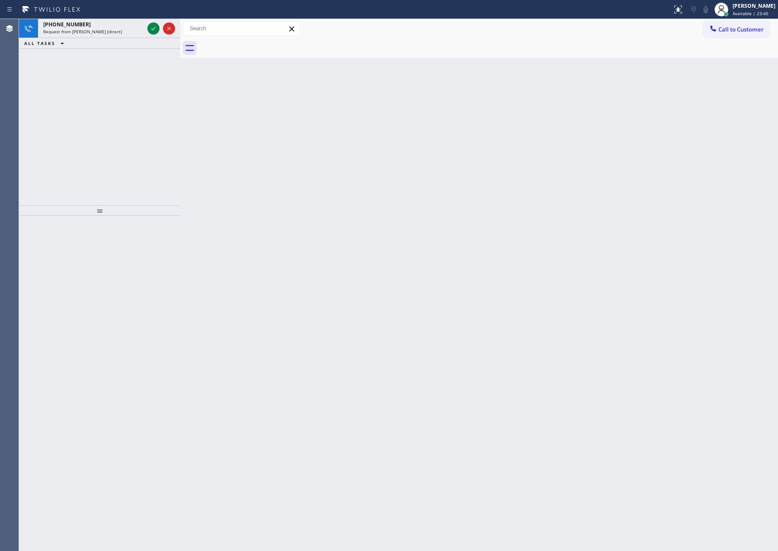
click at [139, 103] on div "[PHONE_NUMBER] Request from Melgien Tuling (direct) ALL TASKS ALL TASKS ACTIVE …" at bounding box center [99, 112] width 161 height 186
click at [155, 28] on icon at bounding box center [153, 28] width 4 height 3
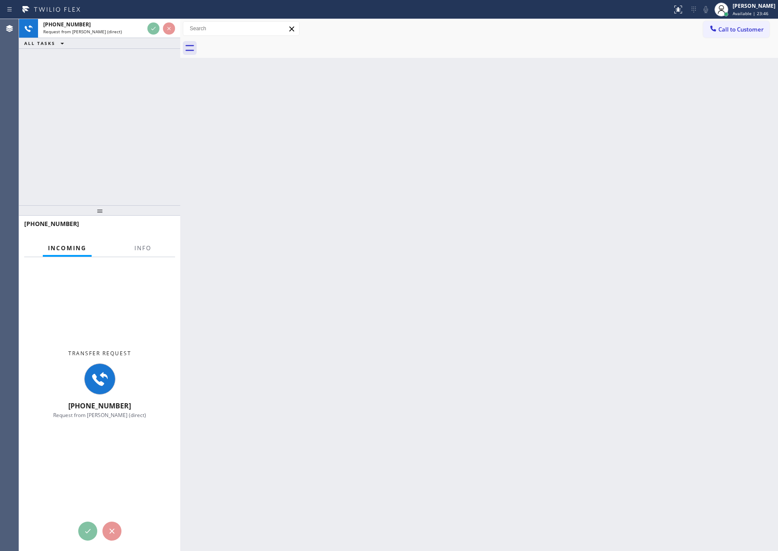
click at [145, 145] on div "[PHONE_NUMBER] Request from Melgien Tuling (direct) ALL TASKS ALL TASKS ACTIVE …" at bounding box center [99, 112] width 161 height 186
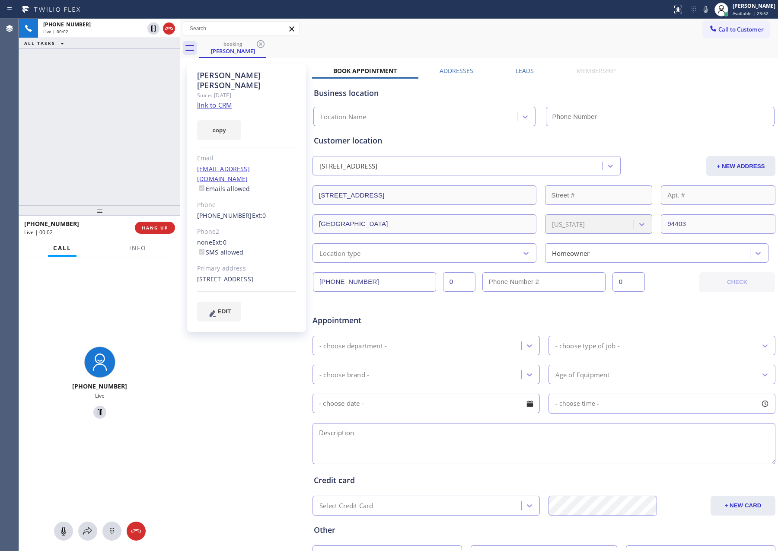
drag, startPoint x: 94, startPoint y: 118, endPoint x: 499, endPoint y: 62, distance: 409.5
click at [108, 118] on div "[PHONE_NUMBER] Live | 00:02 ALL TASKS ALL TASKS ACTIVE TASKS TASKS IN WRAP UP" at bounding box center [99, 112] width 161 height 186
click at [224, 101] on link "link to CRM" at bounding box center [214, 105] width 35 height 9
click at [79, 137] on div "[PHONE_NUMBER] Live | 01:42 ALL TASKS ALL TASKS ACTIVE TASKS TASKS IN WRAP UP" at bounding box center [99, 112] width 161 height 186
click at [79, 137] on div "[PHONE_NUMBER] Live | 01:48 ALL TASKS ALL TASKS ACTIVE TASKS TASKS IN WRAP UP" at bounding box center [99, 112] width 161 height 186
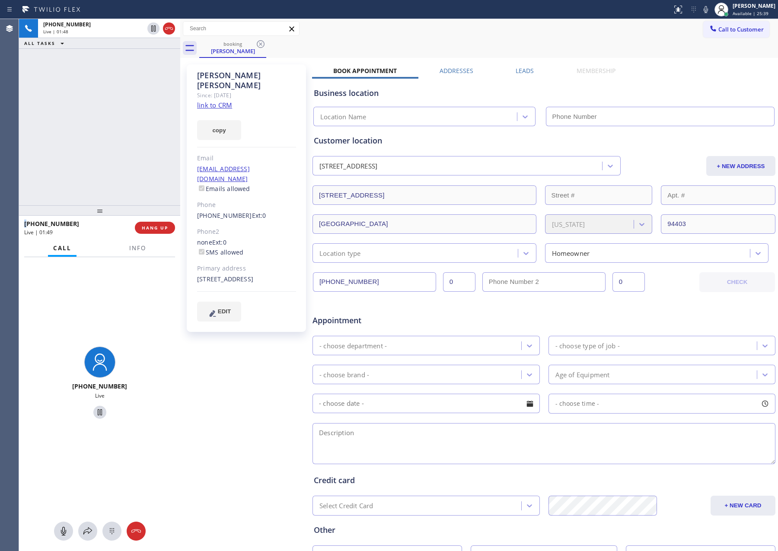
click at [79, 137] on div "[PHONE_NUMBER] Live | 01:48 ALL TASKS ALL TASKS ACTIVE TASKS TASKS IN WRAP UP" at bounding box center [99, 112] width 161 height 186
click at [79, 137] on div "[PHONE_NUMBER] Live | 01:49 ALL TASKS ALL TASKS ACTIVE TASKS TASKS IN WRAP UP" at bounding box center [99, 112] width 161 height 186
drag, startPoint x: 79, startPoint y: 137, endPoint x: 196, endPoint y: 257, distance: 166.8
click at [88, 143] on div "[PHONE_NUMBER] Live | 01:49 ALL TASKS ALL TASKS ACTIVE TASKS TASKS IN WRAP UP" at bounding box center [99, 112] width 161 height 186
click at [162, 232] on button "HANG UP" at bounding box center [155, 228] width 40 height 12
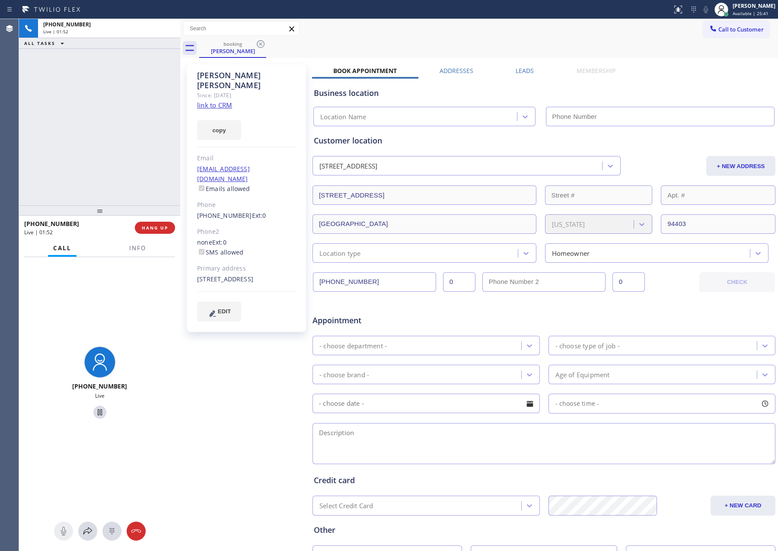
drag, startPoint x: 132, startPoint y: 113, endPoint x: 157, endPoint y: 244, distance: 133.3
click at [132, 118] on div "[PHONE_NUMBER] Live | 01:52 ALL TASKS ALL TASKS ACTIVE TASKS TASKS IN WRAP UP" at bounding box center [99, 112] width 161 height 186
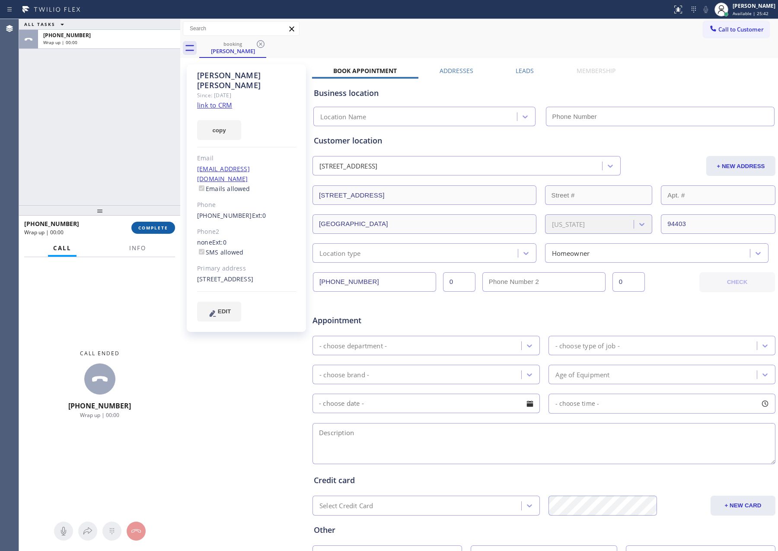
click at [159, 231] on button "COMPLETE" at bounding box center [153, 228] width 44 height 12
drag, startPoint x: 131, startPoint y: 132, endPoint x: 122, endPoint y: 134, distance: 8.8
click at [130, 132] on div "ALL TASKS ALL TASKS ACTIVE TASKS TASKS IN WRAP UP [PHONE_NUMBER] Wrap up | 00:00" at bounding box center [99, 112] width 161 height 186
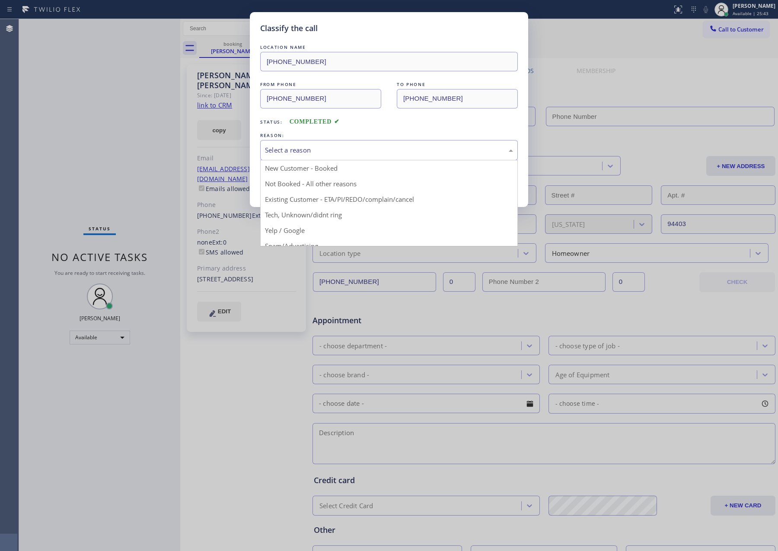
click at [274, 147] on div "Select a reason" at bounding box center [389, 150] width 248 height 10
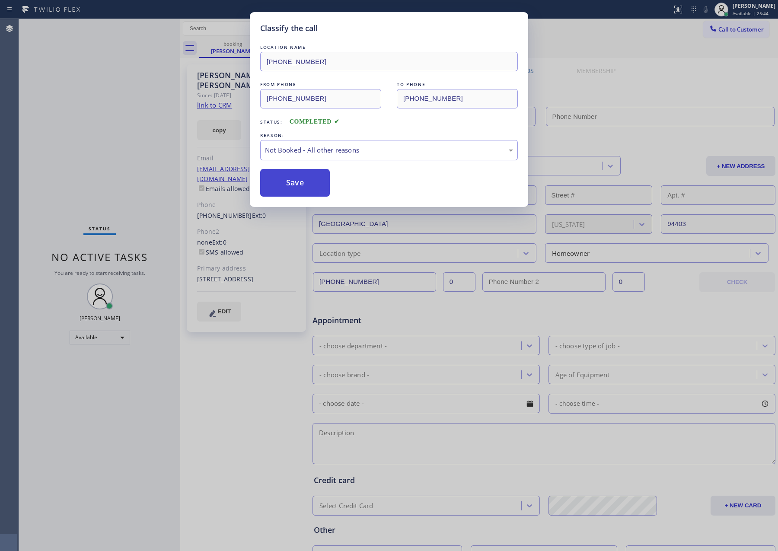
click at [275, 184] on button "Save" at bounding box center [295, 183] width 70 height 28
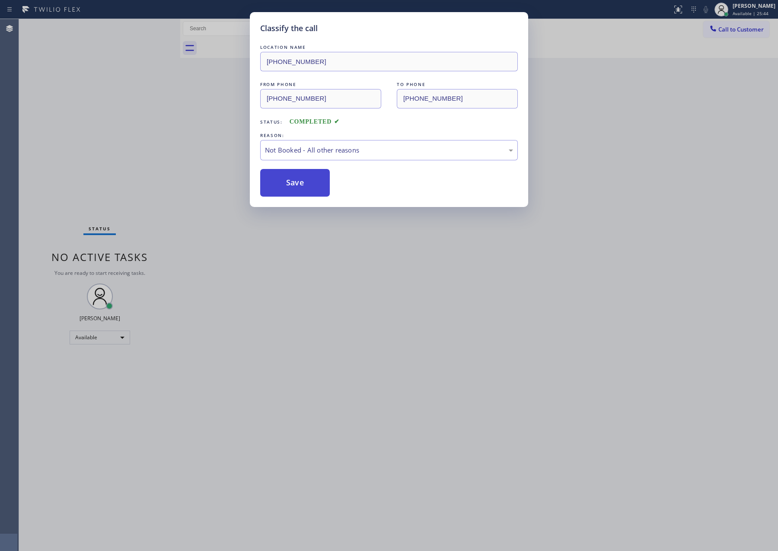
click at [276, 184] on button "Save" at bounding box center [295, 183] width 70 height 28
click at [69, 118] on div "Classify the call LOCATION NAME [PHONE_NUMBER] FROM PHONE [PHONE_NUMBER] TO PHO…" at bounding box center [389, 275] width 778 height 551
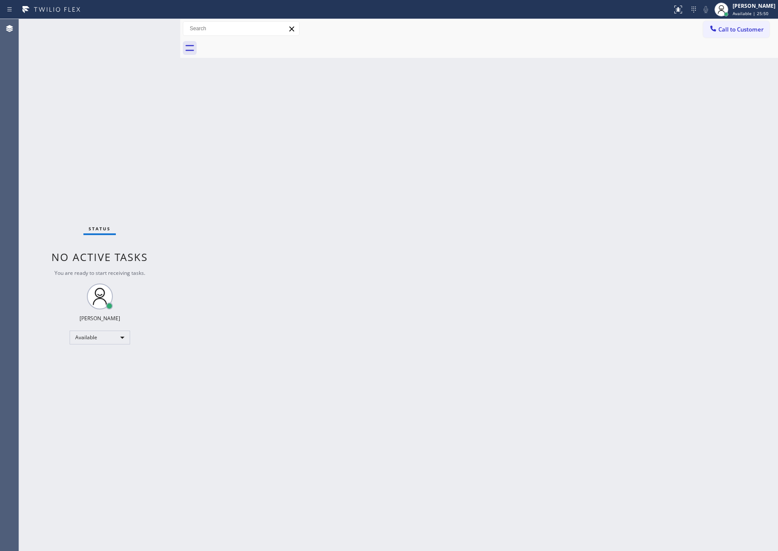
click at [471, 289] on div "Back to Dashboard Change Sender ID Customers Technicians Select a contact Outbo…" at bounding box center [479, 285] width 598 height 532
drag, startPoint x: 544, startPoint y: 227, endPoint x: 623, endPoint y: 261, distance: 86.1
click at [566, 239] on div "Back to Dashboard Change Sender ID Customers Technicians Select a contact Outbo…" at bounding box center [479, 285] width 598 height 532
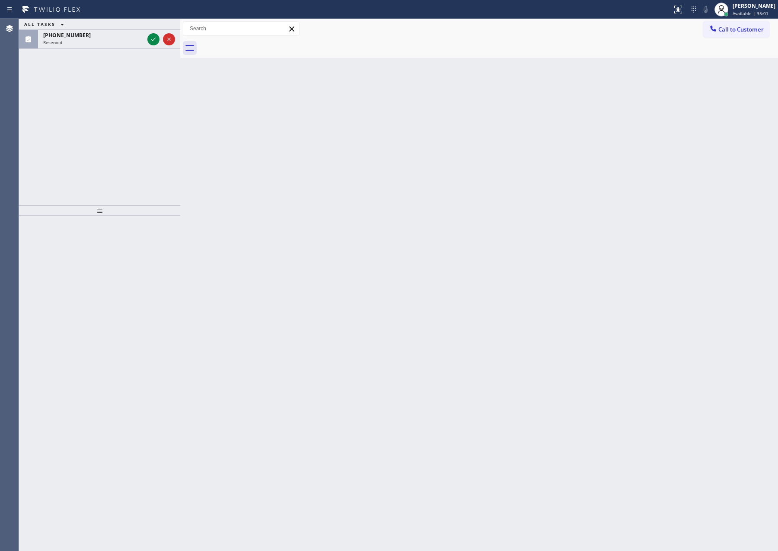
drag, startPoint x: 145, startPoint y: 78, endPoint x: 147, endPoint y: 70, distance: 7.5
click at [145, 78] on div "ALL TASKS ALL TASKS ACTIVE TASKS TASKS IN WRAP UP [PHONE_NUMBER] Reserved" at bounding box center [99, 112] width 161 height 186
click at [152, 41] on icon at bounding box center [153, 39] width 4 height 3
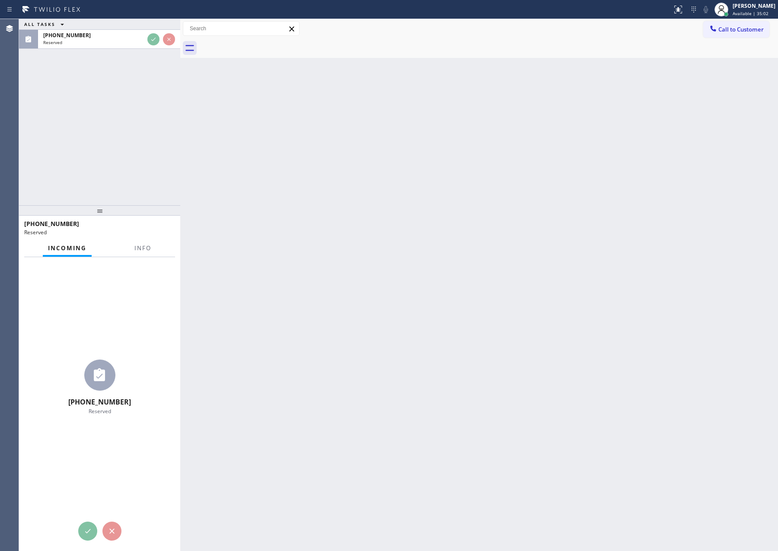
click at [152, 167] on div "ALL TASKS ALL TASKS ACTIVE TASKS TASKS IN WRAP UP [PHONE_NUMBER] Reserved" at bounding box center [99, 112] width 161 height 186
click at [152, 169] on div "ALL TASKS ALL TASKS ACTIVE TASKS TASKS IN WRAP UP [PHONE_NUMBER] Reserved" at bounding box center [99, 112] width 161 height 186
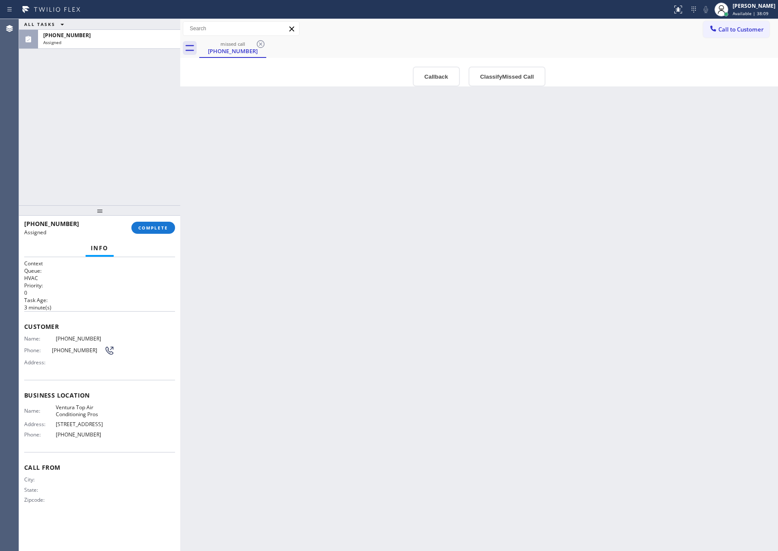
click at [188, 153] on div "Back to Dashboard Change Sender ID Customers Technicians Select a contact Outbo…" at bounding box center [479, 285] width 598 height 532
click at [267, 309] on div "Back to Dashboard Change Sender ID Customers Technicians Select a contact Outbo…" at bounding box center [479, 285] width 598 height 532
click at [162, 222] on button "COMPLETE" at bounding box center [153, 228] width 44 height 12
click at [100, 120] on div "ALL TASKS ALL TASKS ACTIVE TASKS TASKS IN WRAP UP [PHONE_NUMBER] Assigned" at bounding box center [99, 112] width 161 height 186
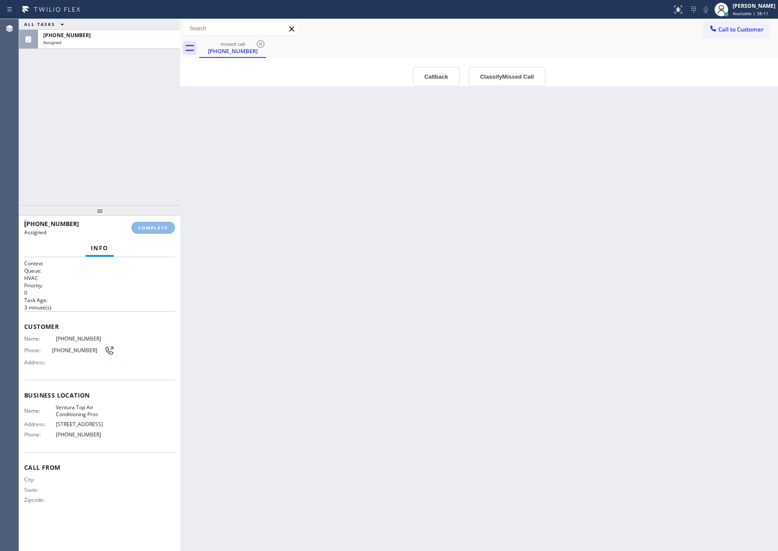
click at [100, 120] on div "ALL TASKS ALL TASKS ACTIVE TASKS TASKS IN WRAP UP [PHONE_NUMBER] Assigned" at bounding box center [99, 112] width 161 height 186
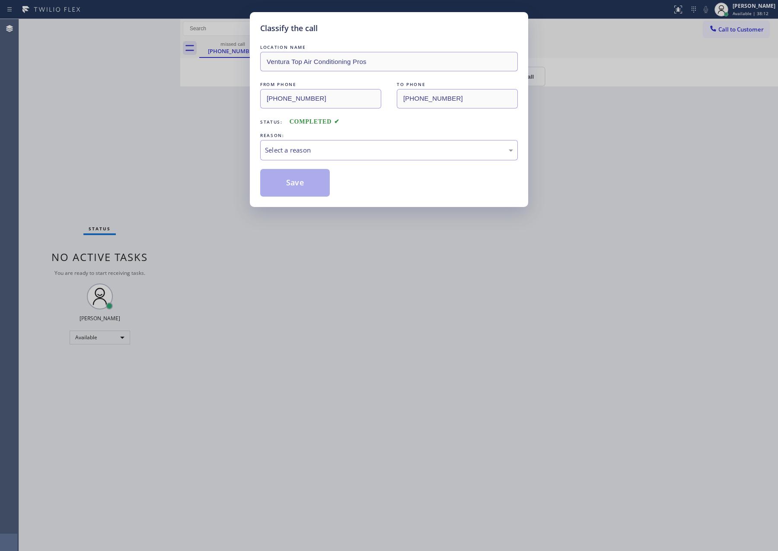
click at [275, 199] on div "Classify the call LOCATION NAME Ventura Top Air Conditioning Pros FROM PHONE [P…" at bounding box center [389, 109] width 278 height 195
click at [302, 149] on div "Select a reason" at bounding box center [389, 150] width 248 height 10
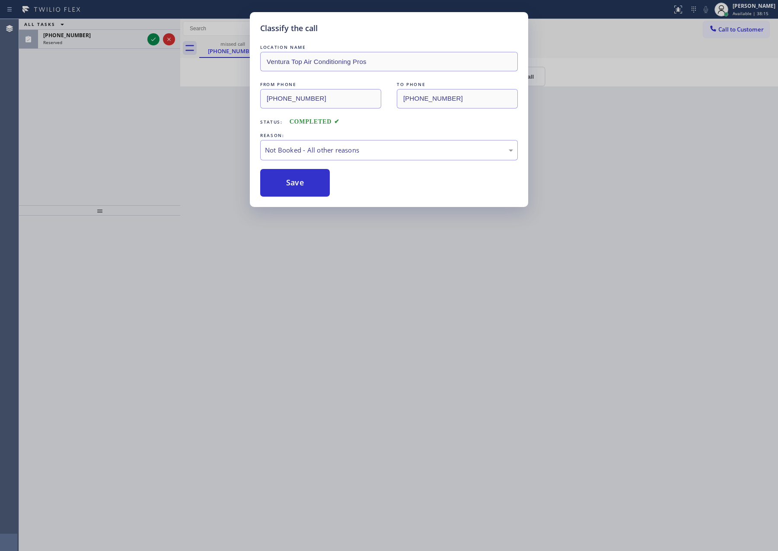
click at [305, 180] on button "Save" at bounding box center [295, 183] width 70 height 28
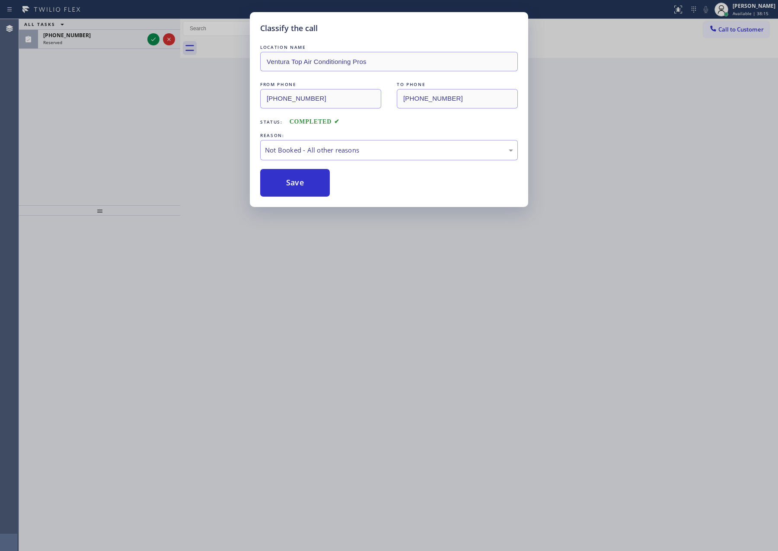
click at [305, 180] on button "Save" at bounding box center [295, 183] width 70 height 28
click at [181, 170] on div "Classify the call LOCATION NAME Ventura Top Air Conditioning Pros FROM PHONE [P…" at bounding box center [389, 275] width 778 height 551
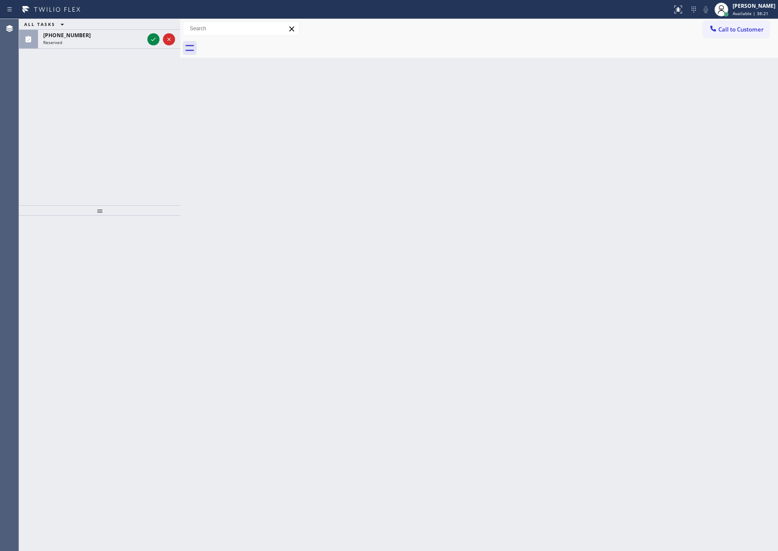
drag, startPoint x: 184, startPoint y: 124, endPoint x: 595, endPoint y: 45, distance: 418.4
click at [184, 124] on div "Back to Dashboard Change Sender ID Customers Technicians Select a contact Outbo…" at bounding box center [479, 285] width 598 height 532
click at [729, 30] on span "Call to Customer" at bounding box center [740, 29] width 45 height 8
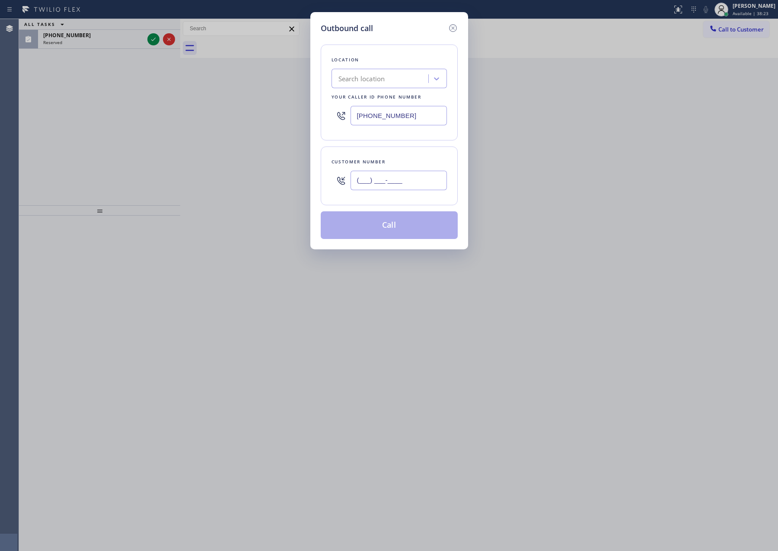
click at [411, 184] on input "(___) ___-____" at bounding box center [398, 180] width 96 height 19
paste input "503) 505-3676"
type input "[PHONE_NUMBER]"
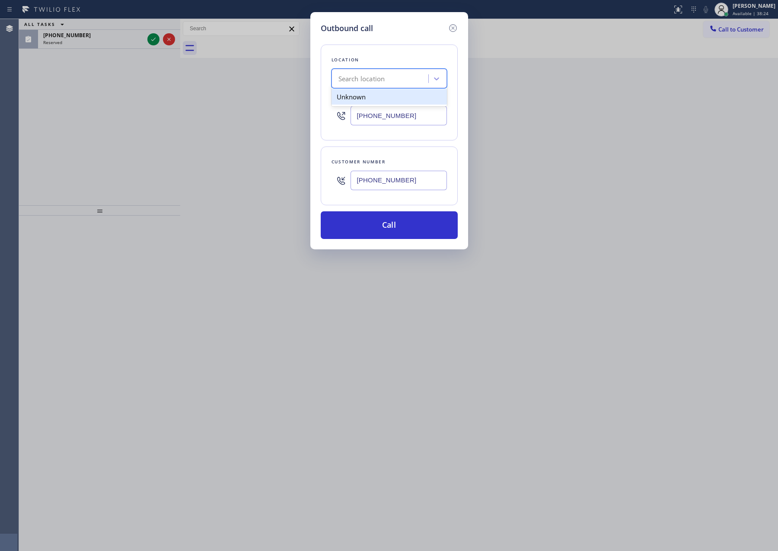
click at [410, 80] on div "Search location" at bounding box center [381, 78] width 94 height 15
type input "[PERSON_NAME] all"
type input "[PHONE_NUMBER]"
type input "h"
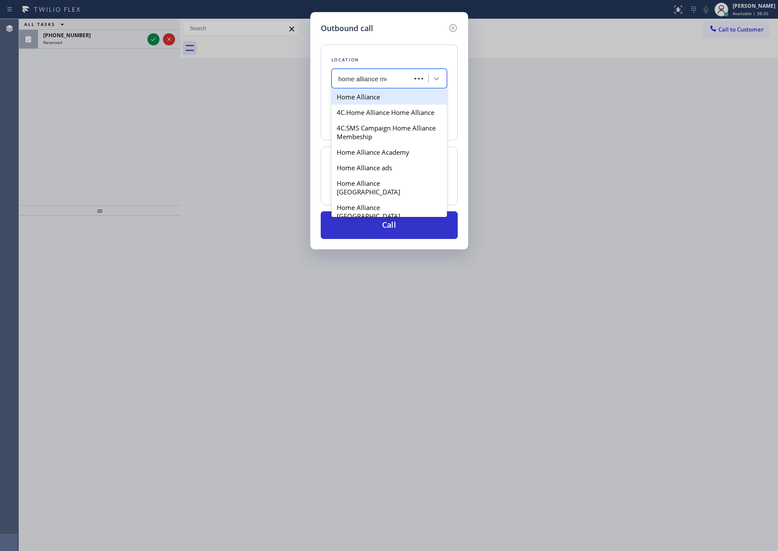
type input "home alliance mem"
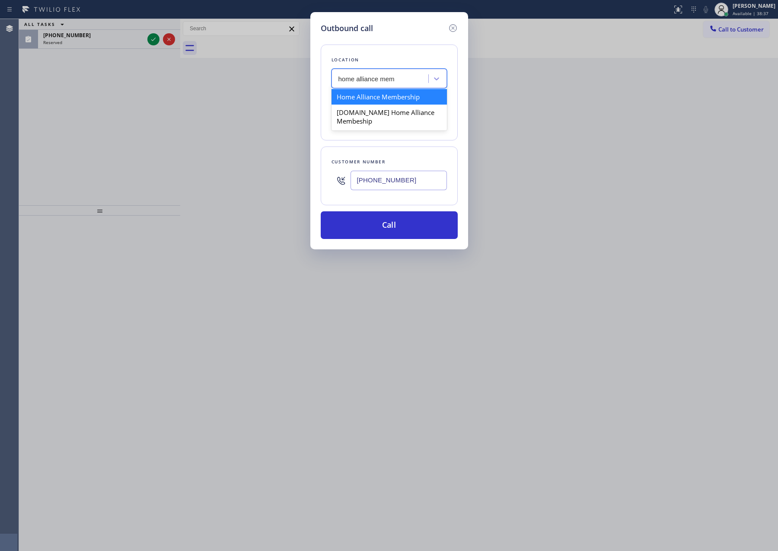
click at [416, 95] on div "Home Alliance Membership" at bounding box center [388, 97] width 115 height 16
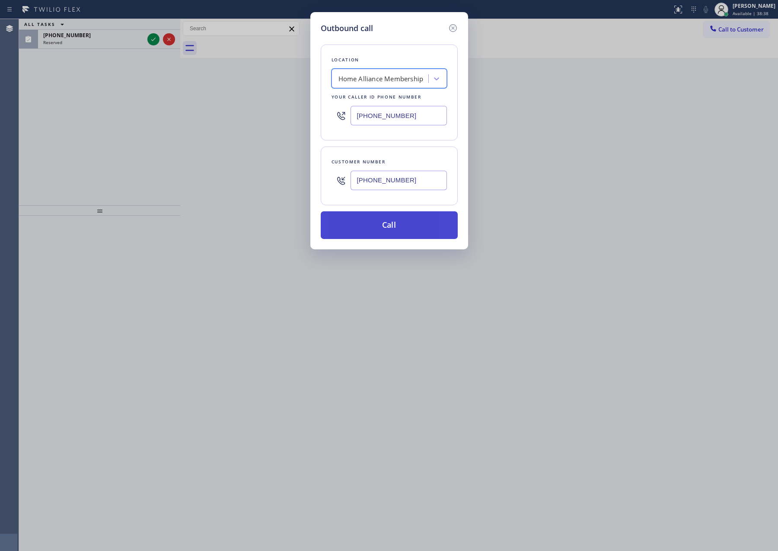
click at [398, 226] on button "Call" at bounding box center [389, 225] width 137 height 28
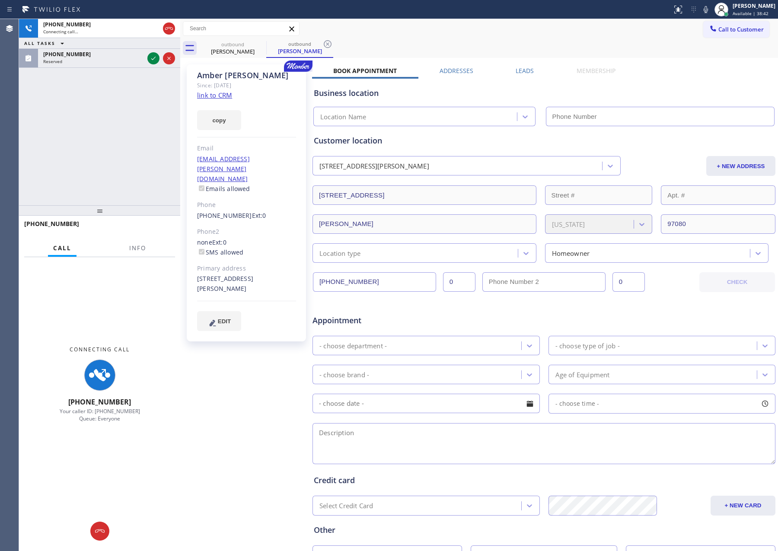
type input "[PHONE_NUMBER]"
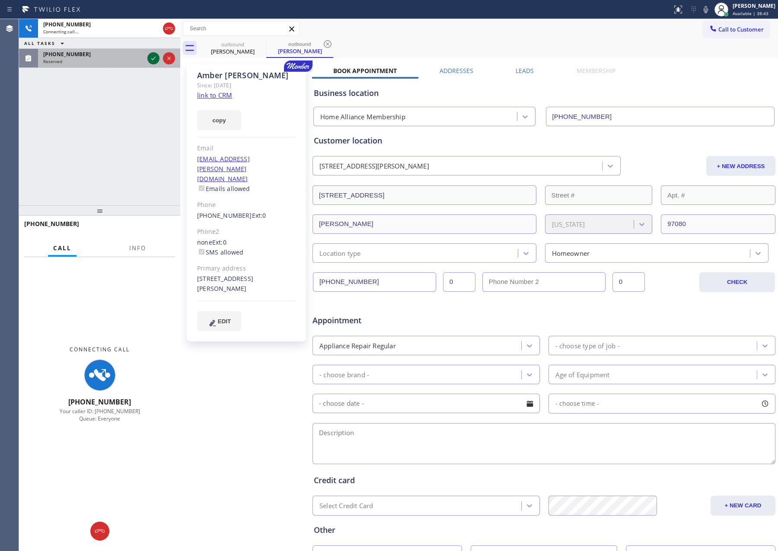
drag, startPoint x: 152, startPoint y: 55, endPoint x: 152, endPoint y: 111, distance: 56.6
click at [152, 56] on icon at bounding box center [153, 58] width 10 height 10
click at [152, 111] on div "[PHONE_NUMBER] Connecting call… ALL TASKS ALL TASKS ACTIVE TASKS TASKS IN WRAP …" at bounding box center [99, 112] width 161 height 186
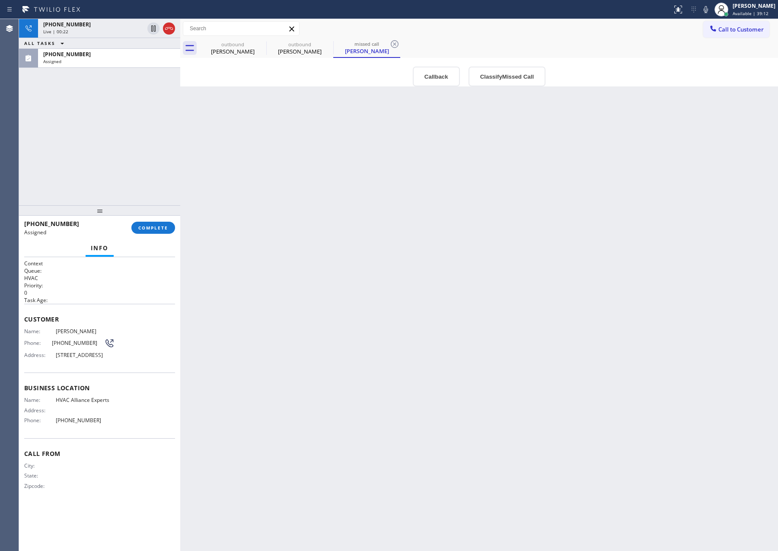
drag, startPoint x: 98, startPoint y: 158, endPoint x: 99, endPoint y: 152, distance: 6.1
click at [98, 156] on div "[PHONE_NUMBER] Live | 00:22 ALL TASKS ALL TASKS ACTIVE TASKS TASKS IN WRAP UP […" at bounding box center [99, 112] width 161 height 186
click at [321, 239] on div "Back to Dashboard Change Sender ID Customers Technicians Select a contact Outbo…" at bounding box center [479, 285] width 598 height 532
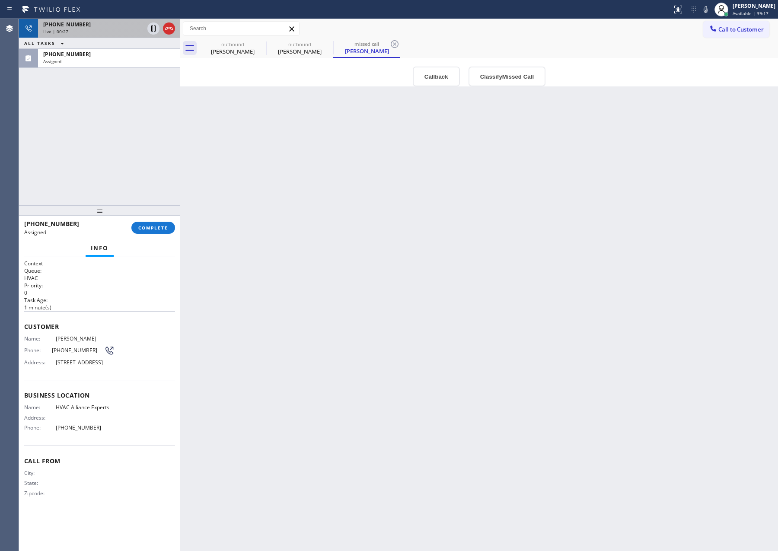
click at [106, 29] on div "Live | 00:27" at bounding box center [93, 32] width 101 height 6
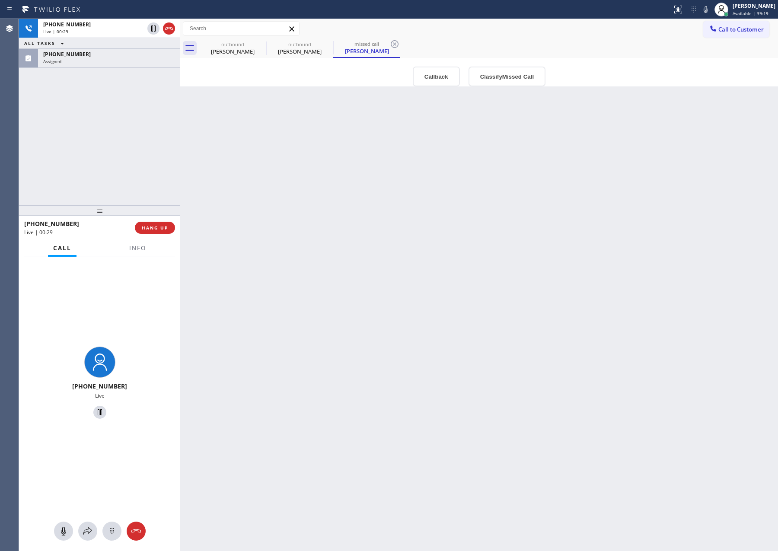
click at [129, 166] on div "[PHONE_NUMBER] Live | 00:29 ALL TASKS ALL TASKS ACTIVE TASKS TASKS IN WRAP UP […" at bounding box center [99, 112] width 161 height 186
click at [297, 53] on div "[PERSON_NAME]" at bounding box center [299, 52] width 65 height 8
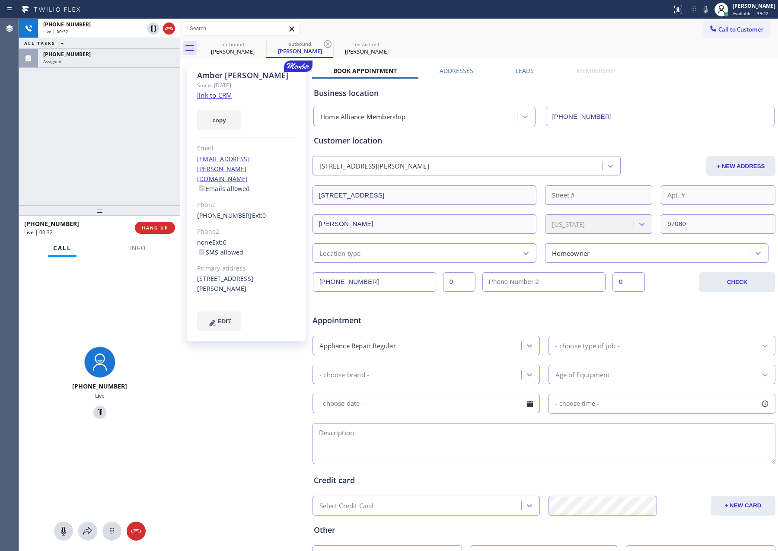
click at [109, 172] on div "[PHONE_NUMBER] Live | 00:32 ALL TASKS ALL TASKS ACTIVE TASKS TASKS IN WRAP UP […" at bounding box center [99, 112] width 161 height 186
click at [40, 141] on div "[PHONE_NUMBER] Live | 01:31 ALL TASKS ALL TASKS ACTIVE TASKS TASKS IN WRAP UP […" at bounding box center [99, 112] width 161 height 186
drag, startPoint x: 251, startPoint y: 76, endPoint x: 191, endPoint y: 73, distance: 59.7
click at [191, 73] on div "[PERSON_NAME] Since: [DATE] link to CRM copy Email [EMAIL_ADDRESS][PERSON_NAME]…" at bounding box center [246, 202] width 119 height 277
copy div "[PERSON_NAME]"
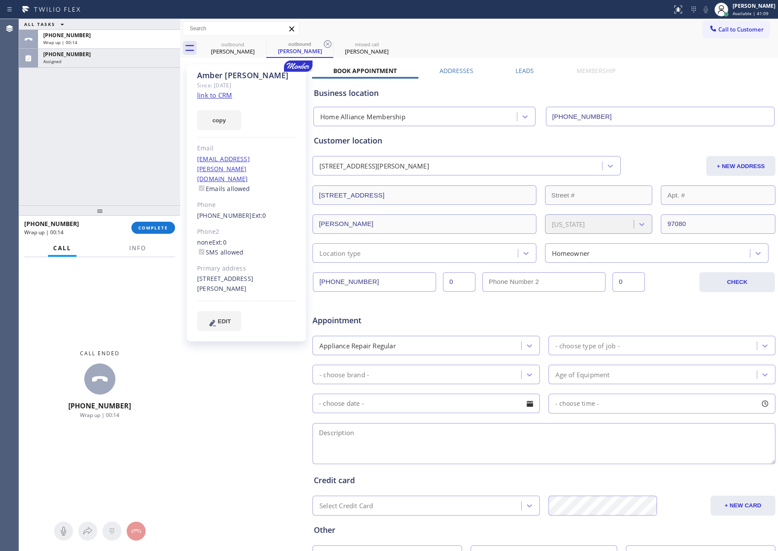
drag, startPoint x: 102, startPoint y: 111, endPoint x: 105, endPoint y: 151, distance: 39.4
click at [102, 116] on div "ALL TASKS ALL TASKS ACTIVE TASKS TASKS IN WRAP UP [PHONE_NUMBER] Wrap up | 00:[…" at bounding box center [99, 112] width 161 height 186
drag, startPoint x: 148, startPoint y: 226, endPoint x: 130, endPoint y: 133, distance: 95.2
click at [148, 226] on span "COMPLETE" at bounding box center [153, 228] width 30 height 6
click at [130, 131] on div "ALL TASKS ALL TASKS ACTIVE TASKS TASKS IN WRAP UP [PHONE_NUMBER] Wrap up | 00:[…" at bounding box center [99, 112] width 161 height 186
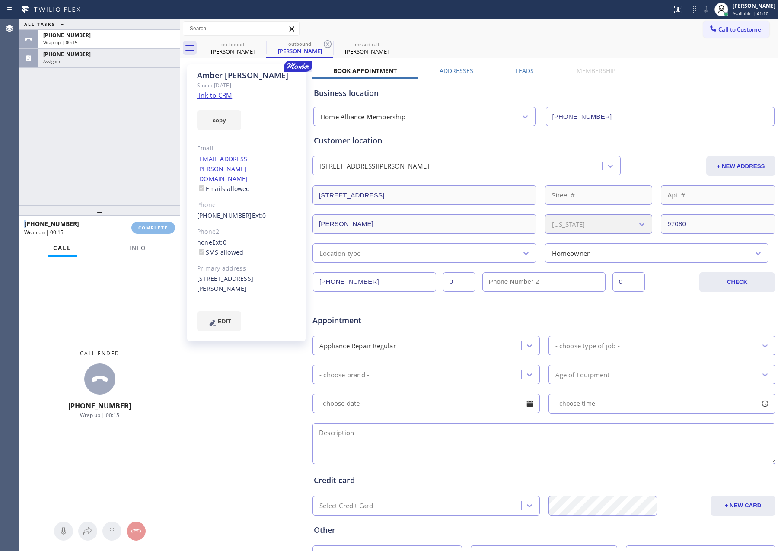
click at [130, 130] on div "ALL TASKS ALL TASKS ACTIVE TASKS TASKS IN WRAP UP [PHONE_NUMBER] Wrap up | 00:[…" at bounding box center [99, 112] width 161 height 186
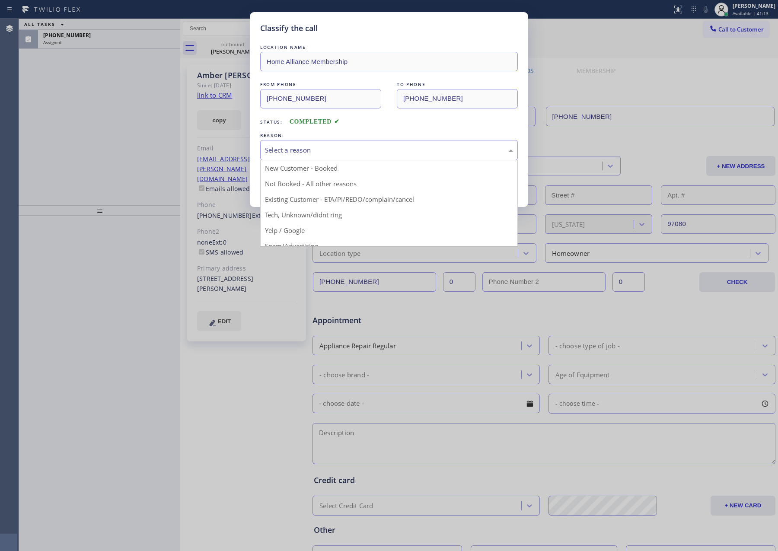
drag, startPoint x: 302, startPoint y: 150, endPoint x: 301, endPoint y: 188, distance: 37.6
click at [303, 154] on div "Select a reason" at bounding box center [389, 150] width 248 height 10
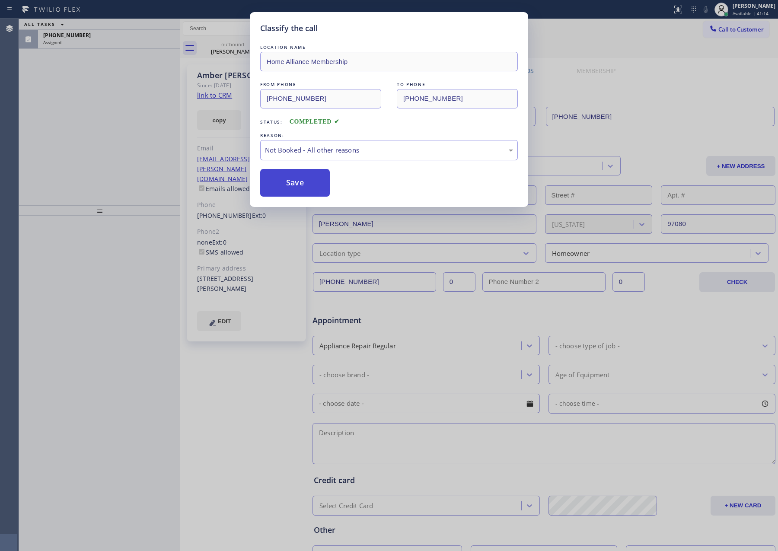
click at [300, 178] on button "Save" at bounding box center [295, 183] width 70 height 28
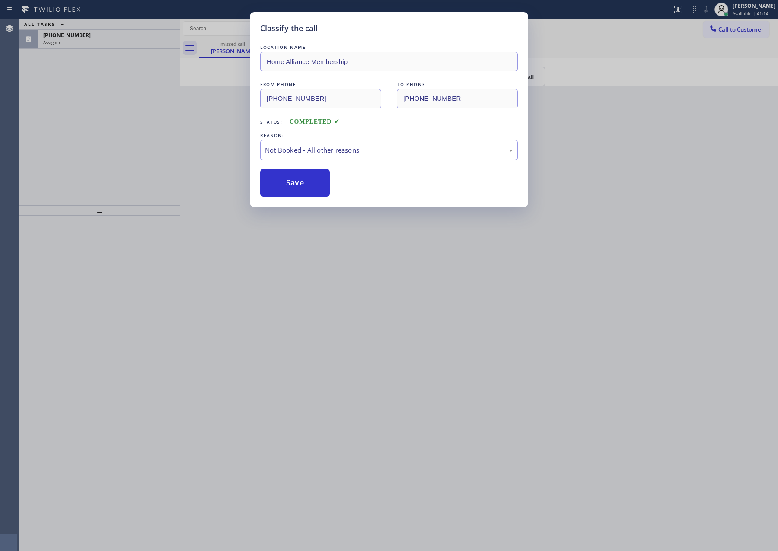
click at [117, 145] on div "Classify the call LOCATION NAME Home Alliance Membership FROM PHONE [PHONE_NUMB…" at bounding box center [389, 275] width 778 height 551
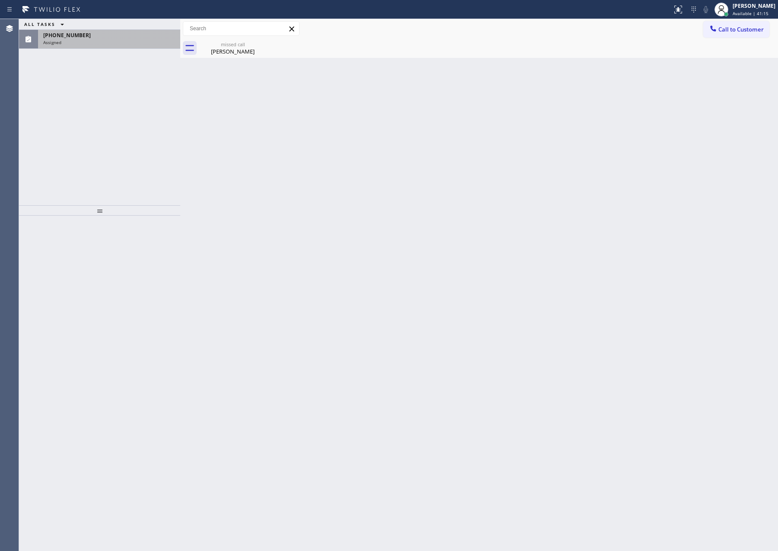
click at [153, 43] on div "Assigned" at bounding box center [109, 42] width 132 height 6
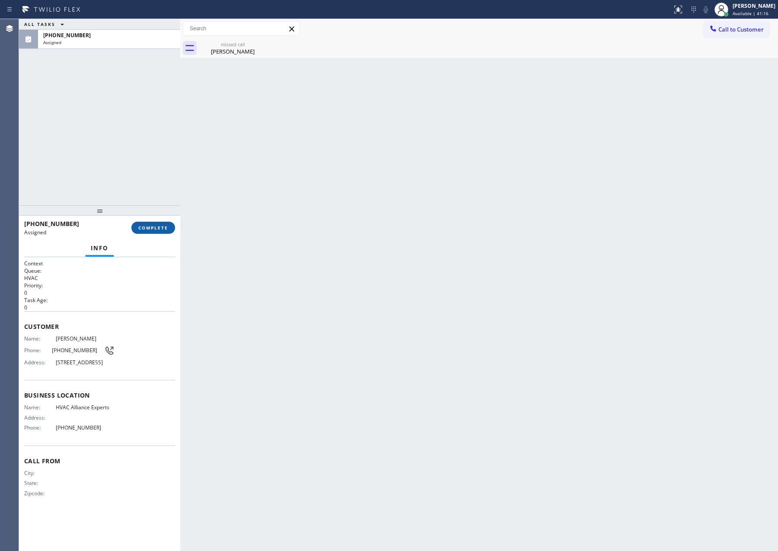
click at [153, 225] on span "COMPLETE" at bounding box center [153, 228] width 30 height 6
click at [143, 126] on div "ALL TASKS ALL TASKS ACTIVE TASKS TASKS IN WRAP UP [PHONE_NUMBER] Assigned" at bounding box center [99, 112] width 161 height 186
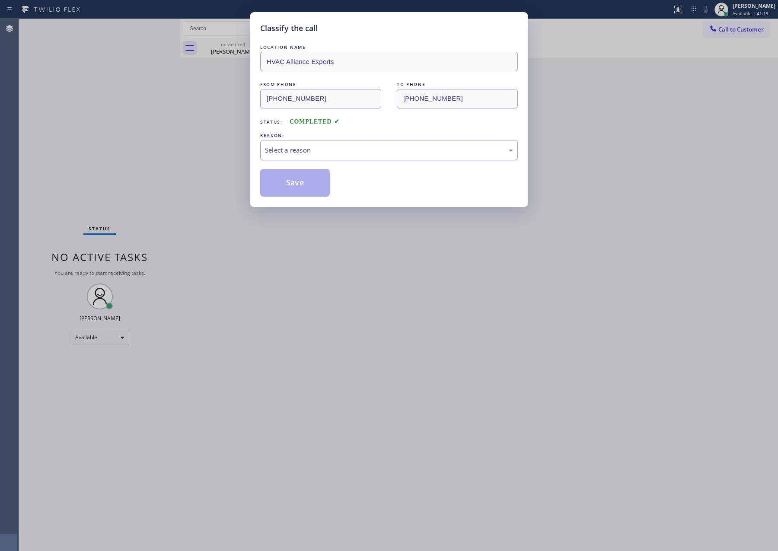
click at [288, 151] on div "Select a reason" at bounding box center [389, 150] width 248 height 10
click at [298, 183] on button "Save" at bounding box center [295, 183] width 70 height 28
click at [77, 94] on div "Classify the call LOCATION NAME HVAC Alliance Experts FROM PHONE [PHONE_NUMBER]…" at bounding box center [389, 275] width 778 height 551
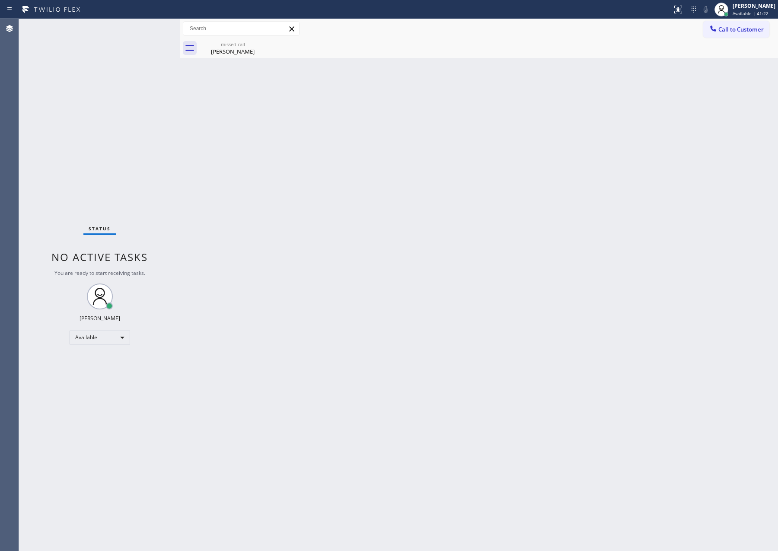
click at [633, 213] on div "Back to Dashboard Change Sender ID Customers Technicians Select a contact Outbo…" at bounding box center [479, 285] width 598 height 532
click at [731, 31] on span "Call to Customer" at bounding box center [740, 29] width 45 height 8
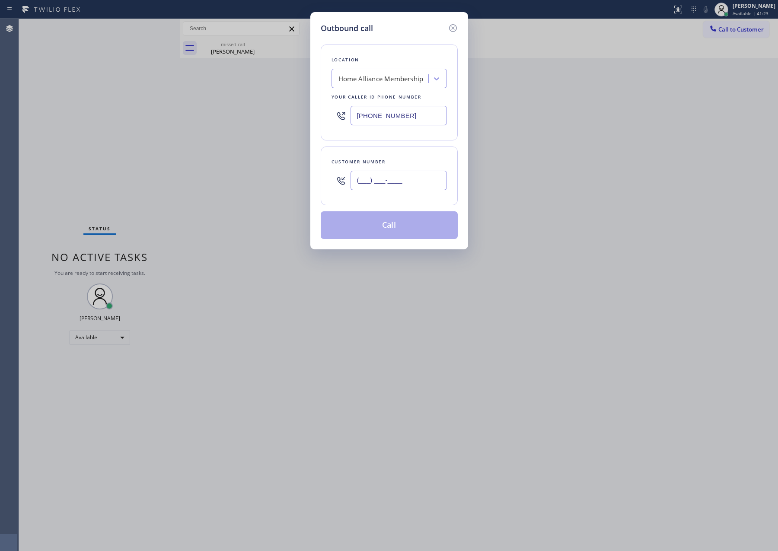
click at [423, 183] on input "(___) ___-____" at bounding box center [398, 180] width 96 height 19
paste input "773) 657-1345"
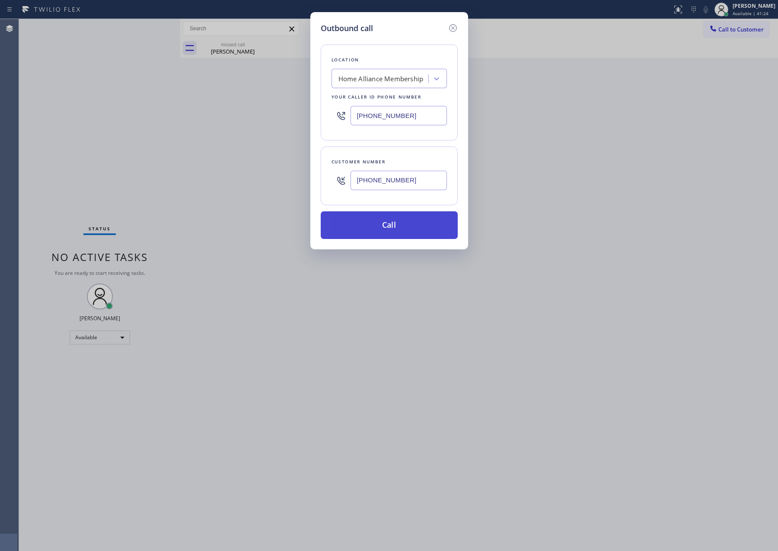
type input "[PHONE_NUMBER]"
click at [423, 234] on button "Call" at bounding box center [389, 225] width 137 height 28
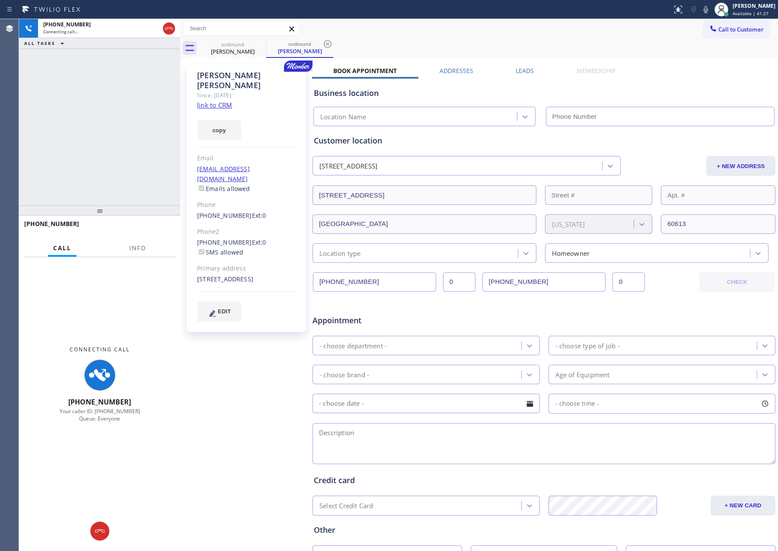
click at [91, 122] on div "[PHONE_NUMBER] Connecting call… ALL TASKS ALL TASKS ACTIVE TASKS TASKS IN WRAP …" at bounding box center [99, 112] width 161 height 186
type input "[PHONE_NUMBER]"
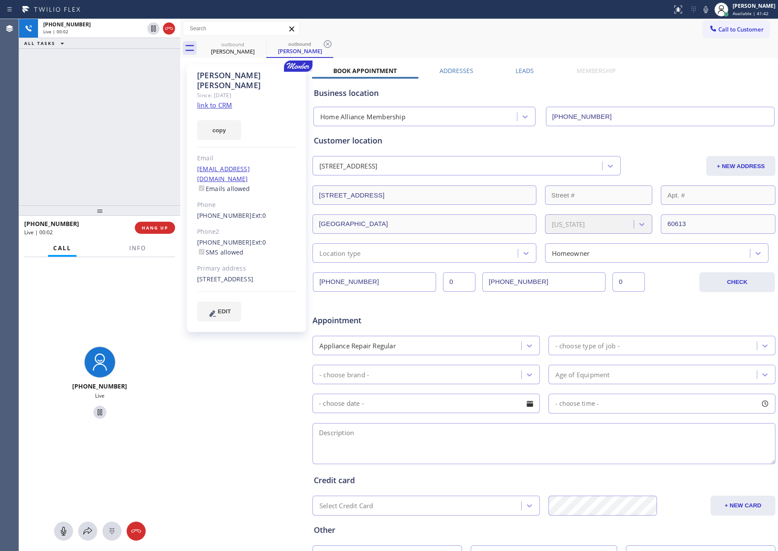
click at [135, 145] on div "[PHONE_NUMBER] Live | 00:02 ALL TASKS ALL TASKS ACTIVE TASKS TASKS IN WRAP UP" at bounding box center [99, 112] width 161 height 186
click at [135, 145] on div "[PHONE_NUMBER] Live | 00:03 ALL TASKS ALL TASKS ACTIVE TASKS TASKS IN WRAP UP" at bounding box center [99, 112] width 161 height 186
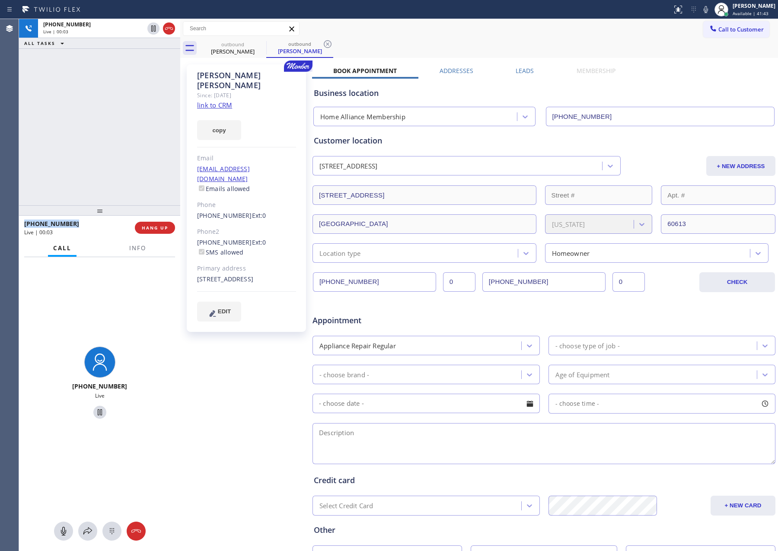
click at [135, 145] on div "[PHONE_NUMBER] Live | 00:03 ALL TASKS ALL TASKS ACTIVE TASKS TASKS IN WRAP UP" at bounding box center [99, 112] width 161 height 186
click at [135, 145] on div "[PHONE_NUMBER] Live | 00:04 ALL TASKS ALL TASKS ACTIVE TASKS TASKS IN WRAP UP" at bounding box center [99, 112] width 161 height 186
click at [137, 146] on div "[PHONE_NUMBER] Live | 00:04 ALL TASKS ALL TASKS ACTIVE TASKS TASKS IN WRAP UP" at bounding box center [99, 112] width 161 height 186
click at [210, 101] on link "link to CRM" at bounding box center [214, 105] width 35 height 9
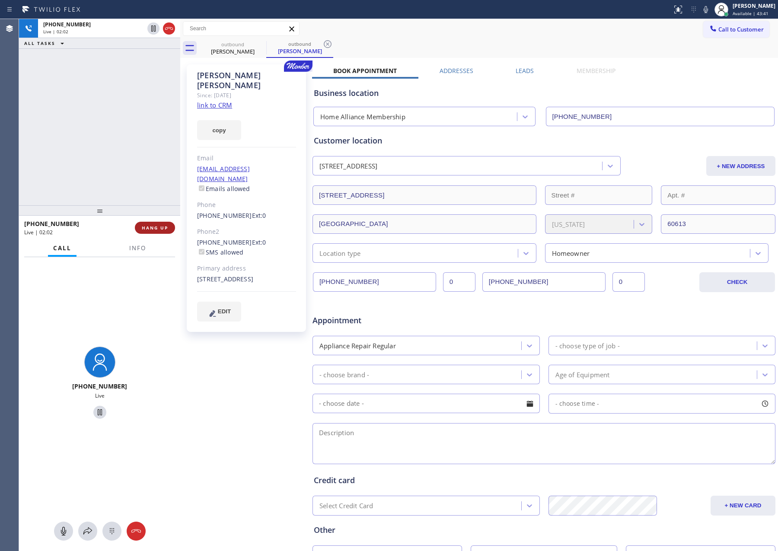
click at [161, 226] on span "HANG UP" at bounding box center [155, 228] width 26 height 6
click at [114, 113] on div "[PHONE_NUMBER] Live | 02:02 ALL TASKS ALL TASKS ACTIVE TASKS TASKS IN WRAP UP" at bounding box center [99, 112] width 161 height 186
drag, startPoint x: 115, startPoint y: 113, endPoint x: 112, endPoint y: 118, distance: 6.6
click at [113, 113] on div "[PHONE_NUMBER] Live | 02:02 ALL TASKS ALL TASKS ACTIVE TASKS TASKS IN WRAP UP" at bounding box center [99, 112] width 161 height 186
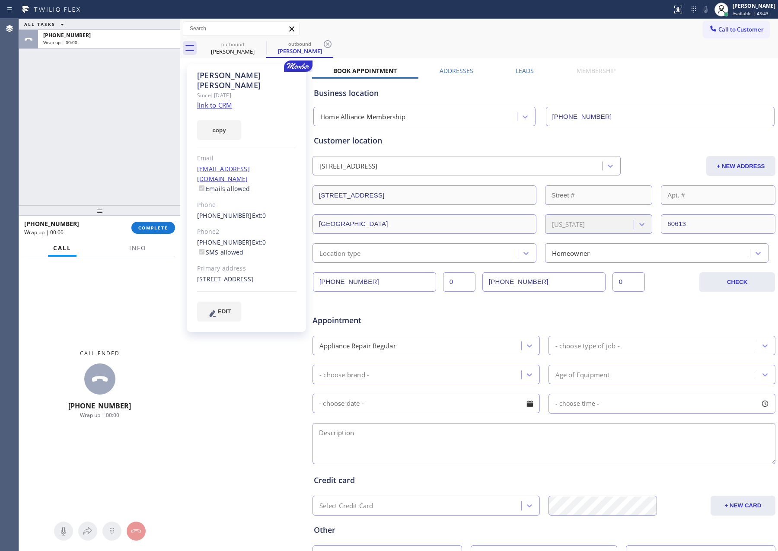
click at [155, 140] on div "ALL TASKS ALL TASKS ACTIVE TASKS TASKS IN WRAP UP [PHONE_NUMBER] Wrap up | 00:00" at bounding box center [99, 112] width 161 height 186
click at [152, 227] on span "COMPLETE" at bounding box center [153, 228] width 30 height 6
drag, startPoint x: 140, startPoint y: 138, endPoint x: 136, endPoint y: 149, distance: 12.4
click at [140, 140] on div "ALL TASKS ALL TASKS ACTIVE TASKS TASKS IN WRAP UP [PHONE_NUMBER] Wrap up | 00:01" at bounding box center [99, 112] width 161 height 186
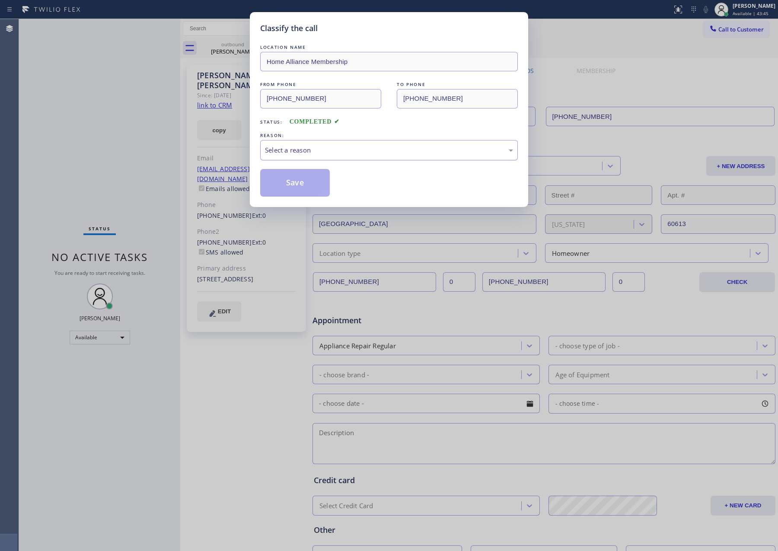
drag, startPoint x: 318, startPoint y: 149, endPoint x: 314, endPoint y: 157, distance: 8.5
click at [317, 152] on div "Select a reason" at bounding box center [389, 150] width 248 height 10
click at [289, 184] on button "Save" at bounding box center [295, 183] width 70 height 28
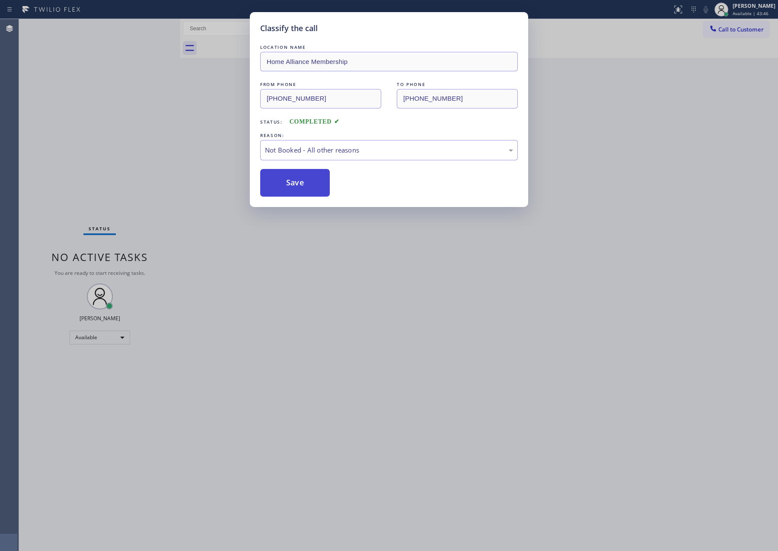
click at [289, 184] on button "Save" at bounding box center [295, 183] width 70 height 28
drag, startPoint x: 49, startPoint y: 109, endPoint x: 455, endPoint y: 43, distance: 411.6
click at [178, 103] on div "Classify the call LOCATION NAME Home Alliance Membership FROM PHONE [PHONE_NUMB…" at bounding box center [389, 275] width 778 height 551
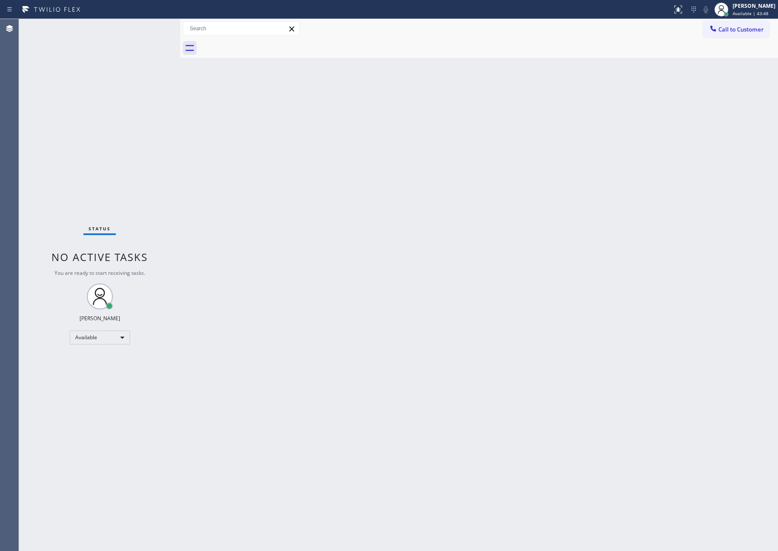
click at [528, 134] on div "Back to Dashboard Change Sender ID Customers Technicians Select a contact Outbo…" at bounding box center [479, 285] width 598 height 532
click at [108, 335] on div "Available" at bounding box center [100, 338] width 60 height 14
click at [117, 367] on li "Unavailable" at bounding box center [99, 371] width 58 height 10
click at [450, 253] on div "Back to Dashboard Change Sender ID Customers Technicians Select a contact Outbo…" at bounding box center [479, 285] width 598 height 532
click at [757, 12] on span "Unavailable | 1:16" at bounding box center [751, 13] width 39 height 6
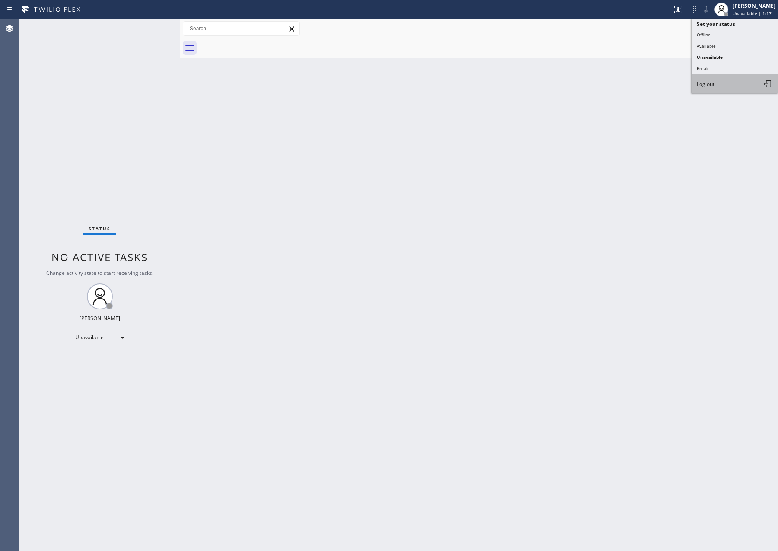
click at [714, 87] on button "Log out" at bounding box center [734, 83] width 86 height 19
click at [656, 271] on div "Back to Dashboard Change Sender ID Customers Technicians Select a contact Outbo…" at bounding box center [479, 285] width 598 height 532
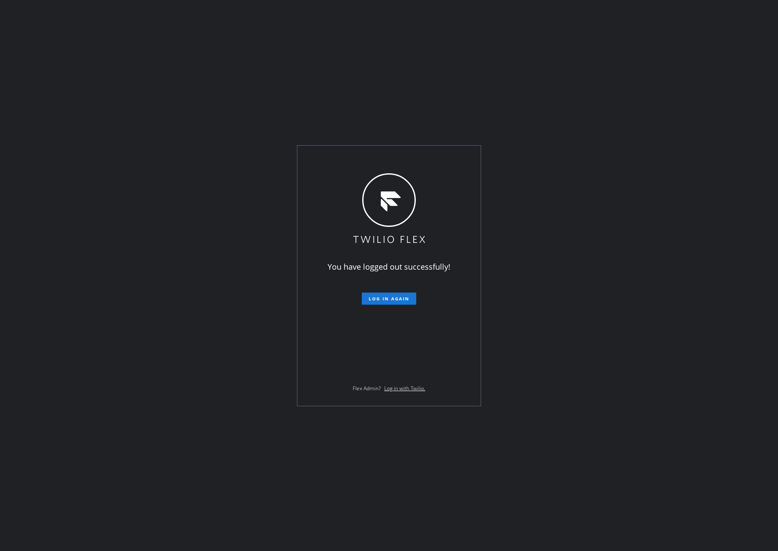
drag, startPoint x: 570, startPoint y: 400, endPoint x: 542, endPoint y: 538, distance: 141.2
click at [572, 405] on div "You have logged out successfully! Log in again Flex Admin? Log in with Twilio." at bounding box center [389, 275] width 778 height 551
